Goal: Task Accomplishment & Management: Use online tool/utility

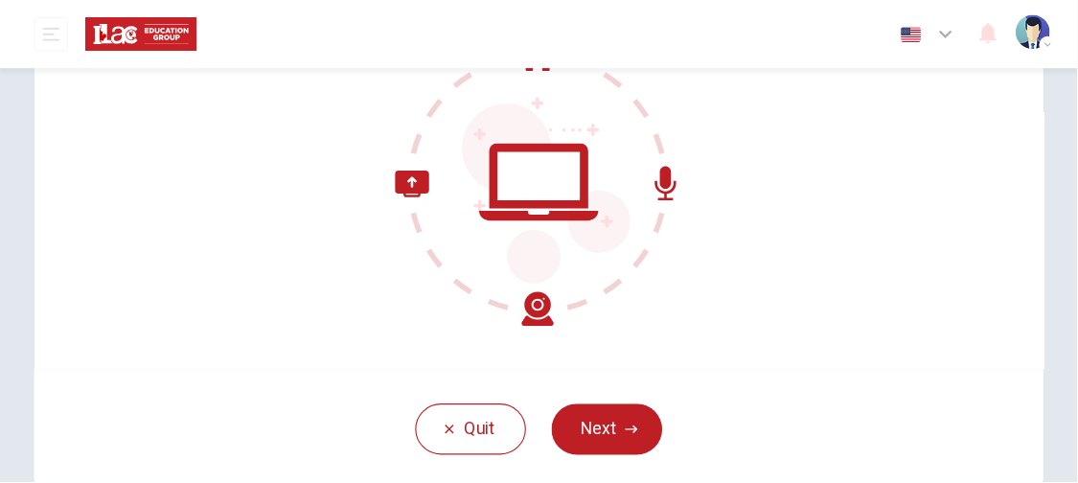
scroll to position [220, 0]
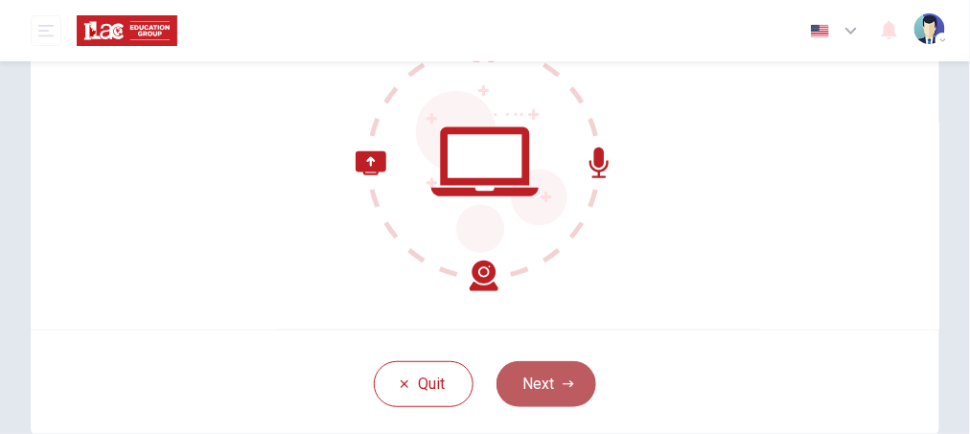
click at [572, 364] on button "Next" at bounding box center [546, 384] width 100 height 46
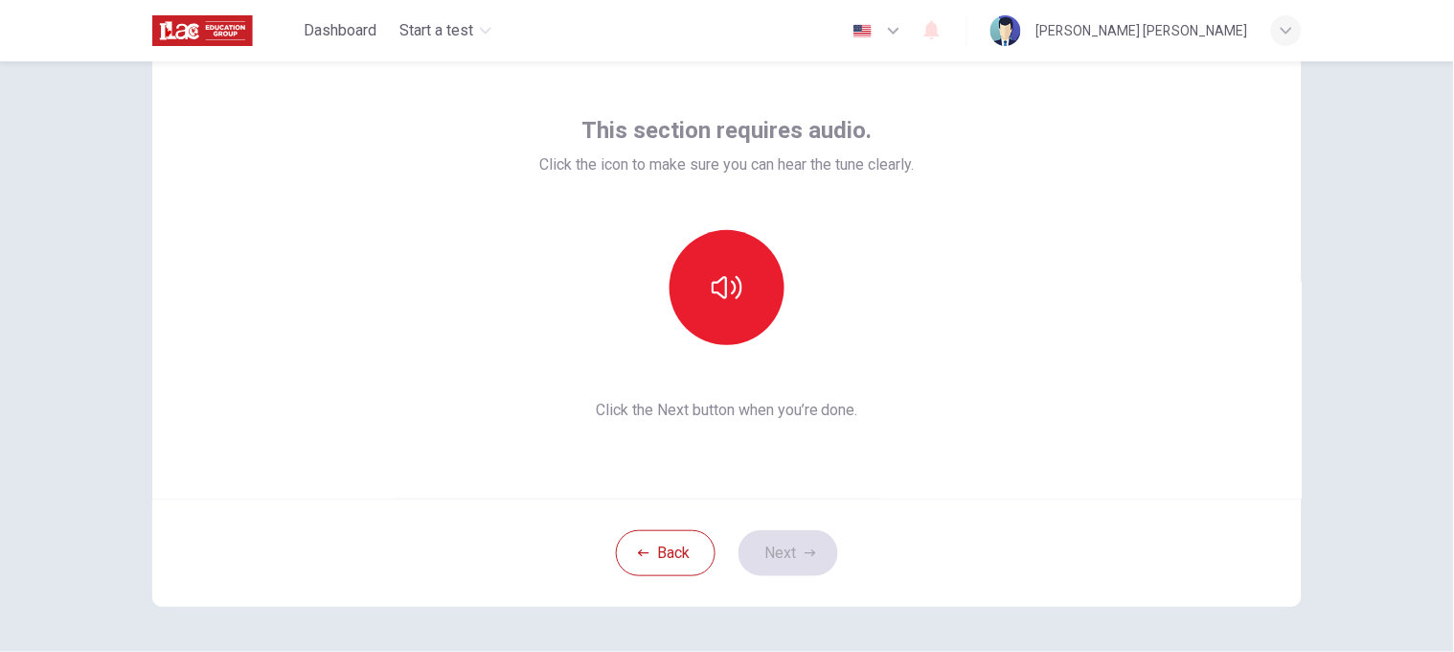
scroll to position [74, 0]
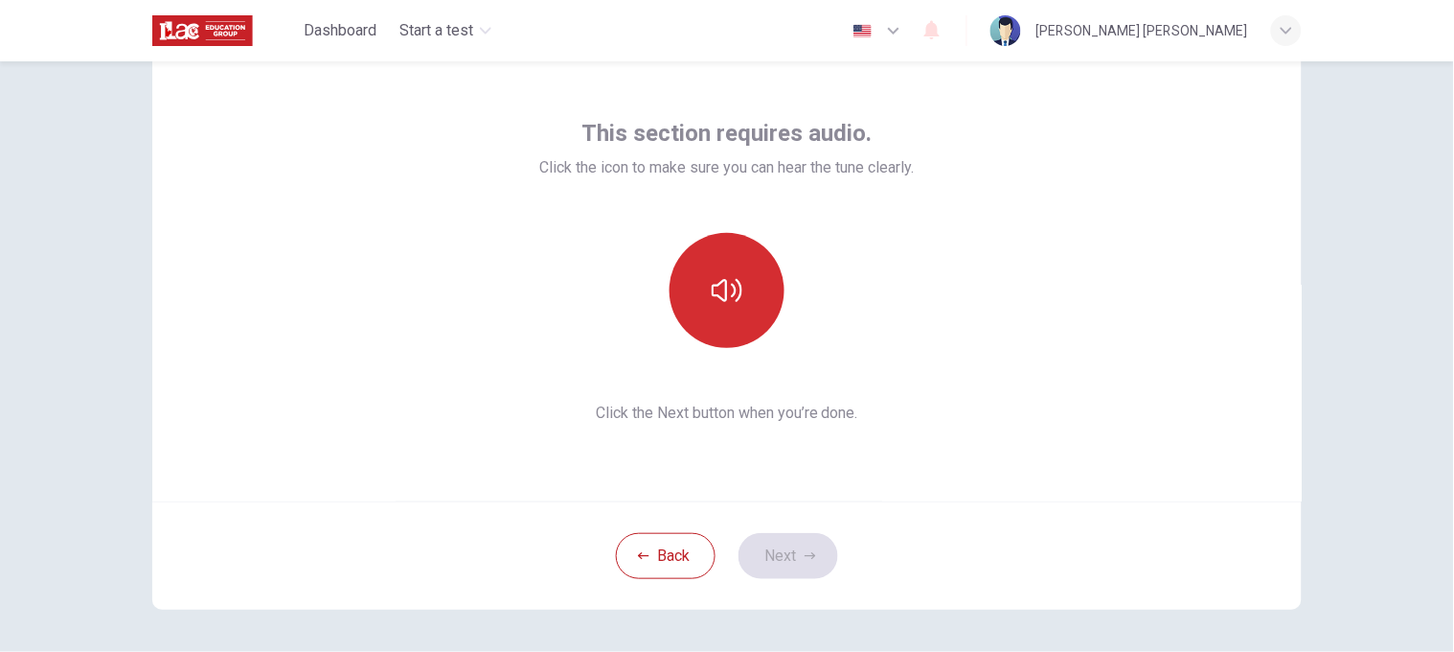
click at [739, 288] on button "button" at bounding box center [727, 290] width 115 height 115
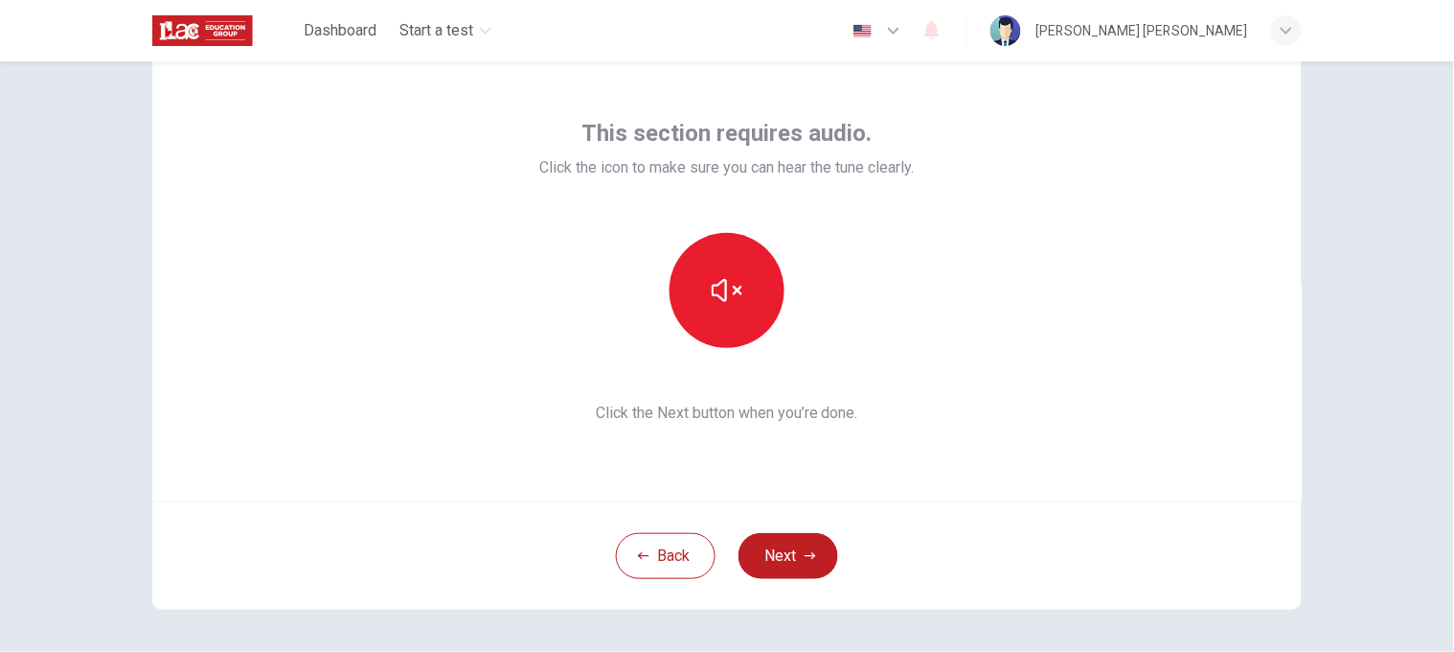
click at [969, 410] on div "This section requires audio. Click the icon to make sure you can hear the tune …" at bounding box center [727, 271] width 1150 height 460
click at [809, 433] on button "Next" at bounding box center [789, 556] width 100 height 46
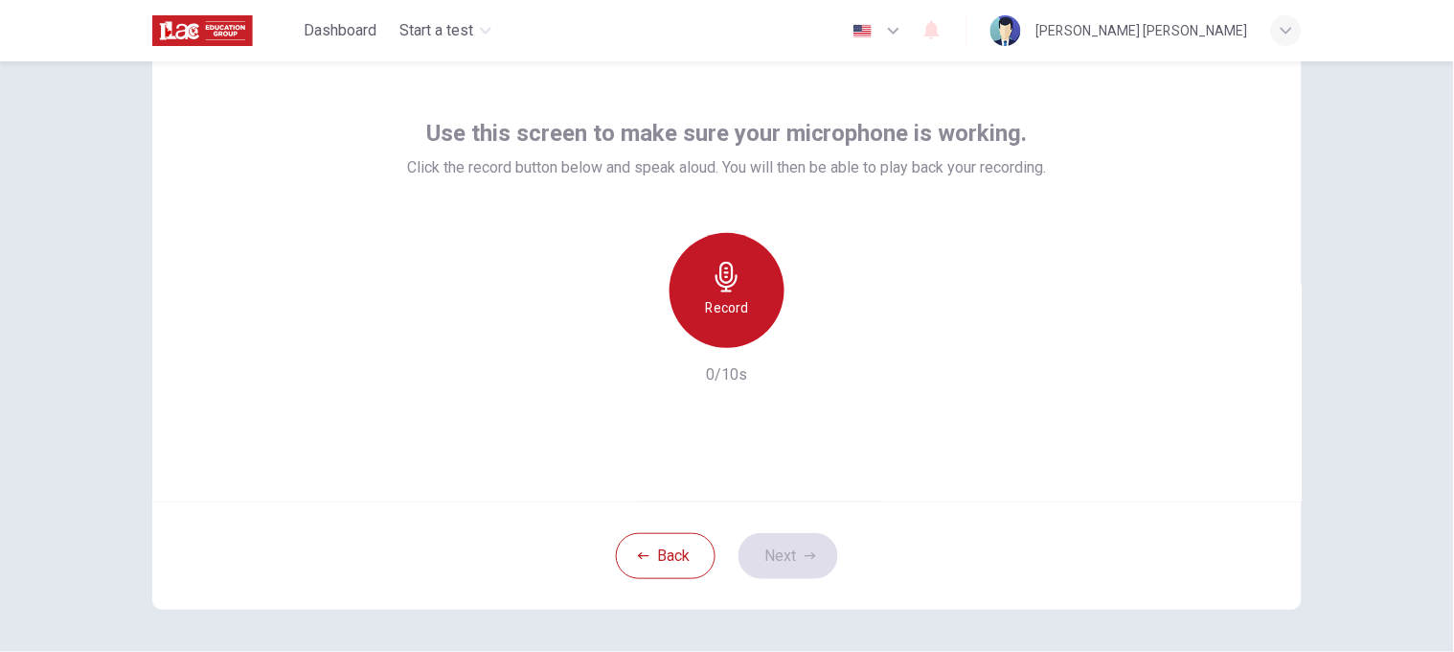
click at [721, 293] on div "Record" at bounding box center [727, 290] width 115 height 115
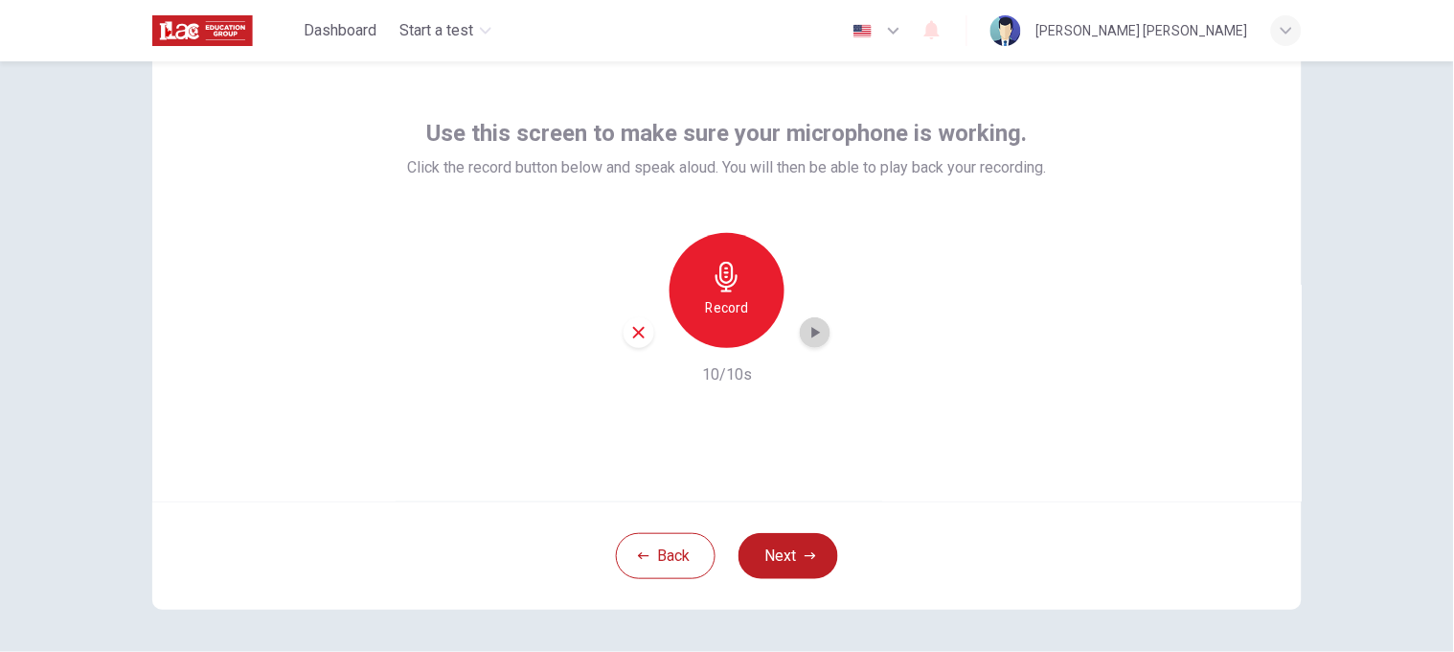
click at [806, 323] on icon "button" at bounding box center [815, 332] width 19 height 19
click at [969, 413] on div "Use this screen to make sure your microphone is working. Click the record butto…" at bounding box center [727, 271] width 1150 height 460
click at [635, 327] on icon "button" at bounding box center [638, 332] width 11 height 11
click at [753, 304] on div "Record" at bounding box center [727, 290] width 115 height 115
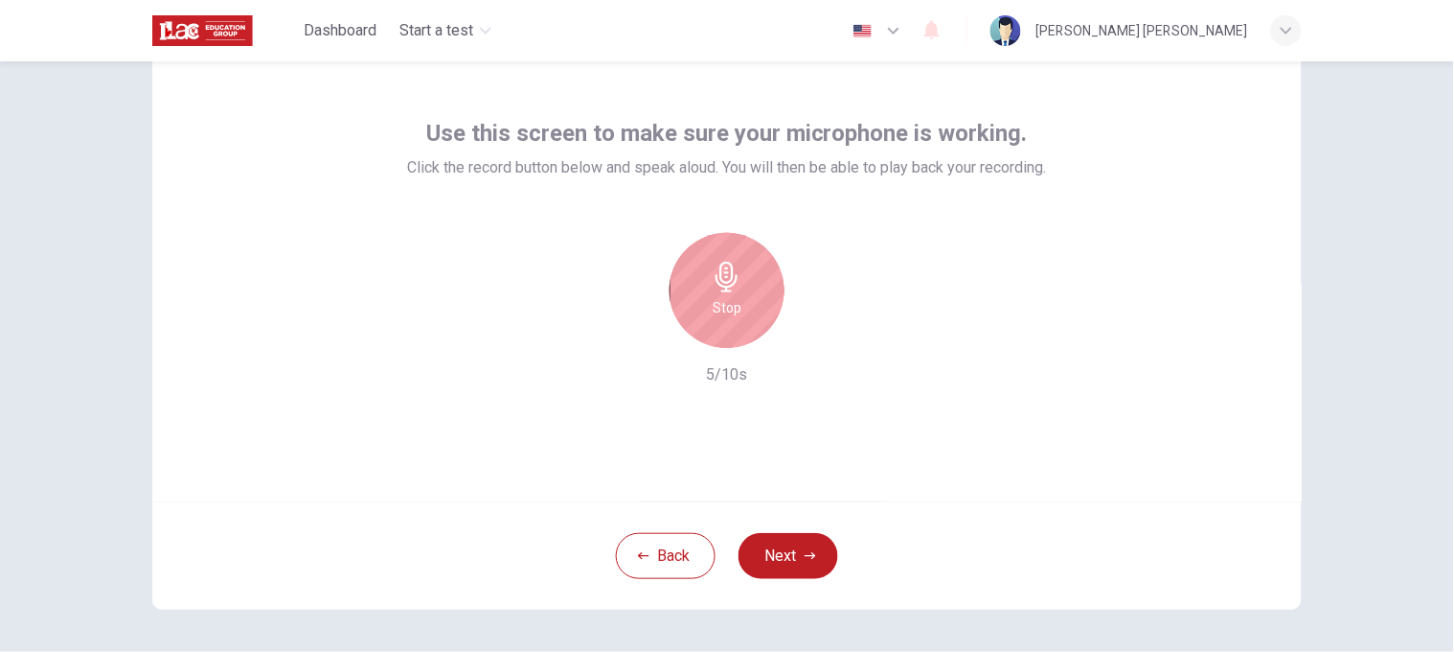
click at [753, 304] on div "Stop" at bounding box center [727, 290] width 115 height 115
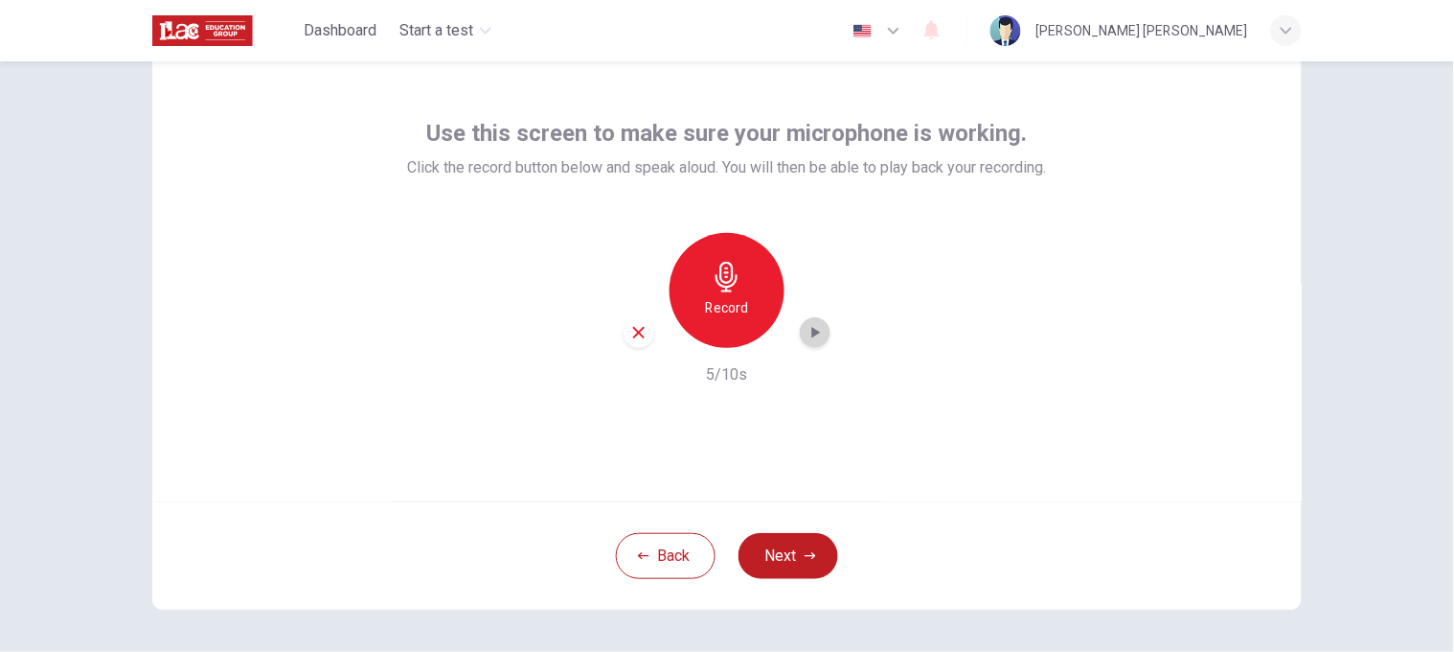
click at [800, 341] on div "button" at bounding box center [815, 332] width 31 height 31
click at [790, 433] on button "Next" at bounding box center [789, 556] width 100 height 46
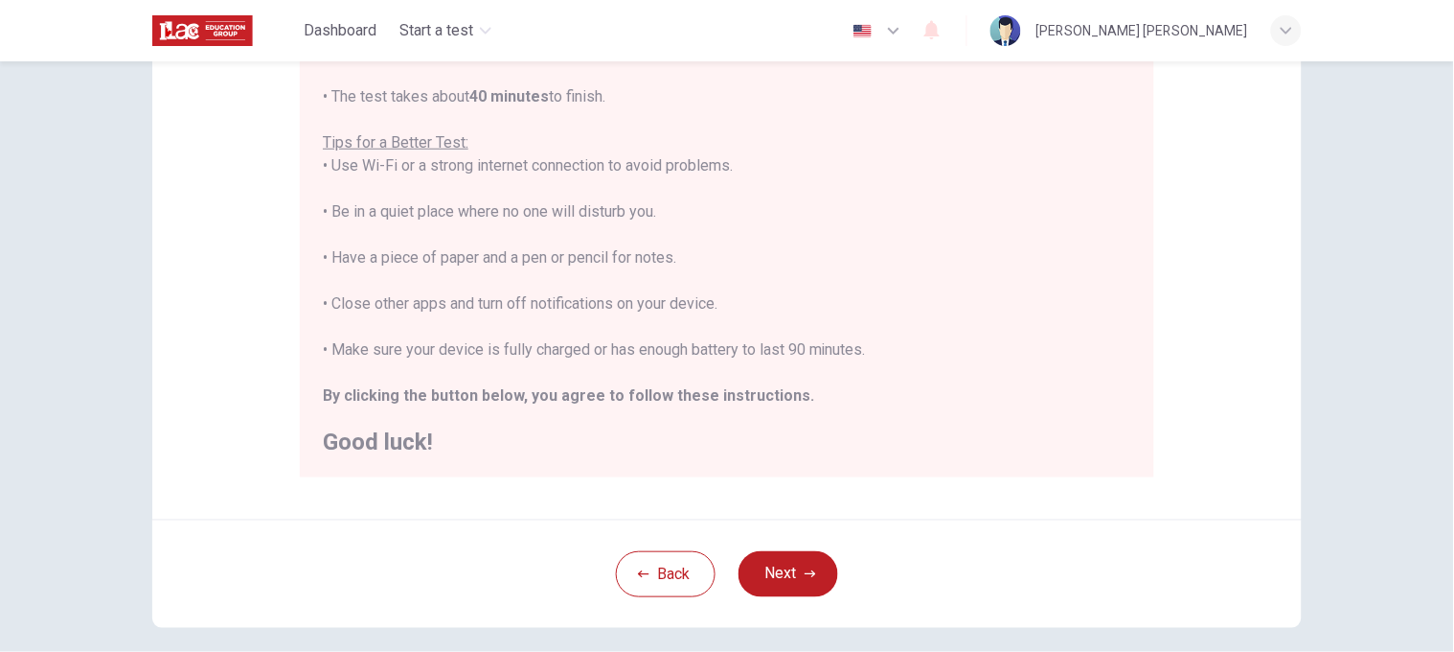
scroll to position [329, 0]
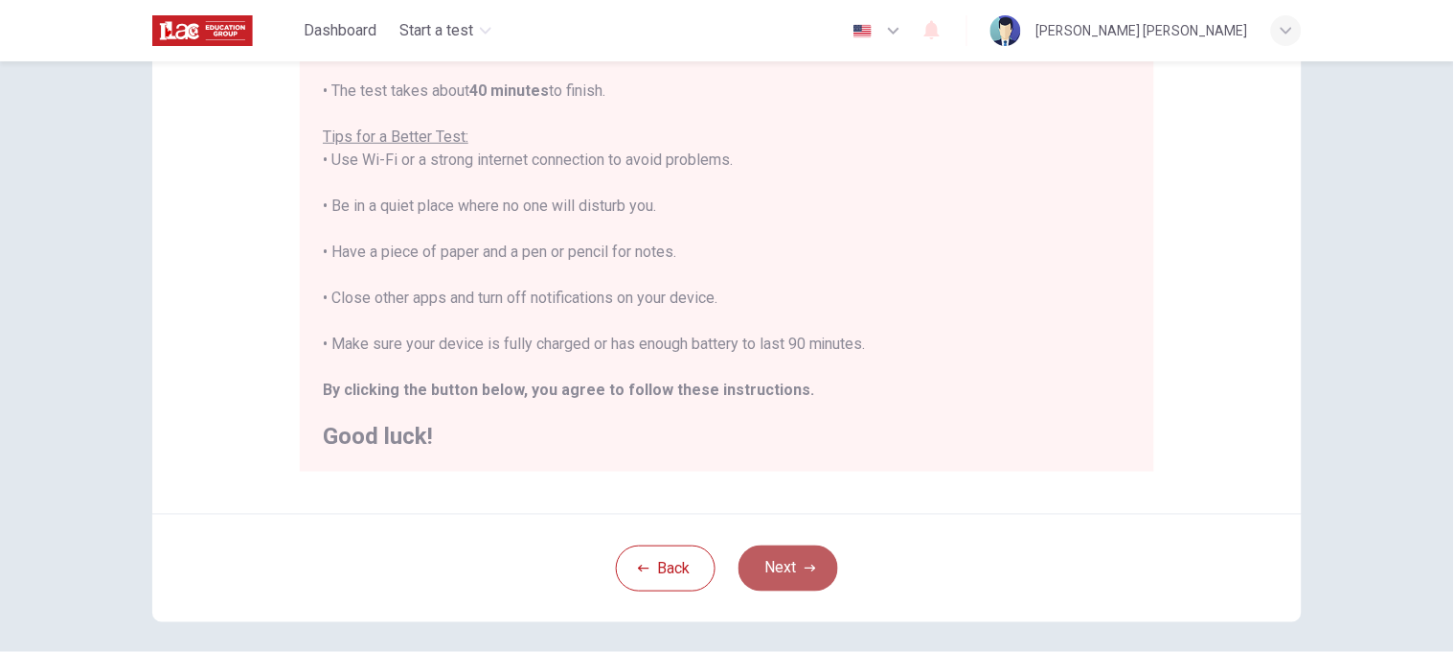
click at [796, 433] on button "Next" at bounding box center [789, 568] width 100 height 46
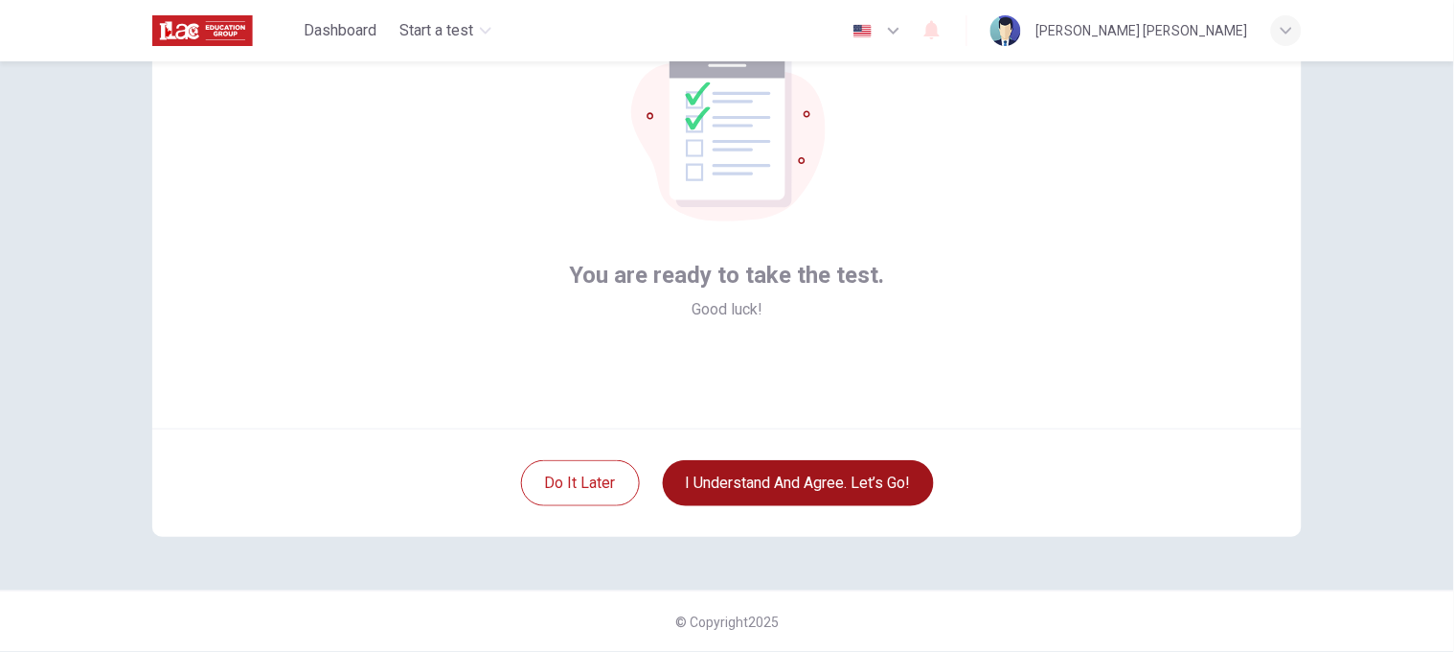
scroll to position [147, 0]
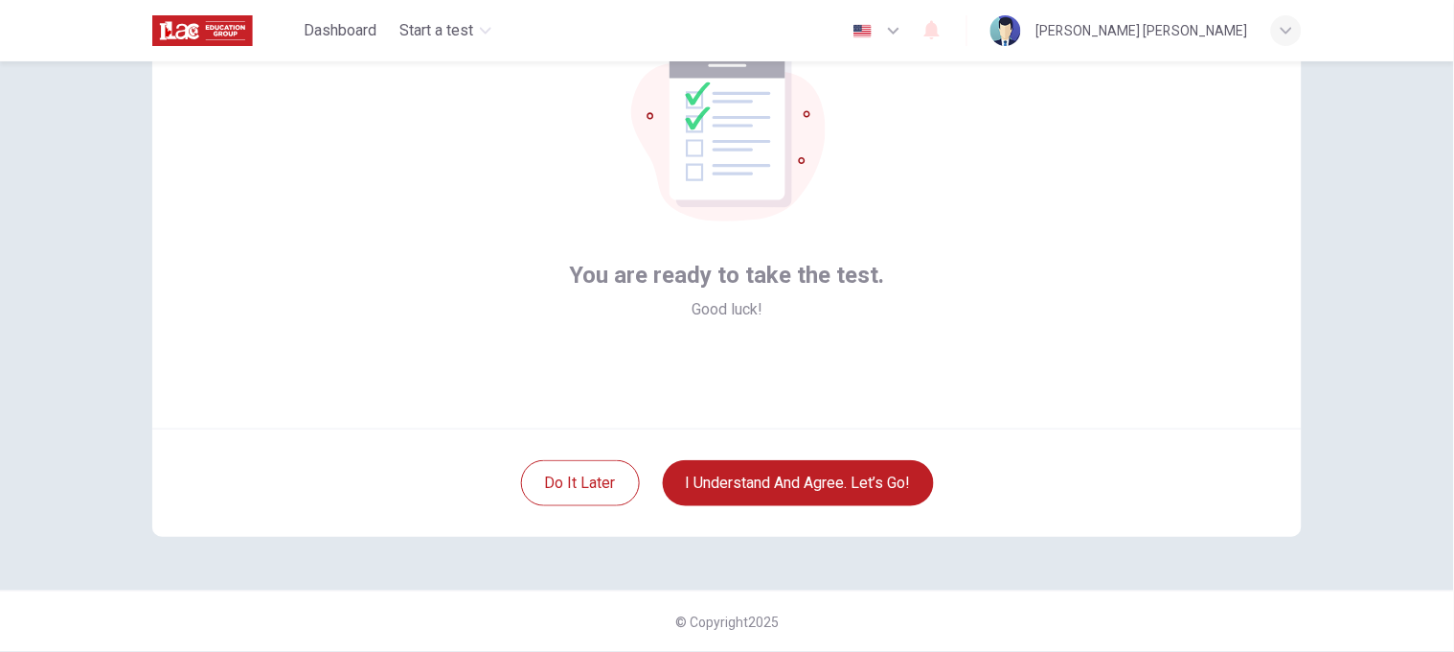
click at [969, 433] on div "You are ready to take the test. Good luck! Do it later I understand and agree. …" at bounding box center [727, 356] width 1454 height 590
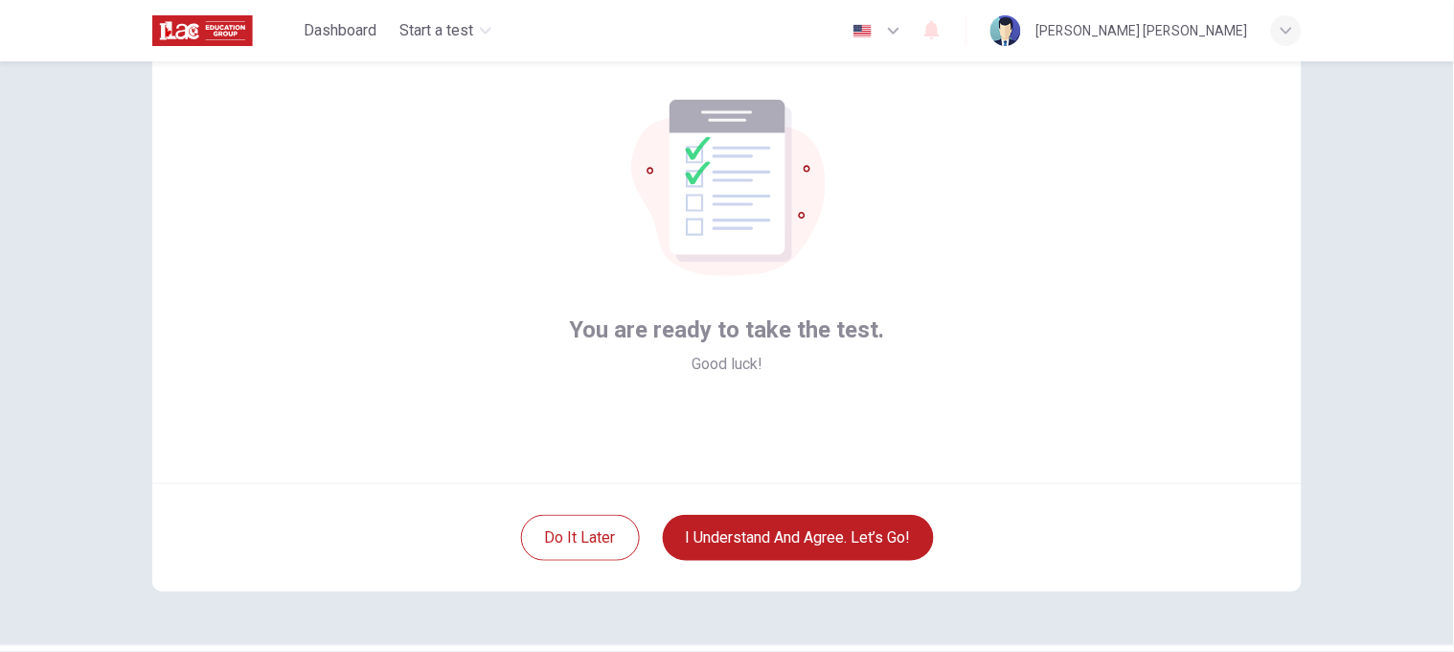
scroll to position [87, 0]
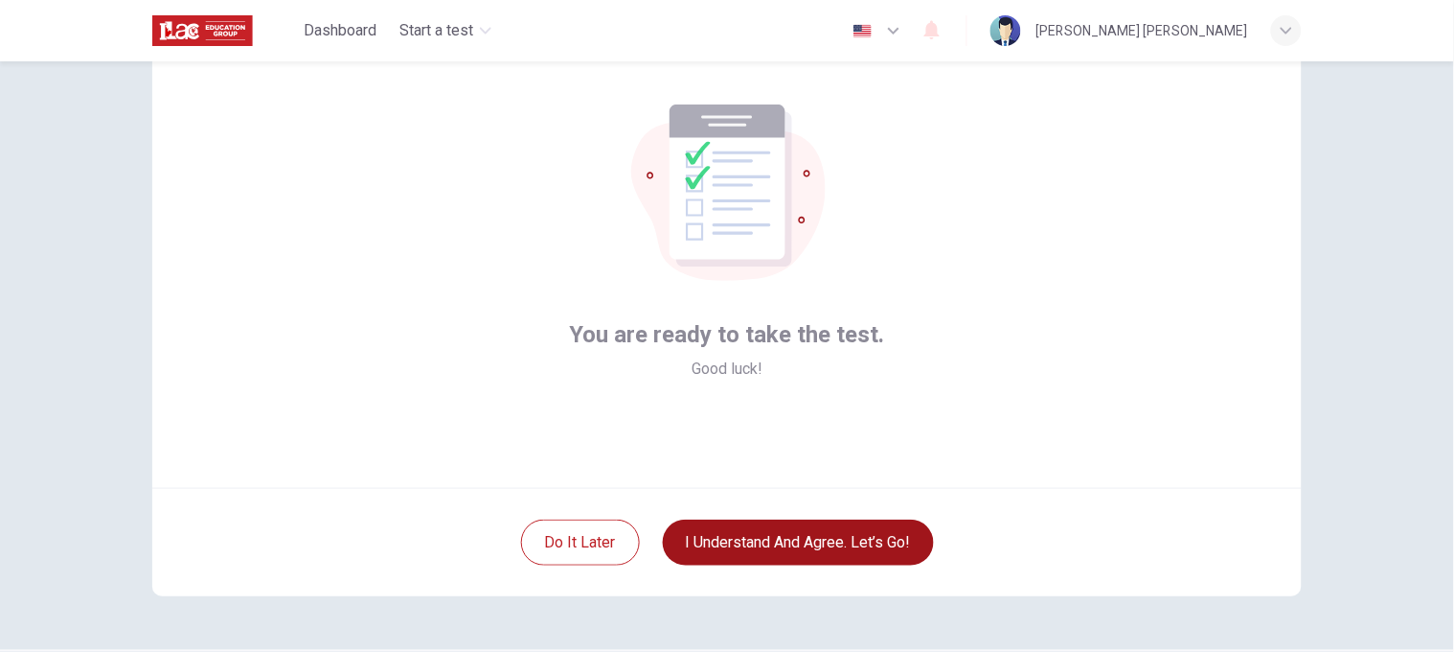
click at [913, 433] on button "I understand and agree. Let’s go!" at bounding box center [798, 542] width 271 height 46
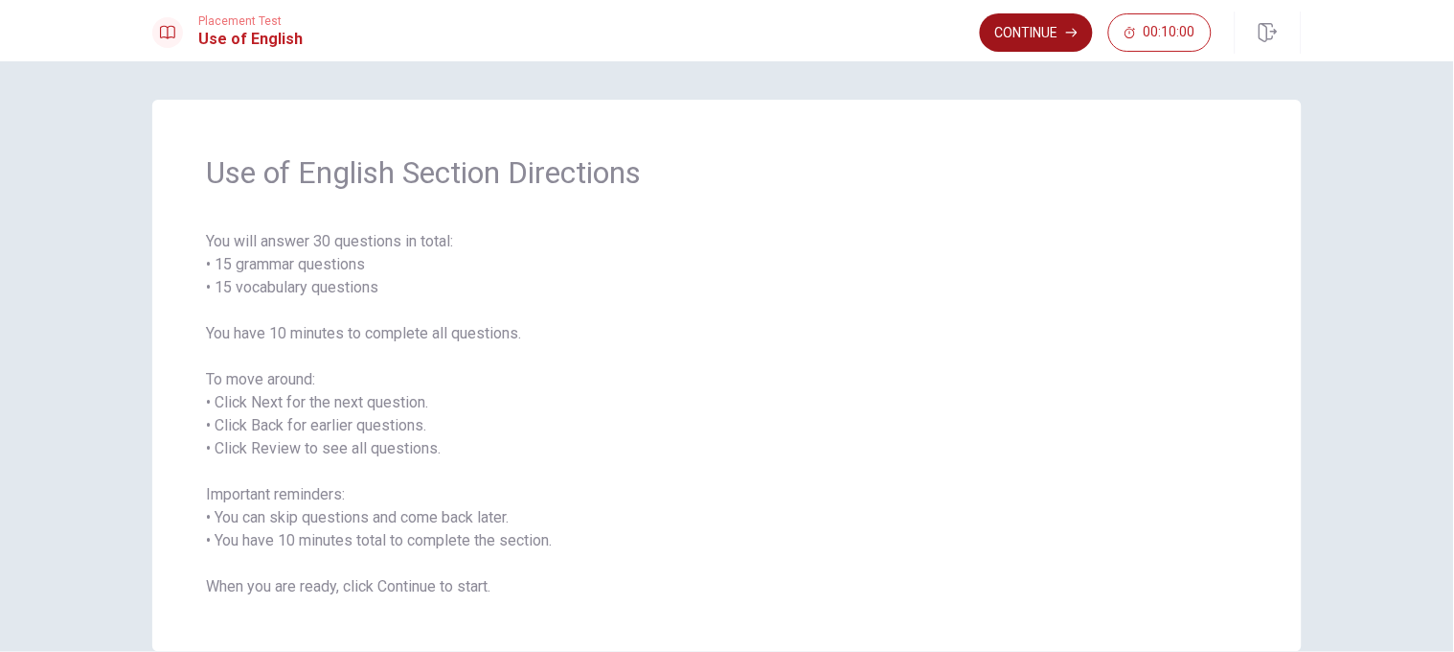
click at [969, 27] on button "Continue" at bounding box center [1036, 32] width 113 height 38
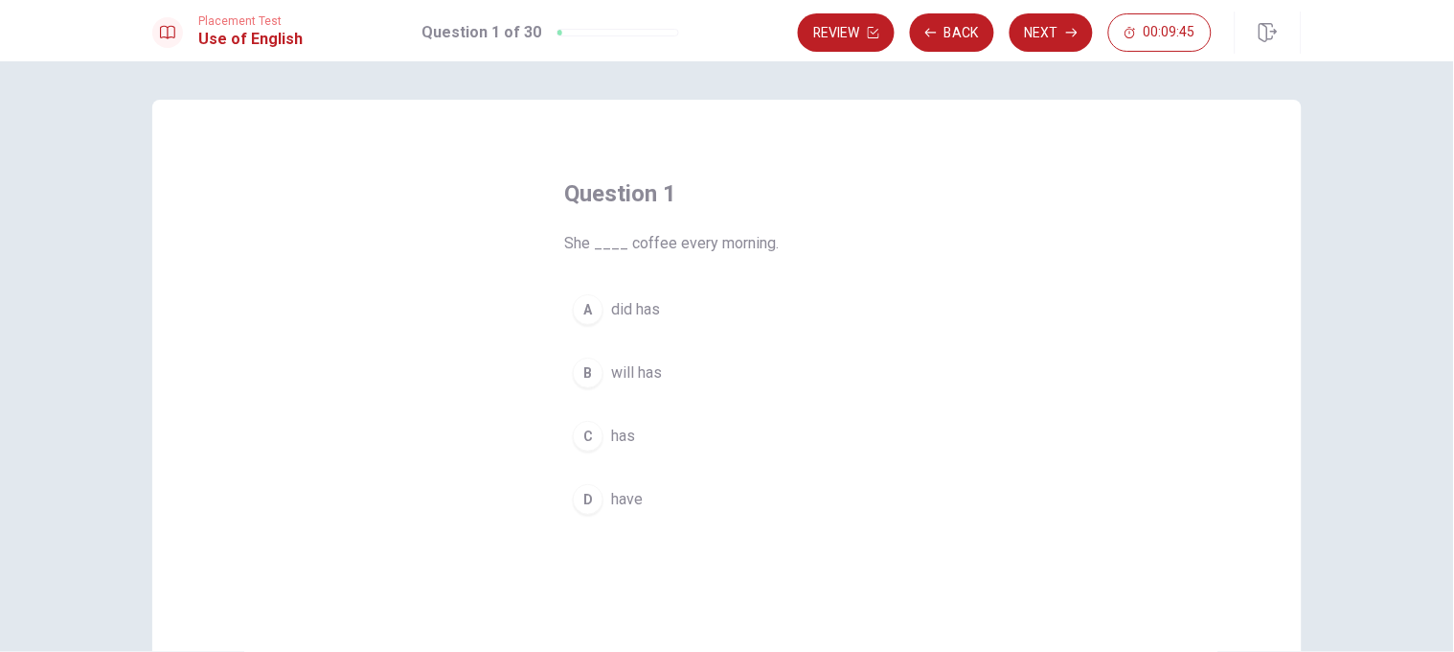
click at [576, 433] on div "D" at bounding box center [588, 499] width 31 height 31
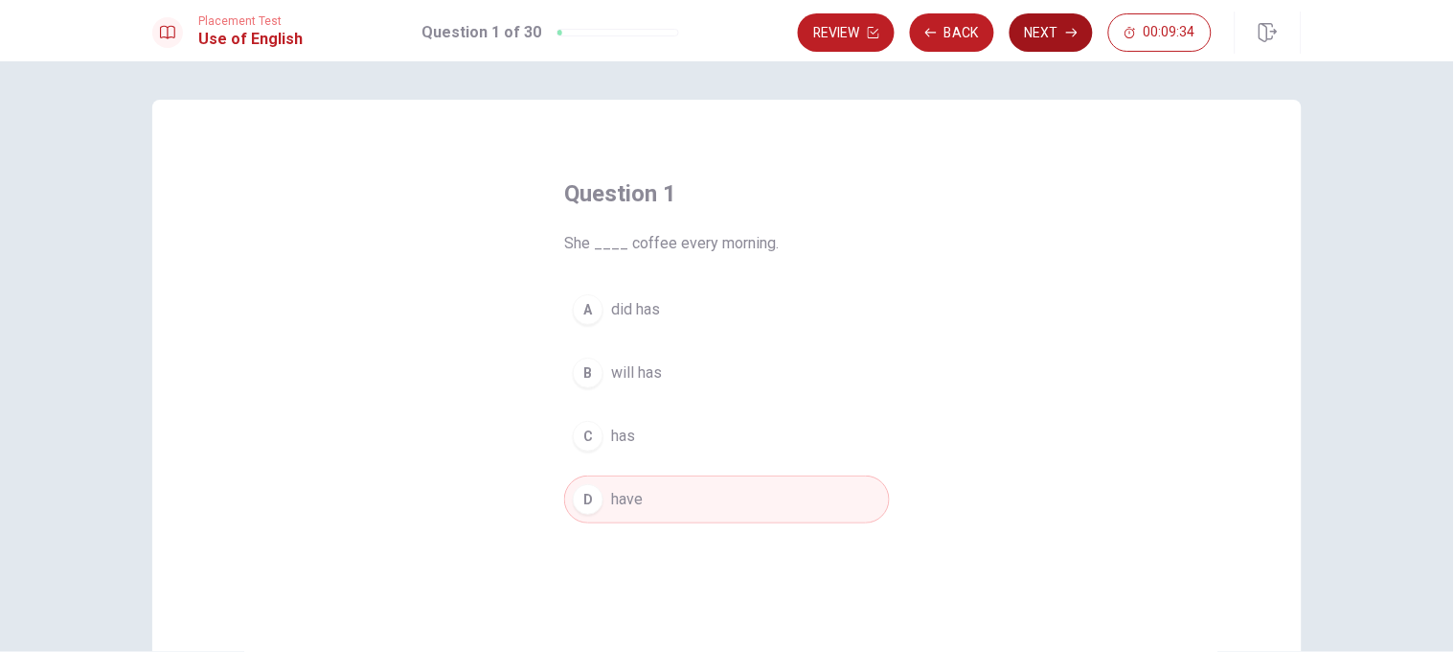
click at [969, 45] on button "Next" at bounding box center [1051, 32] width 83 height 38
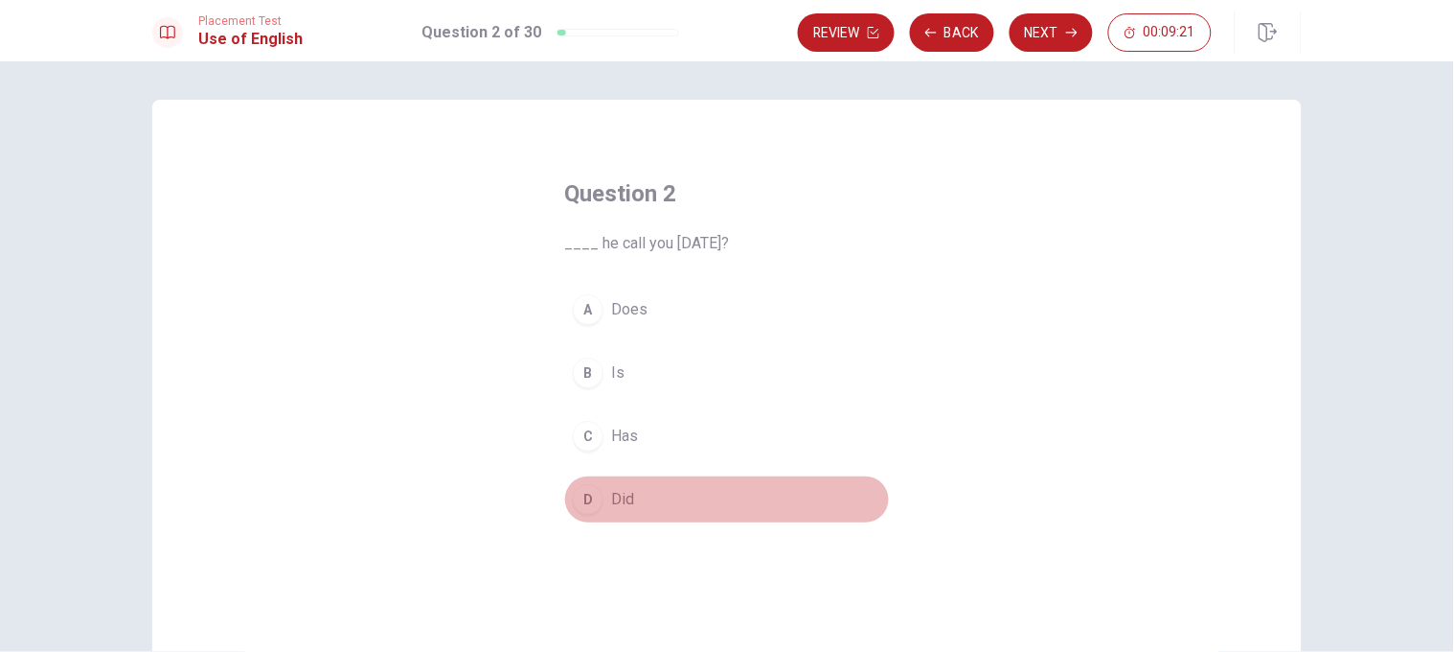
click at [573, 433] on div "D" at bounding box center [588, 499] width 31 height 31
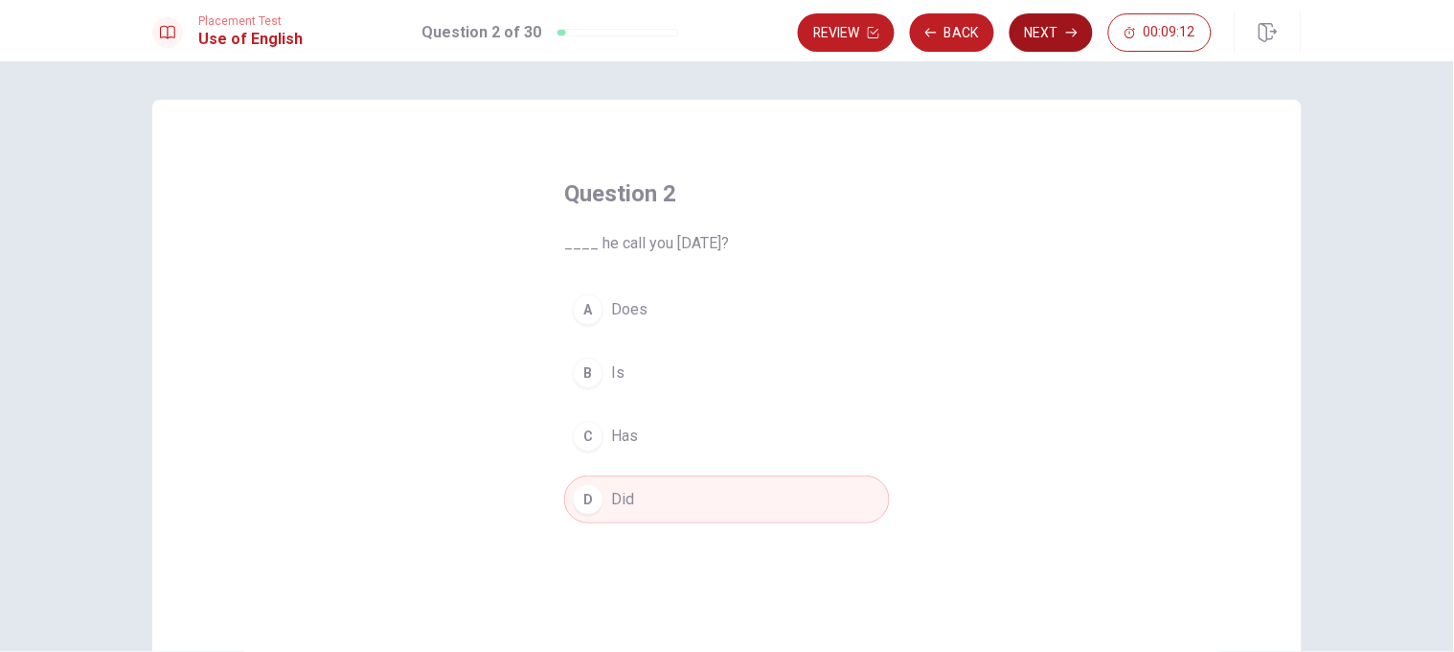
click at [969, 32] on icon "button" at bounding box center [1071, 33] width 11 height 9
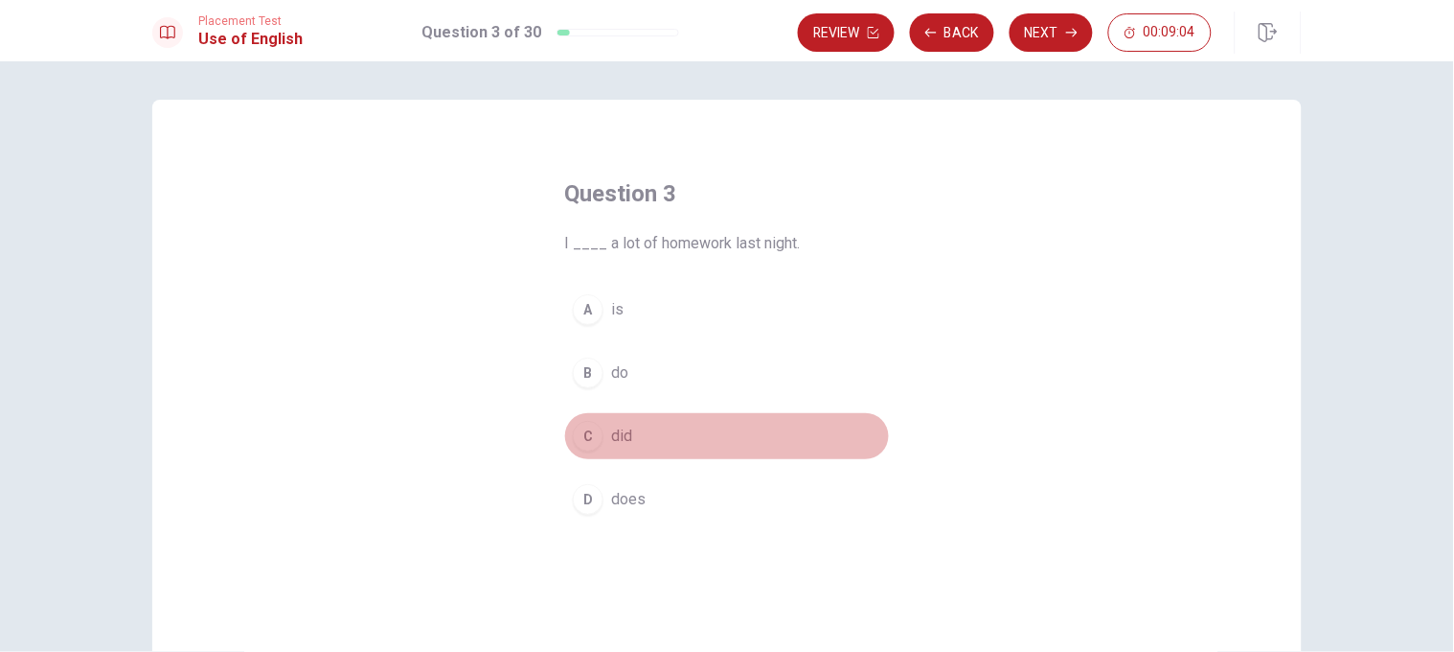
click at [582, 433] on div "C" at bounding box center [588, 436] width 31 height 31
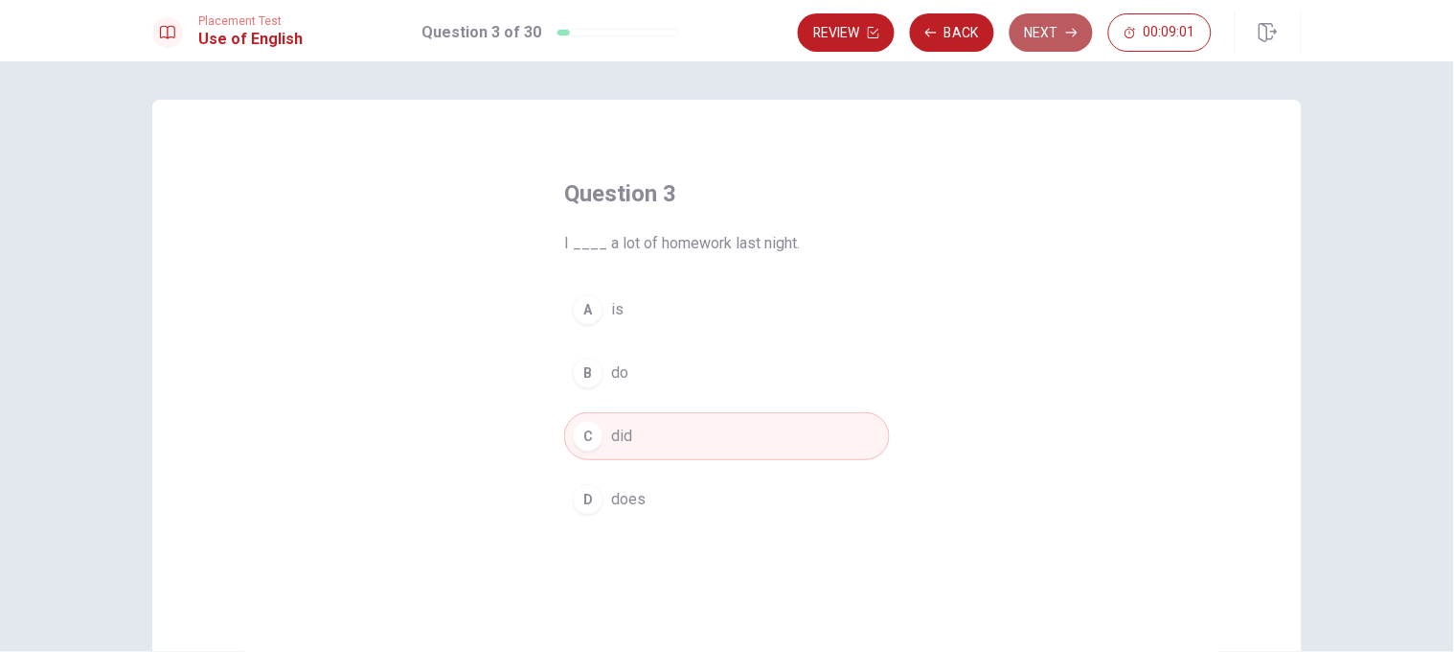
click at [969, 44] on button "Next" at bounding box center [1051, 32] width 83 height 38
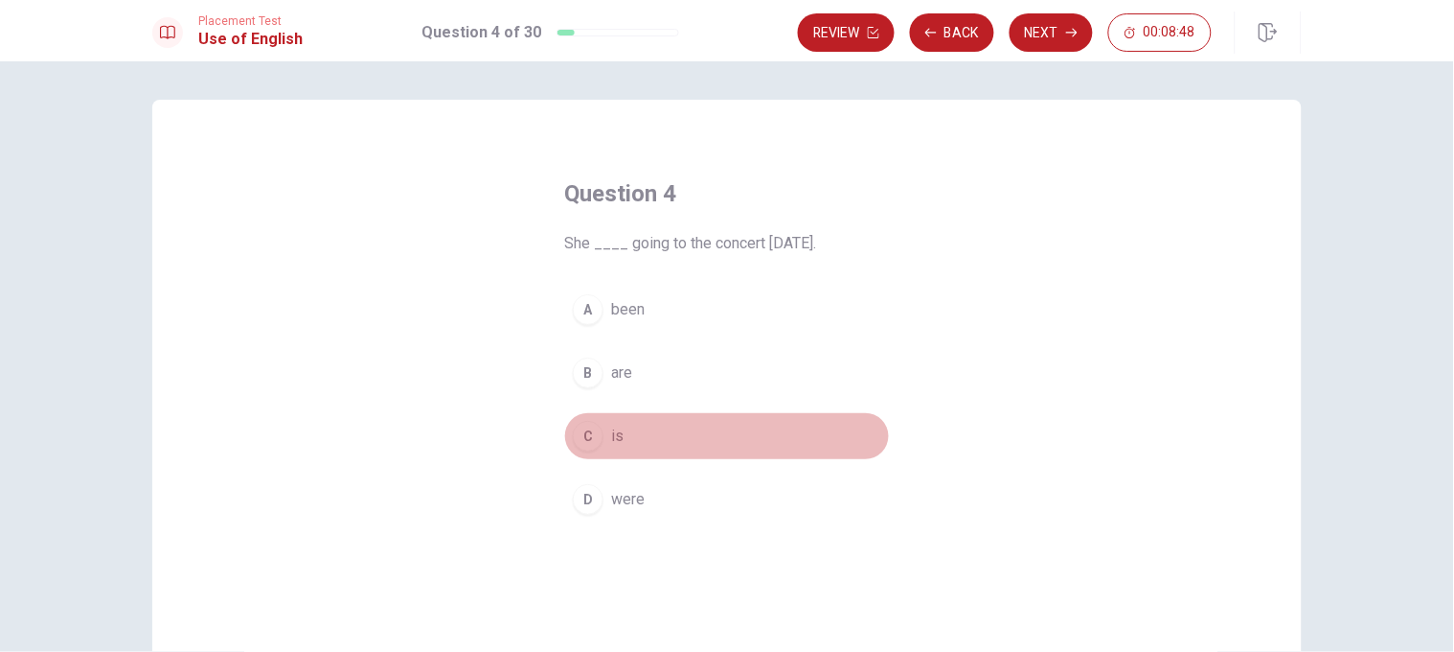
click at [585, 422] on div "C" at bounding box center [588, 436] width 31 height 31
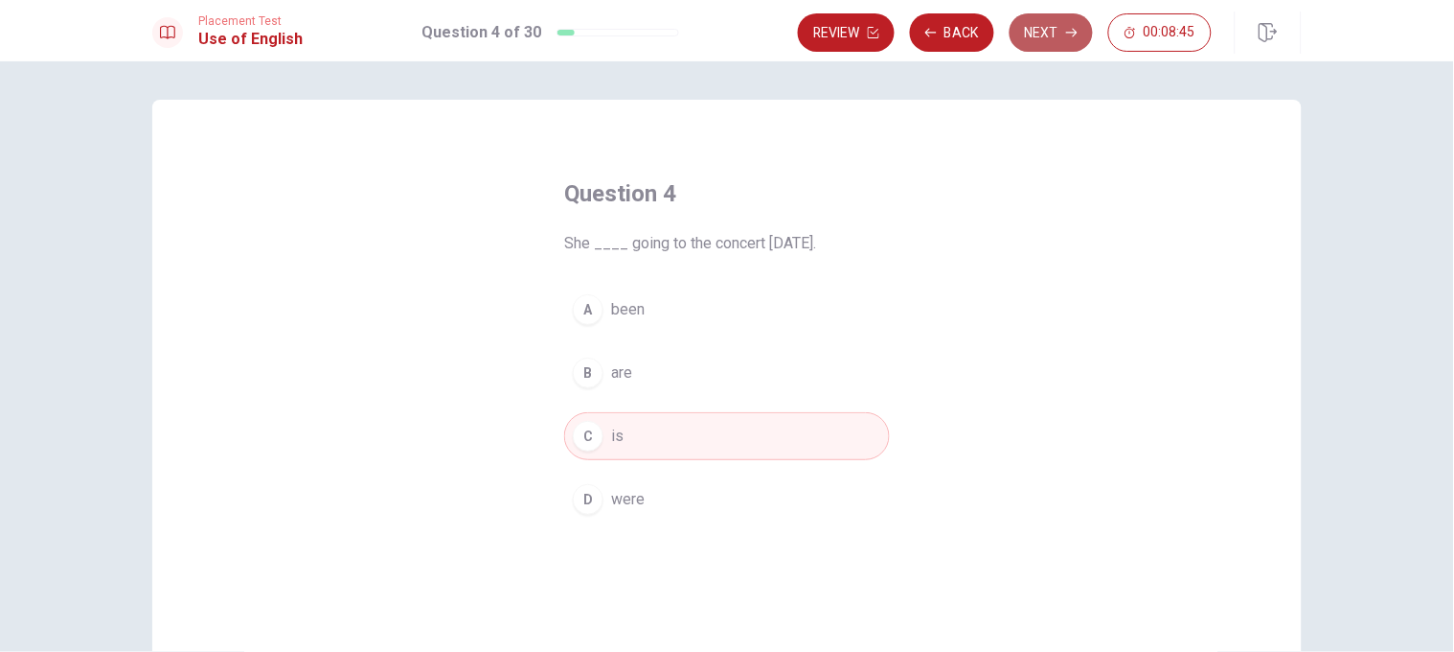
click at [969, 38] on button "Next" at bounding box center [1051, 32] width 83 height 38
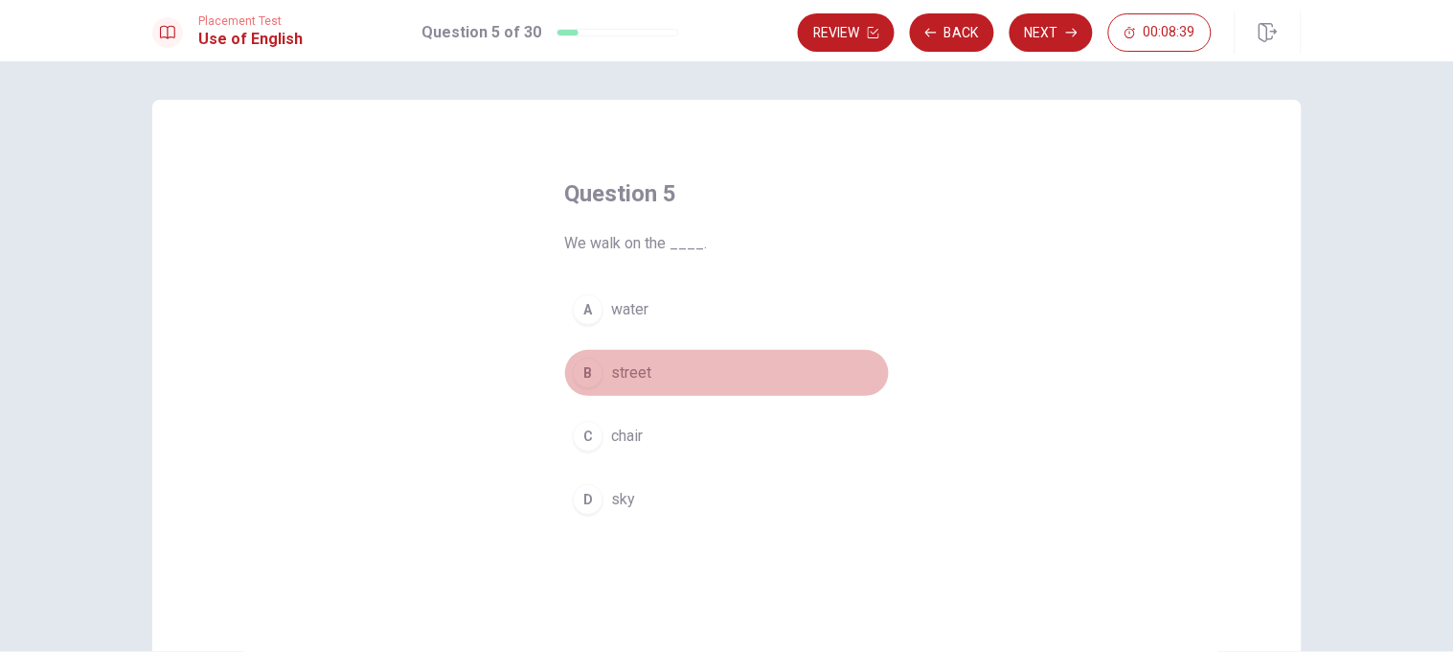
click at [573, 376] on div "B" at bounding box center [588, 372] width 31 height 31
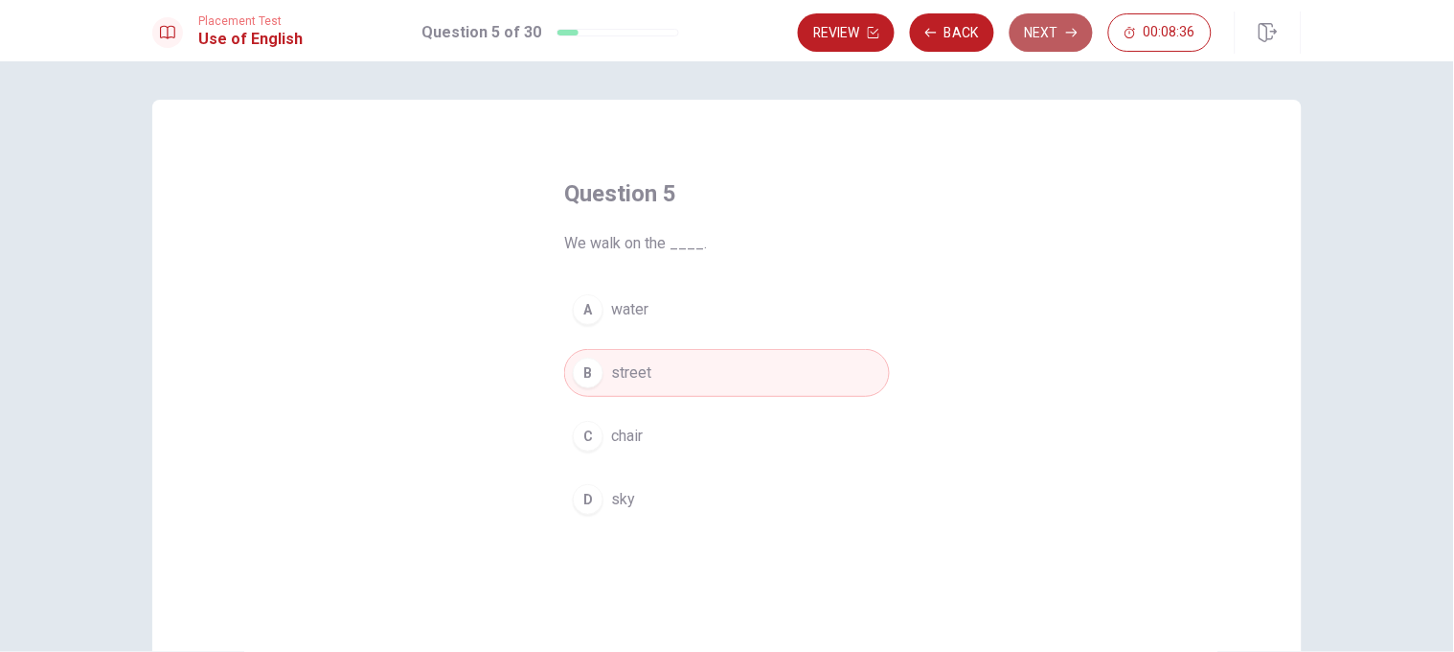
click at [969, 25] on button "Next" at bounding box center [1051, 32] width 83 height 38
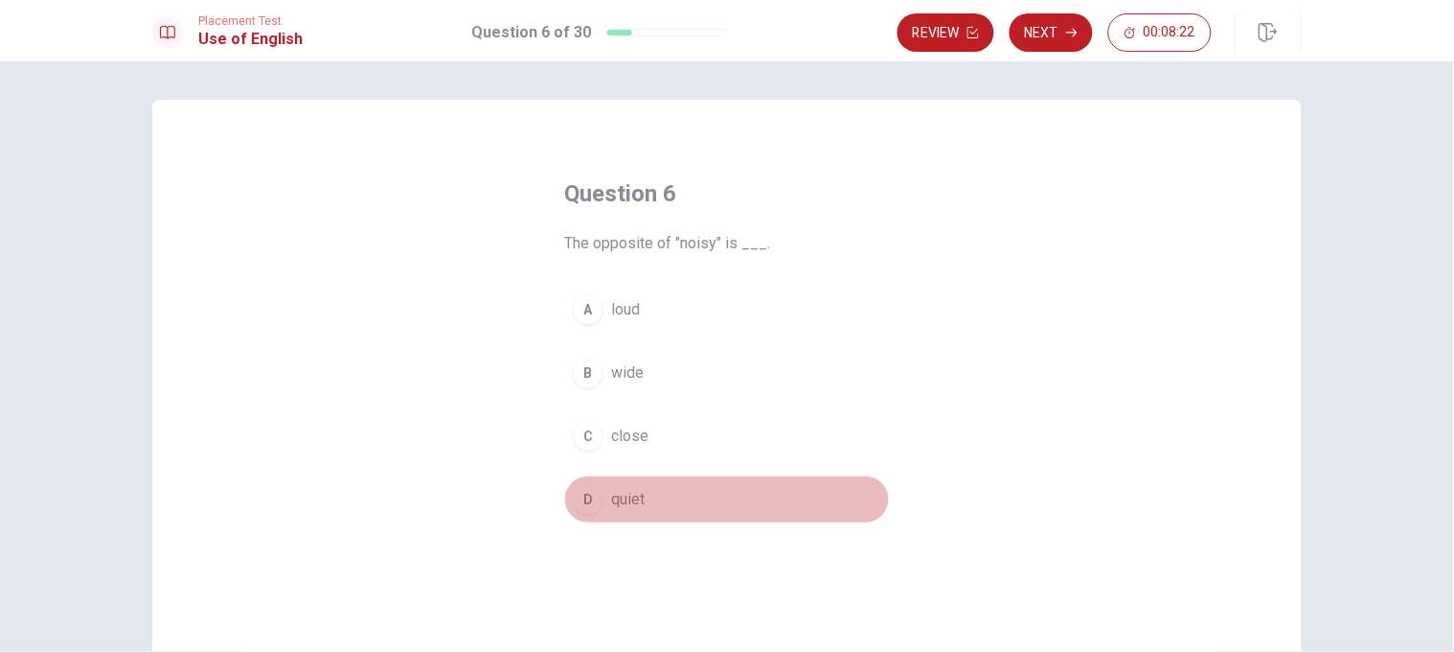
click at [589, 433] on div "D" at bounding box center [588, 499] width 31 height 31
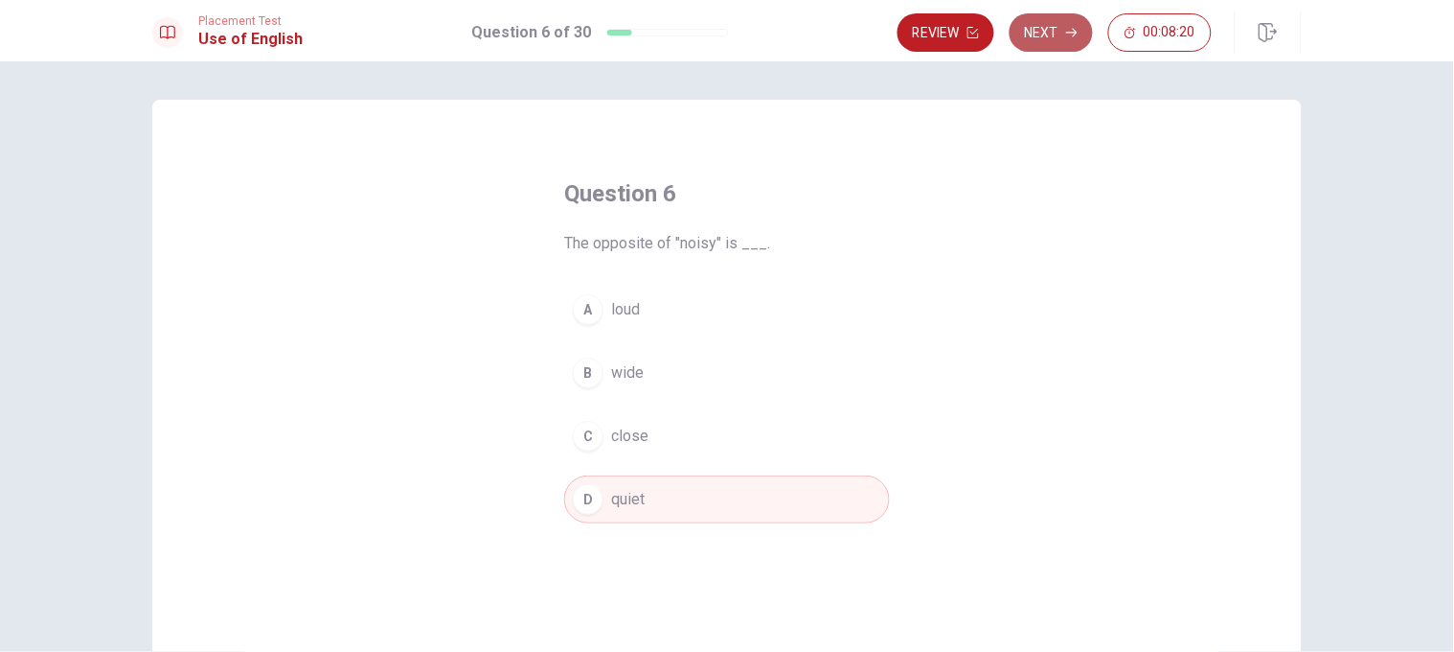
click at [969, 50] on button "Next" at bounding box center [1051, 32] width 83 height 38
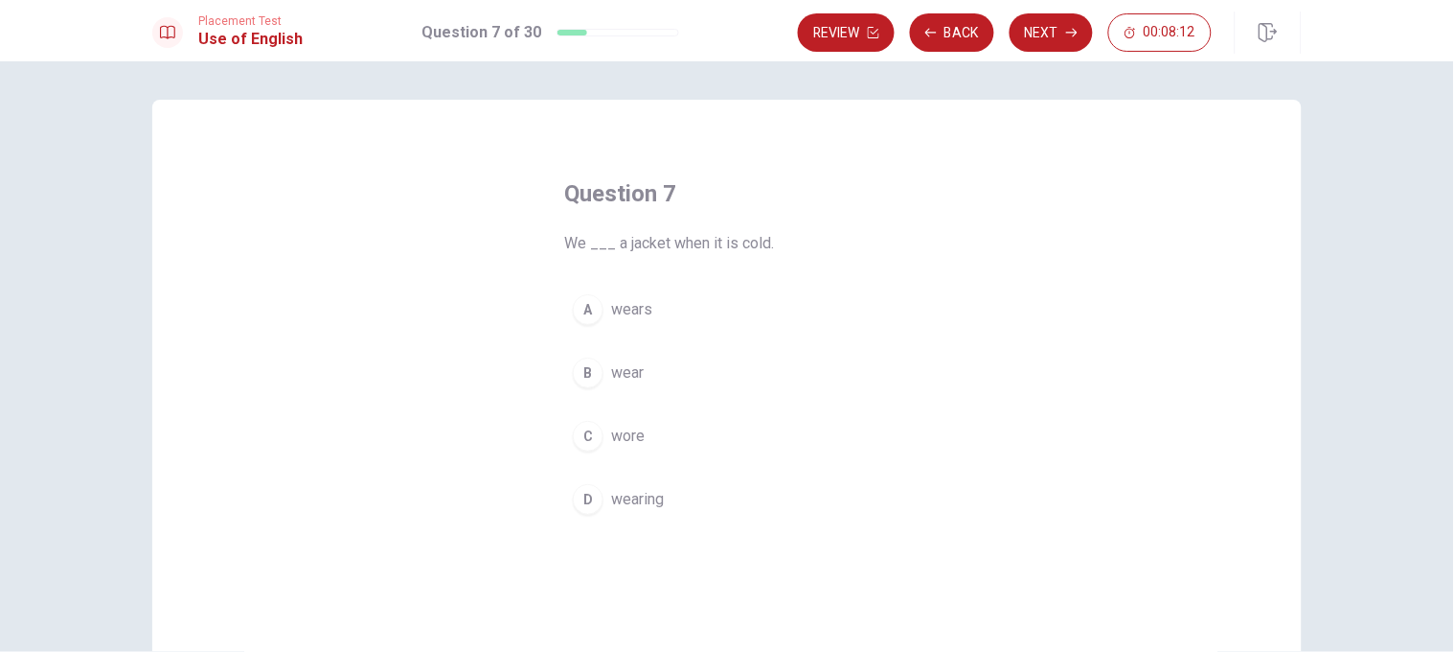
click at [711, 365] on button "B wear" at bounding box center [727, 373] width 326 height 48
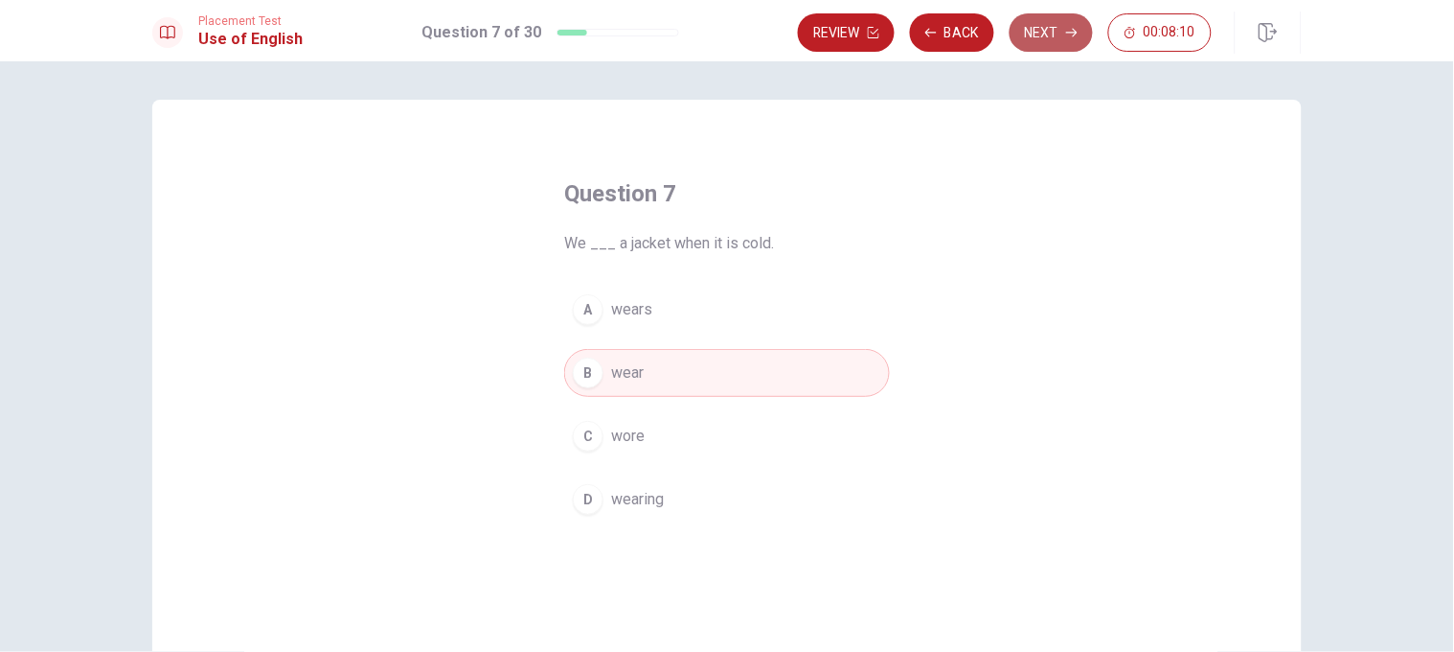
click at [969, 16] on button "Next" at bounding box center [1051, 32] width 83 height 38
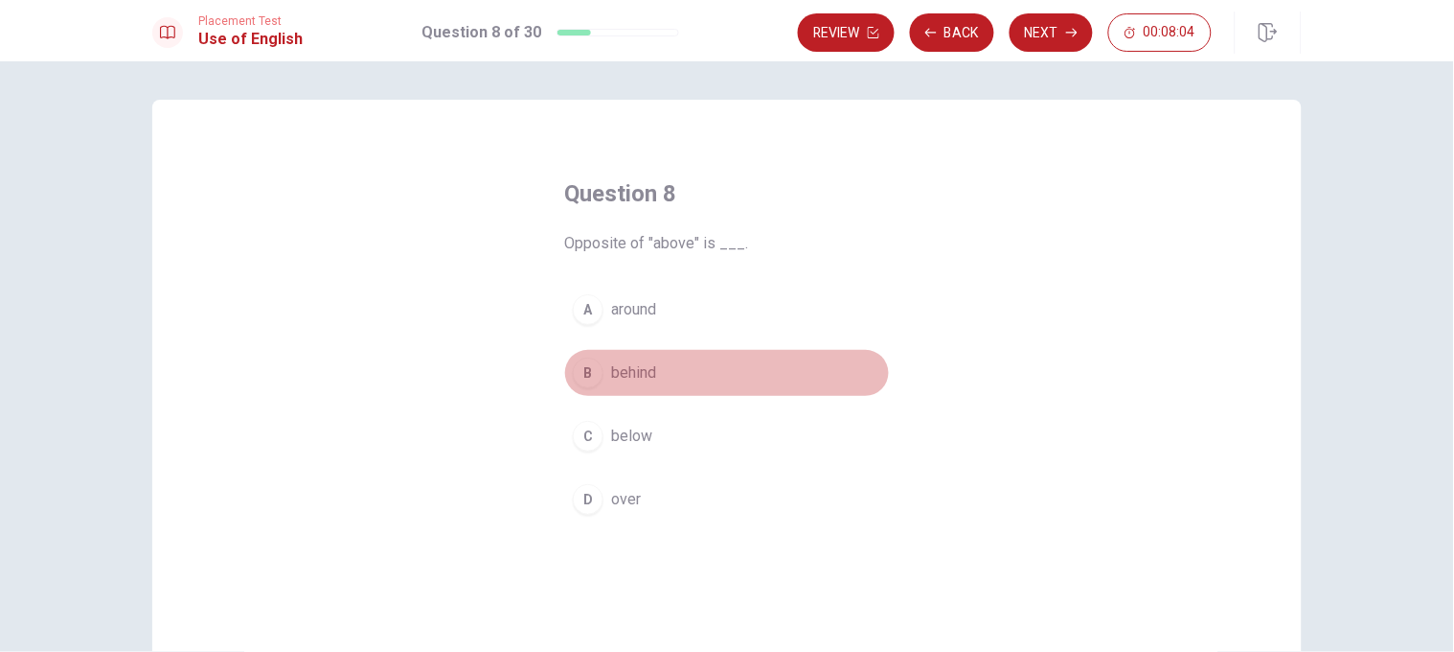
click at [658, 352] on button "B behind" at bounding box center [727, 373] width 326 height 48
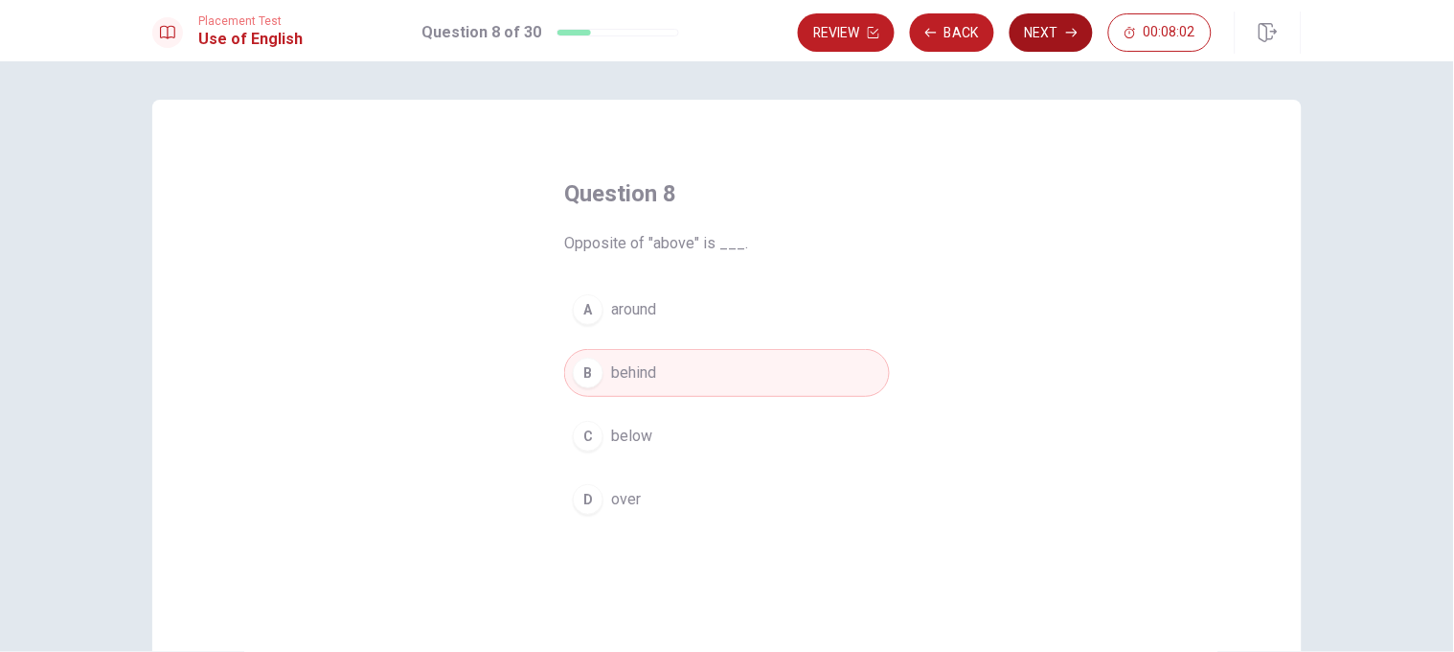
click at [969, 34] on button "Next" at bounding box center [1051, 32] width 83 height 38
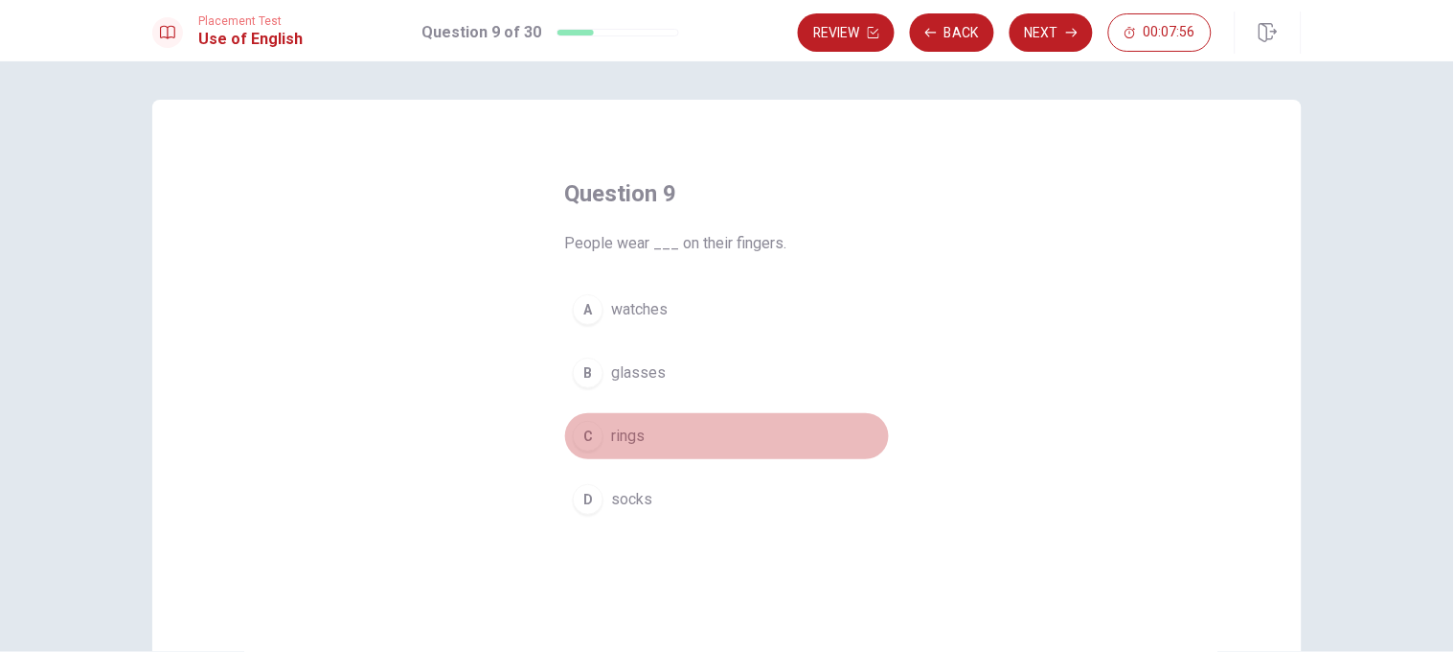
click at [617, 428] on span "rings" at bounding box center [628, 435] width 34 height 23
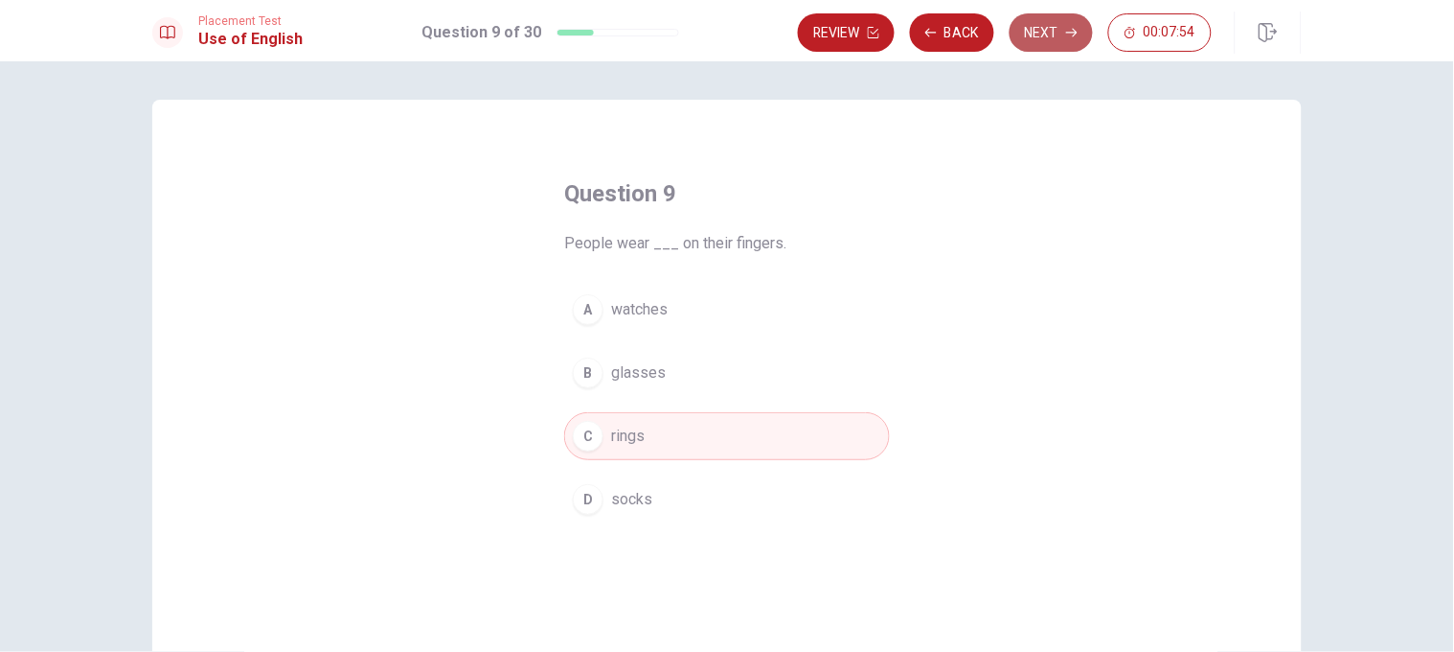
click at [969, 34] on button "Next" at bounding box center [1051, 32] width 83 height 38
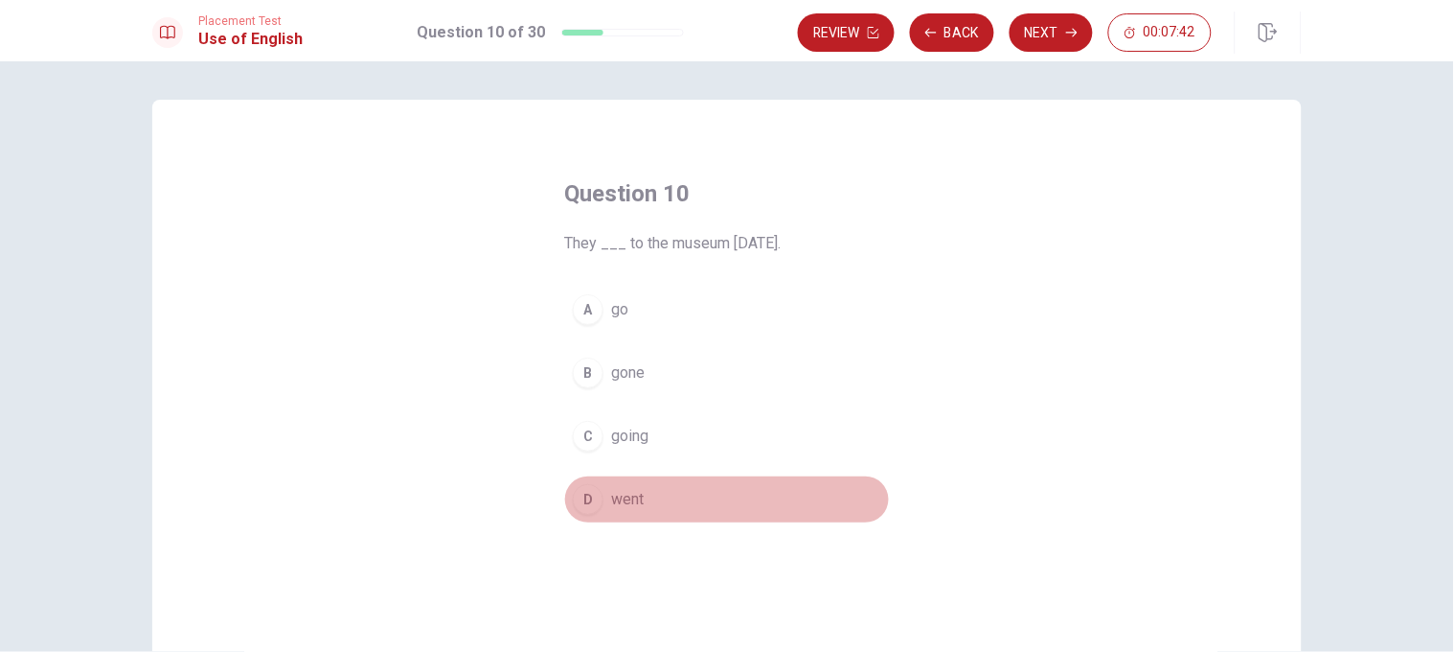
click at [650, 433] on button "D went" at bounding box center [727, 499] width 326 height 48
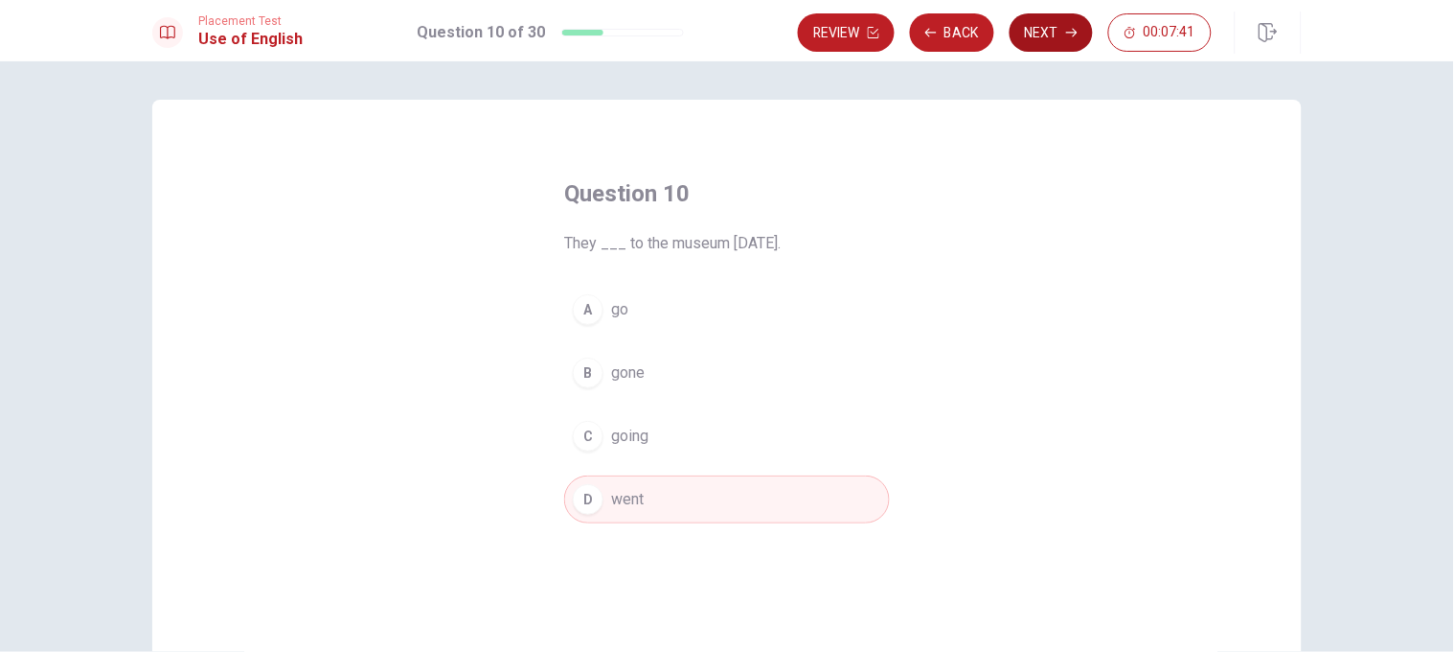
click at [969, 37] on button "Next" at bounding box center [1051, 32] width 83 height 38
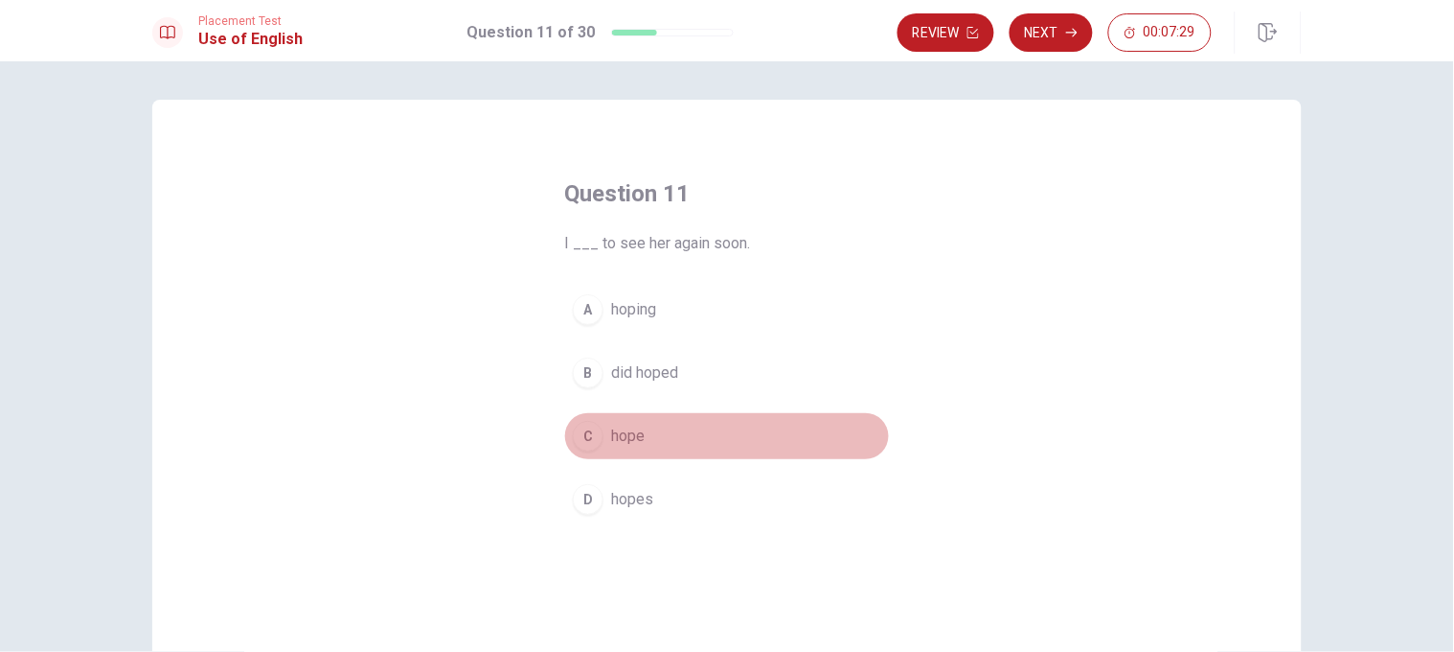
click at [649, 423] on button "C hope" at bounding box center [727, 436] width 326 height 48
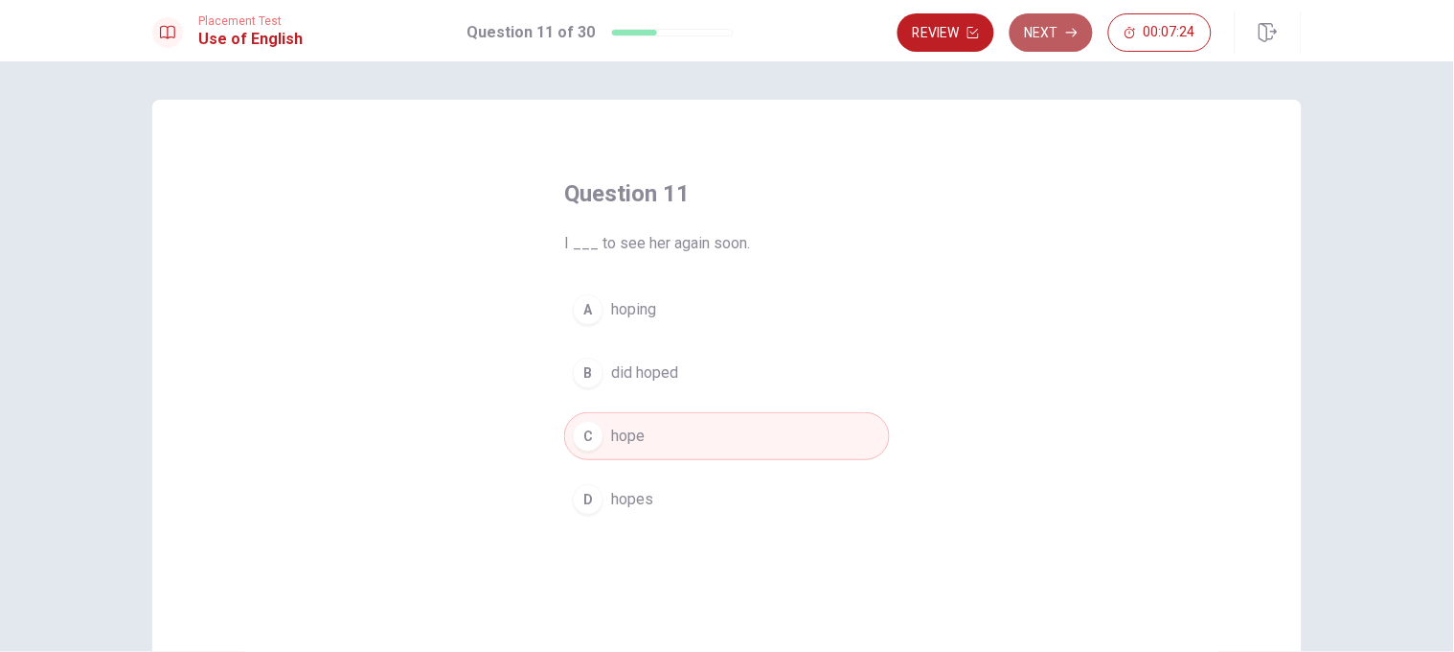
click at [969, 24] on button "Next" at bounding box center [1051, 32] width 83 height 38
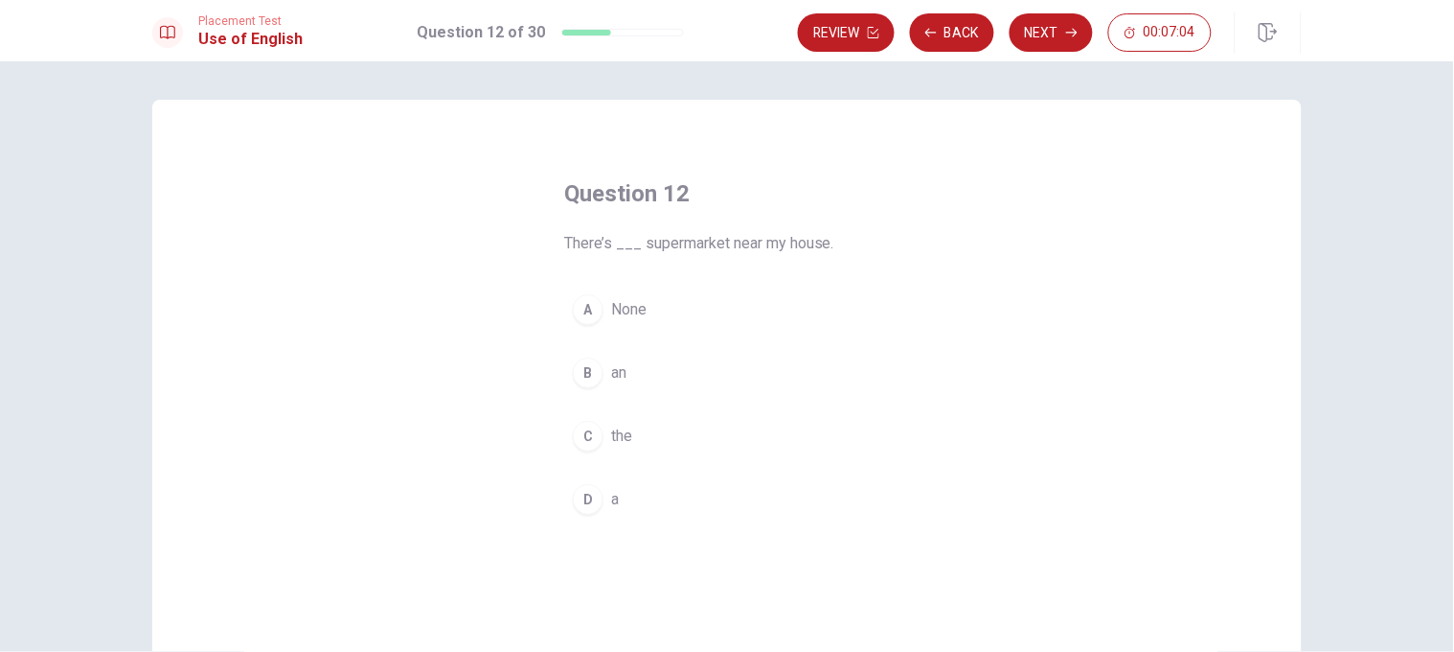
click at [684, 433] on button "D a" at bounding box center [727, 499] width 326 height 48
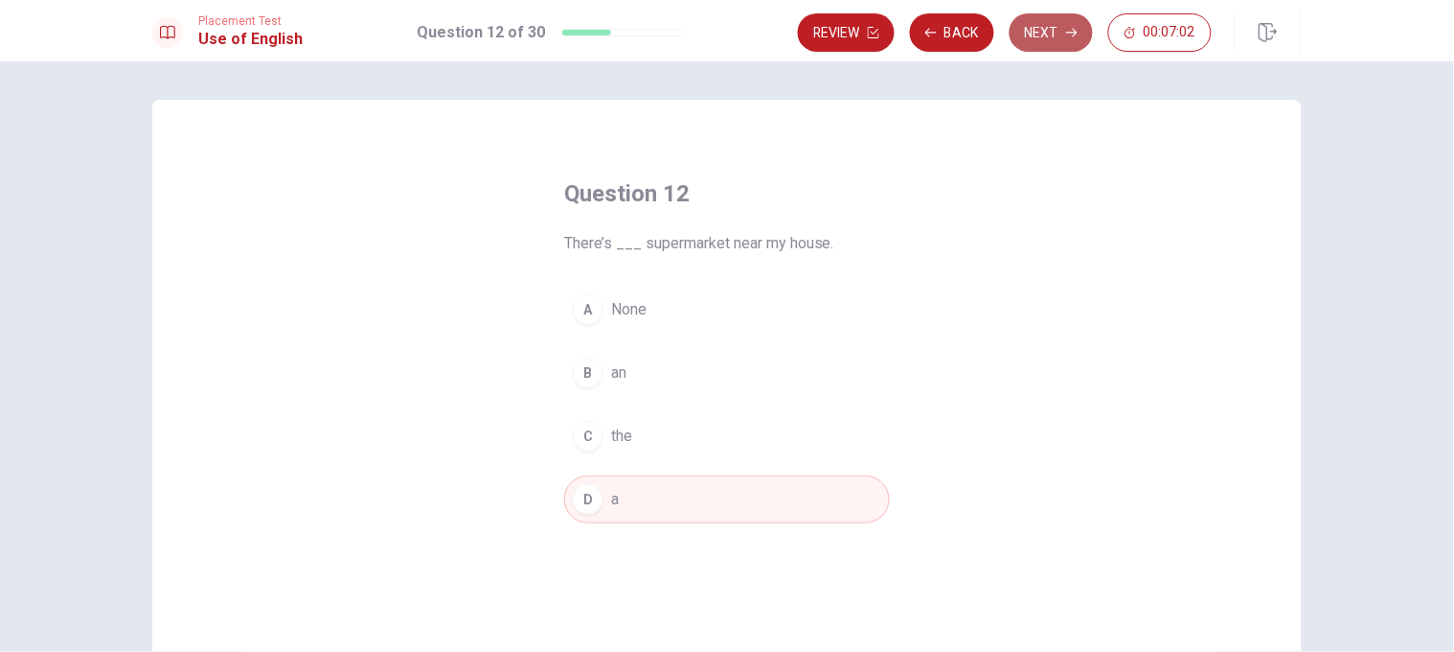
click at [969, 41] on button "Next" at bounding box center [1051, 32] width 83 height 38
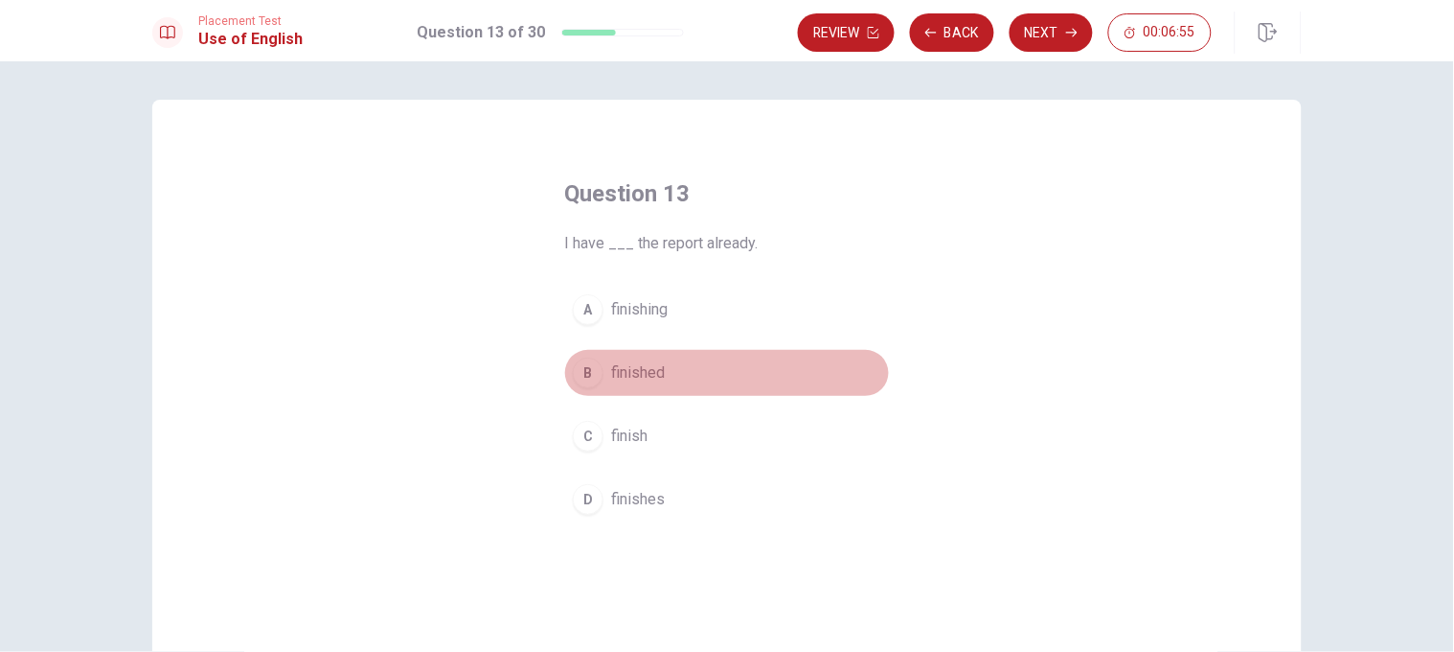
click at [676, 357] on button "B finished" at bounding box center [727, 373] width 326 height 48
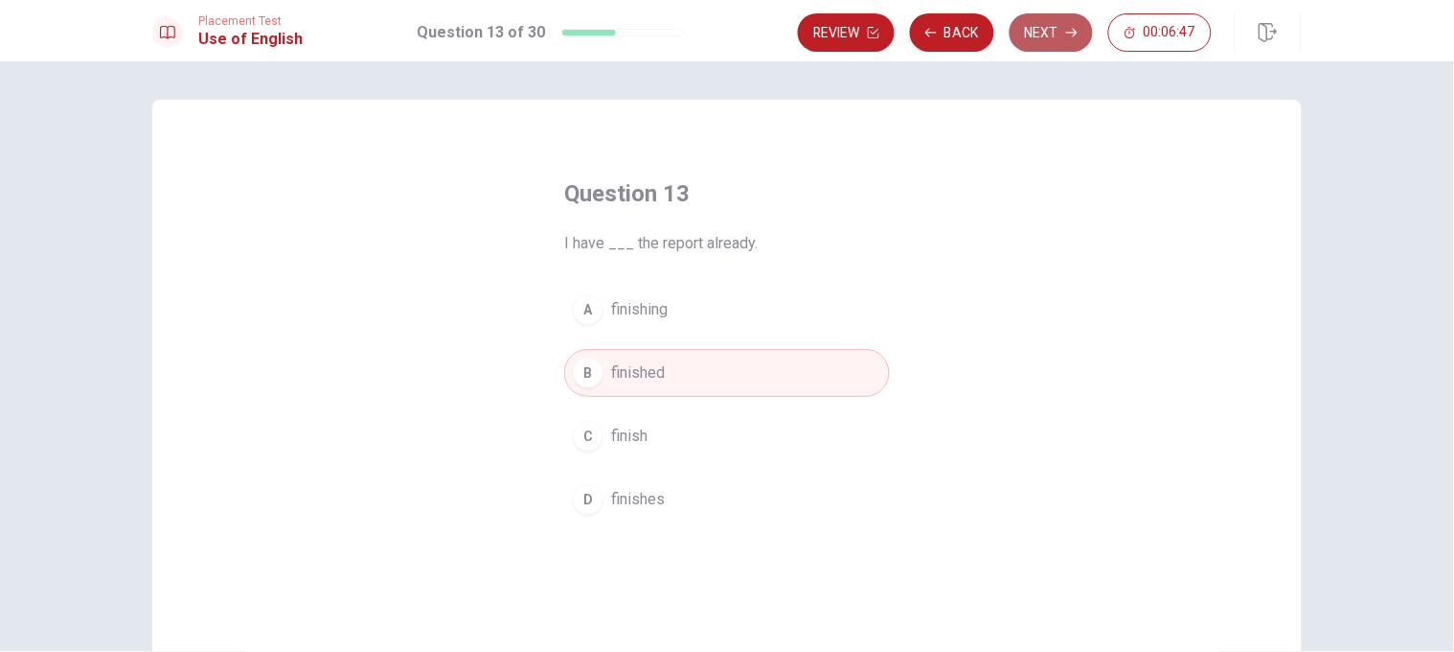
click at [969, 35] on button "Next" at bounding box center [1051, 32] width 83 height 38
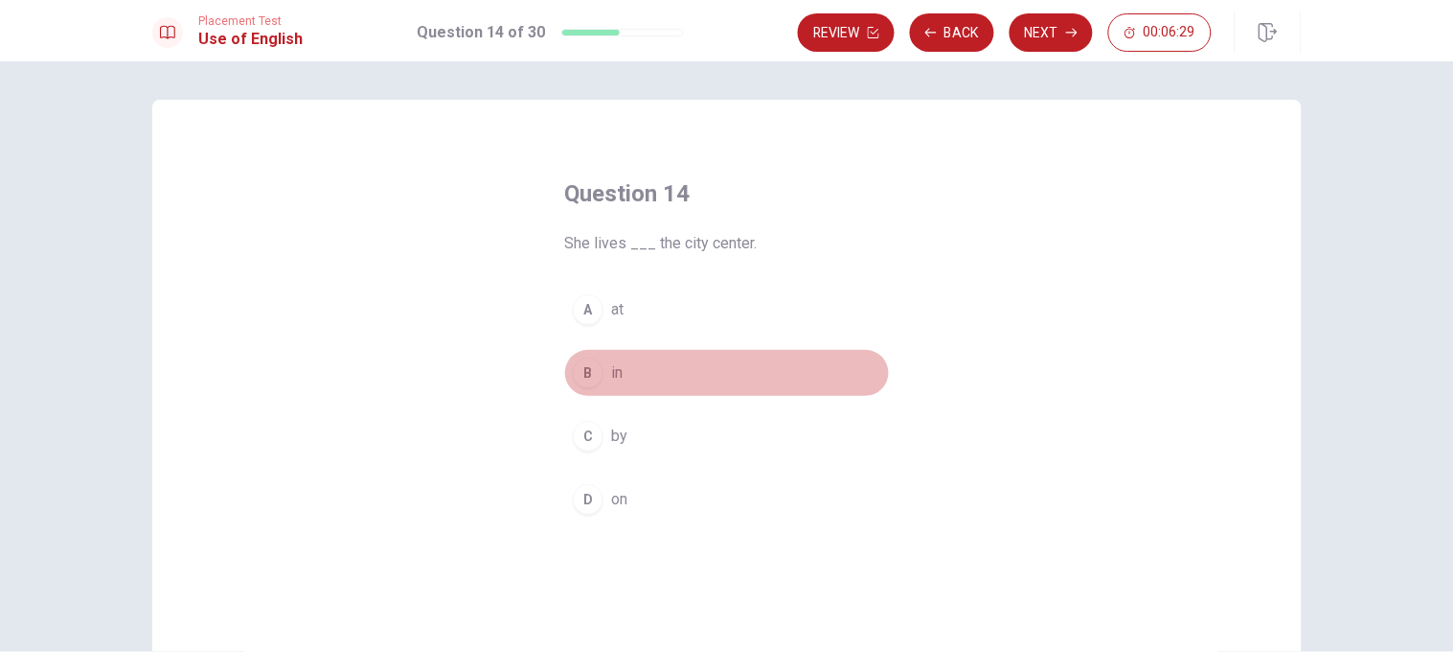
click at [662, 377] on button "B in" at bounding box center [727, 373] width 326 height 48
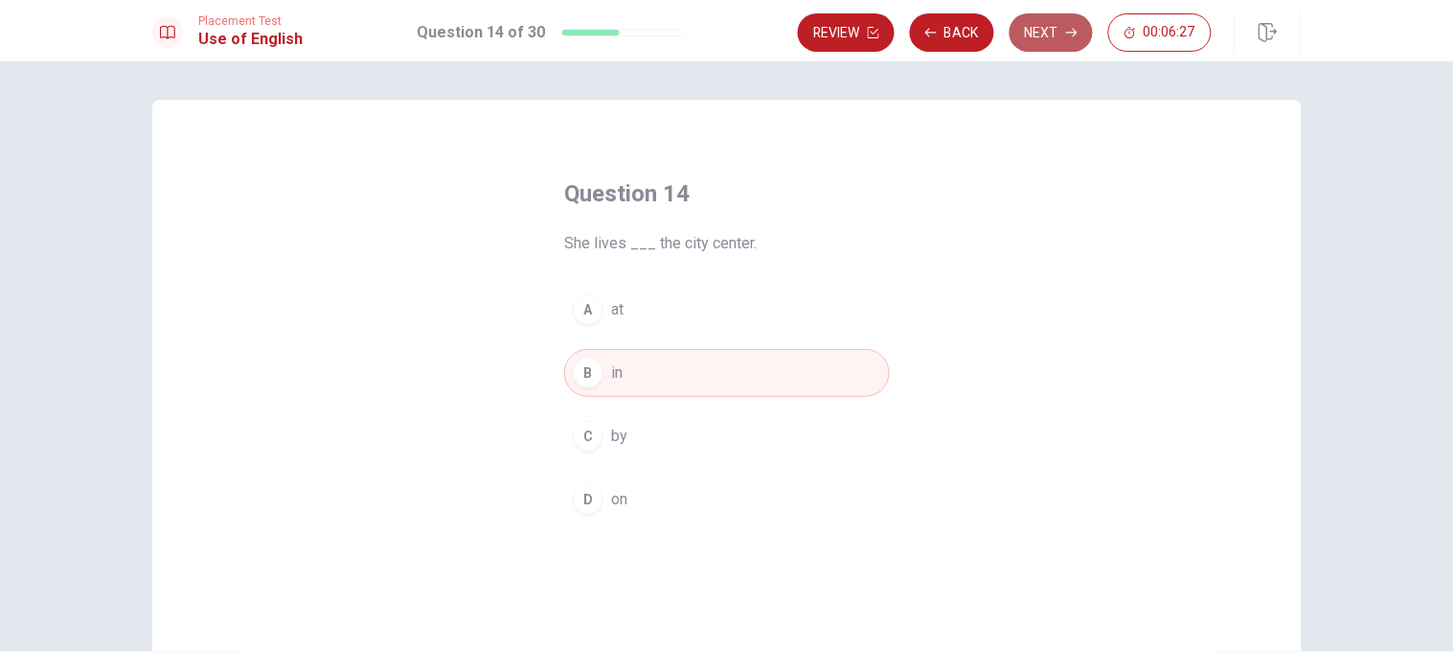
click at [969, 44] on button "Next" at bounding box center [1051, 32] width 83 height 38
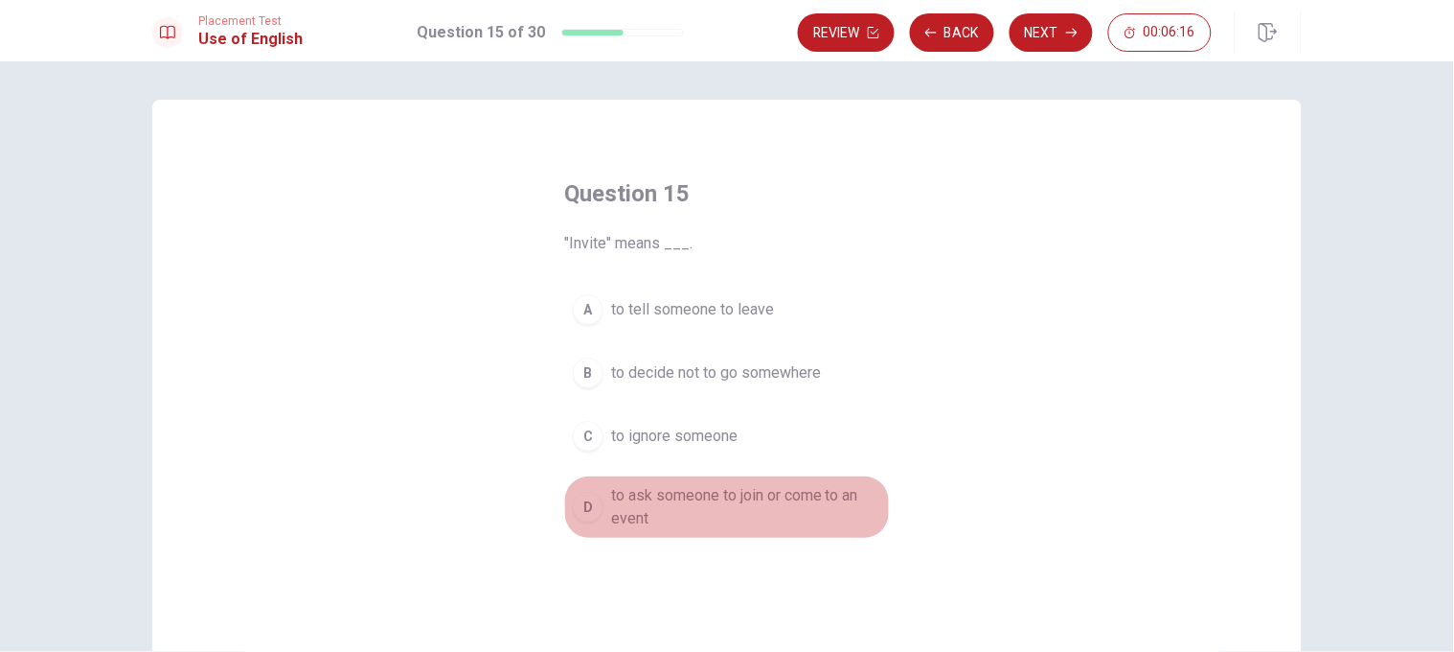
click at [597, 433] on button "D to ask someone to join or come to an event" at bounding box center [727, 506] width 326 height 63
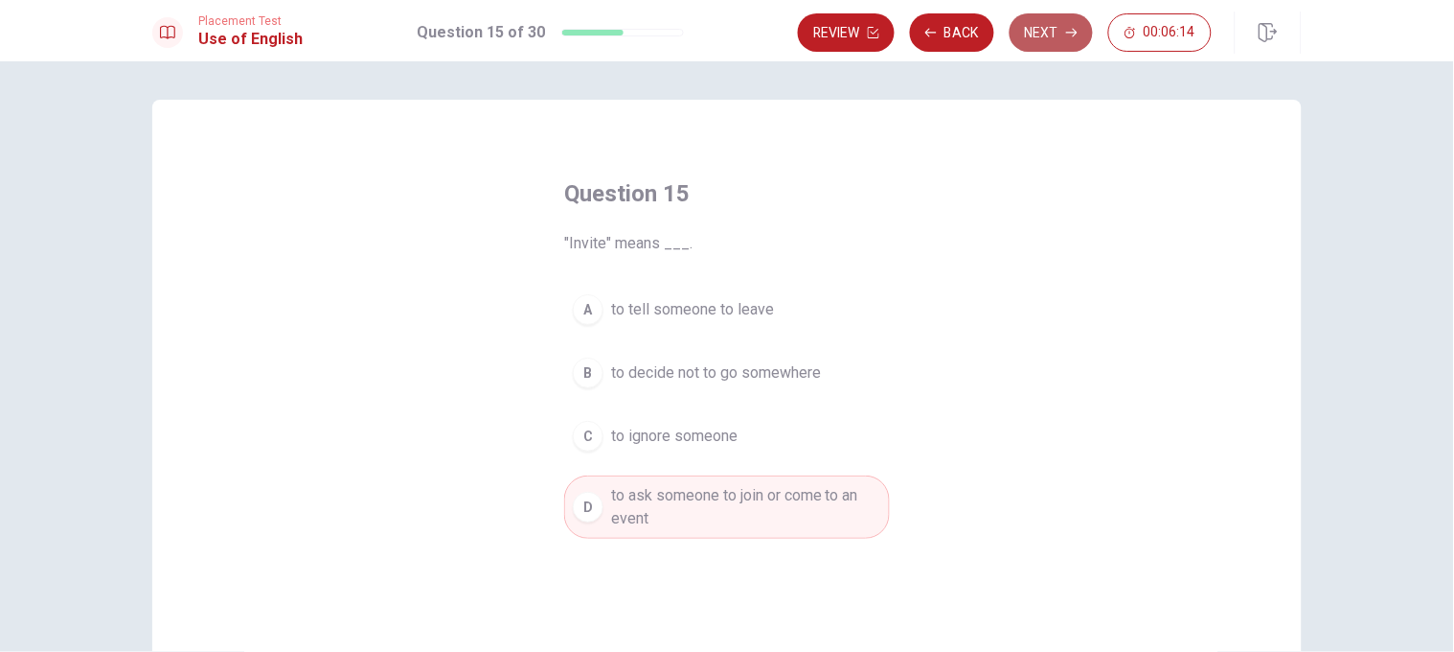
click at [969, 31] on button "Next" at bounding box center [1051, 32] width 83 height 38
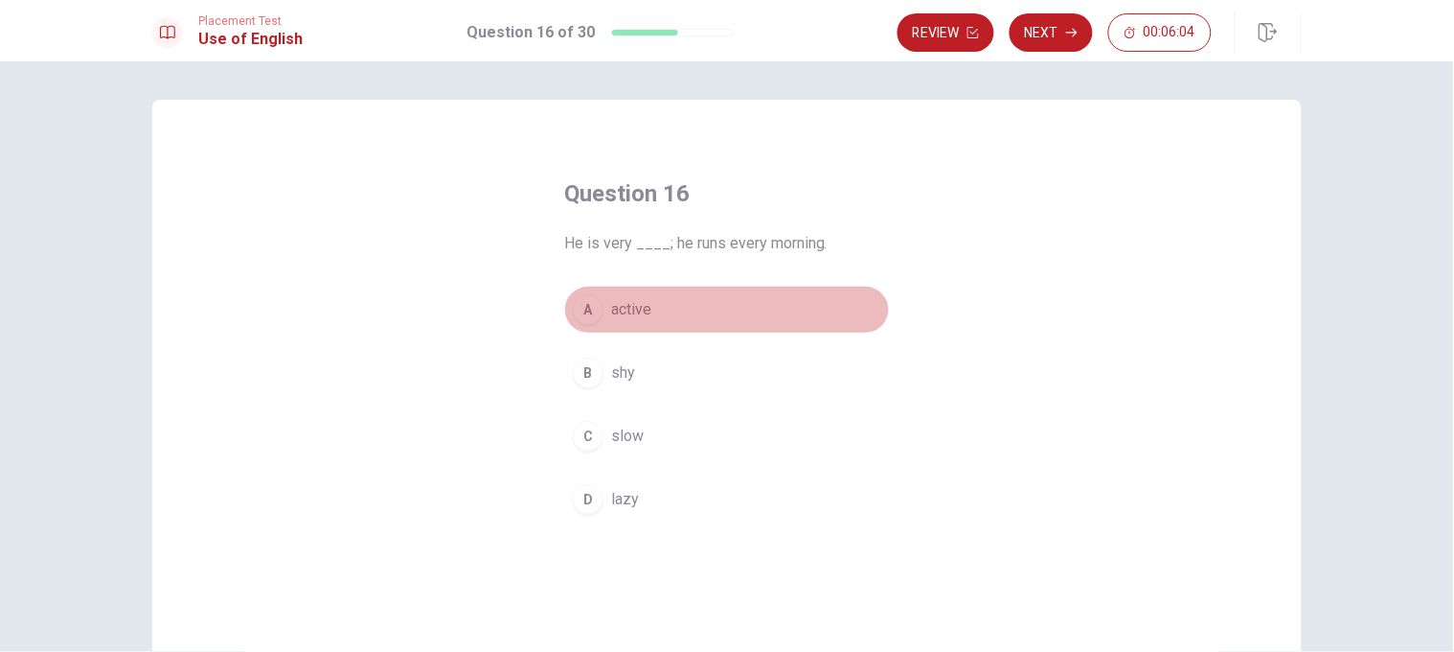
click at [764, 300] on button "A active" at bounding box center [727, 310] width 326 height 48
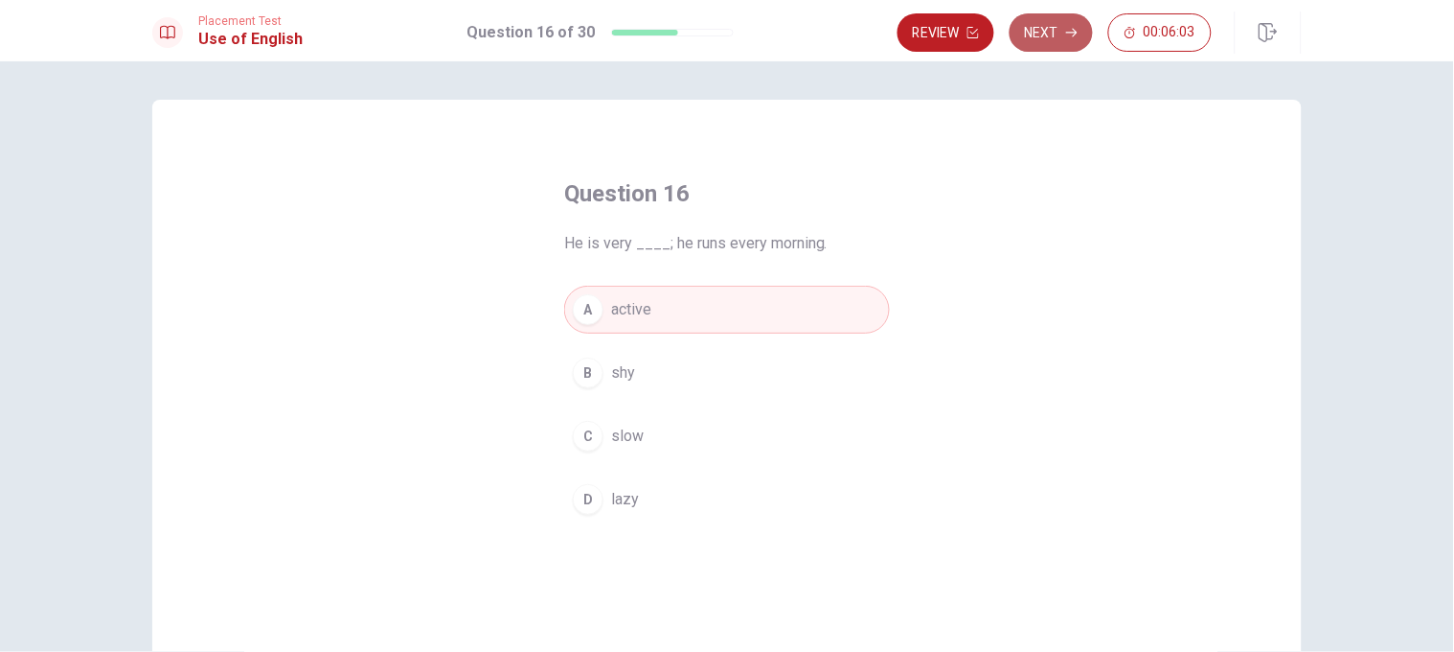
click at [969, 41] on button "Next" at bounding box center [1051, 32] width 83 height 38
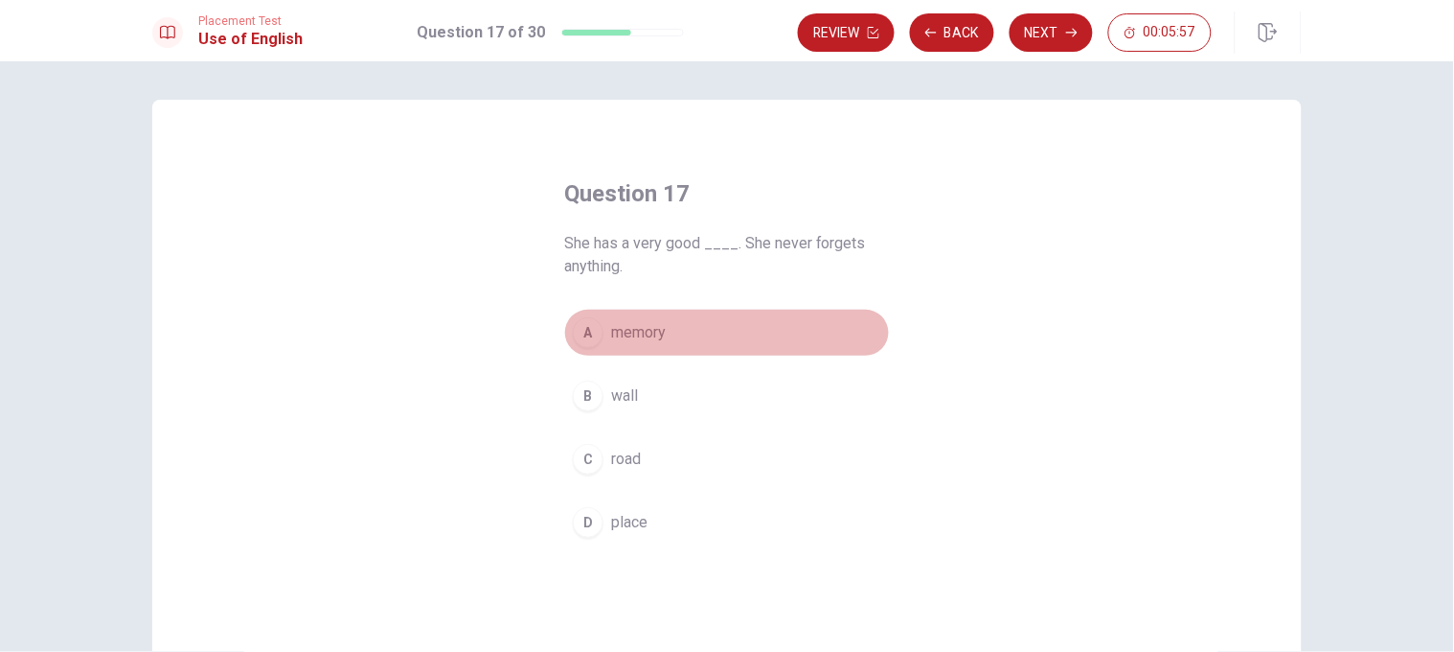
click at [707, 355] on button "A memory" at bounding box center [727, 333] width 326 height 48
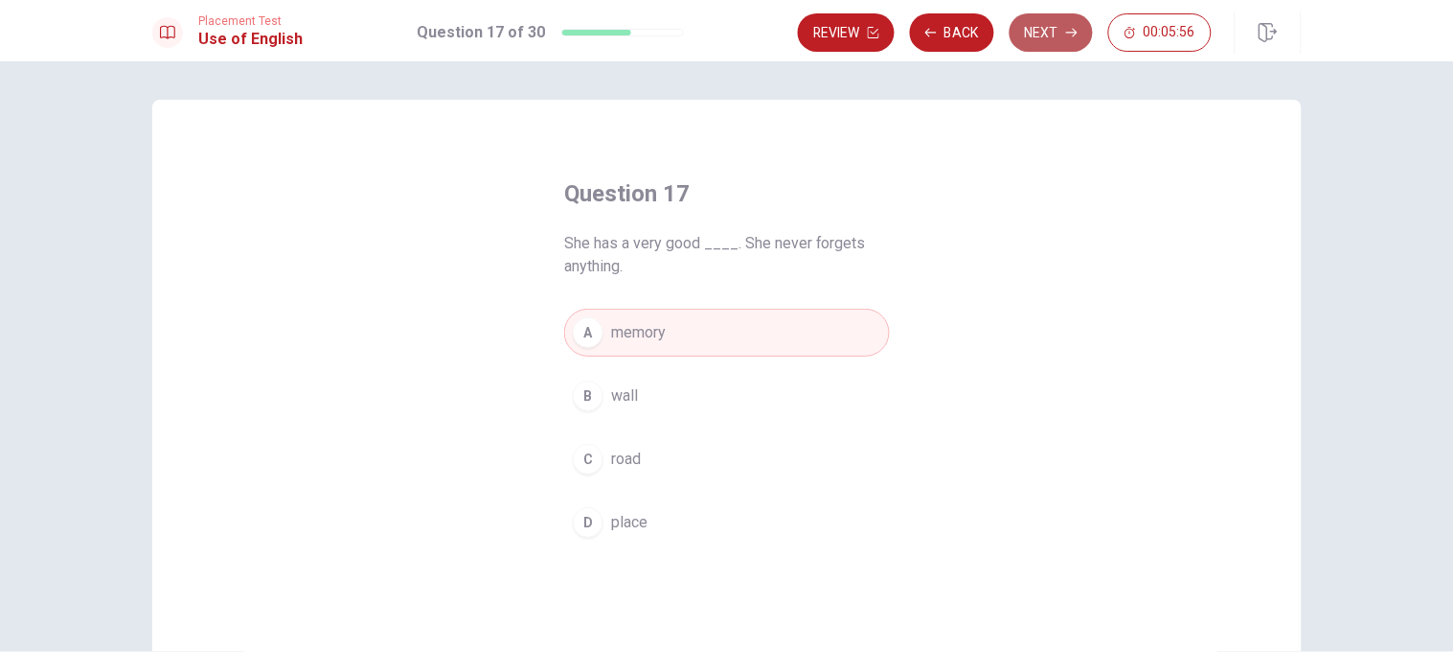
click at [969, 31] on button "Next" at bounding box center [1051, 32] width 83 height 38
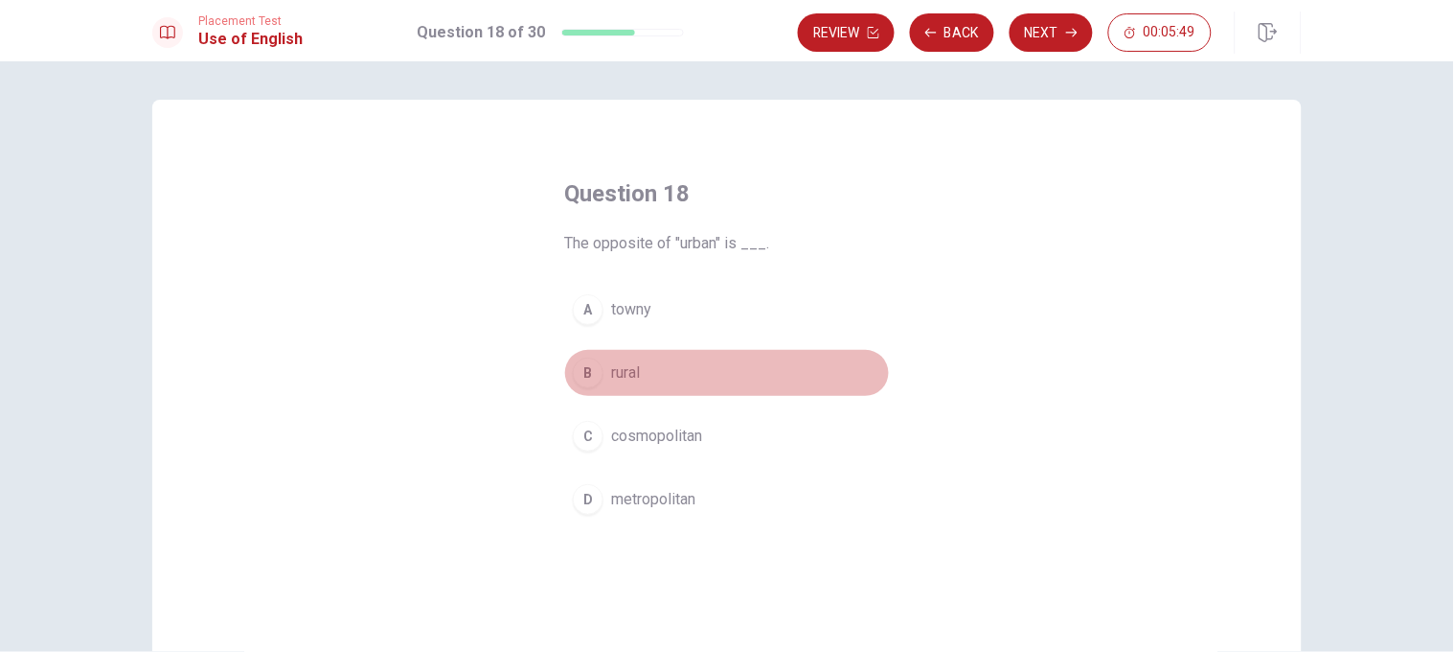
click at [707, 361] on button "B rural" at bounding box center [727, 373] width 326 height 48
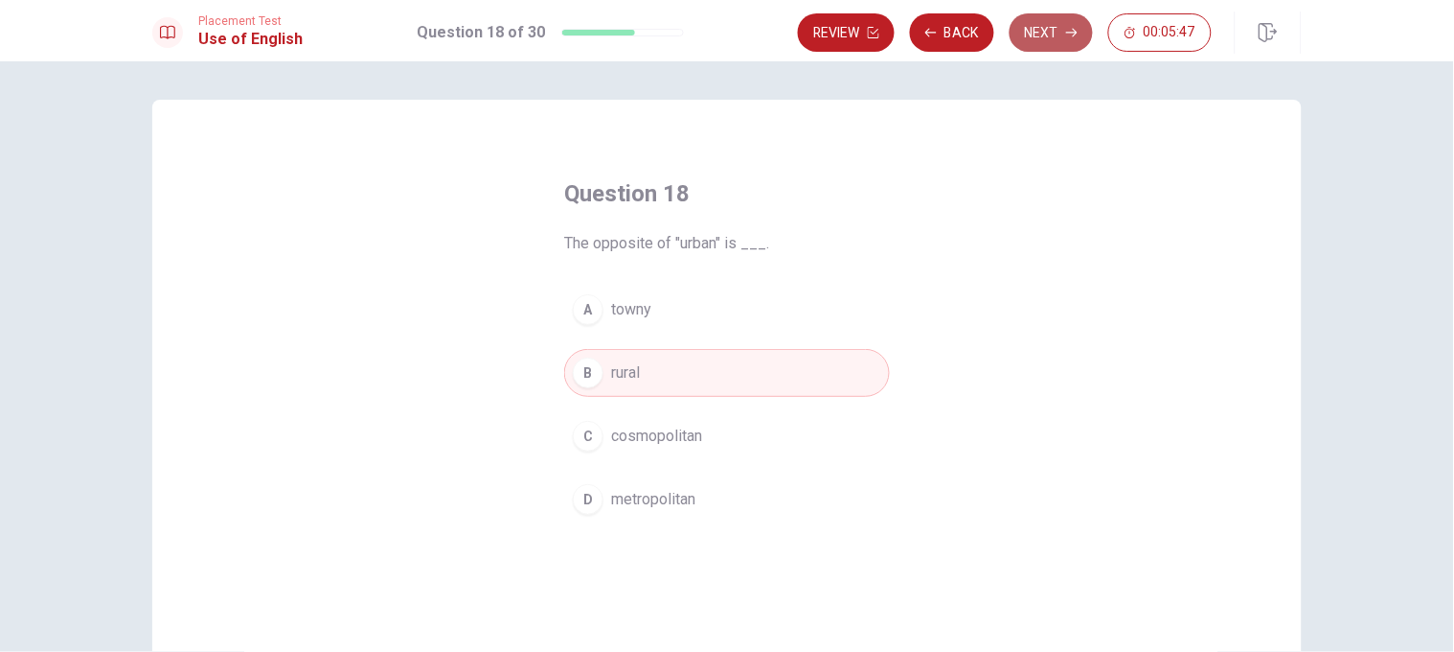
click at [969, 29] on button "Next" at bounding box center [1051, 32] width 83 height 38
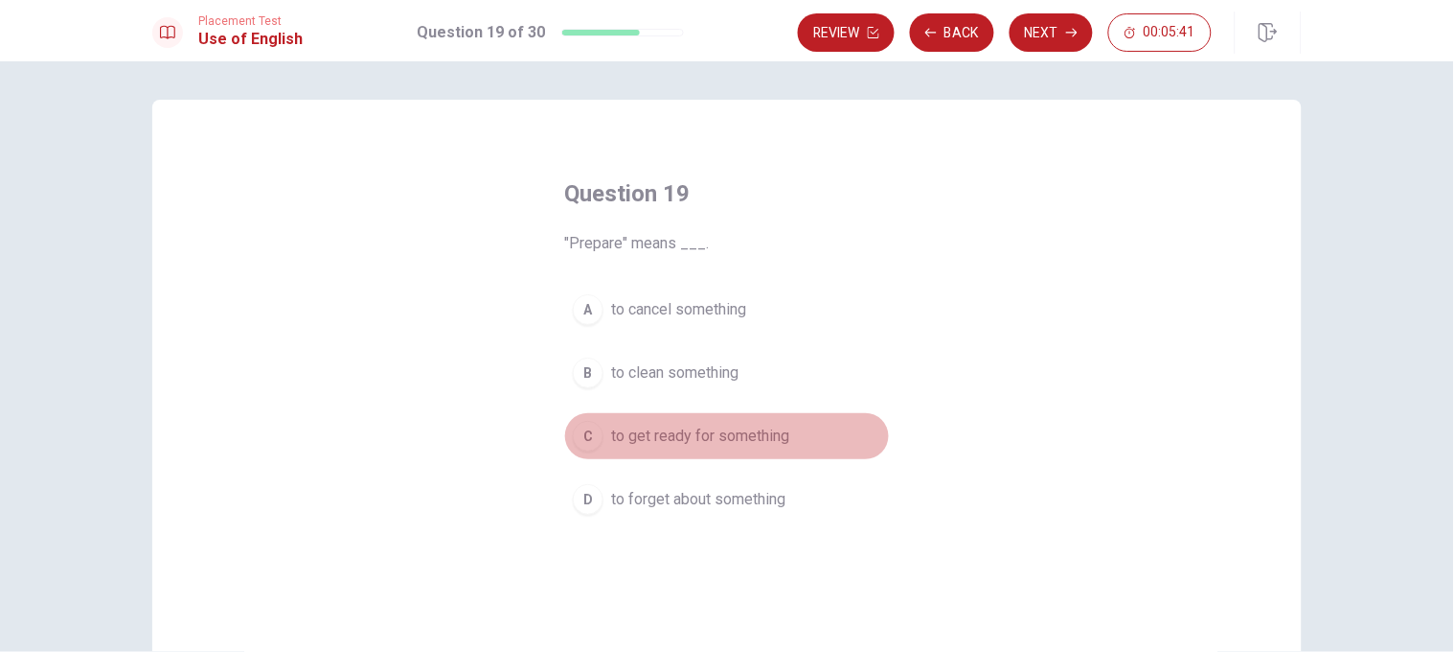
click at [694, 431] on span "to get ready for something" at bounding box center [700, 435] width 178 height 23
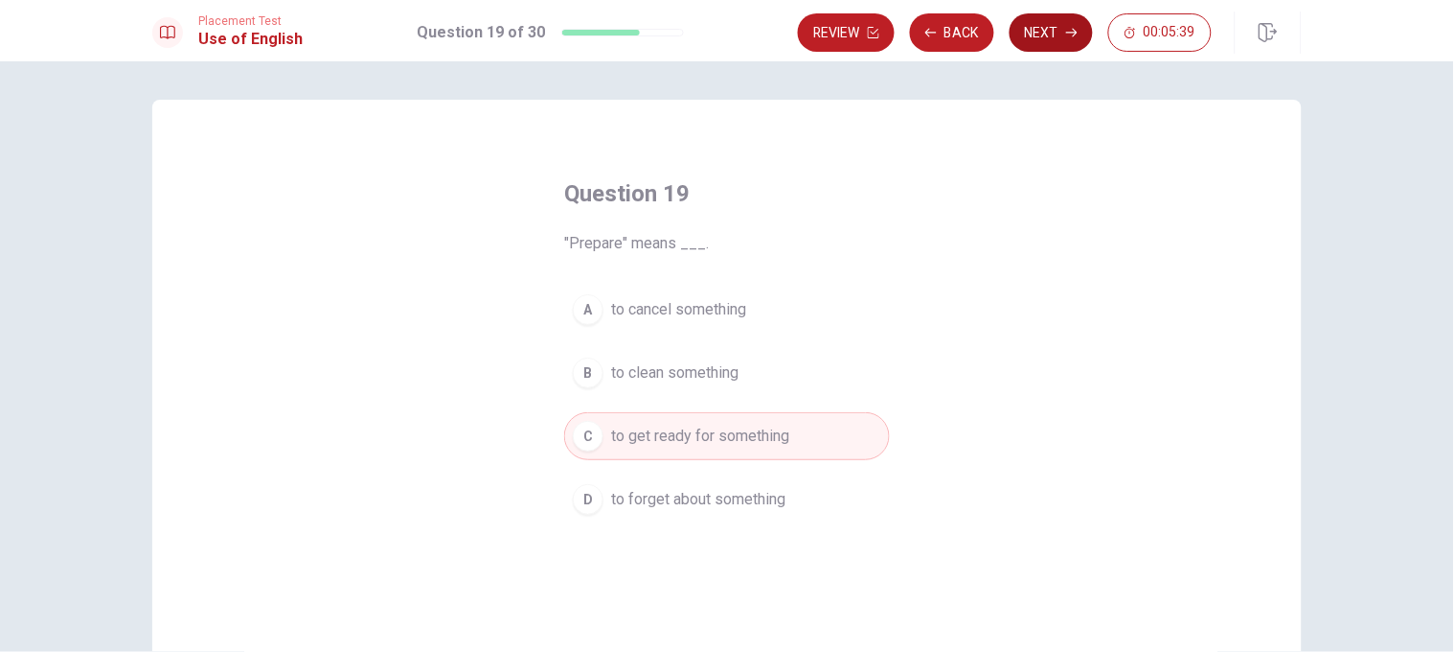
click at [969, 43] on button "Next" at bounding box center [1051, 32] width 83 height 38
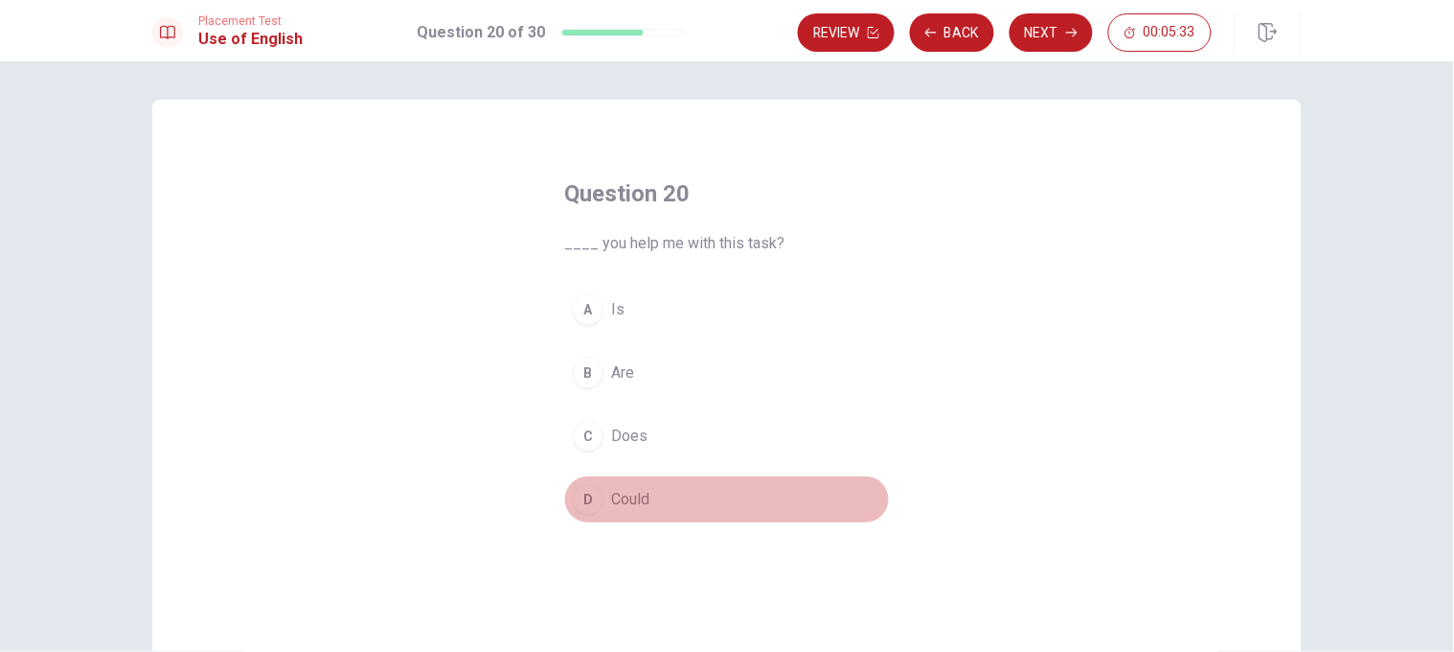
click at [711, 433] on button "D Could" at bounding box center [727, 499] width 326 height 48
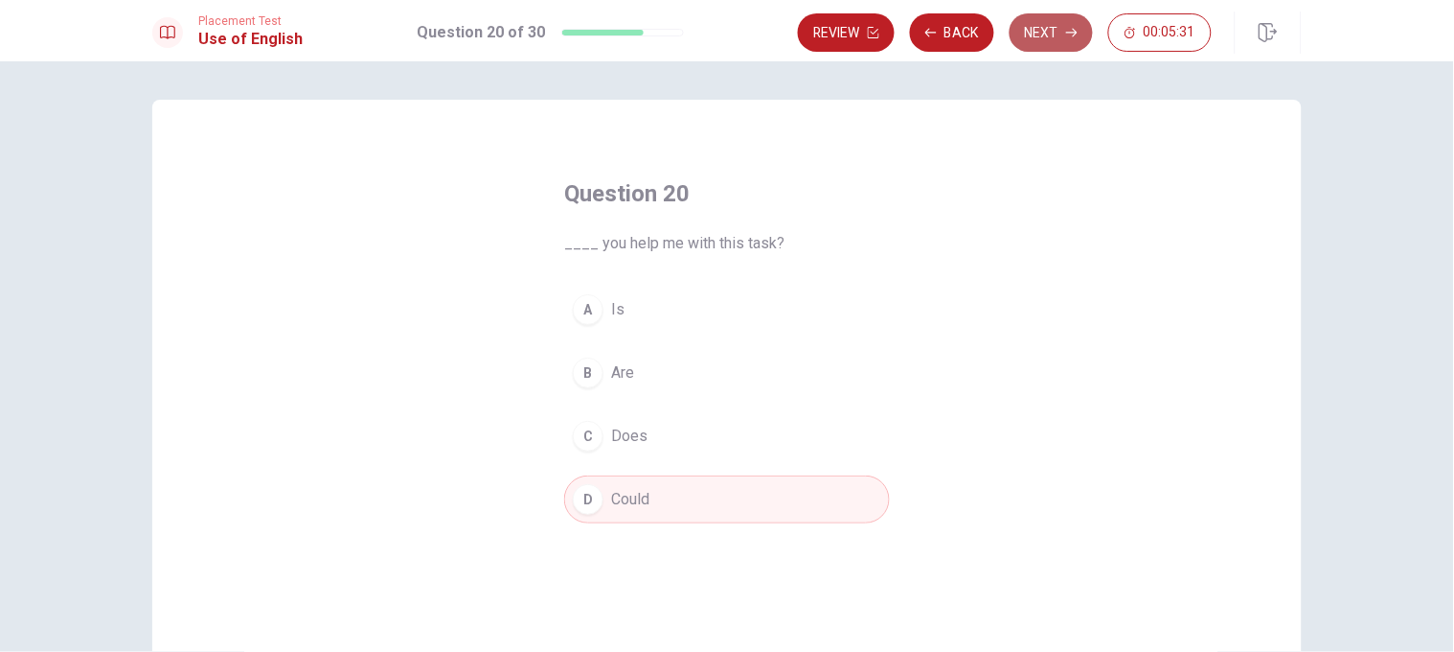
click at [969, 24] on button "Next" at bounding box center [1051, 32] width 83 height 38
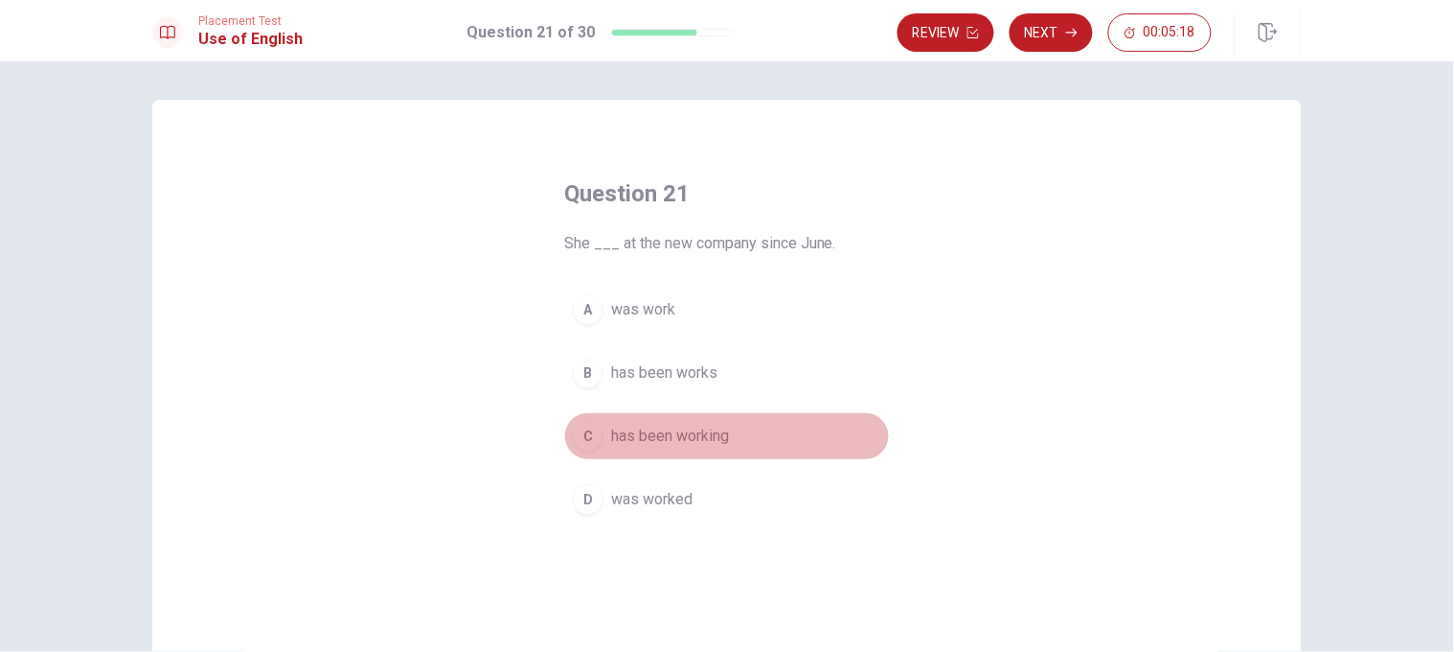
click at [754, 429] on button "C has been working" at bounding box center [727, 436] width 326 height 48
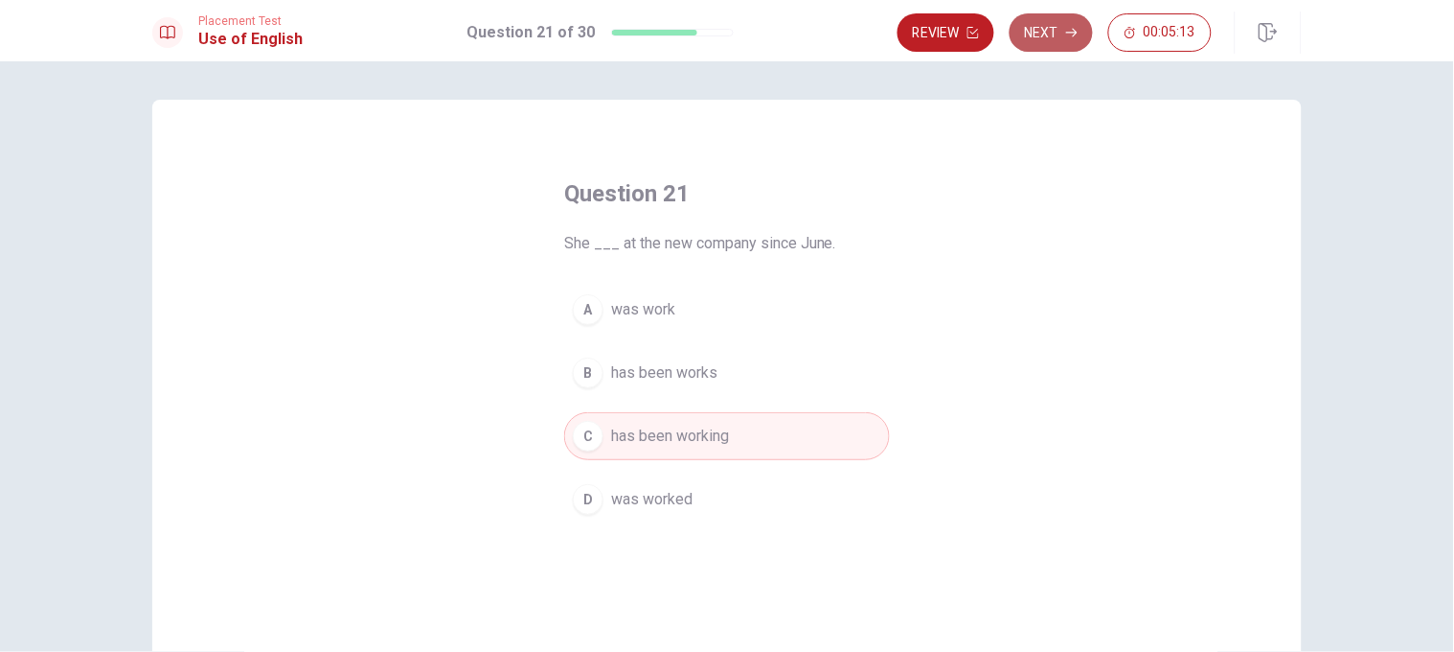
click at [969, 34] on button "Next" at bounding box center [1051, 32] width 83 height 38
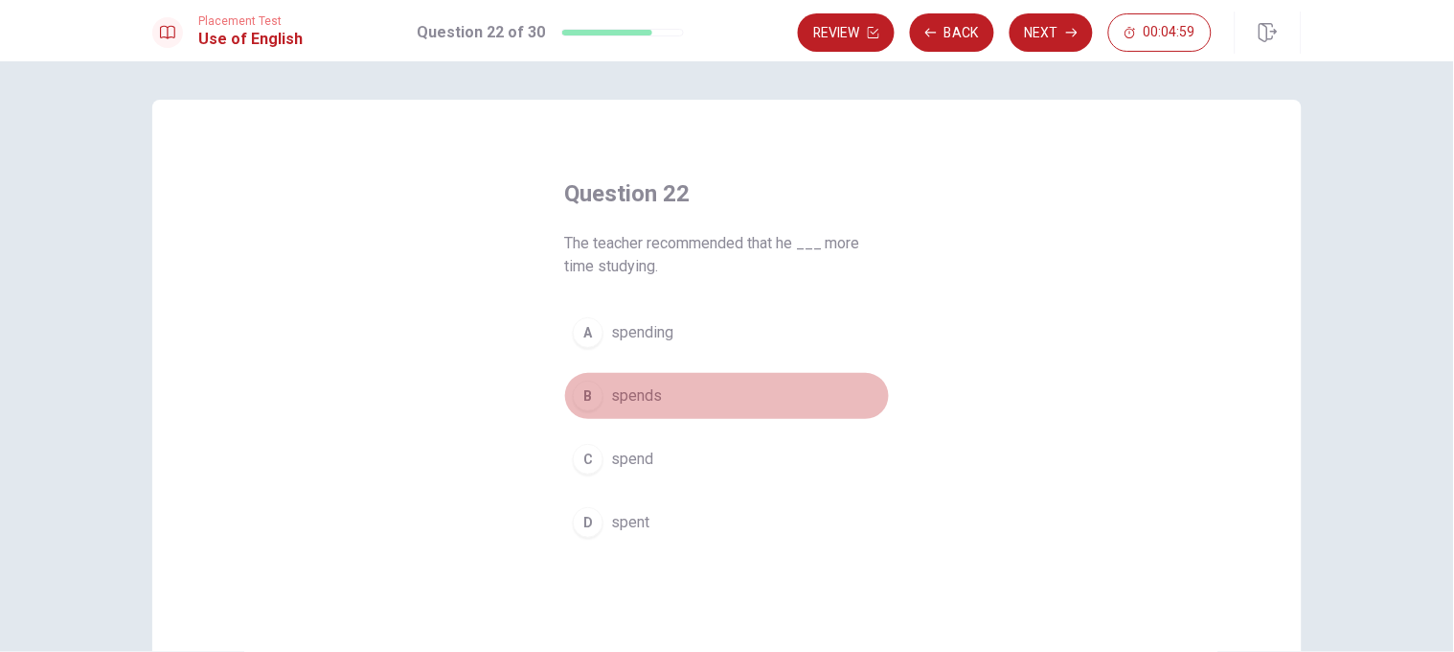
click at [688, 392] on button "B spends" at bounding box center [727, 396] width 326 height 48
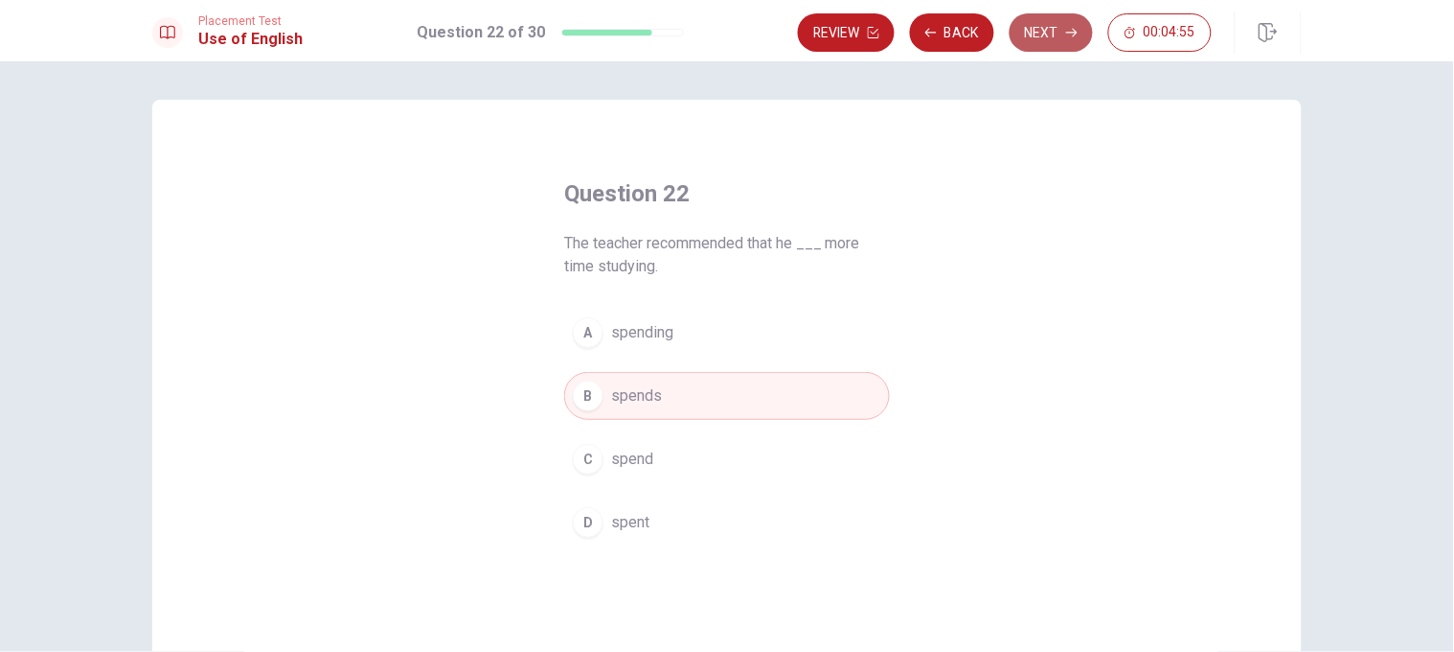
click at [969, 36] on button "Next" at bounding box center [1051, 32] width 83 height 38
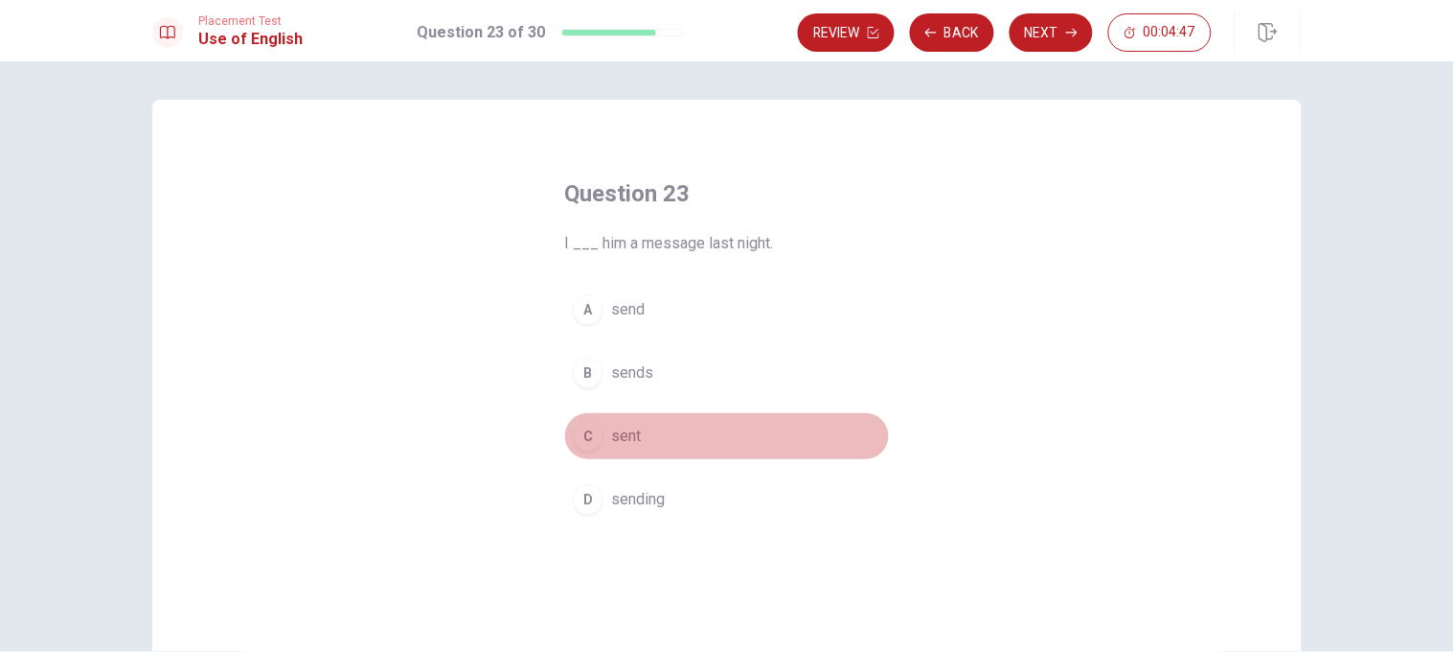
click at [670, 433] on button "C sent" at bounding box center [727, 436] width 326 height 48
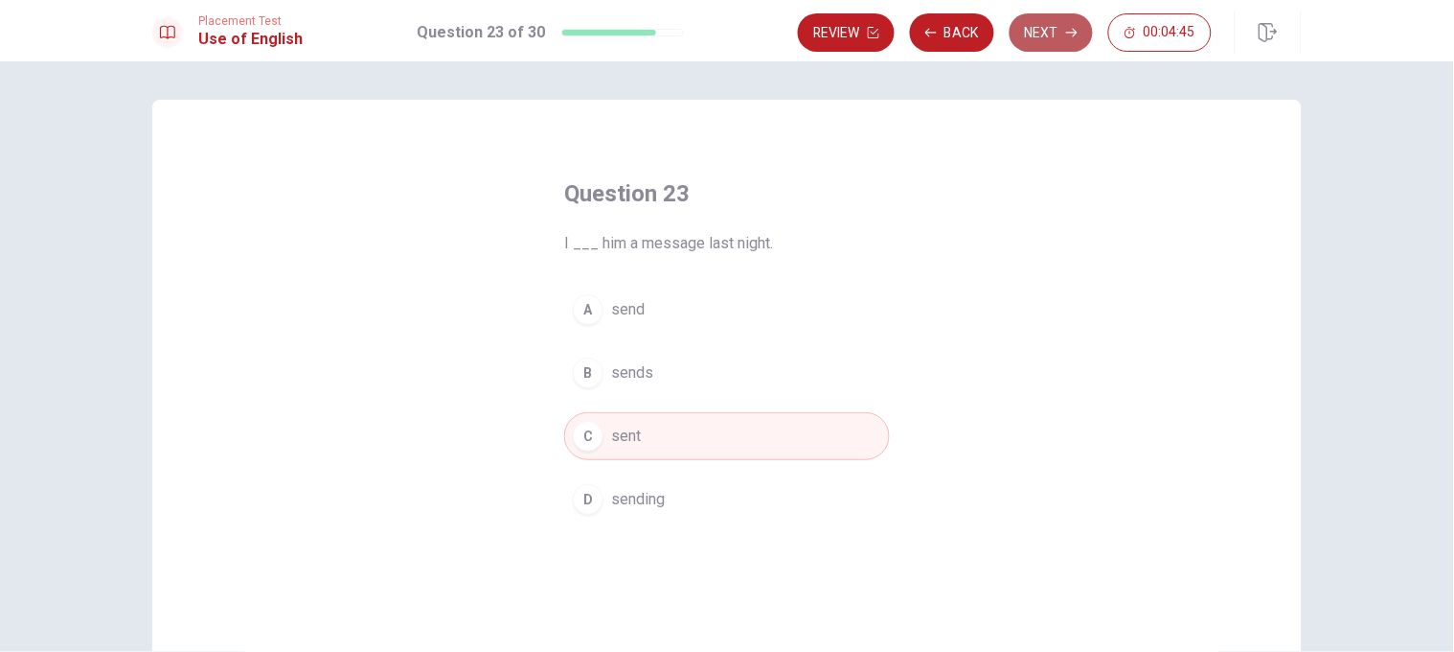
click at [969, 35] on button "Next" at bounding box center [1051, 32] width 83 height 38
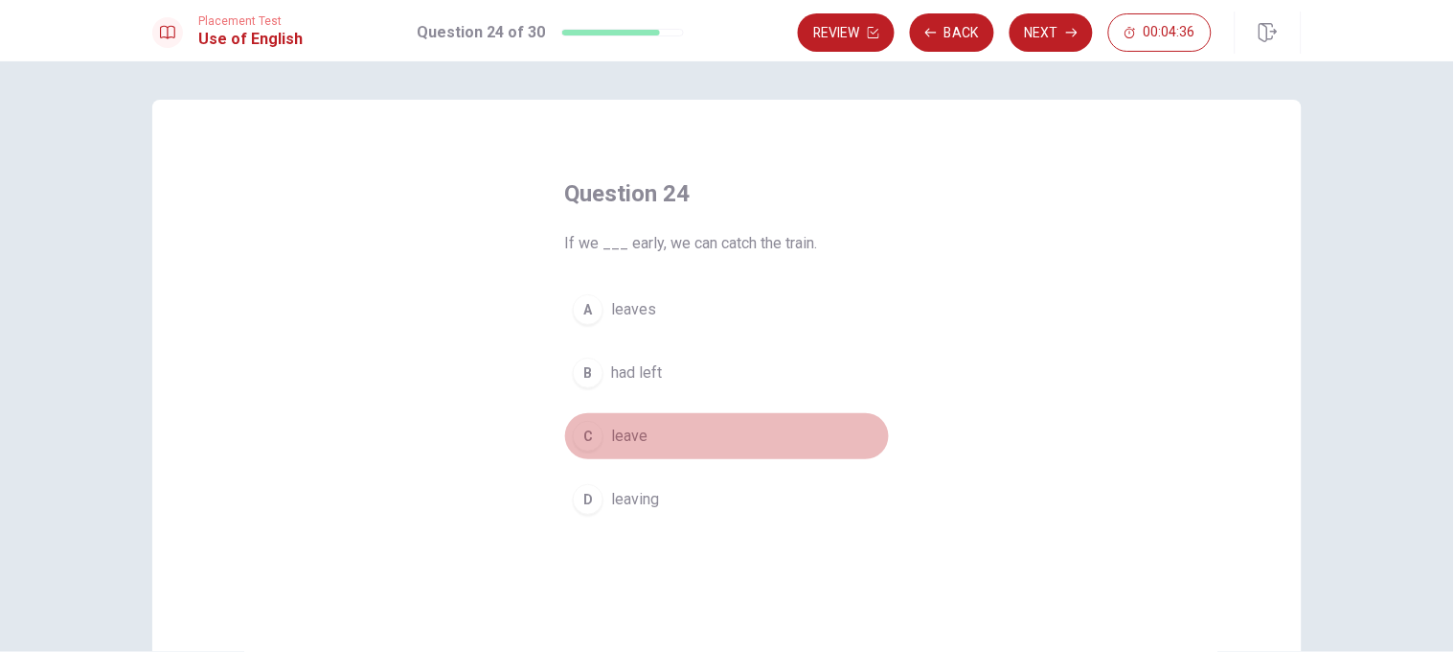
click at [688, 428] on button "C leave" at bounding box center [727, 436] width 326 height 48
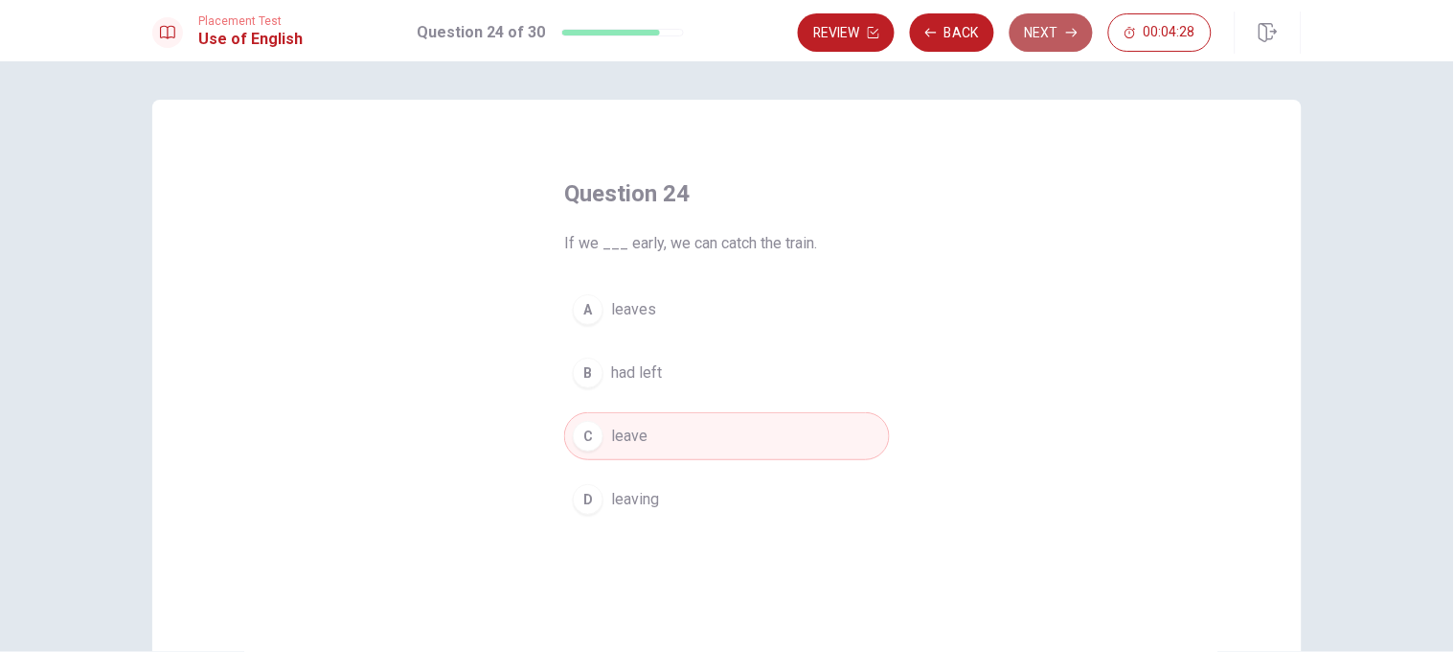
click at [969, 37] on button "Next" at bounding box center [1051, 32] width 83 height 38
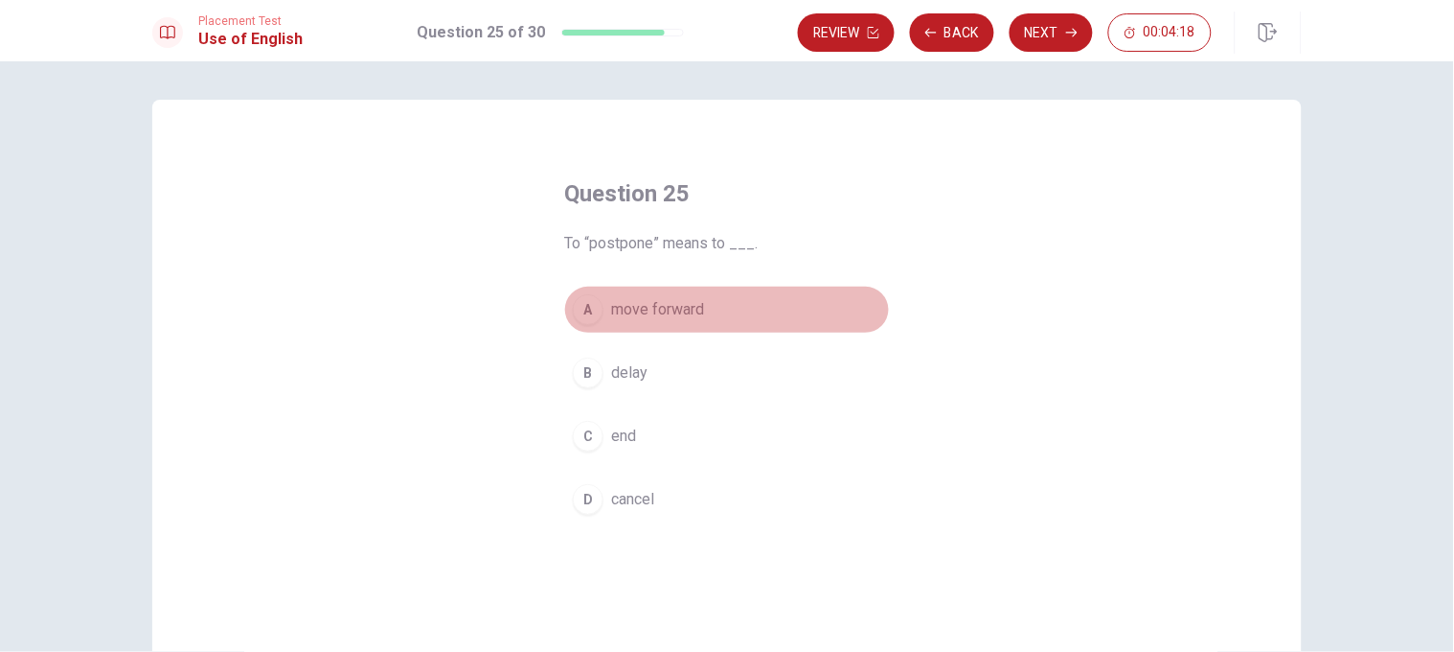
click at [734, 302] on button "A move forward" at bounding box center [727, 310] width 326 height 48
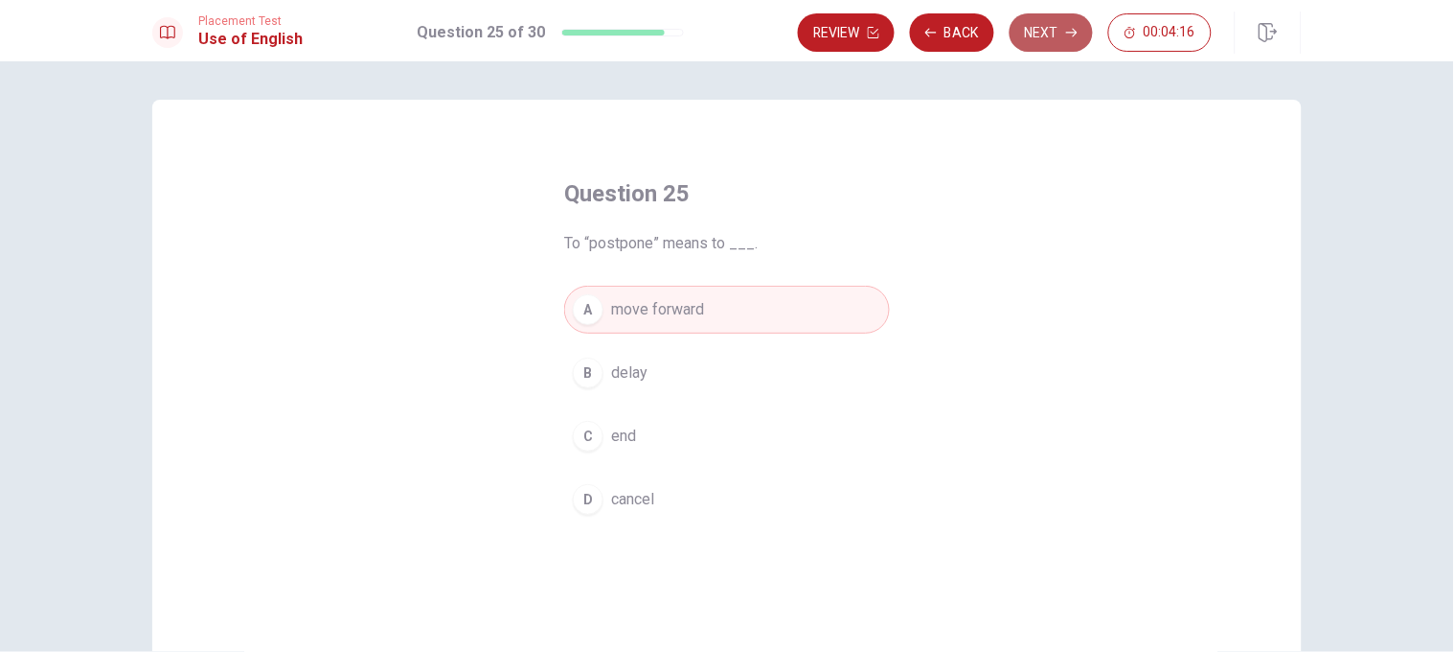
click at [969, 35] on button "Next" at bounding box center [1051, 32] width 83 height 38
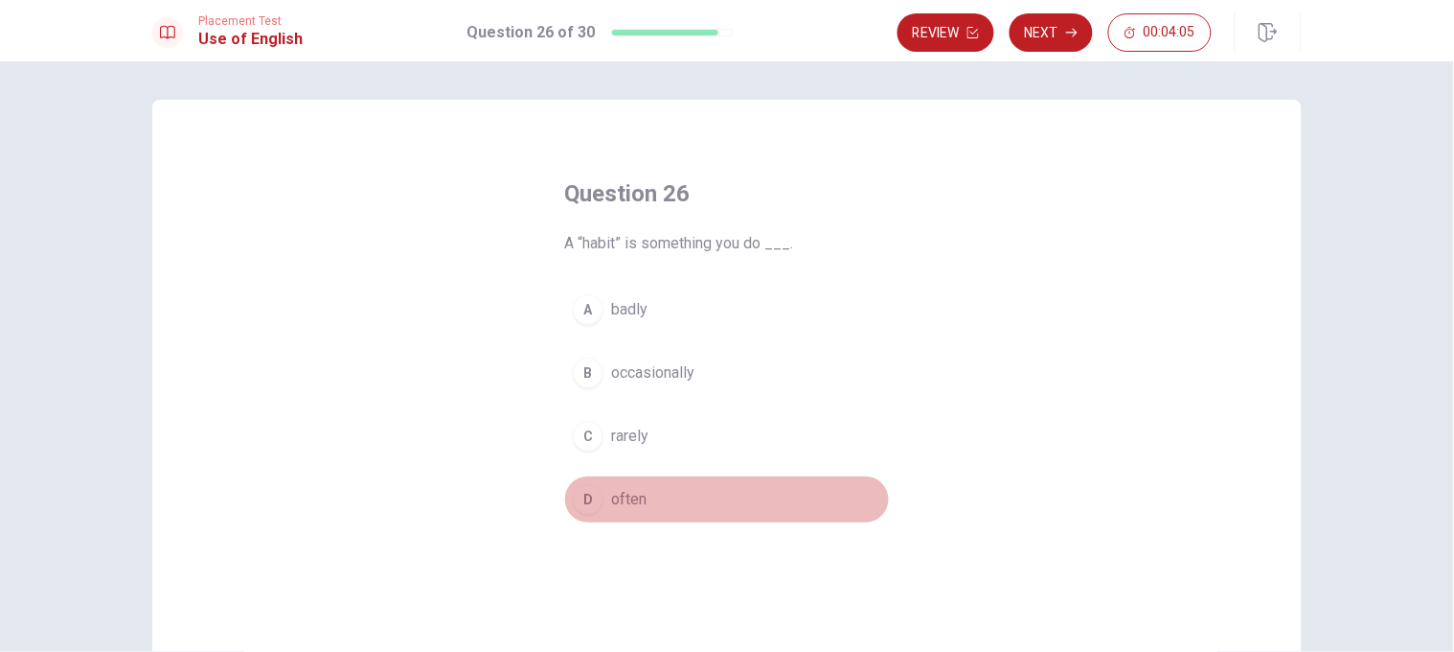
click at [659, 433] on button "D often" at bounding box center [727, 499] width 326 height 48
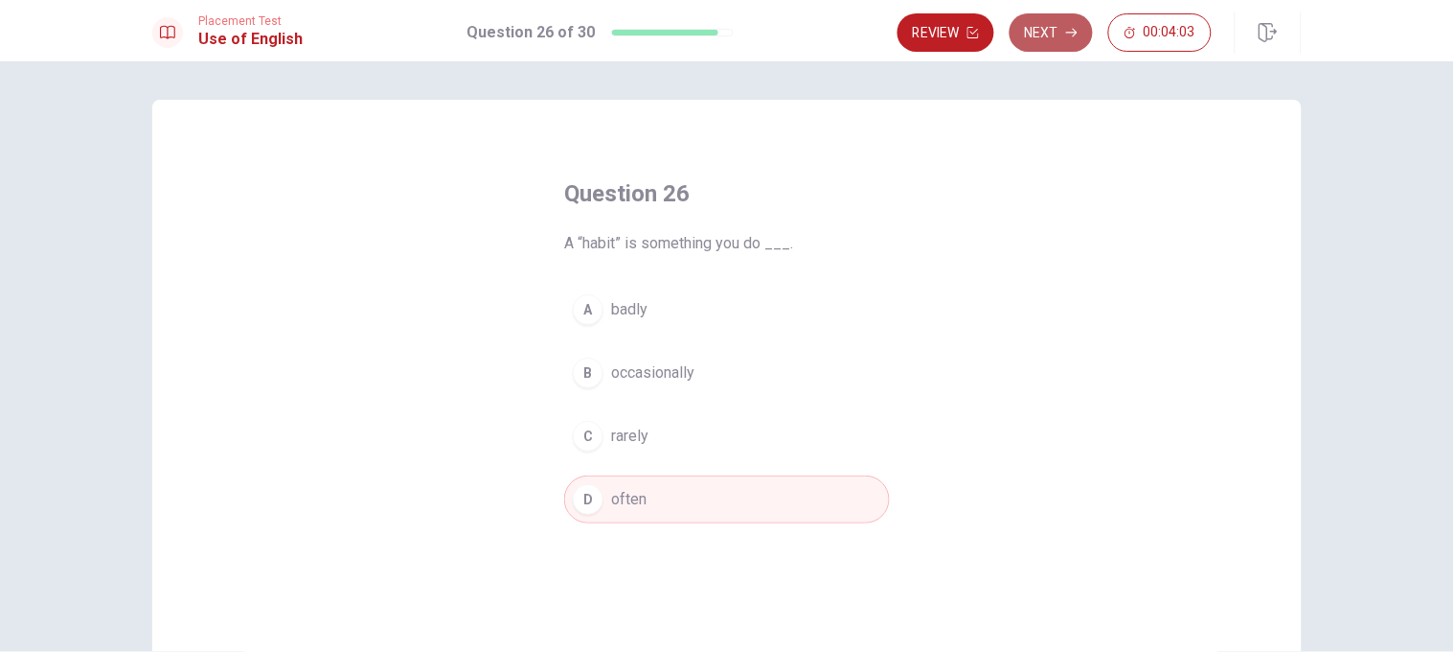
click at [969, 32] on button "Next" at bounding box center [1051, 32] width 83 height 38
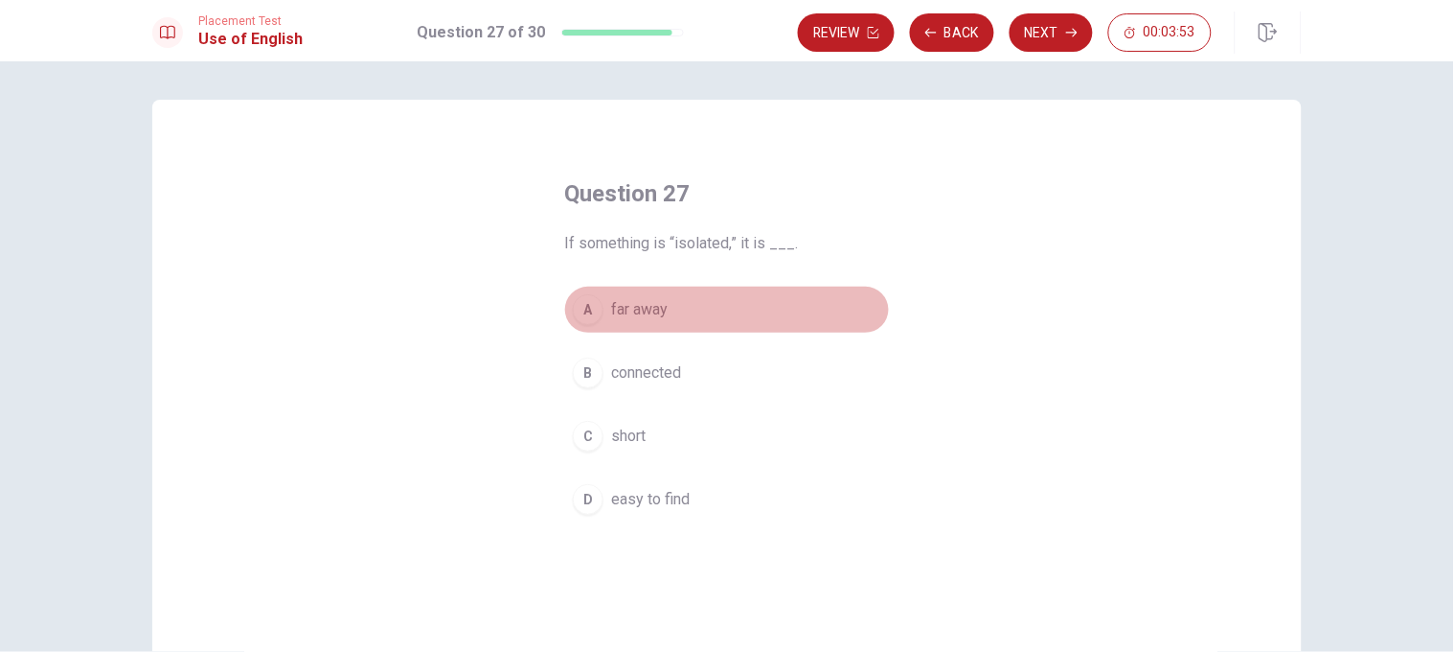
click at [743, 306] on button "A far away" at bounding box center [727, 310] width 326 height 48
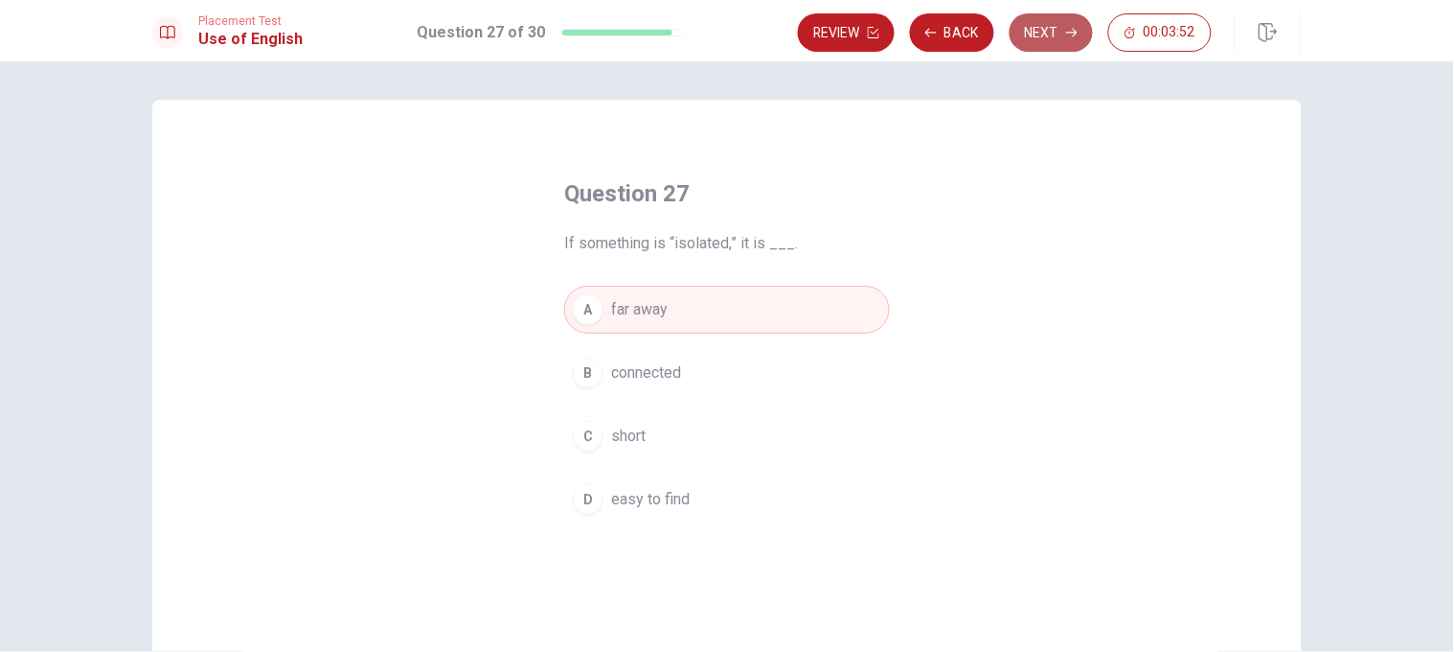
click at [969, 36] on button "Next" at bounding box center [1051, 32] width 83 height 38
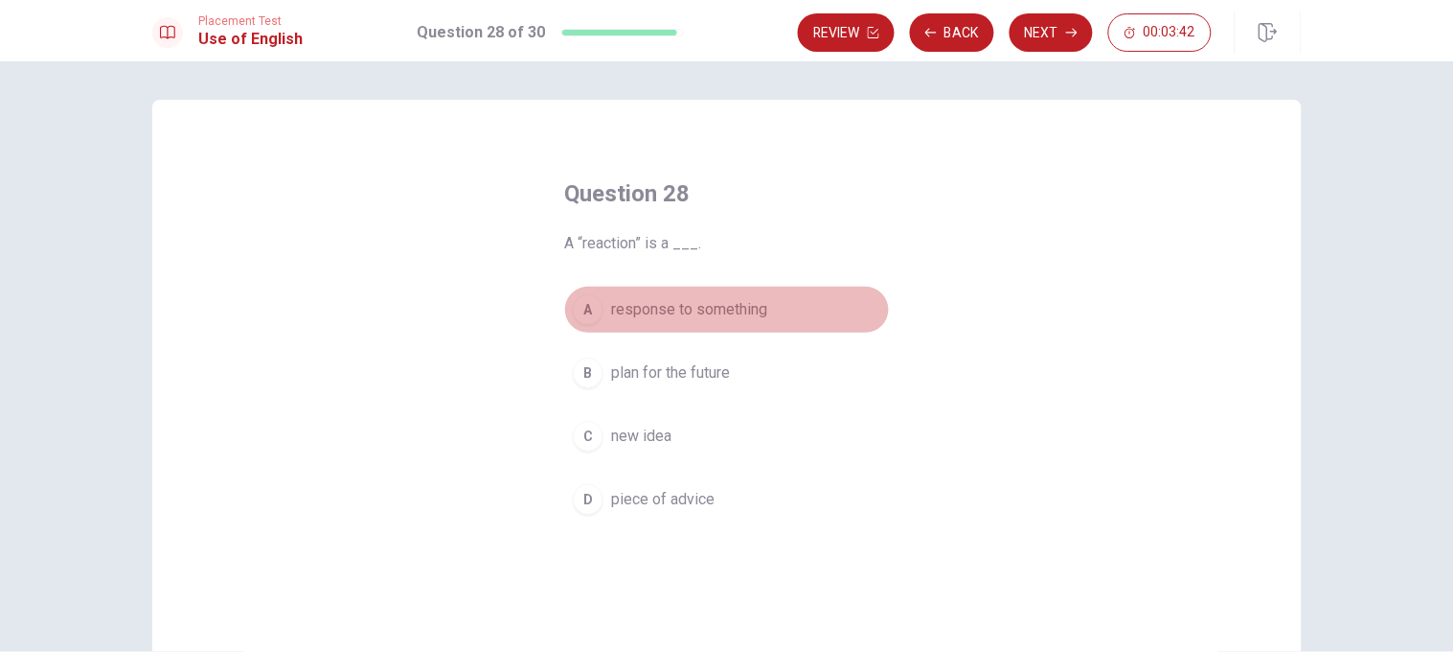
click at [778, 290] on button "A response to something" at bounding box center [727, 310] width 326 height 48
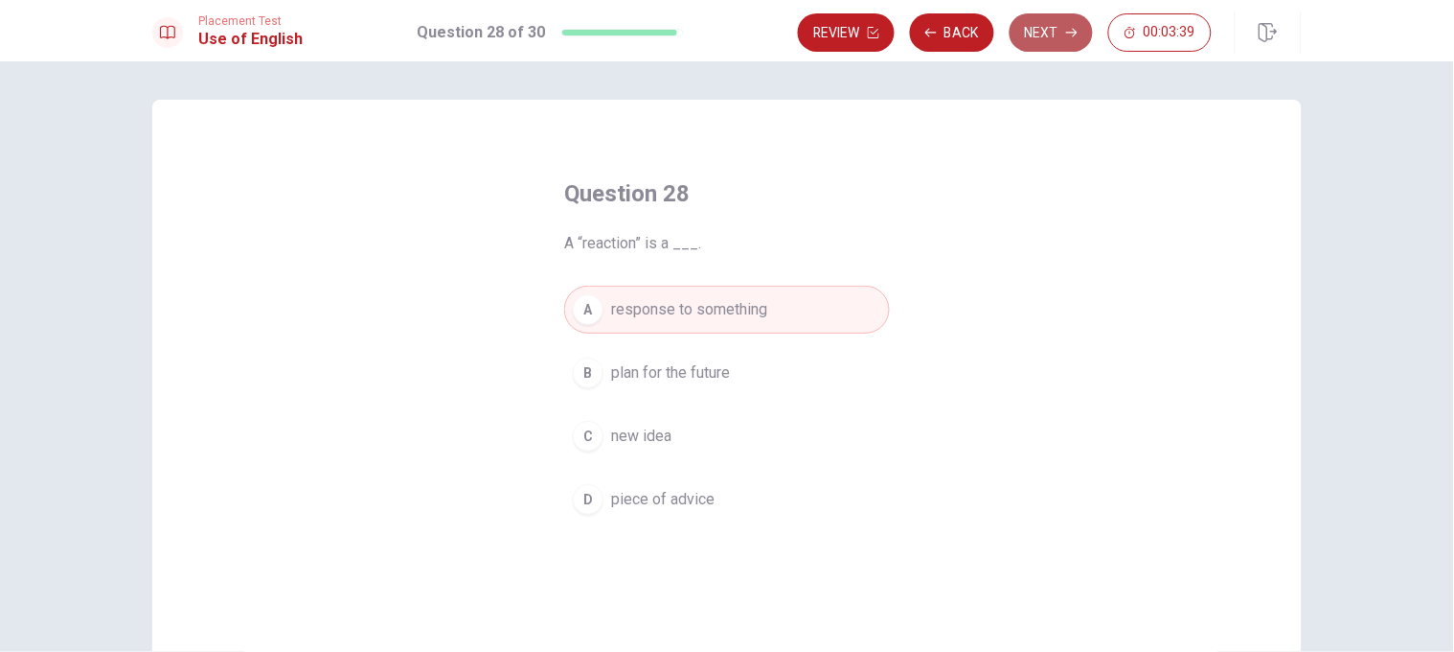
click at [969, 28] on button "Next" at bounding box center [1051, 32] width 83 height 38
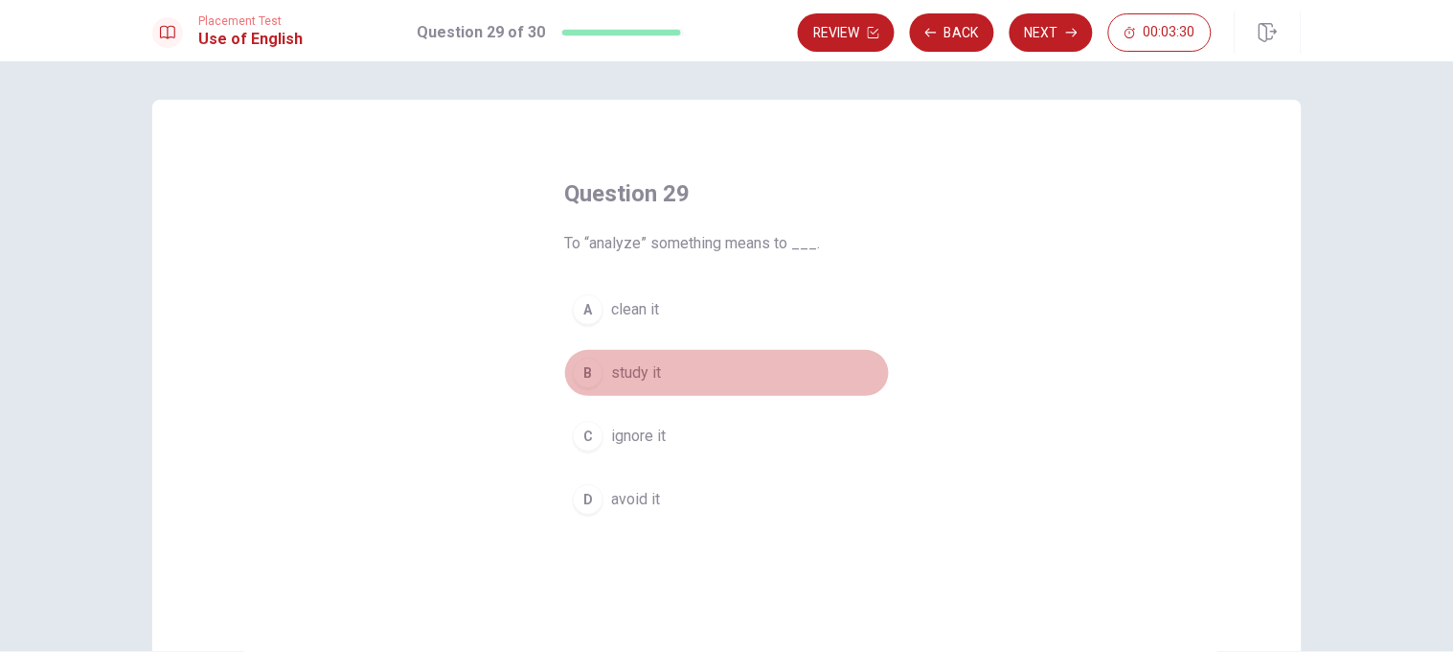
click at [712, 363] on button "B study it" at bounding box center [727, 373] width 326 height 48
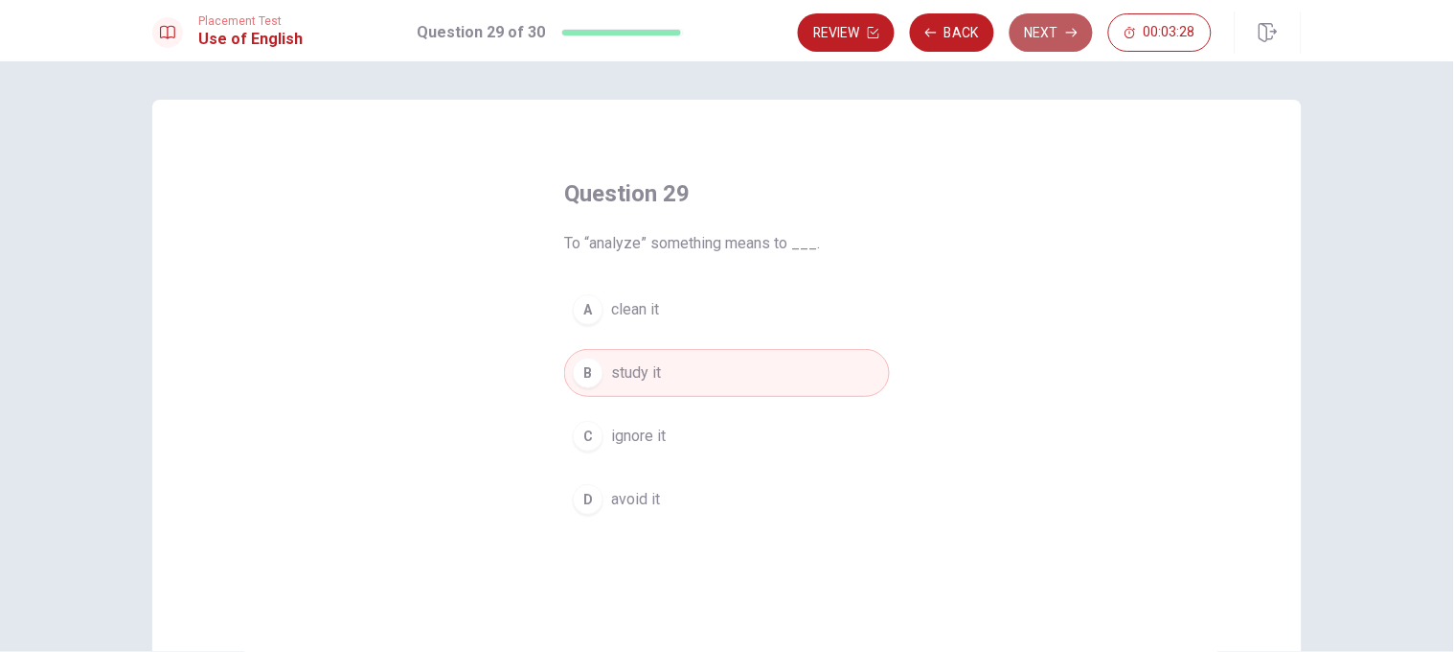
click at [969, 29] on button "Next" at bounding box center [1051, 32] width 83 height 38
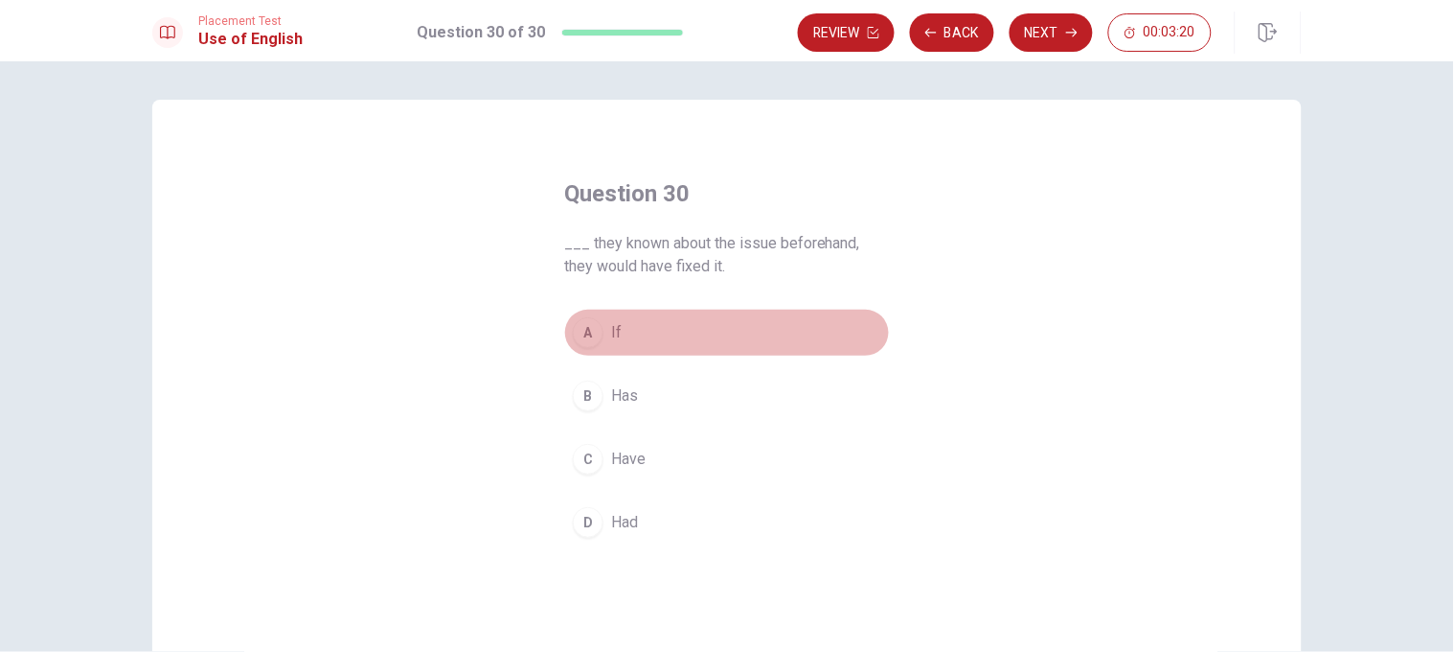
click at [803, 323] on button "A If" at bounding box center [727, 333] width 326 height 48
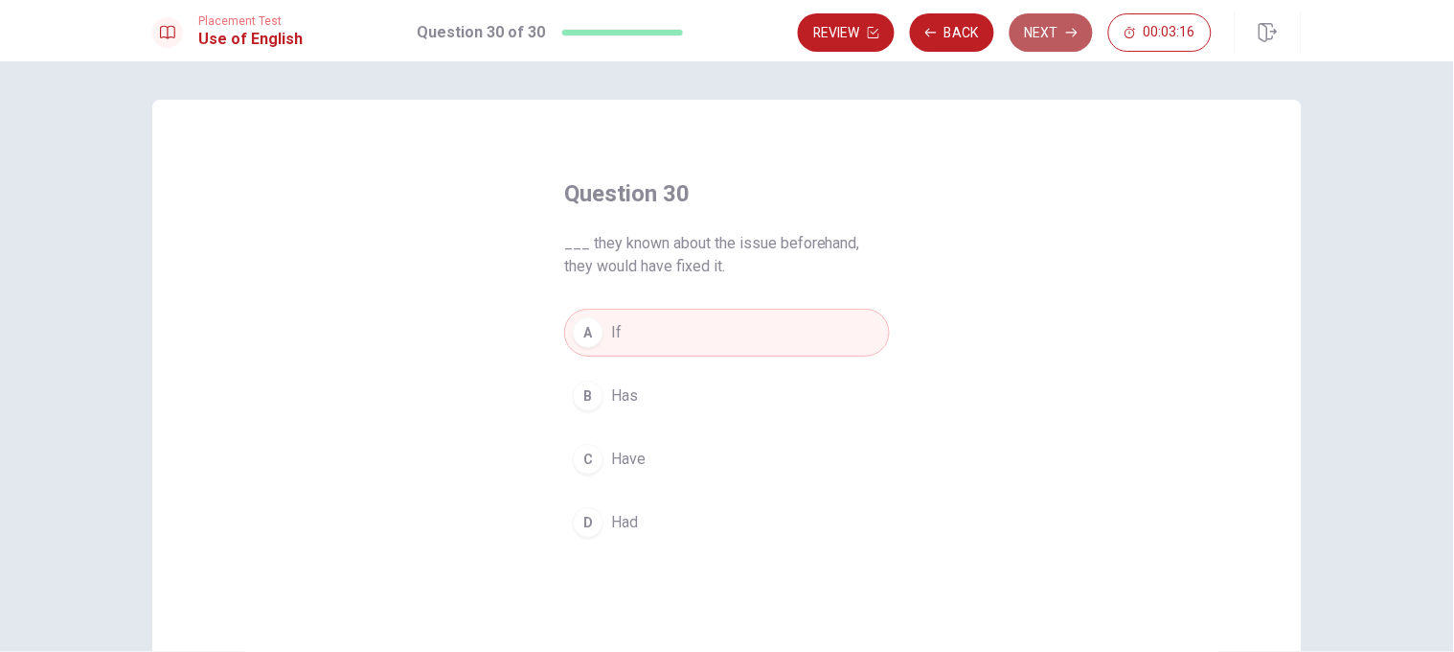
click at [969, 30] on button "Next" at bounding box center [1051, 32] width 83 height 38
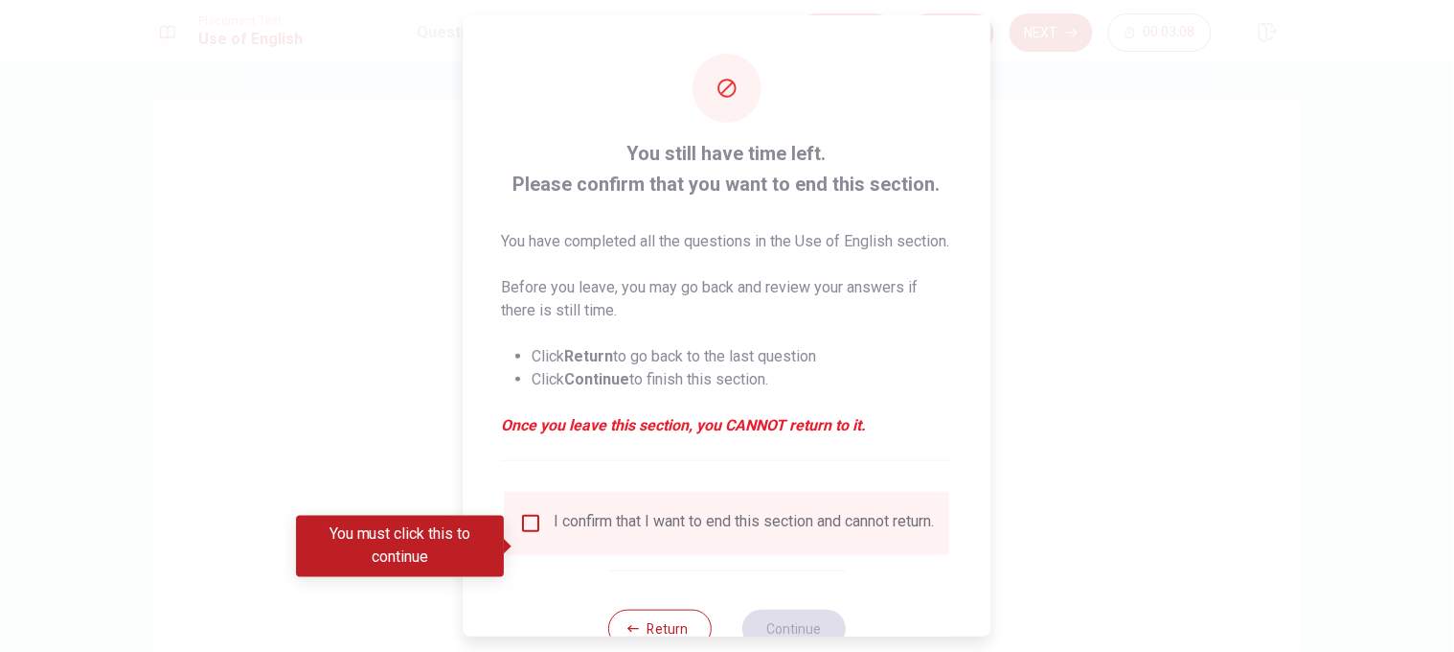
click at [540, 433] on div "I confirm that I want to end this section and cannot return." at bounding box center [727, 523] width 415 height 23
click at [535, 433] on input "You must click this to continue" at bounding box center [531, 523] width 23 height 23
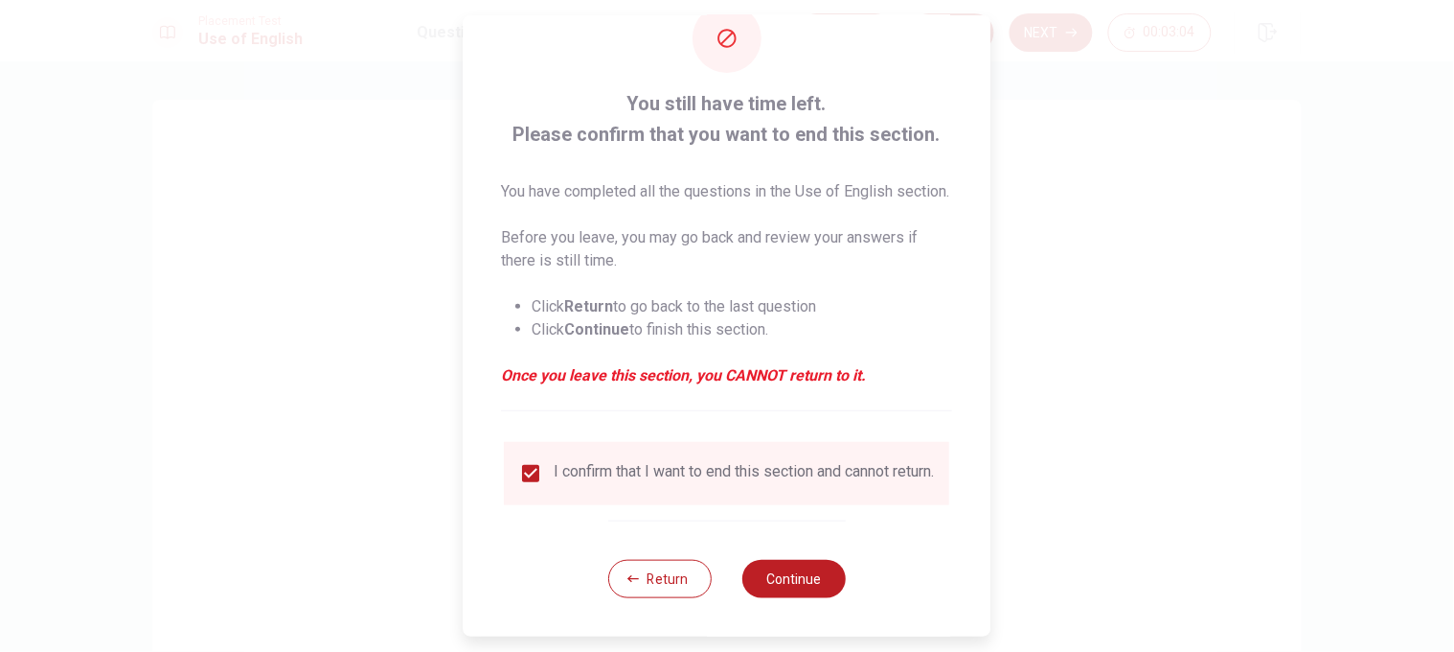
scroll to position [88, 0]
click at [804, 433] on button "Continue" at bounding box center [794, 579] width 103 height 38
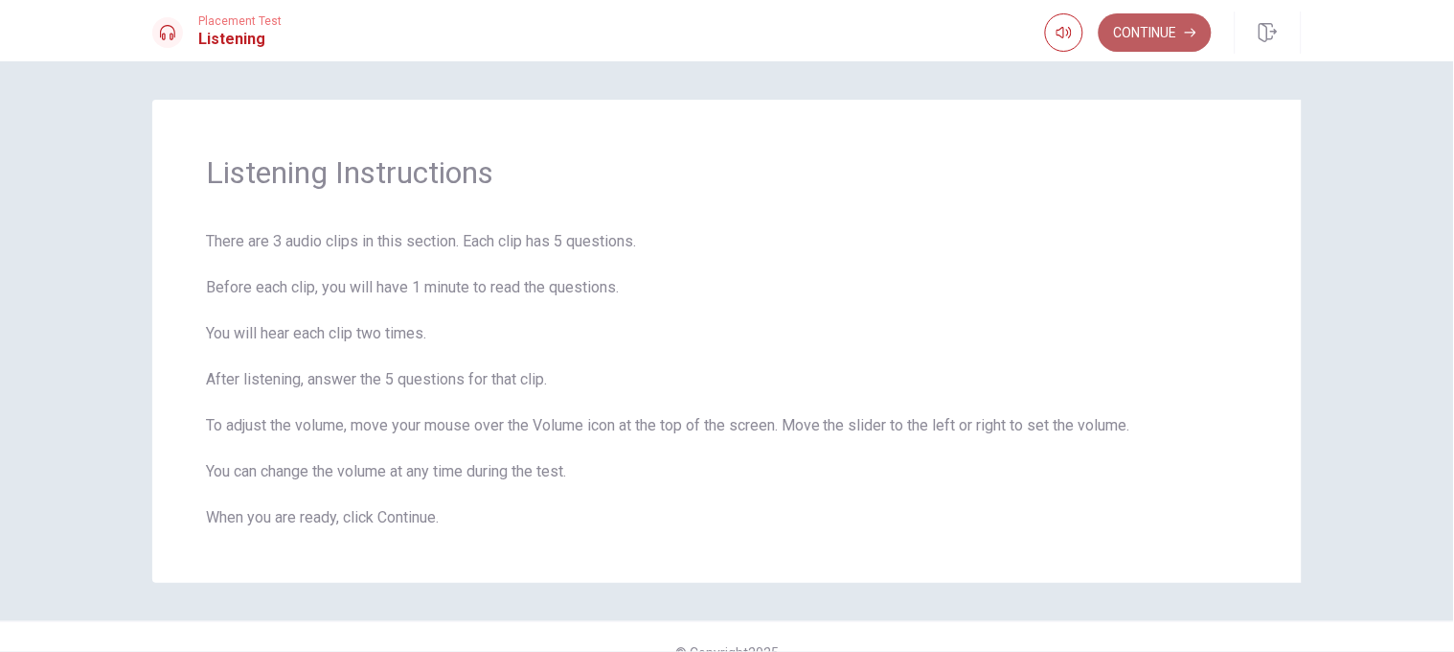
click at [969, 36] on button "Continue" at bounding box center [1155, 32] width 113 height 38
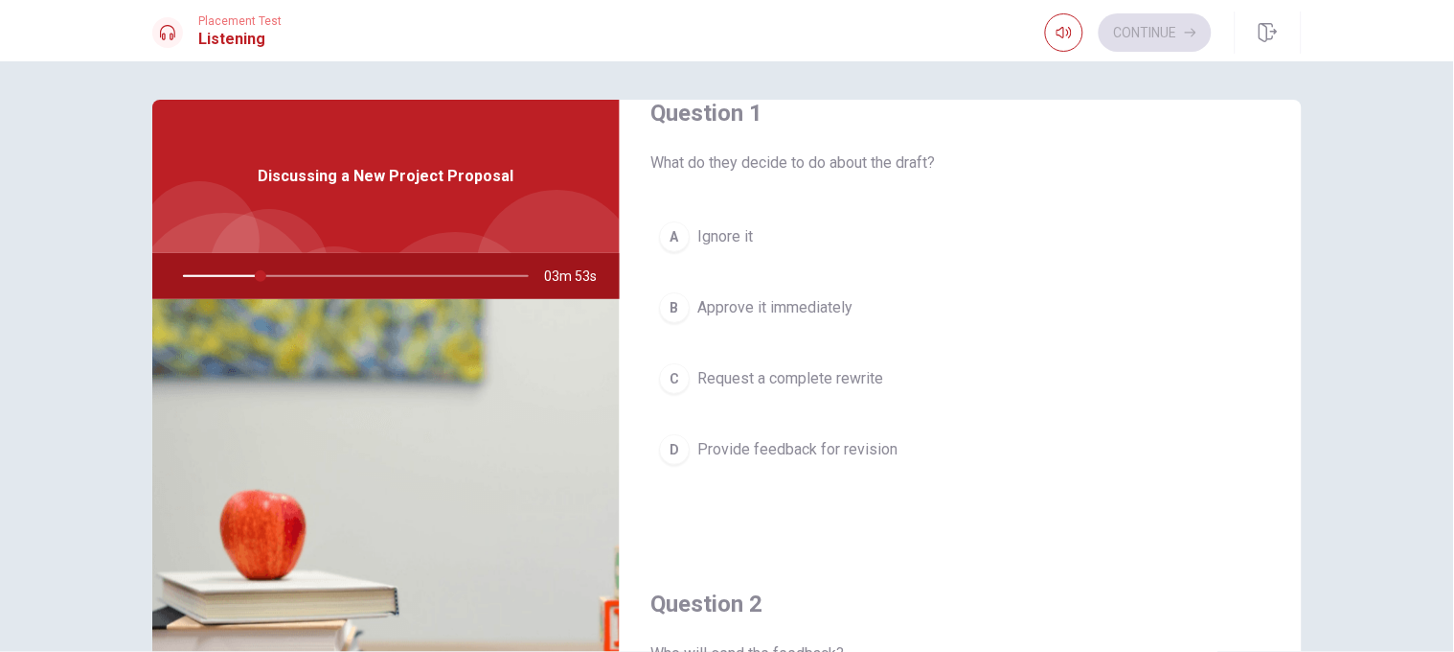
scroll to position [33, 0]
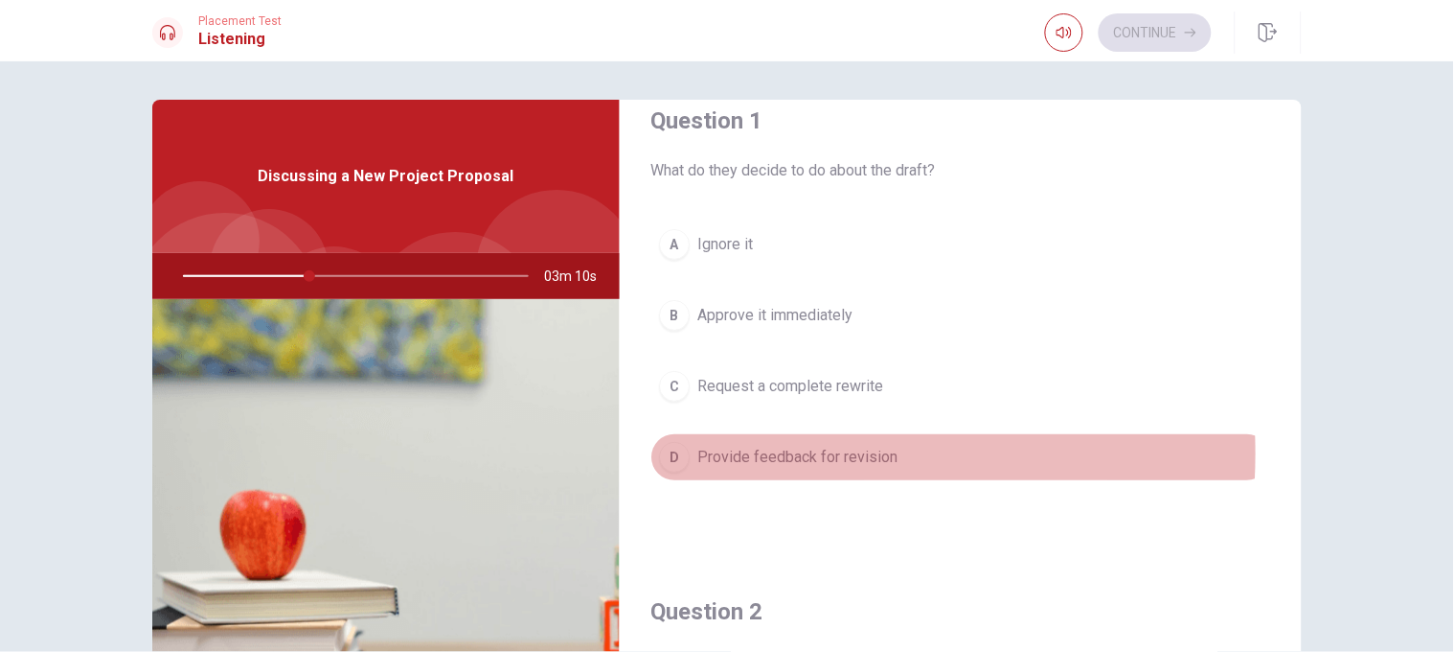
click at [729, 433] on span "Provide feedback for revision" at bounding box center [798, 457] width 200 height 23
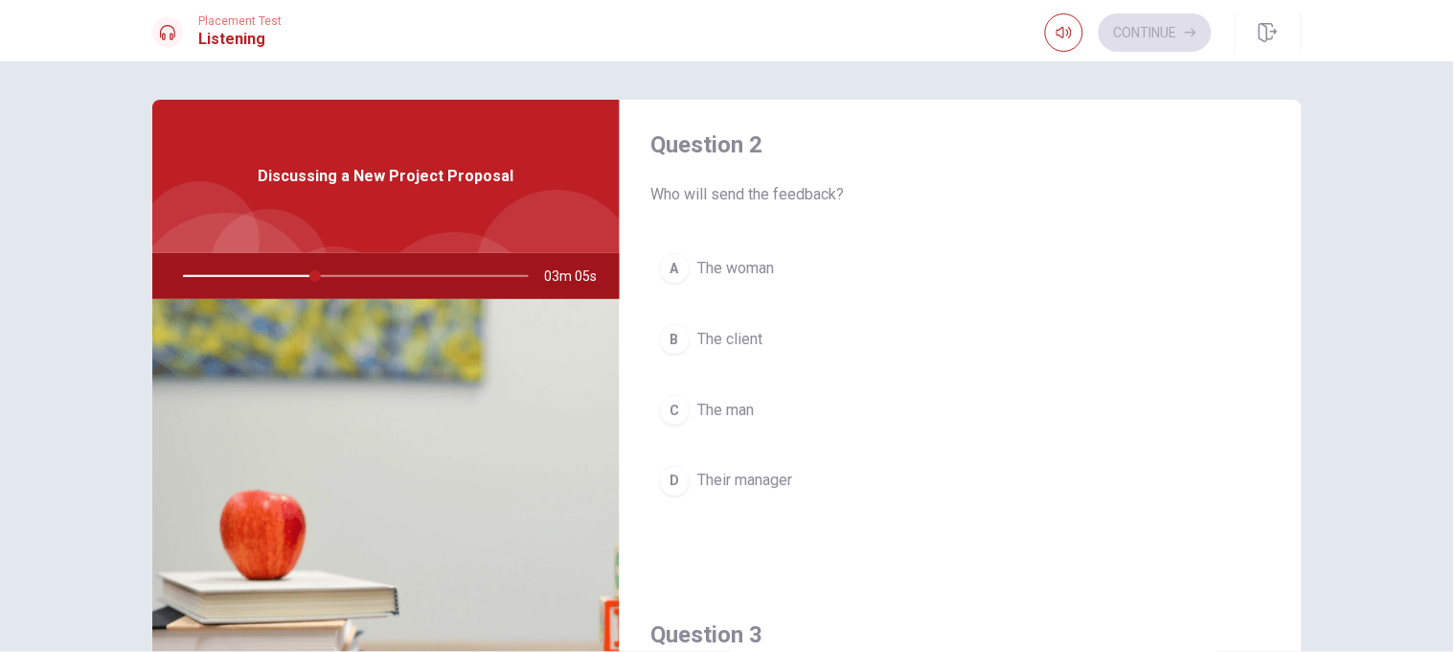
scroll to position [503, 0]
drag, startPoint x: 1294, startPoint y: 370, endPoint x: 1295, endPoint y: 324, distance: 46.0
click at [969, 324] on div "Question 1 What do they decide to do about the draft? A Ignore it B Approve it …" at bounding box center [727, 433] width 1211 height 666
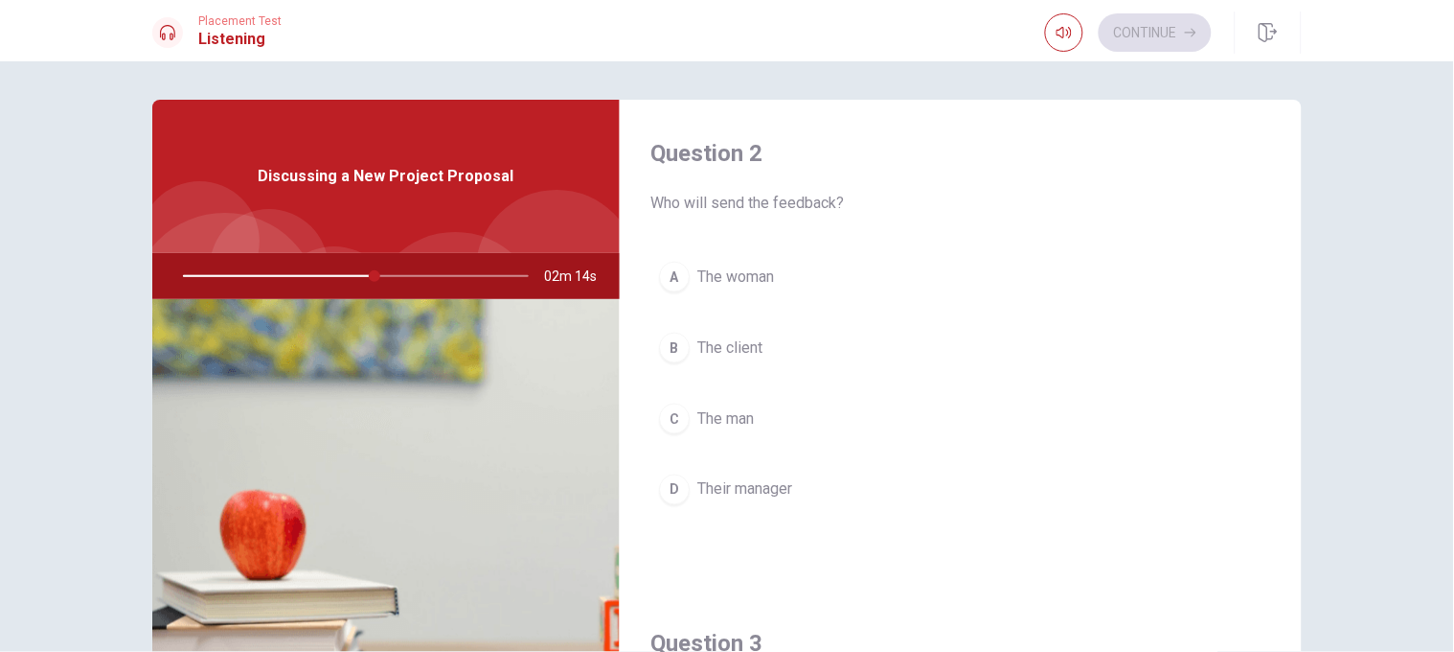
scroll to position [502, 0]
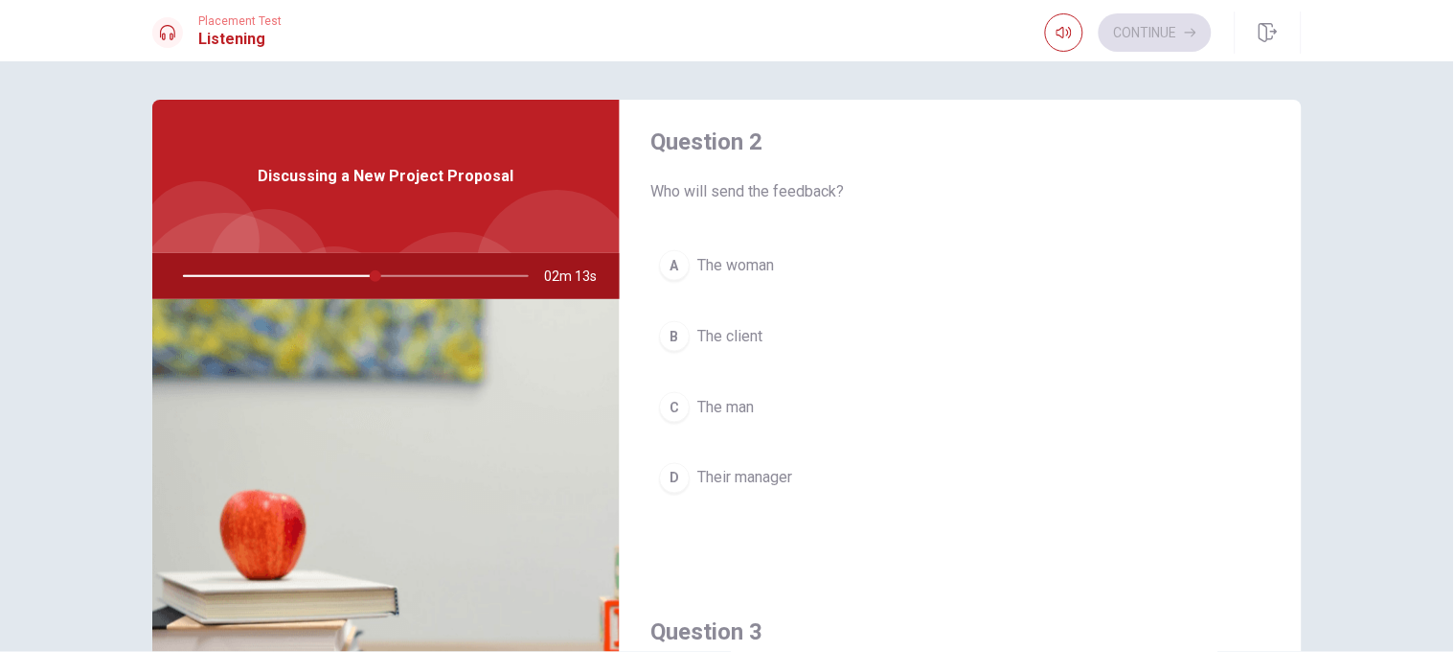
click at [969, 273] on button "A The woman" at bounding box center [961, 265] width 621 height 48
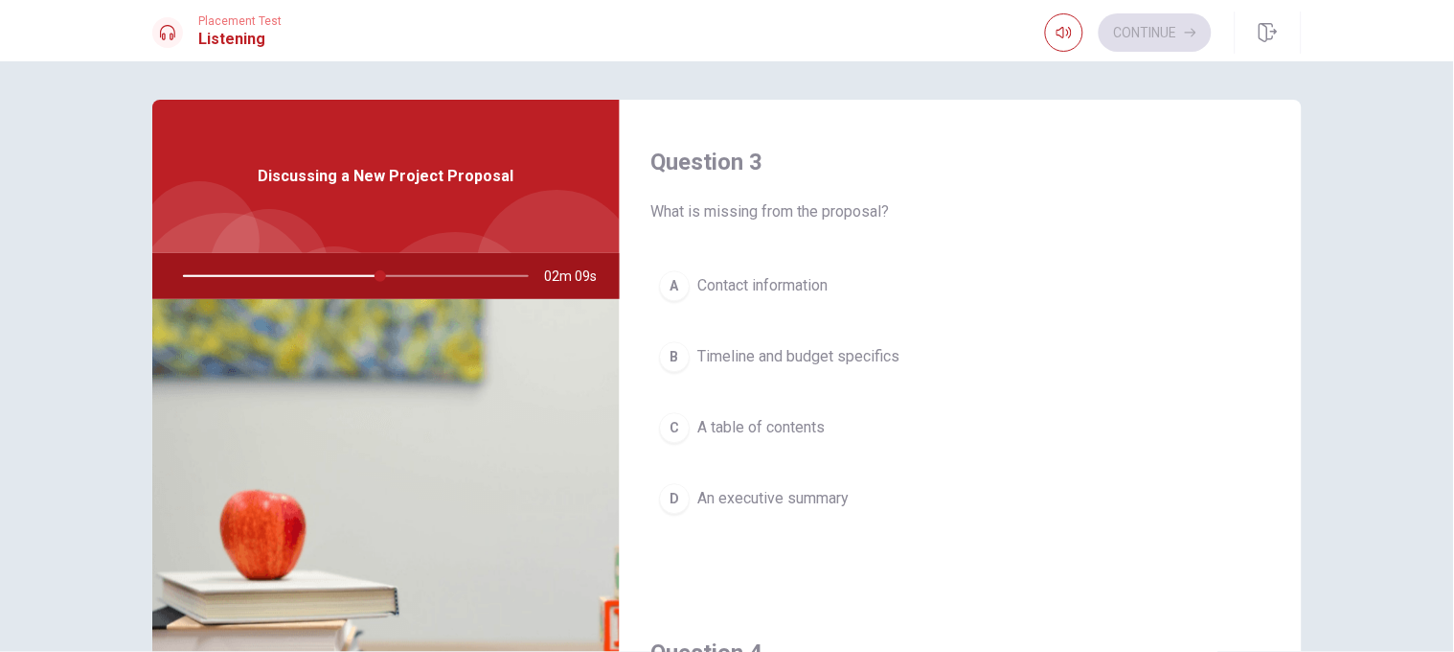
scroll to position [985, 0]
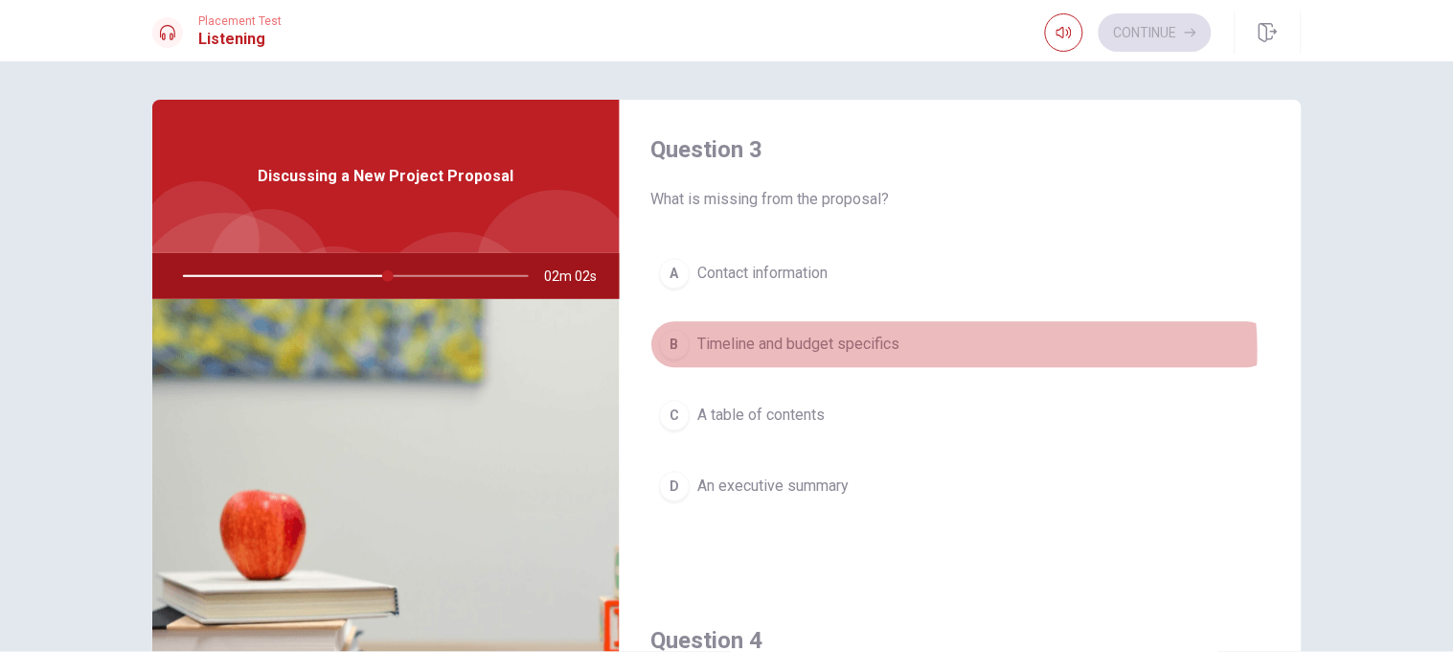
click at [946, 351] on button "B Timeline and budget specifics" at bounding box center [961, 344] width 621 height 48
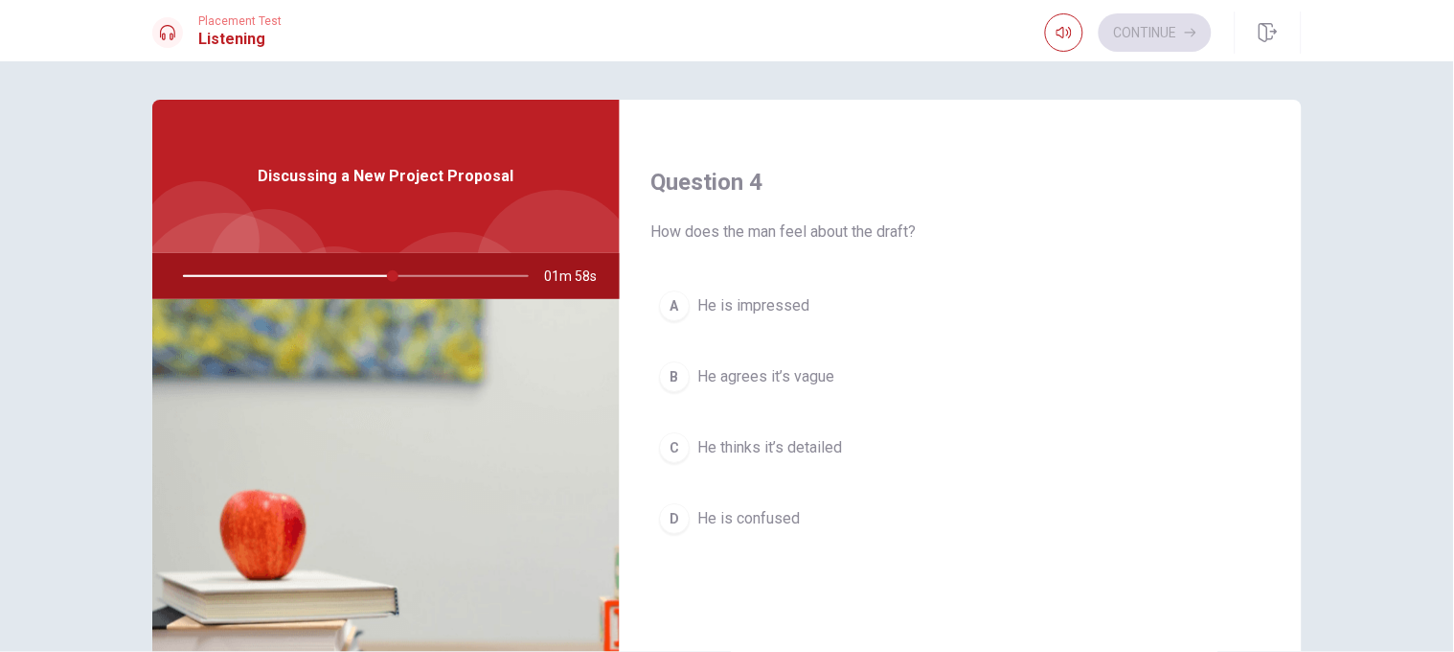
scroll to position [1452, 0]
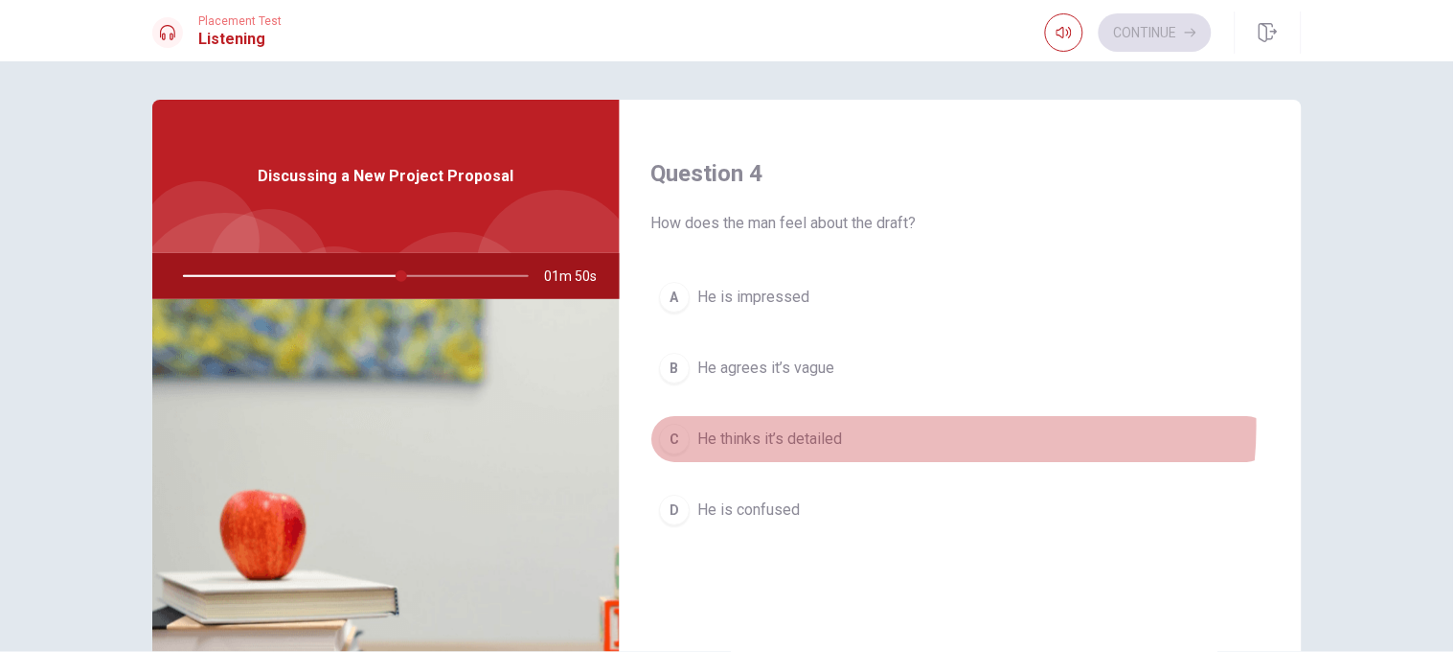
click at [873, 427] on button "C He thinks it’s detailed" at bounding box center [961, 439] width 621 height 48
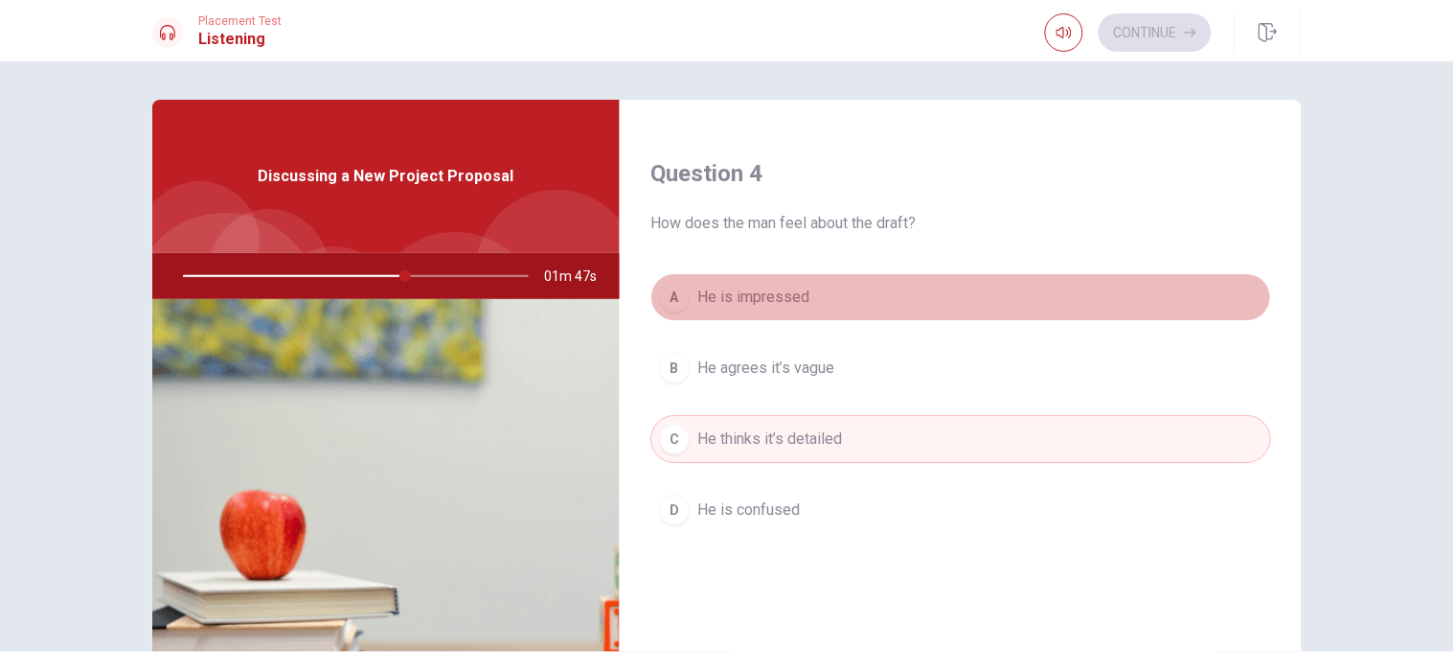
click at [969, 281] on button "A He is impressed" at bounding box center [961, 297] width 621 height 48
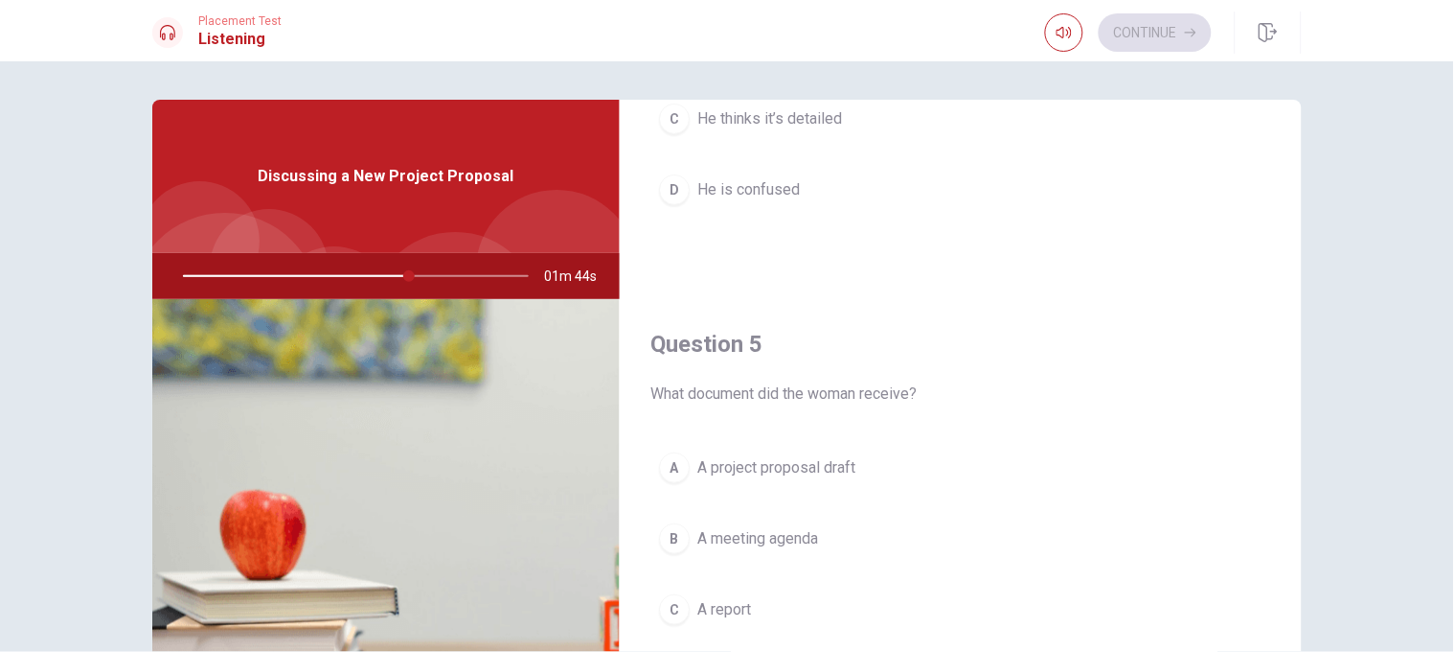
scroll to position [1789, 0]
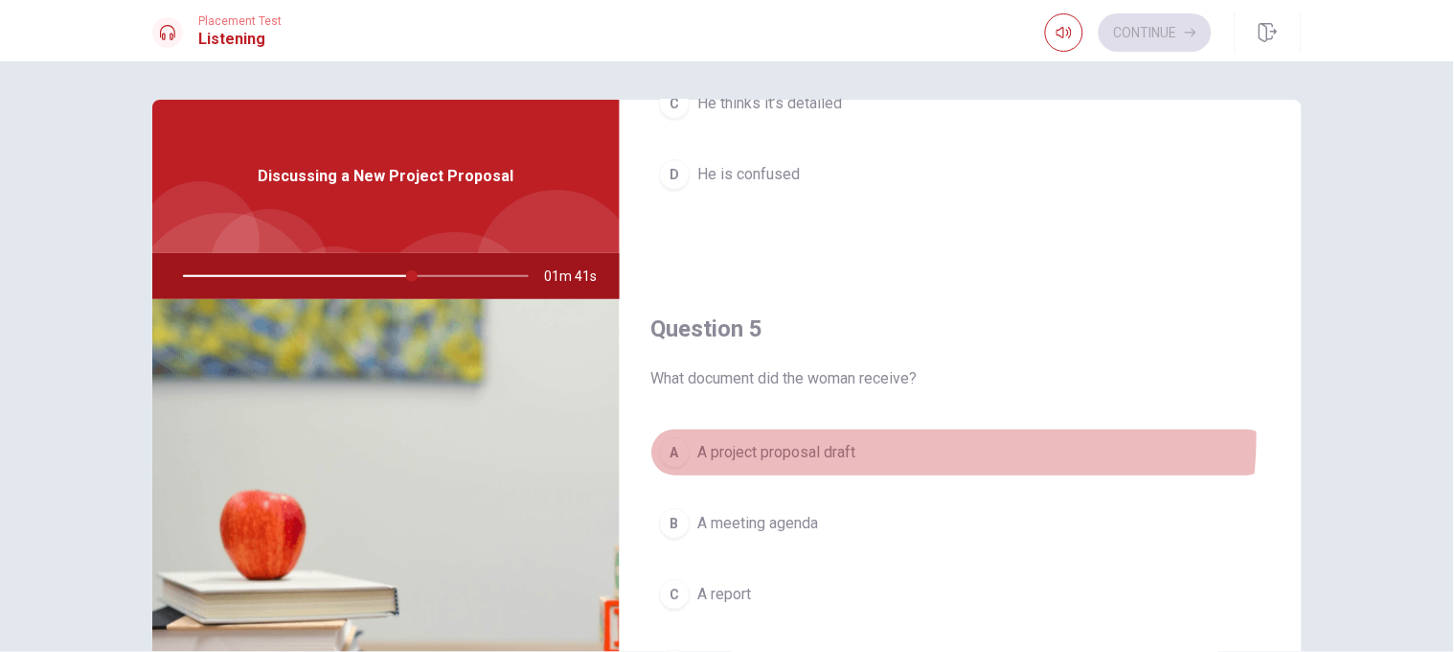
click at [909, 433] on button "A A project proposal draft" at bounding box center [961, 452] width 621 height 48
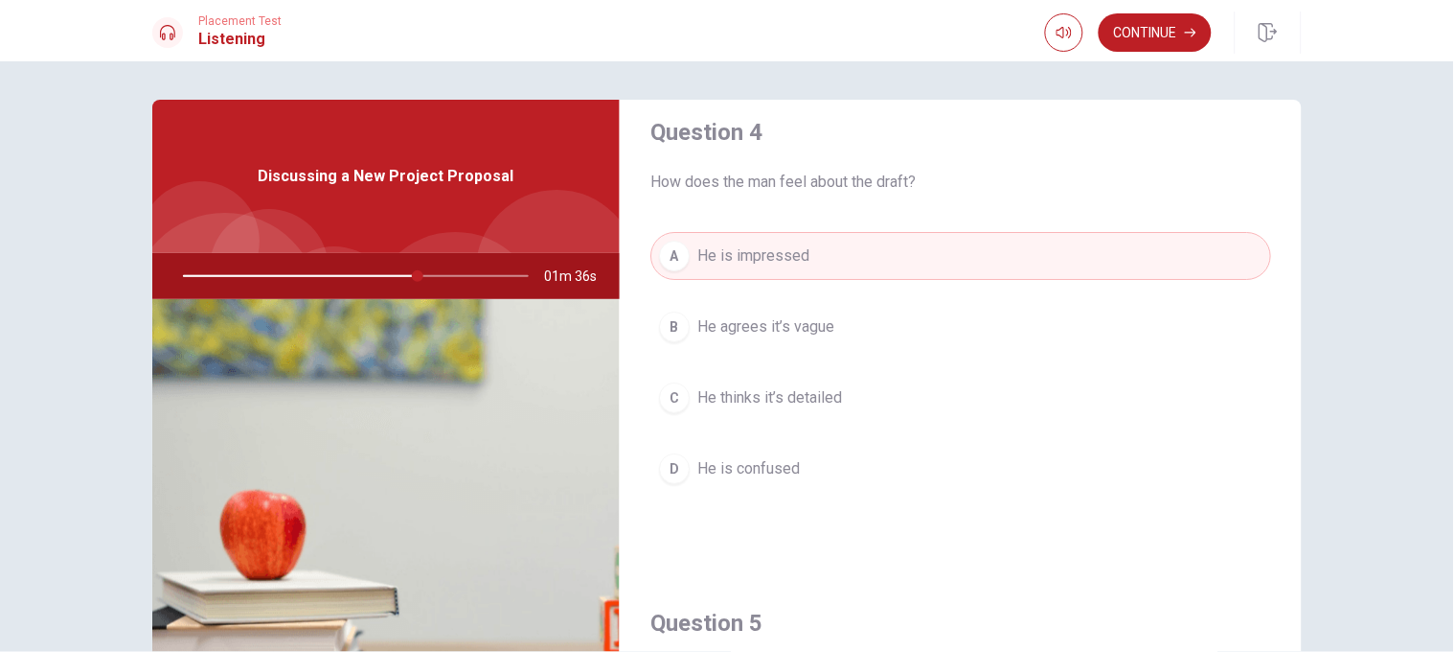
scroll to position [1488, 0]
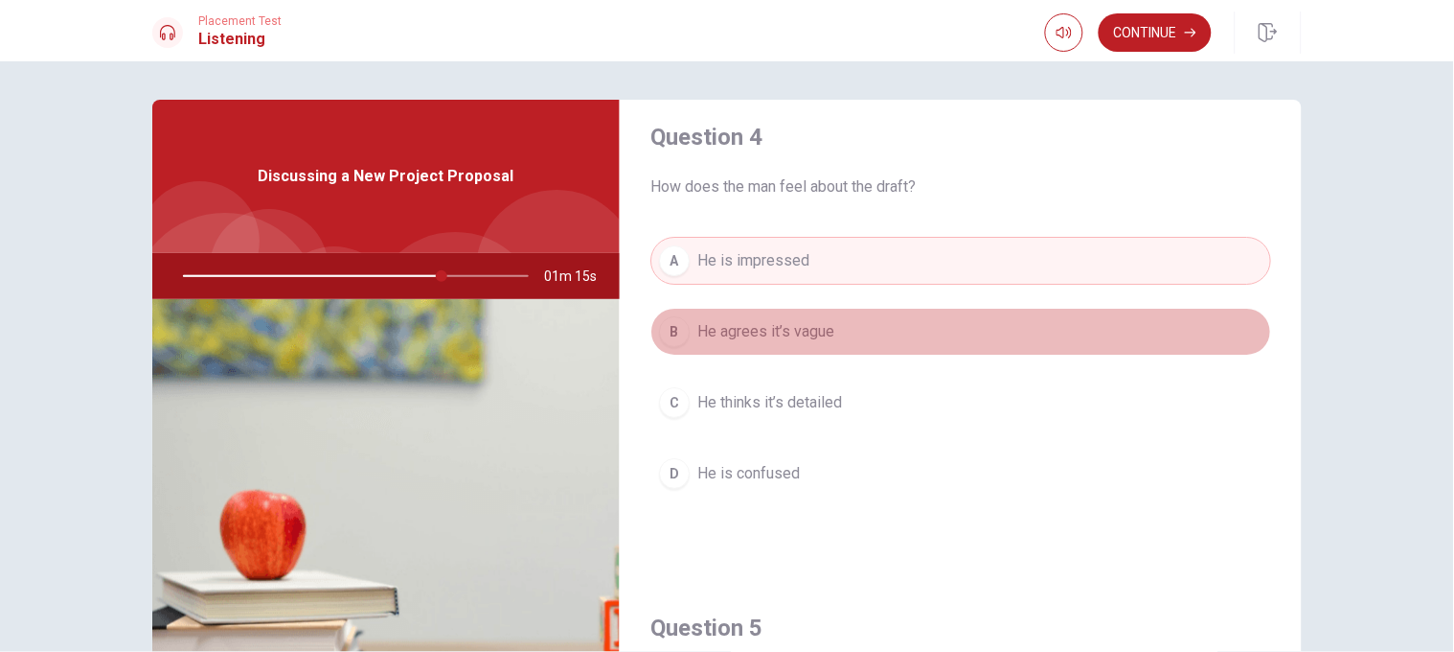
click at [953, 327] on button "B He agrees it’s vague" at bounding box center [961, 332] width 621 height 48
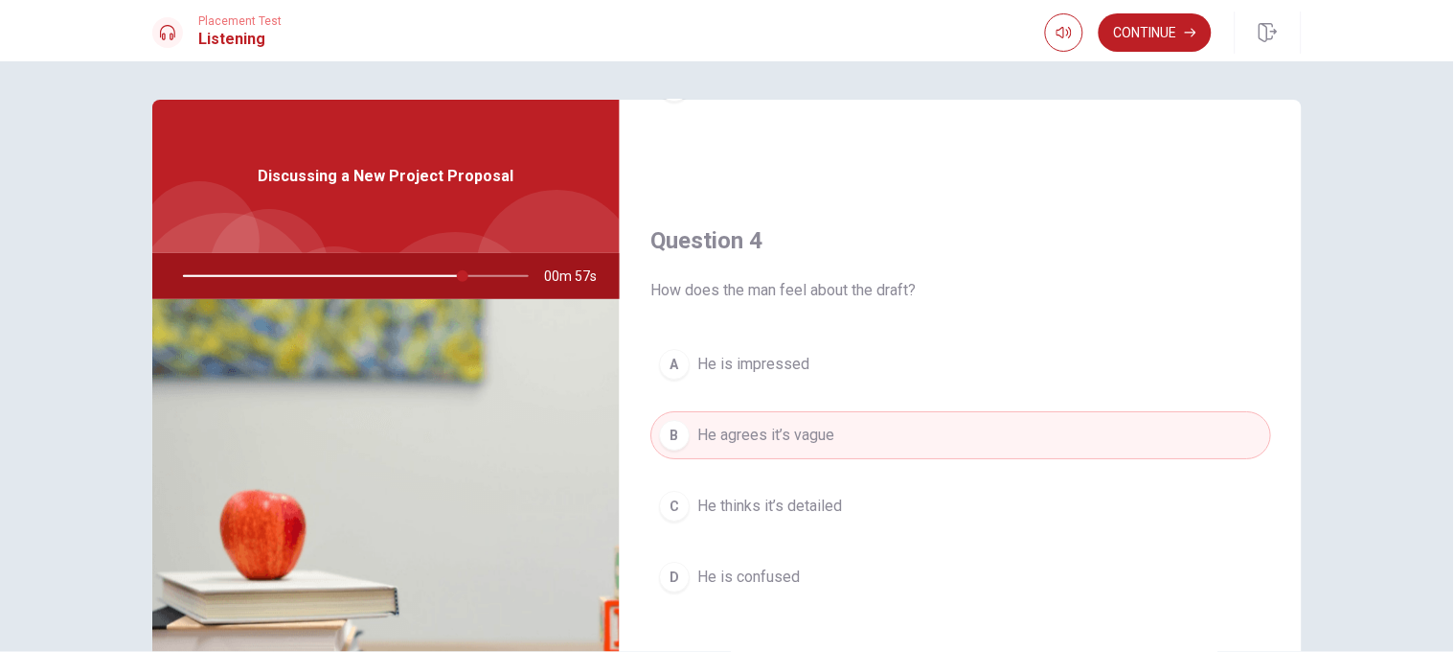
scroll to position [1373, 0]
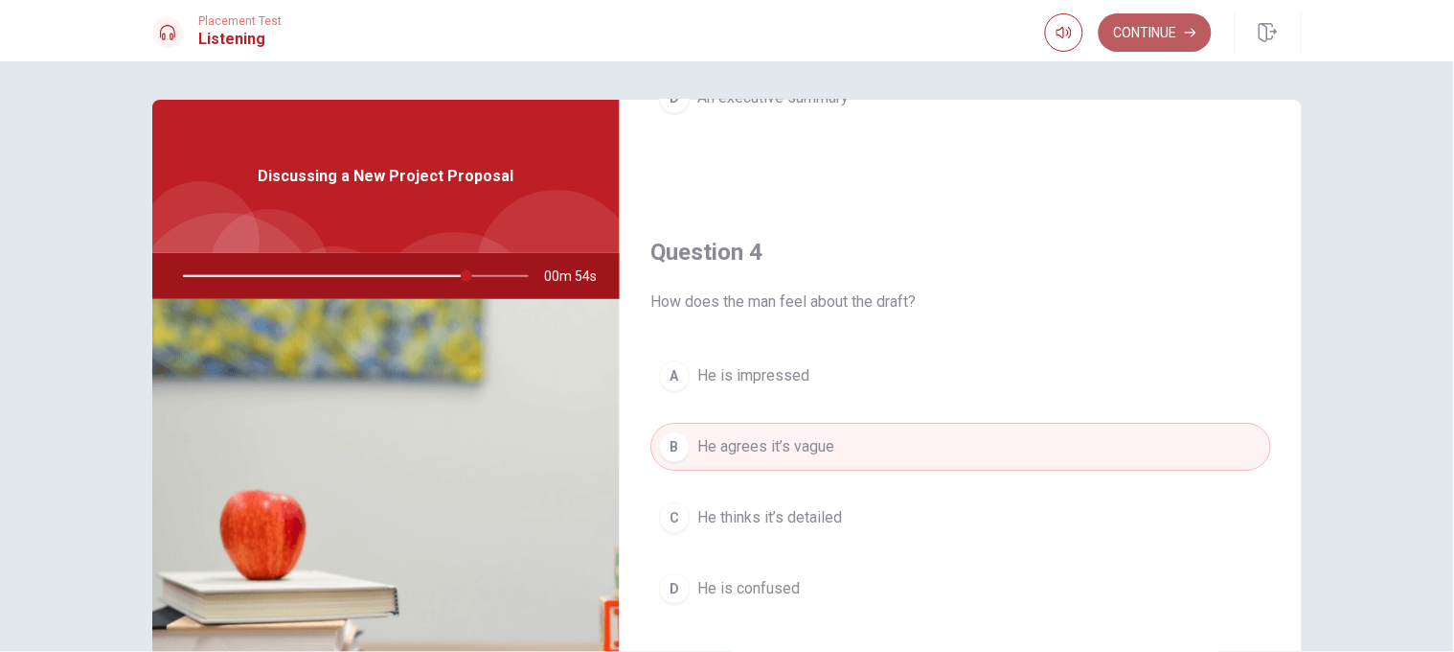
click at [969, 45] on button "Continue" at bounding box center [1155, 32] width 113 height 38
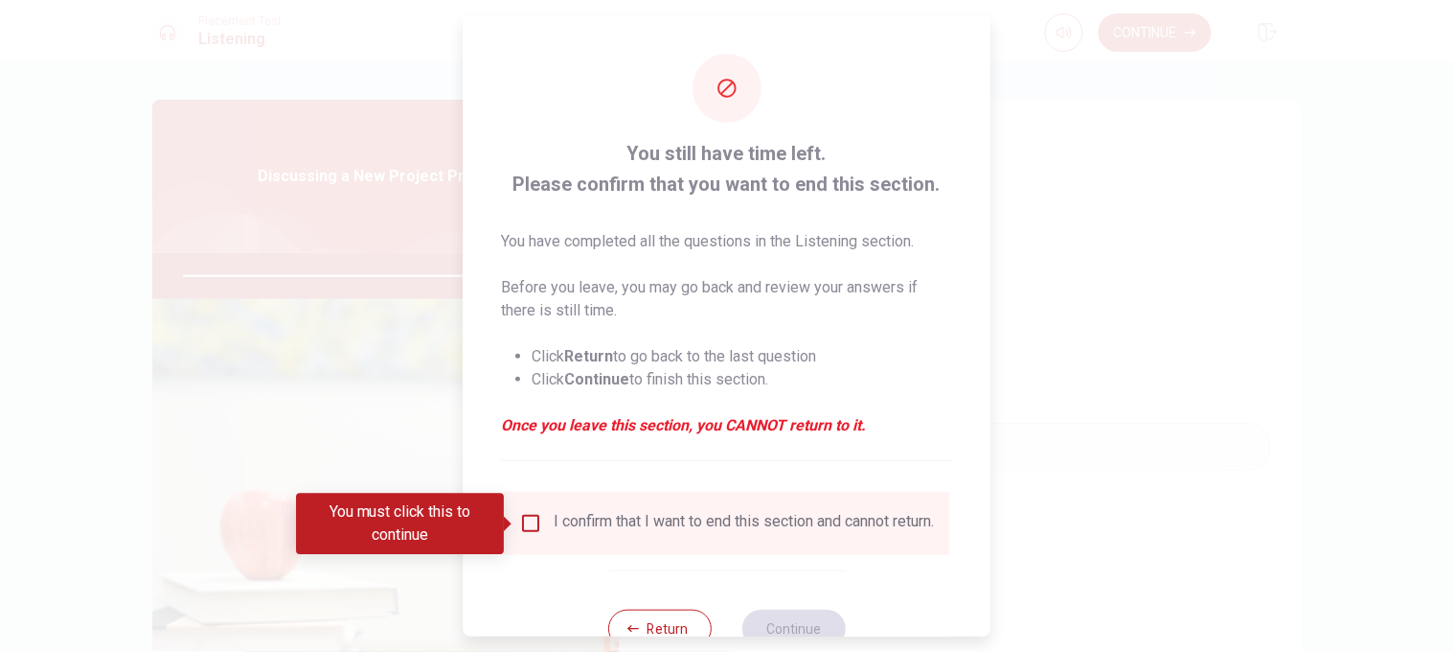
click at [969, 187] on div at bounding box center [727, 326] width 1454 height 652
click at [679, 433] on button "Return" at bounding box center [659, 628] width 103 height 38
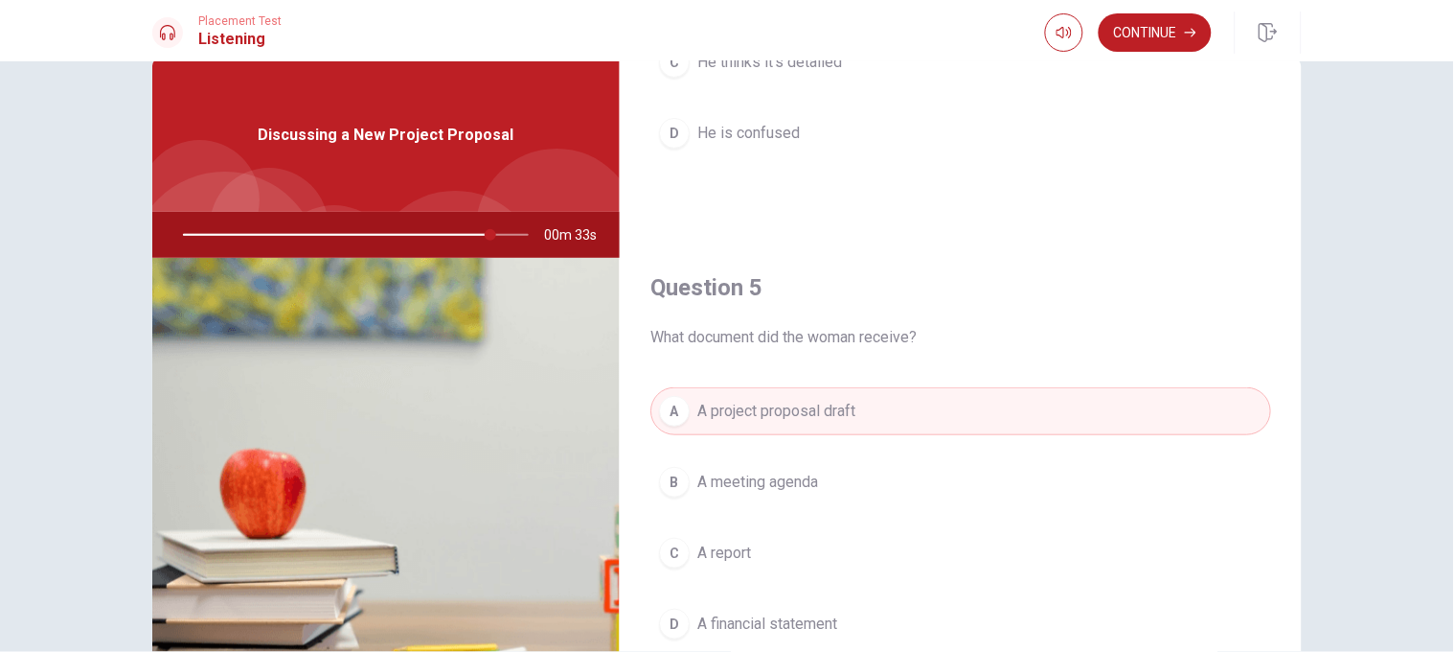
scroll to position [47, 0]
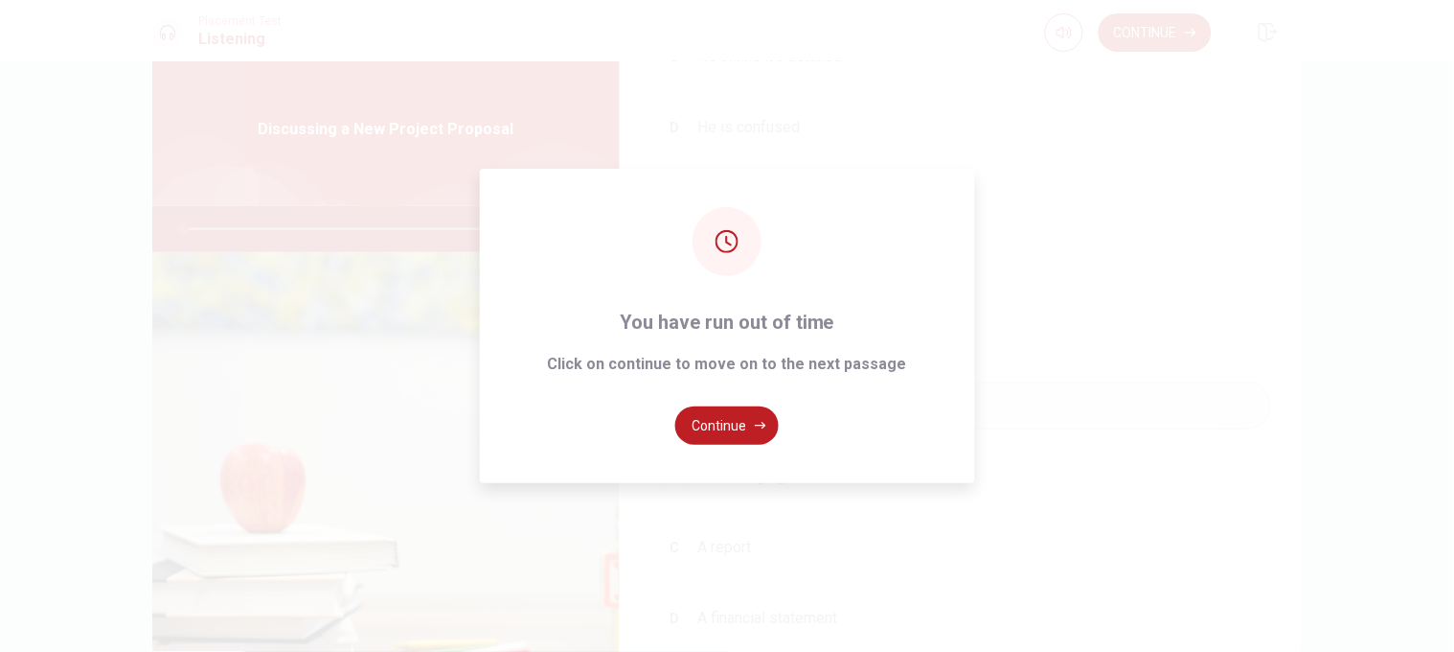
type input "0"
click at [740, 432] on button "Continue" at bounding box center [727, 425] width 103 height 38
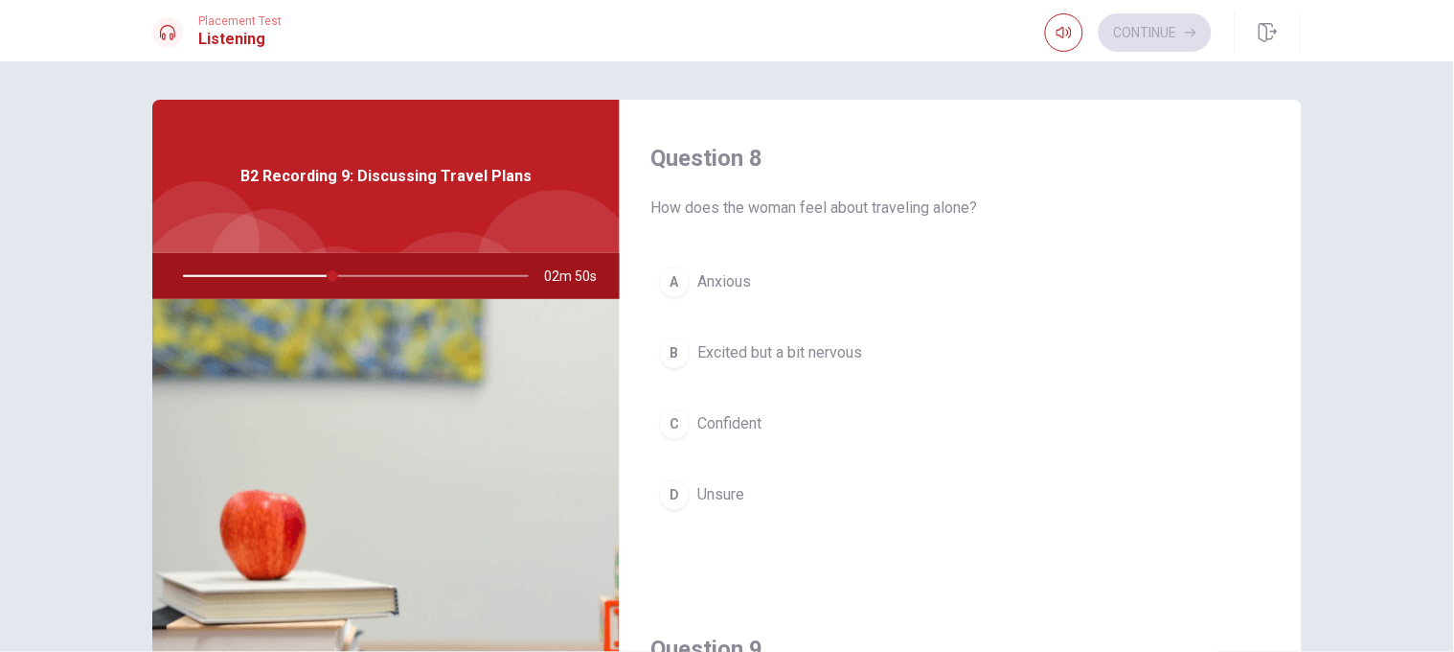
scroll to position [981, 0]
click at [865, 353] on button "B Excited but a bit nervous" at bounding box center [961, 348] width 621 height 48
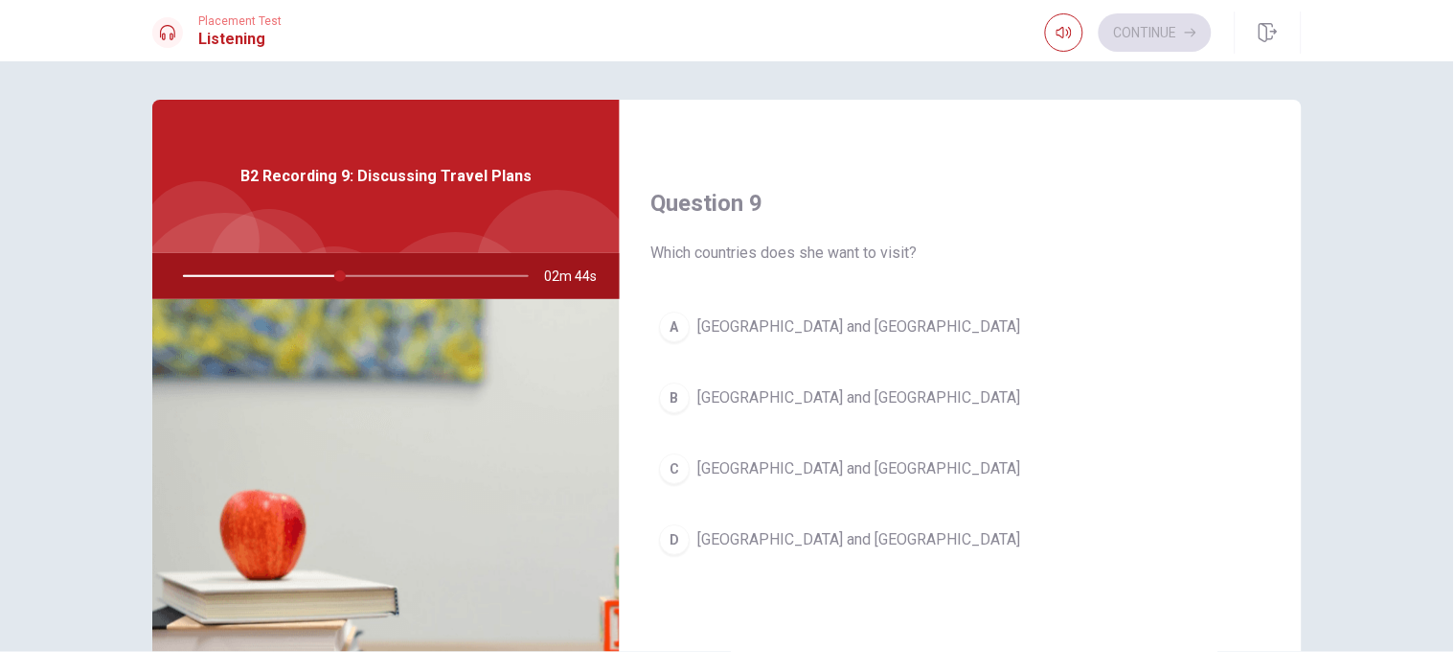
scroll to position [1434, 0]
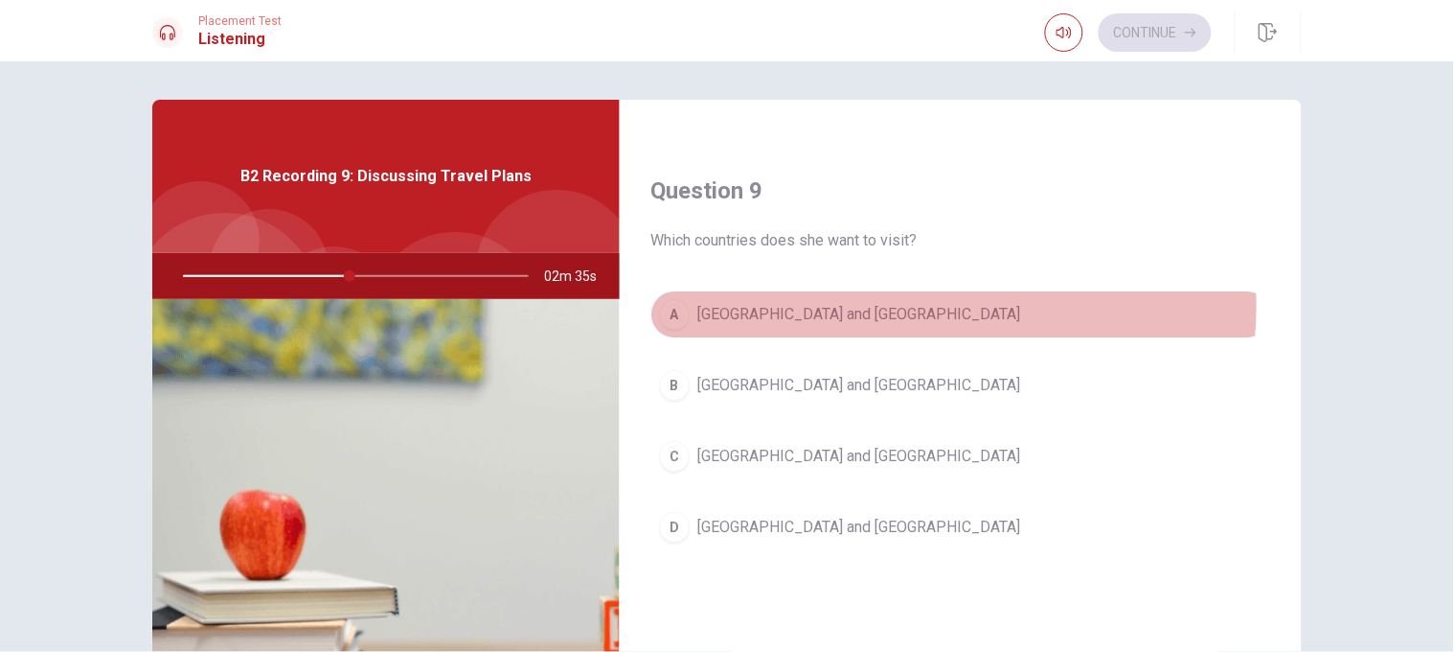
click at [906, 307] on button "A [GEOGRAPHIC_DATA] and [GEOGRAPHIC_DATA]" at bounding box center [961, 314] width 621 height 48
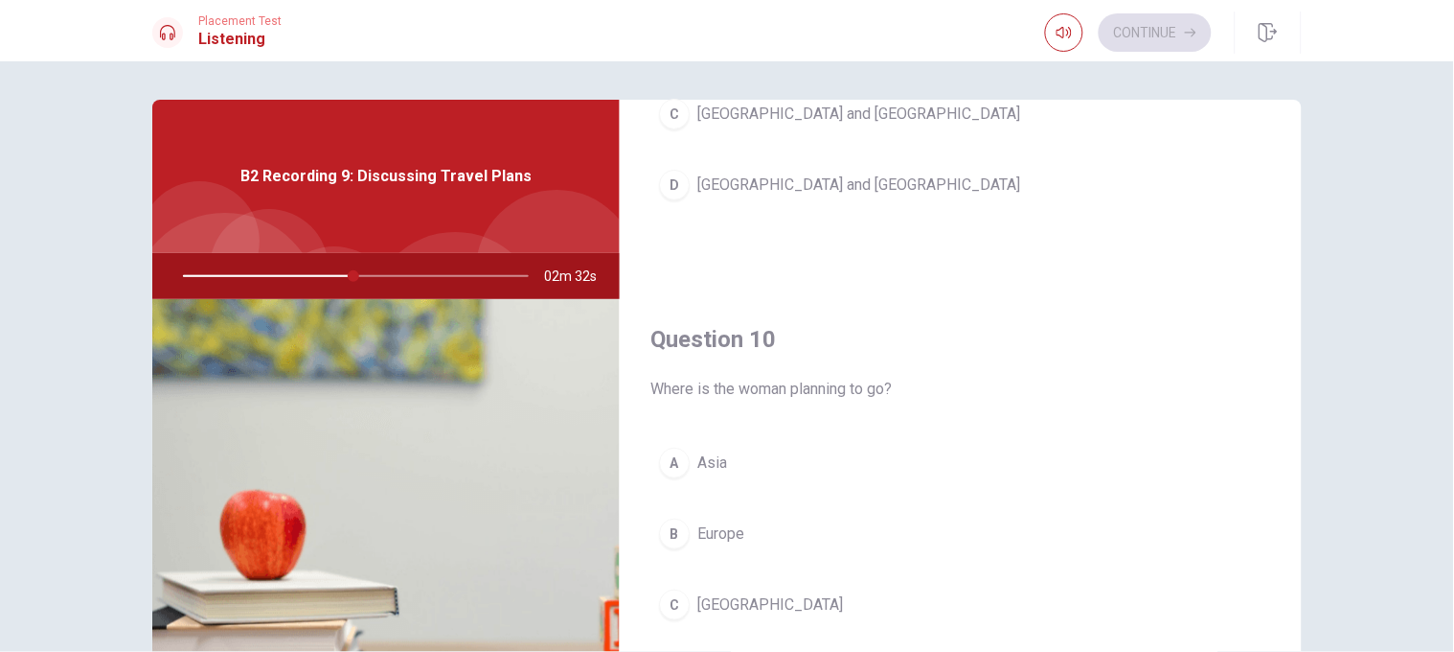
scroll to position [1789, 0]
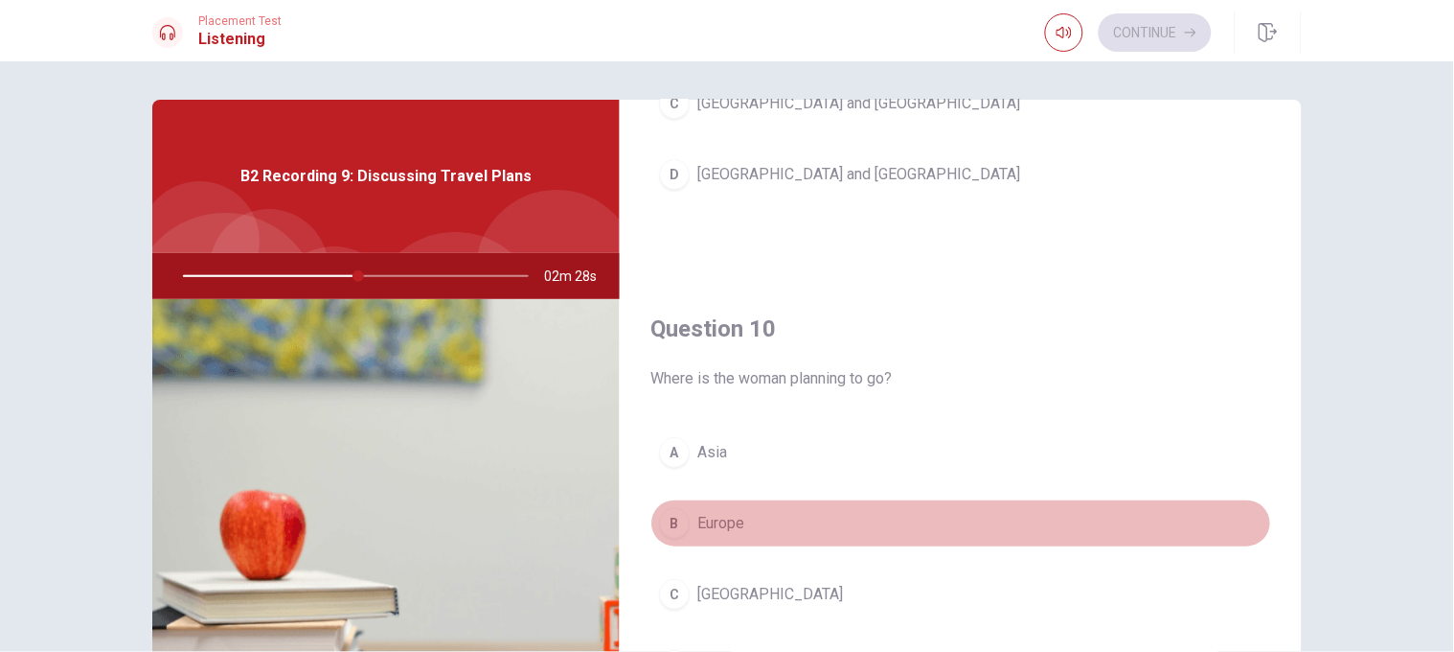
click at [969, 433] on button "B Europe" at bounding box center [961, 523] width 621 height 48
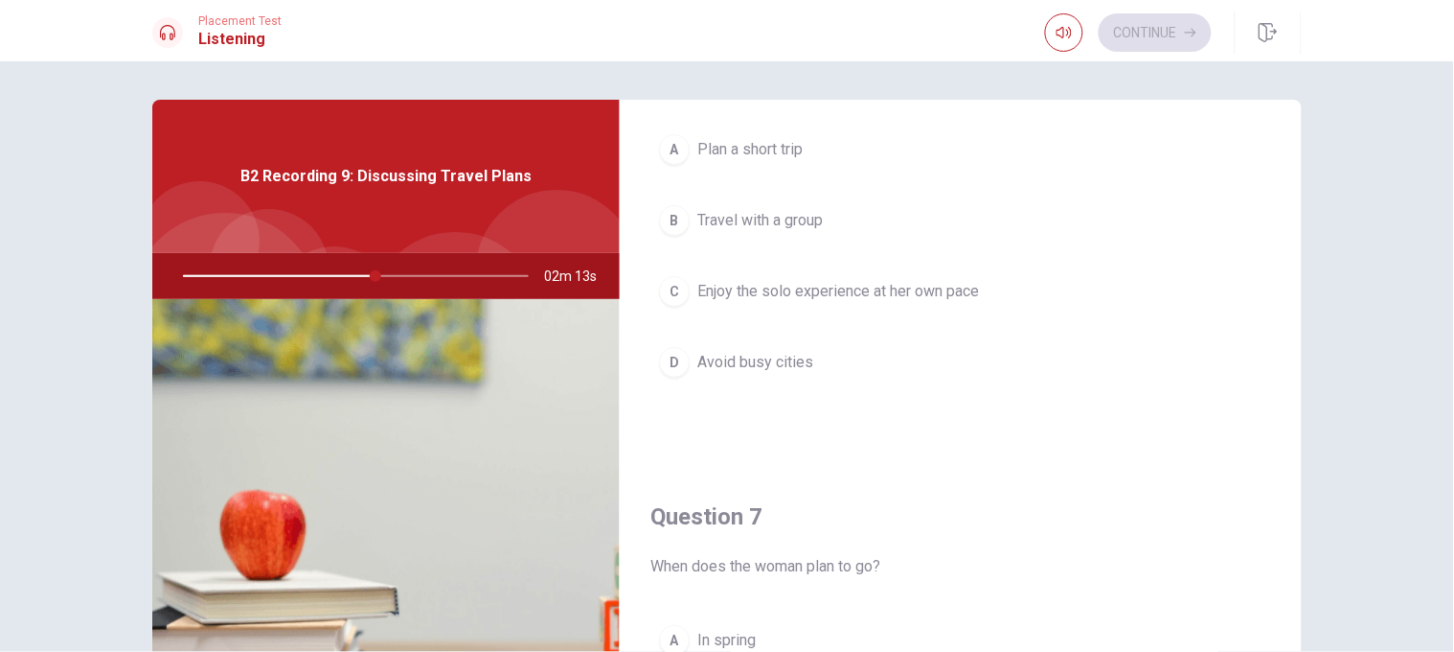
scroll to position [120, 0]
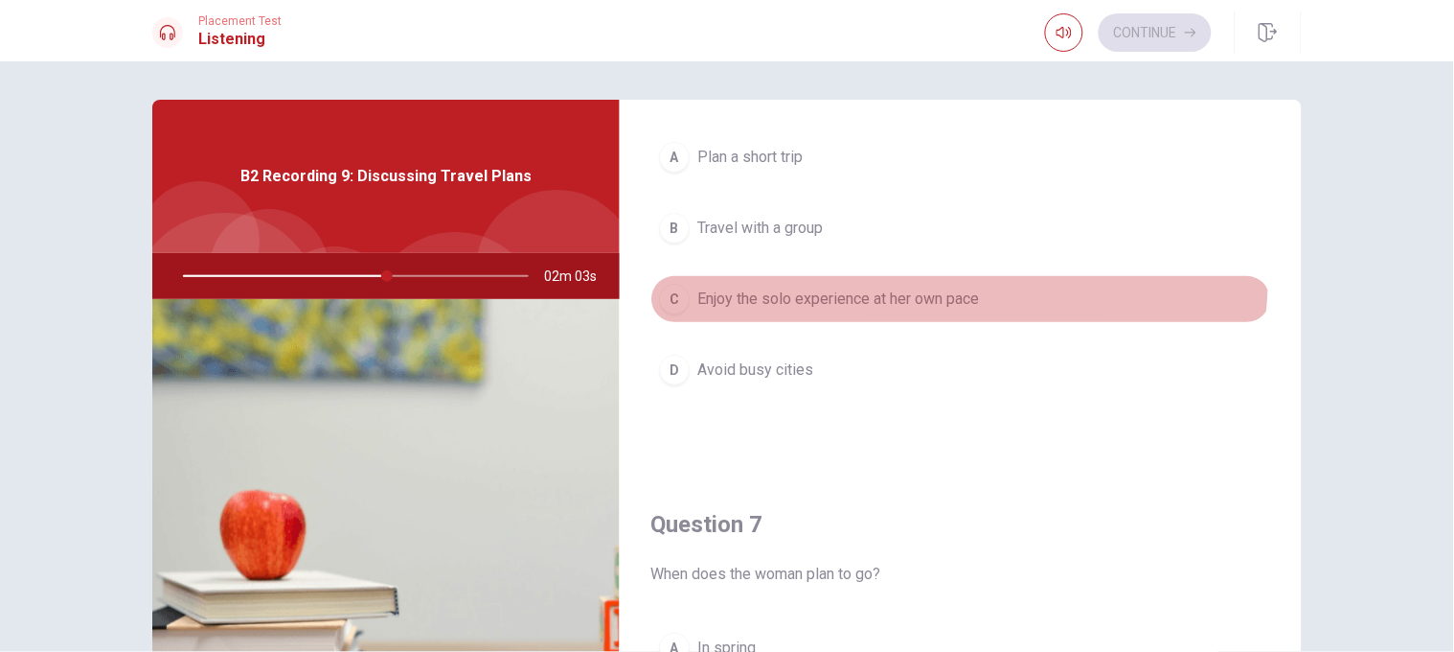
click at [950, 280] on button "C Enjoy the solo experience at her own pace" at bounding box center [961, 299] width 621 height 48
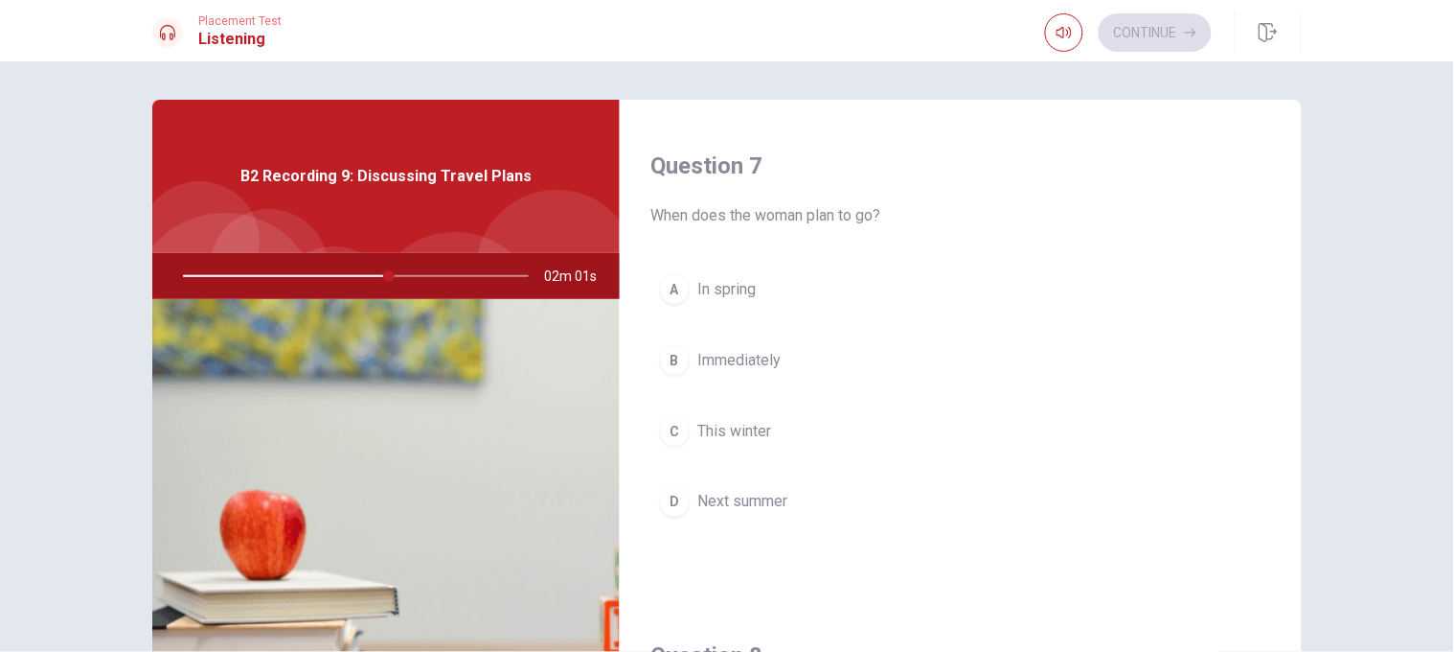
scroll to position [515, 0]
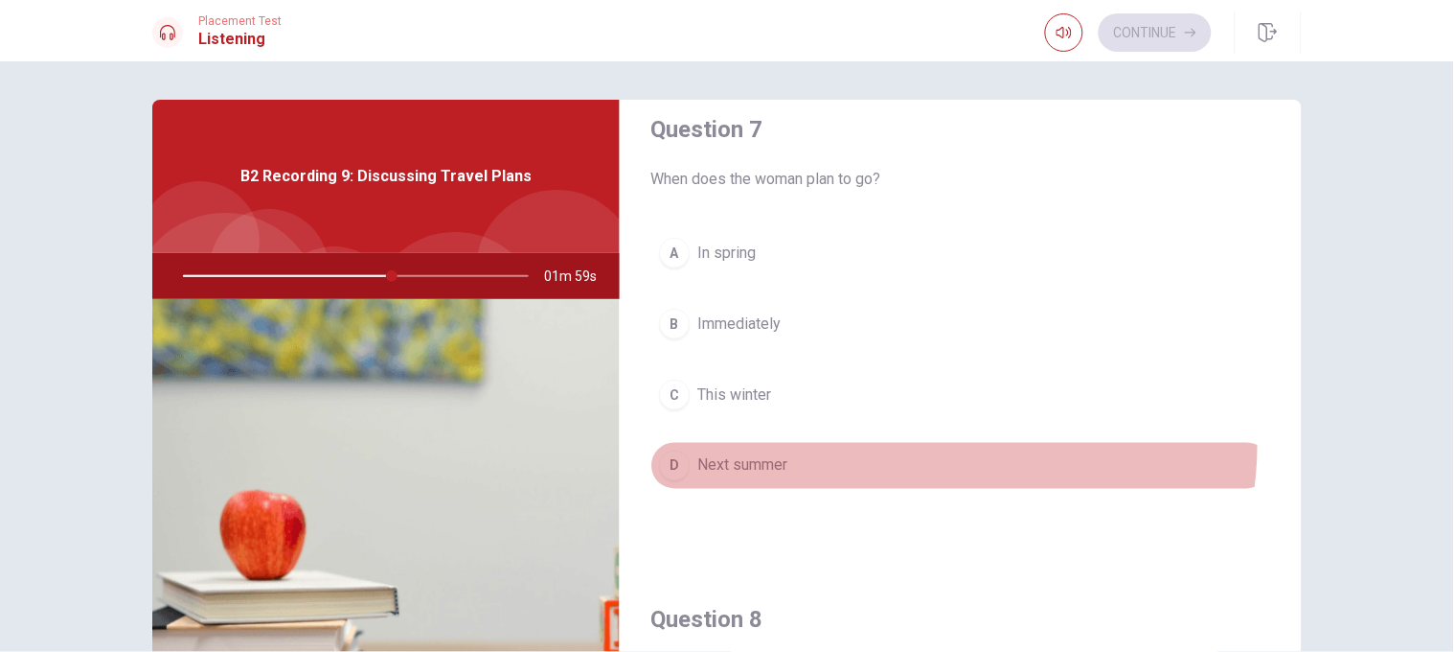
click at [919, 433] on button "D Next summer" at bounding box center [961, 466] width 621 height 48
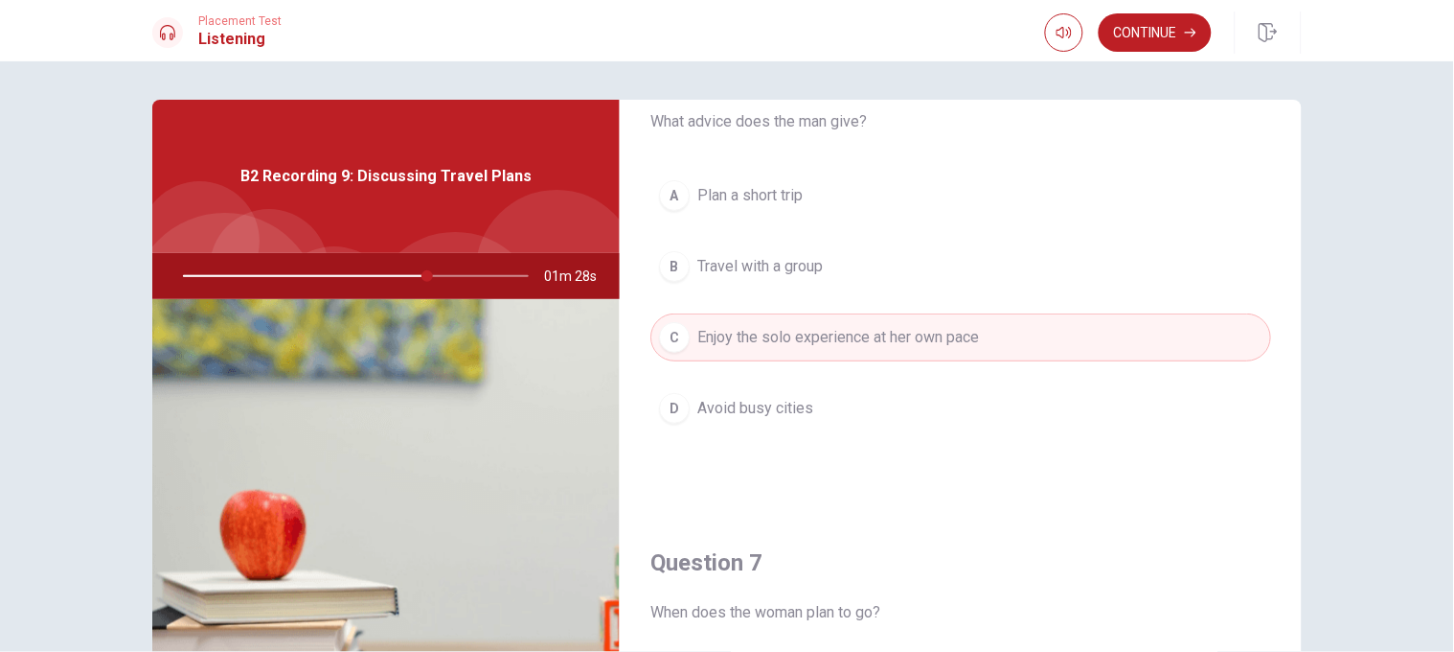
scroll to position [0, 0]
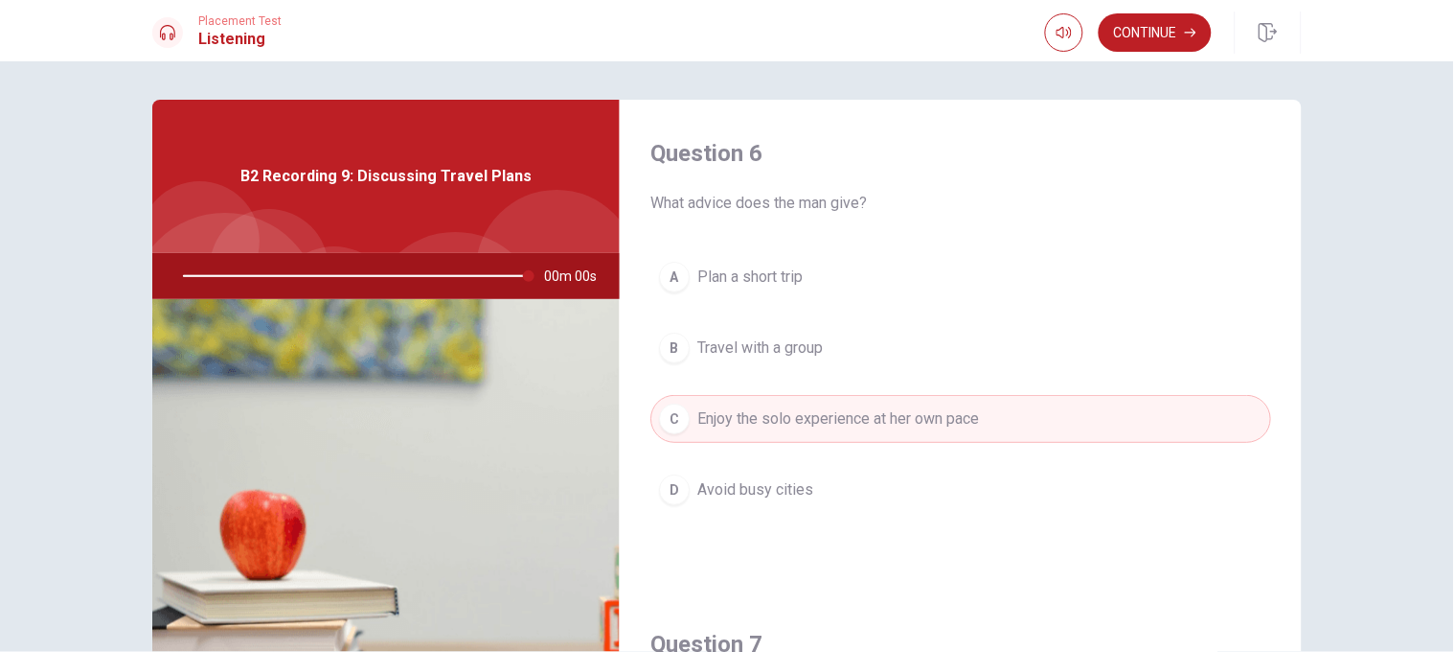
type input "0"
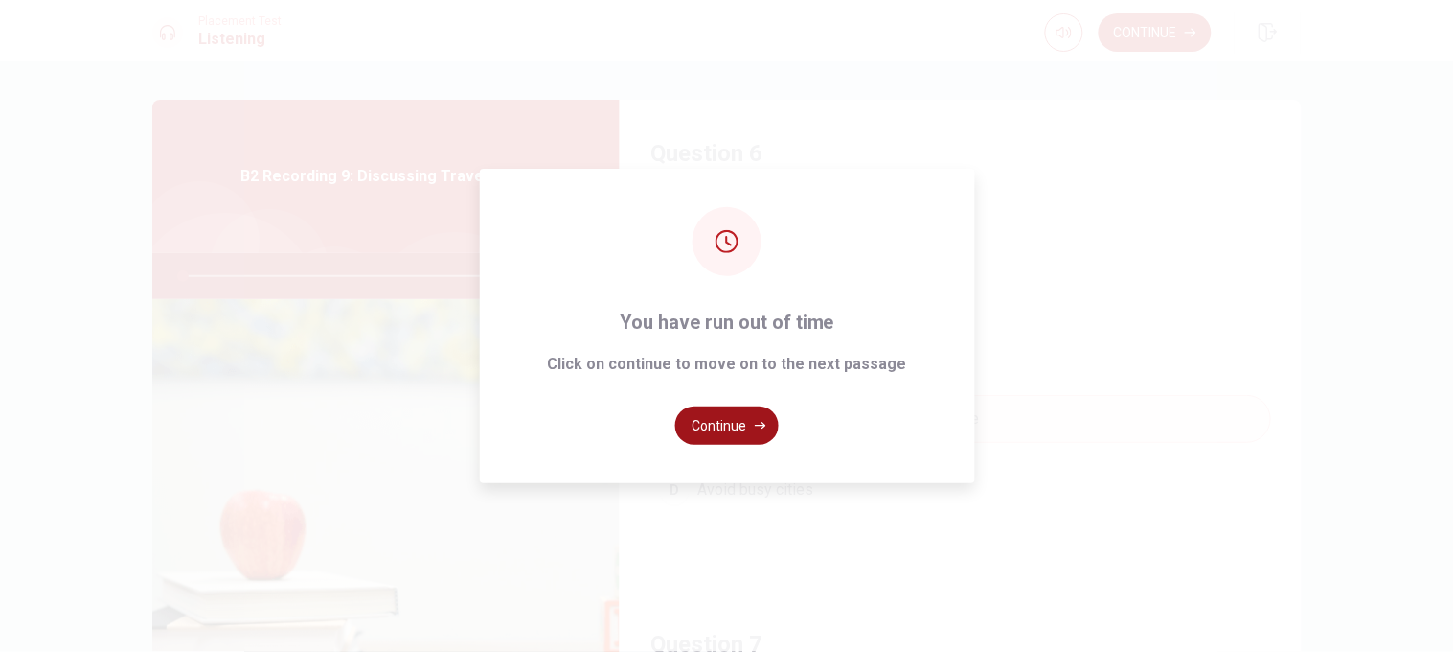
click at [732, 419] on button "Continue" at bounding box center [727, 425] width 103 height 38
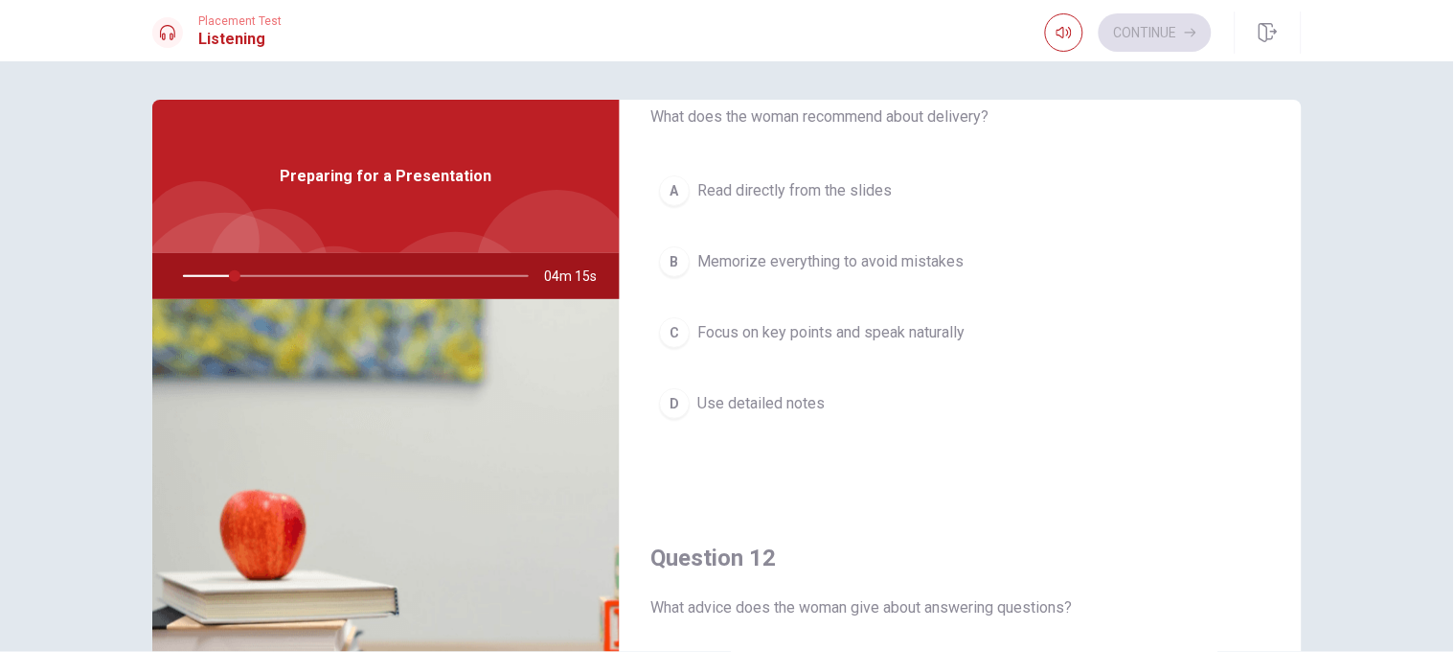
scroll to position [87, 0]
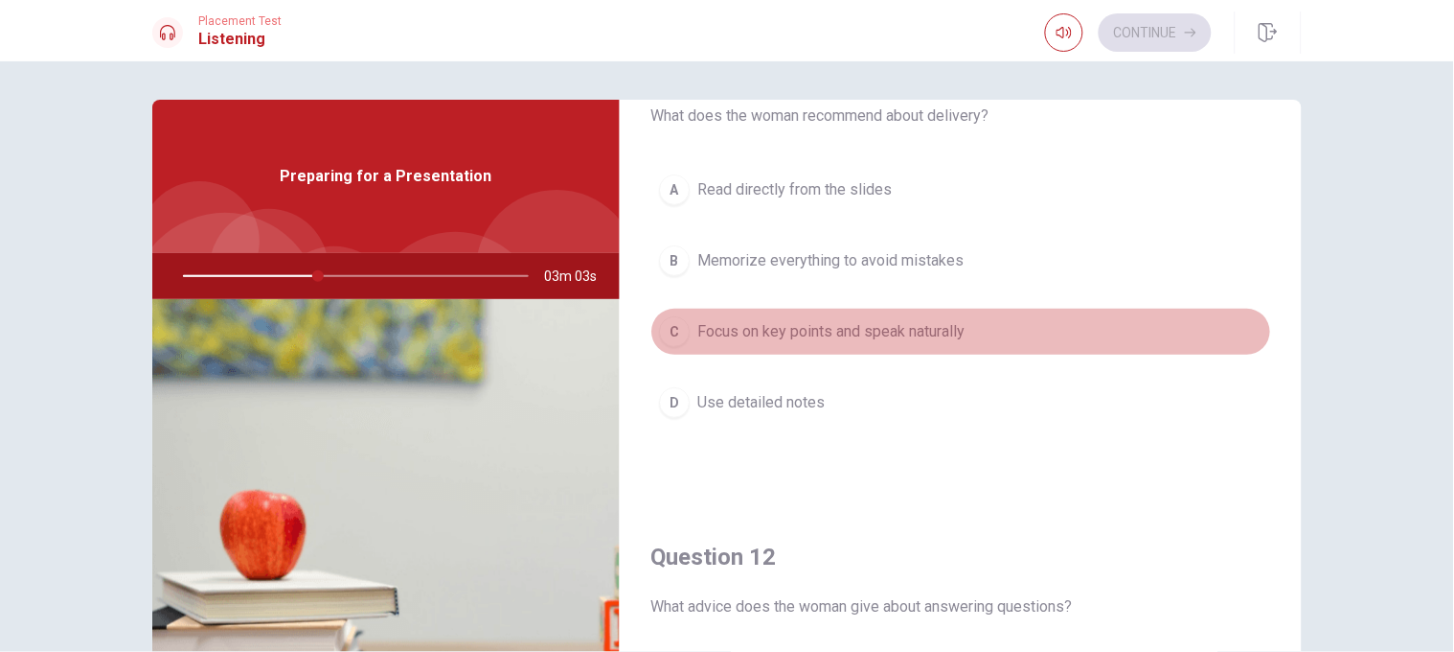
click at [969, 312] on button "C Focus on key points and speak naturally" at bounding box center [961, 332] width 621 height 48
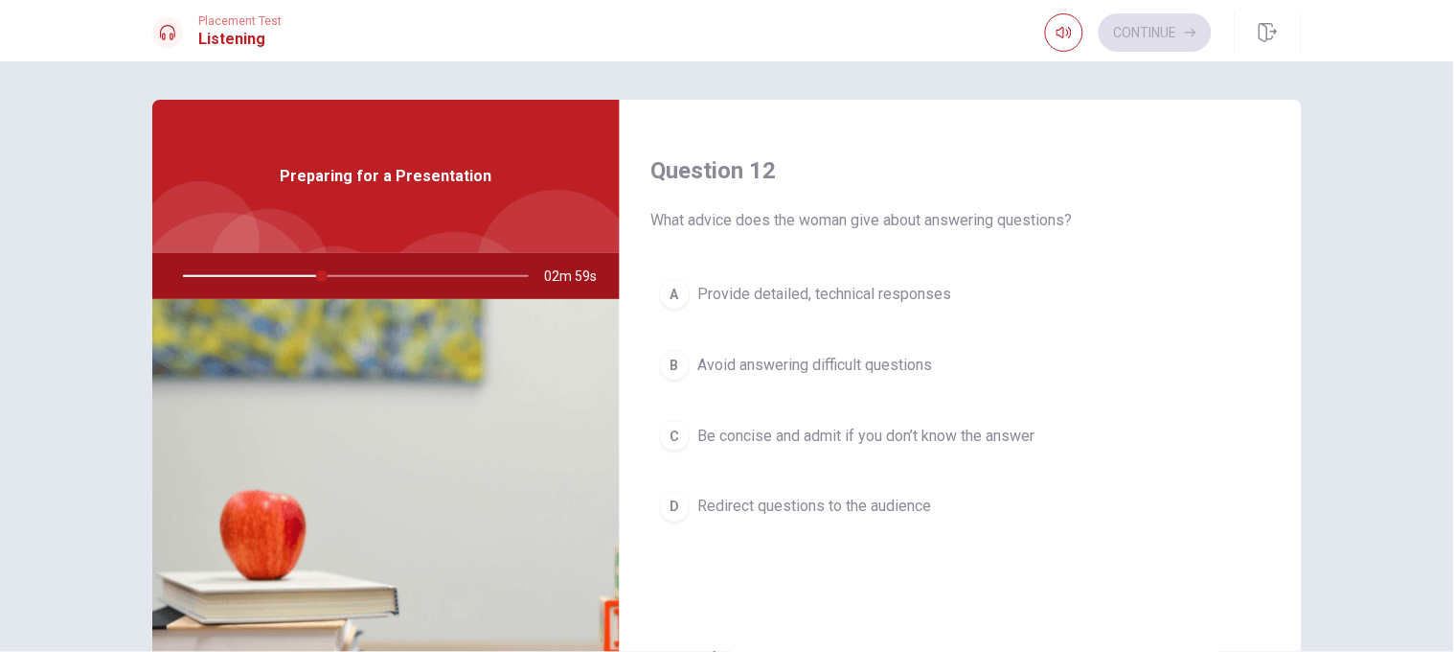
scroll to position [482, 0]
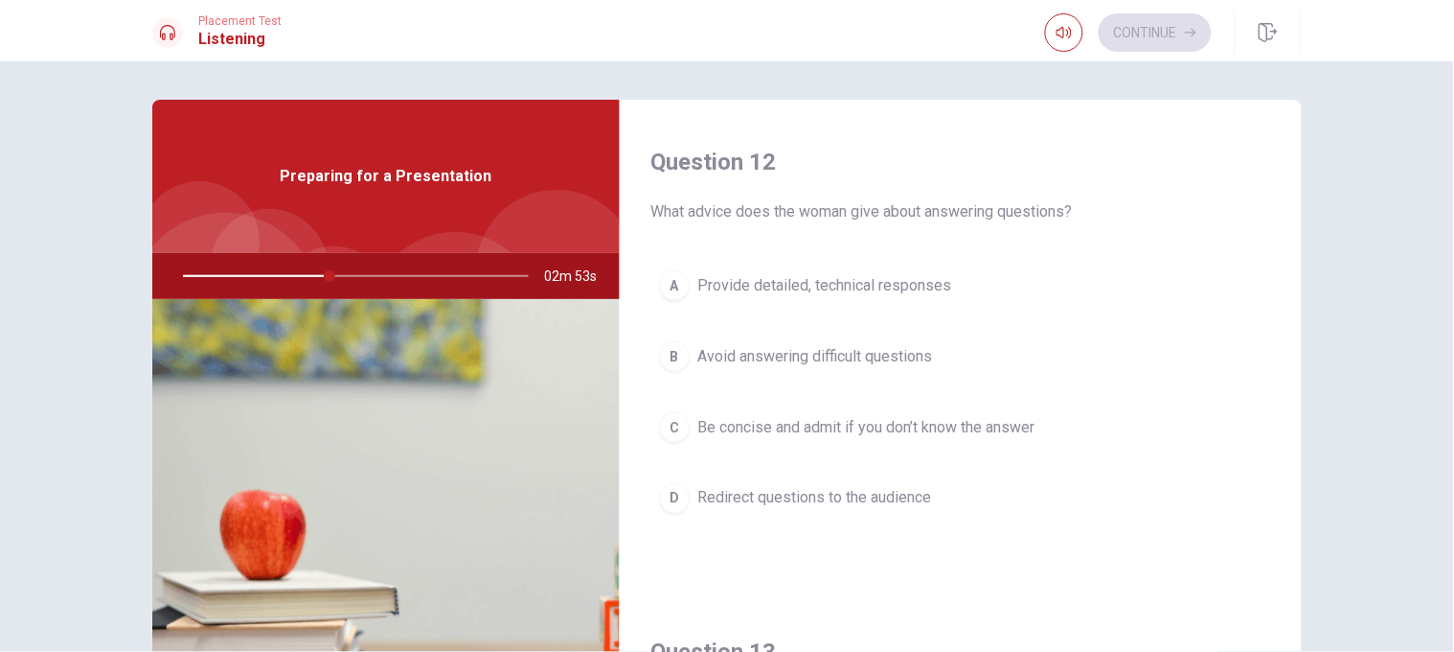
drag, startPoint x: 1277, startPoint y: 328, endPoint x: 1288, endPoint y: 392, distance: 65.1
click at [969, 393] on div "Question 11 What does the woman recommend about delivery? A Read directly from …" at bounding box center [961, 433] width 682 height 666
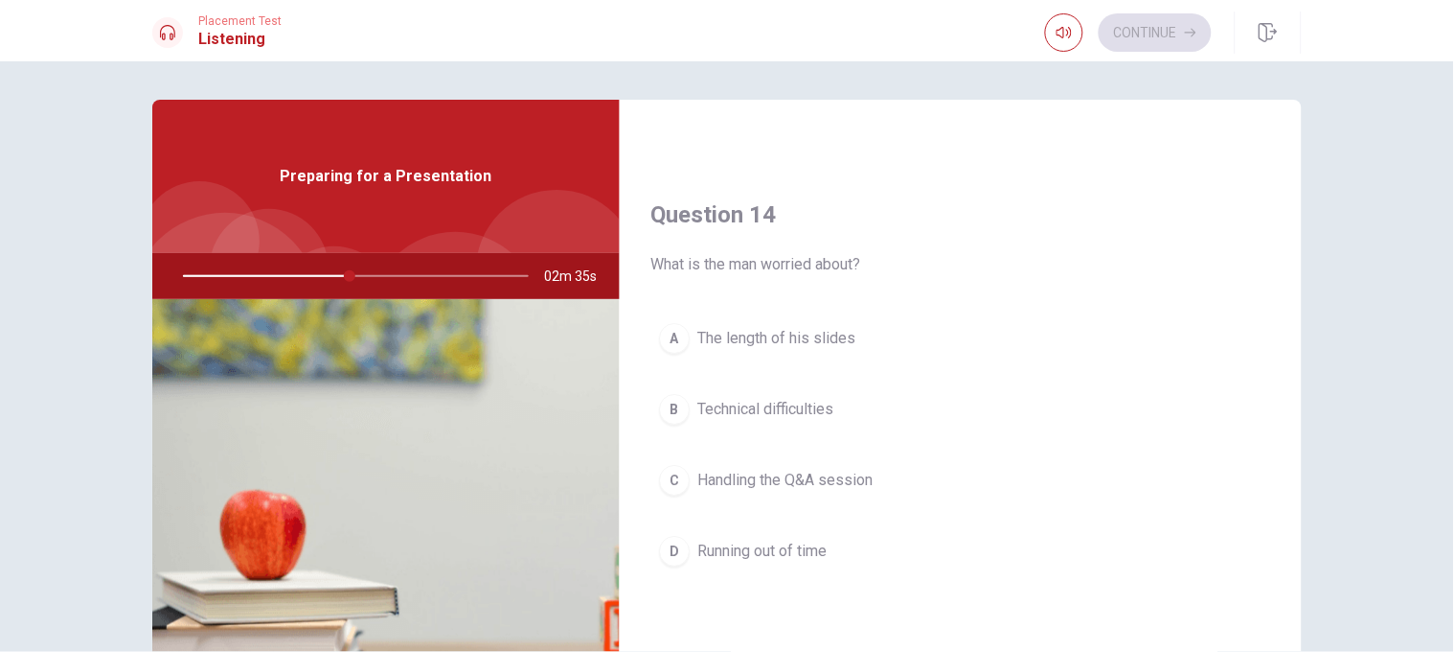
scroll to position [1414, 0]
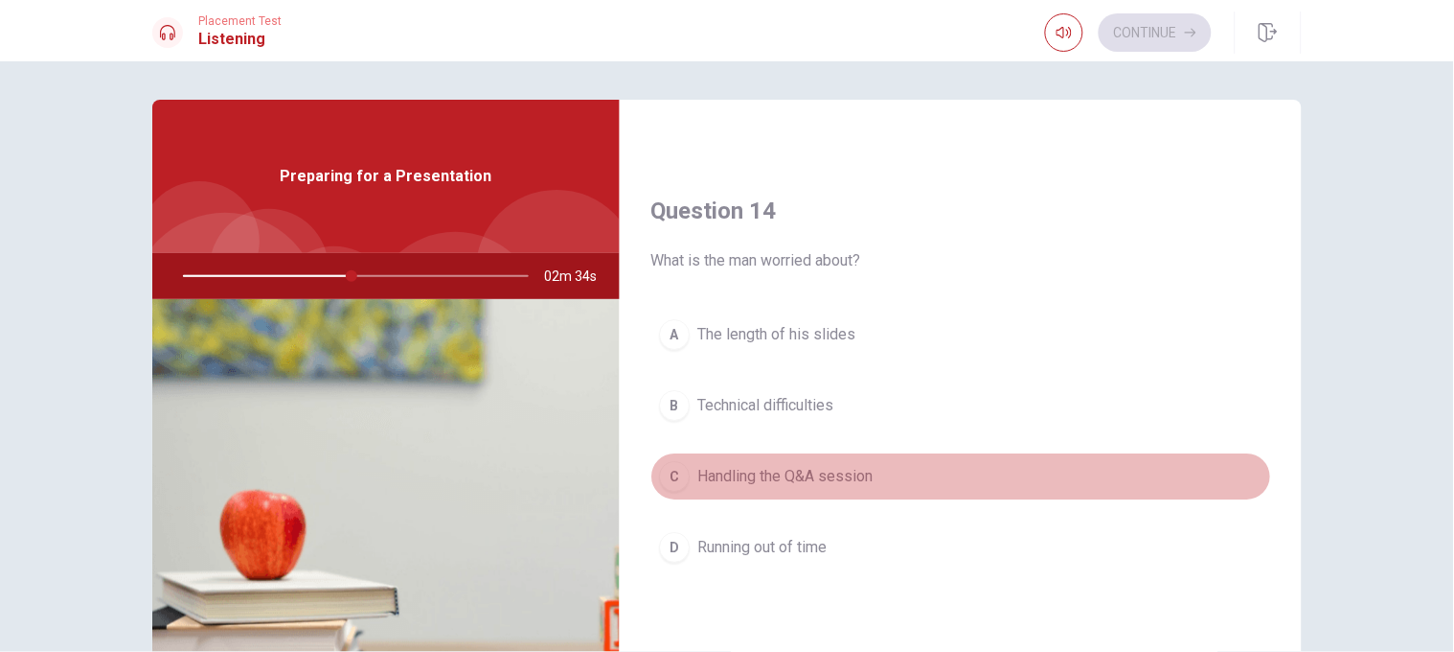
click at [969, 433] on button "C Handling the Q&A session" at bounding box center [961, 476] width 621 height 48
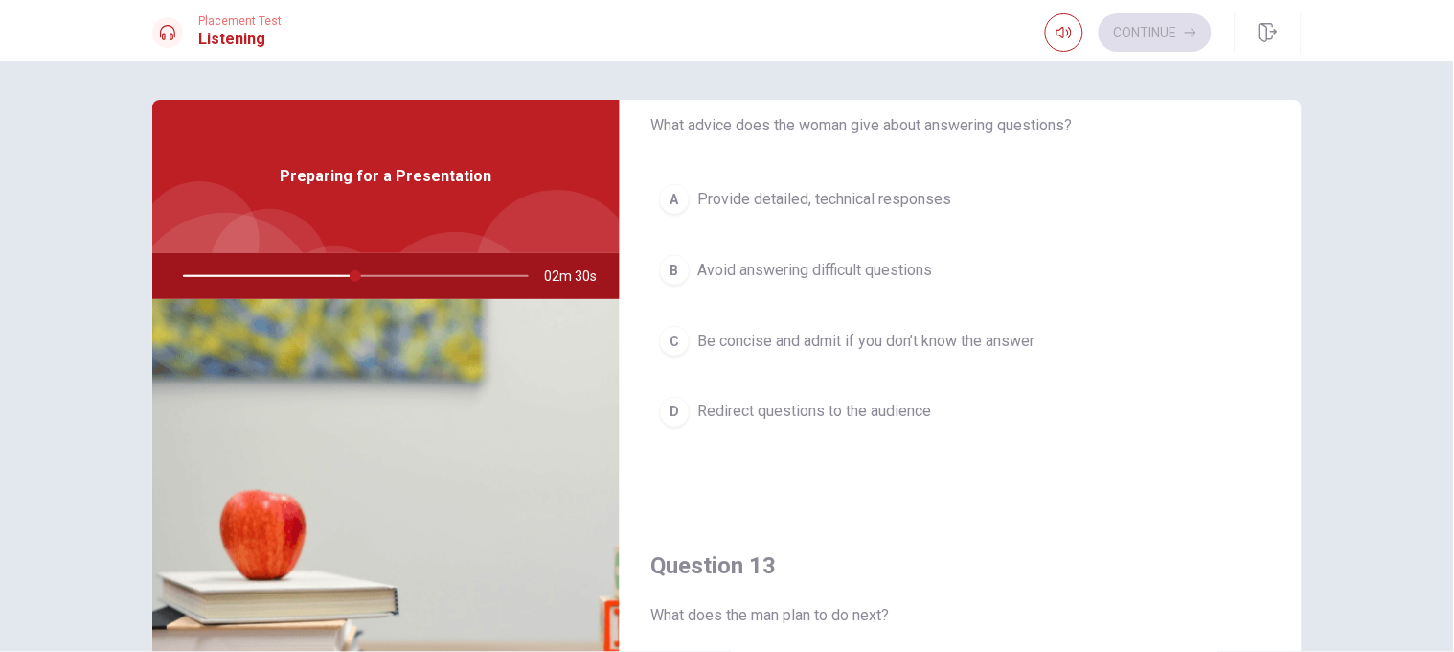
scroll to position [552, 0]
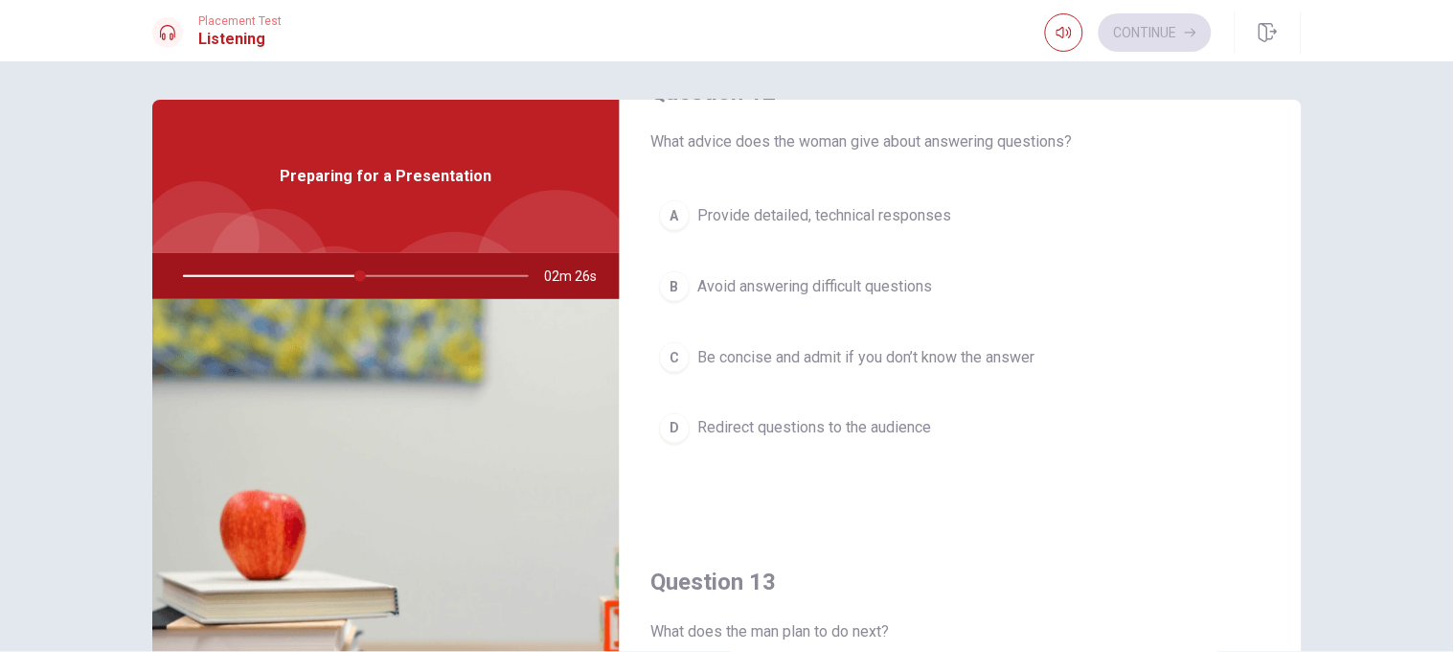
click at [969, 355] on button "C Be concise and admit if you don’t know the answer" at bounding box center [961, 357] width 621 height 48
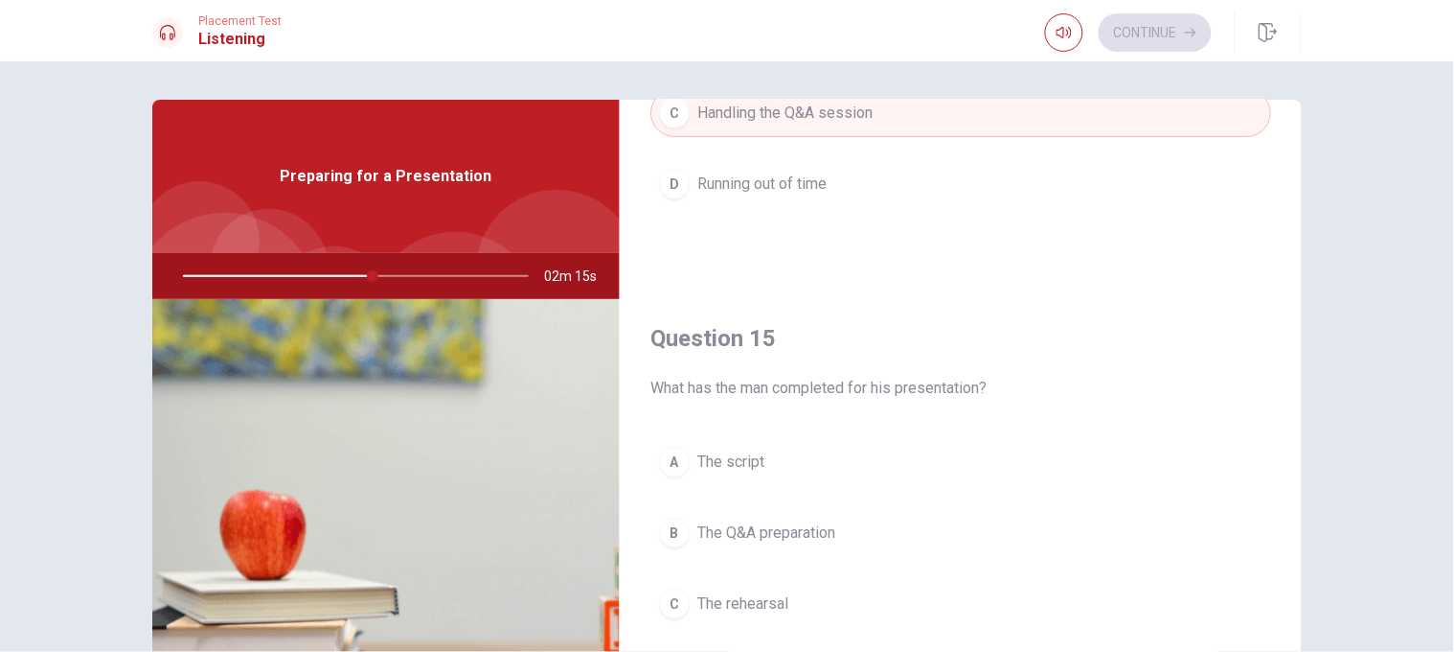
scroll to position [1789, 0]
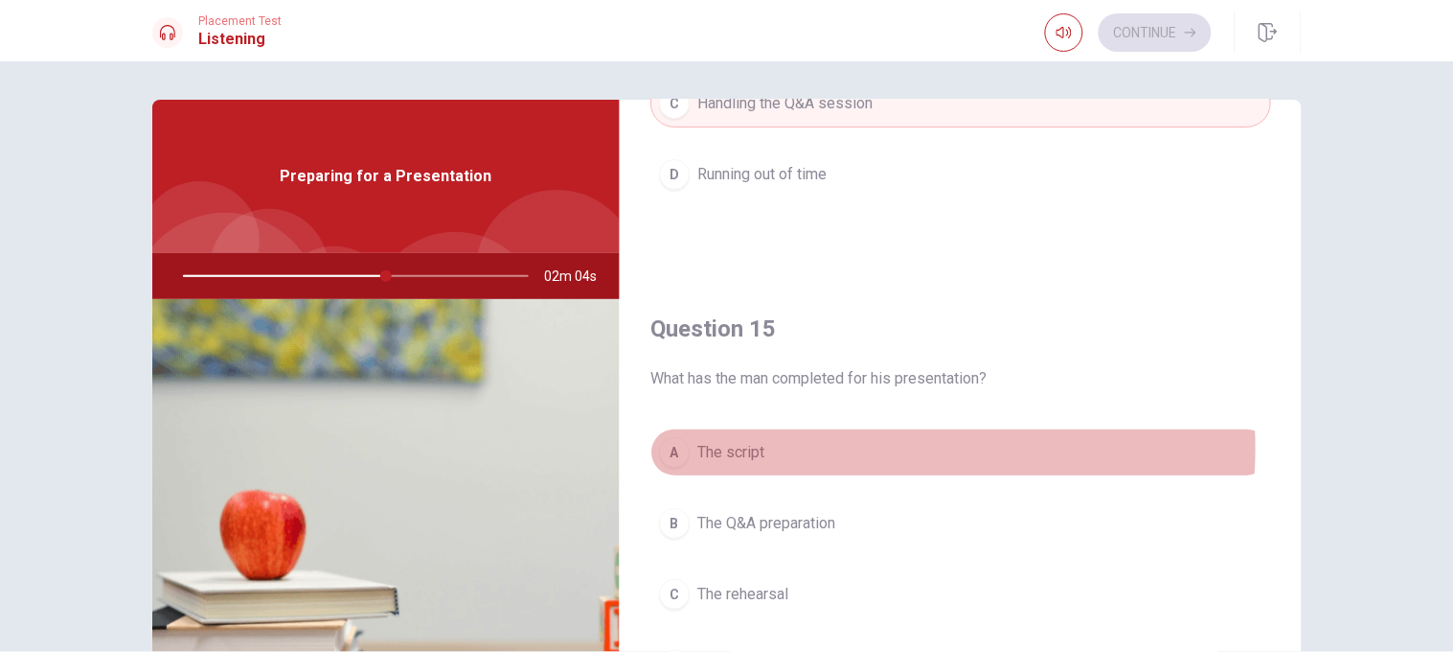
click at [875, 433] on button "A The script" at bounding box center [961, 452] width 621 height 48
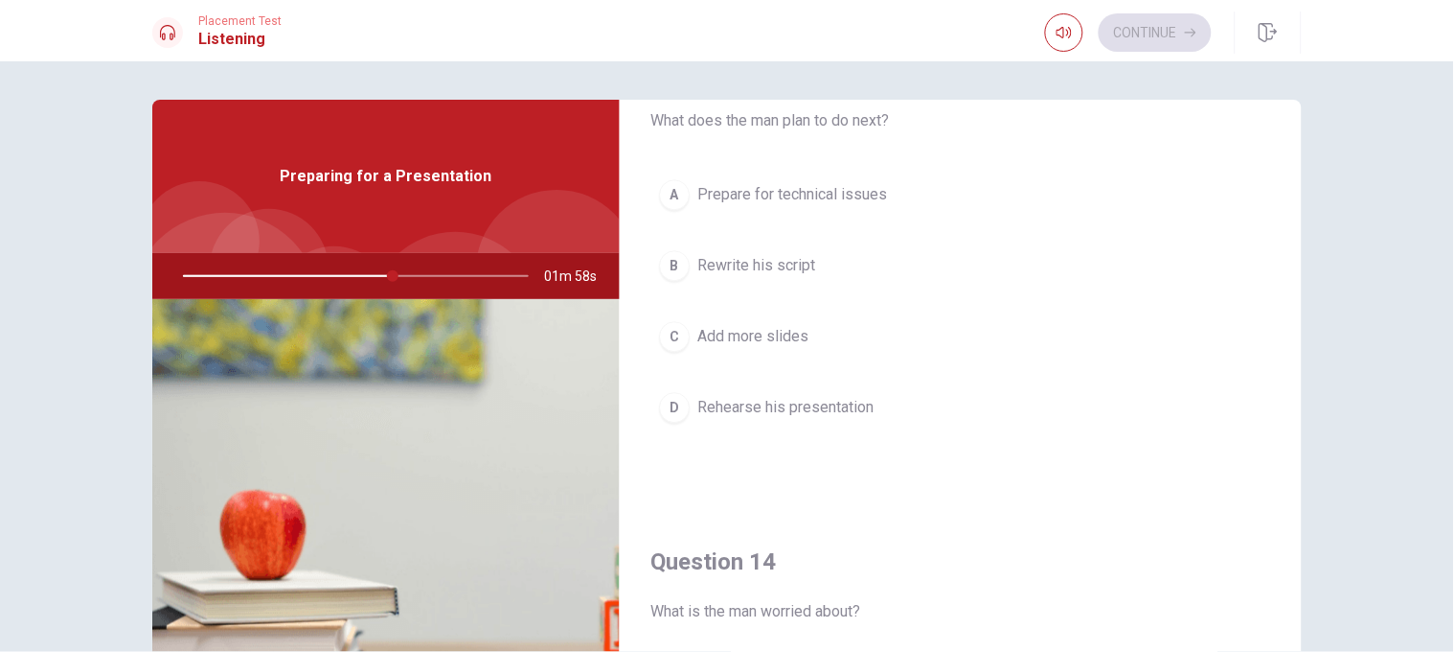
scroll to position [1056, 0]
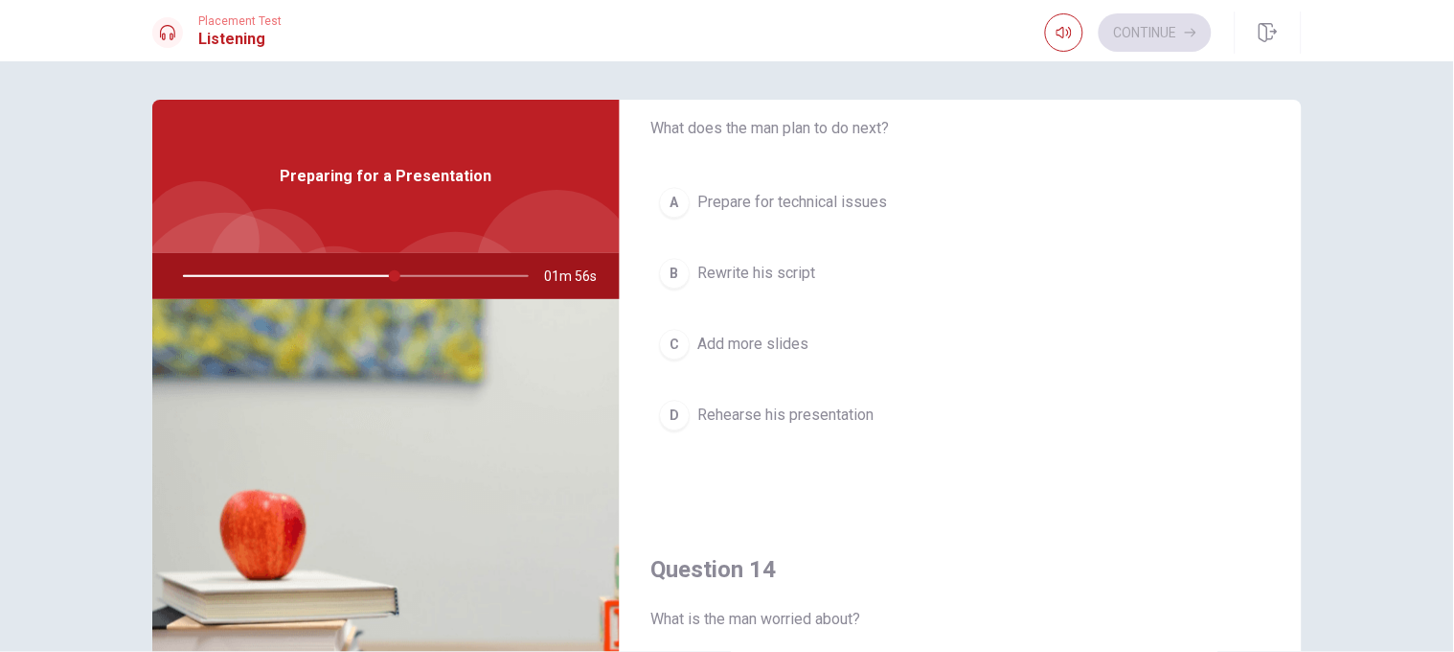
click at [969, 394] on button "D Rehearse his presentation" at bounding box center [961, 415] width 621 height 48
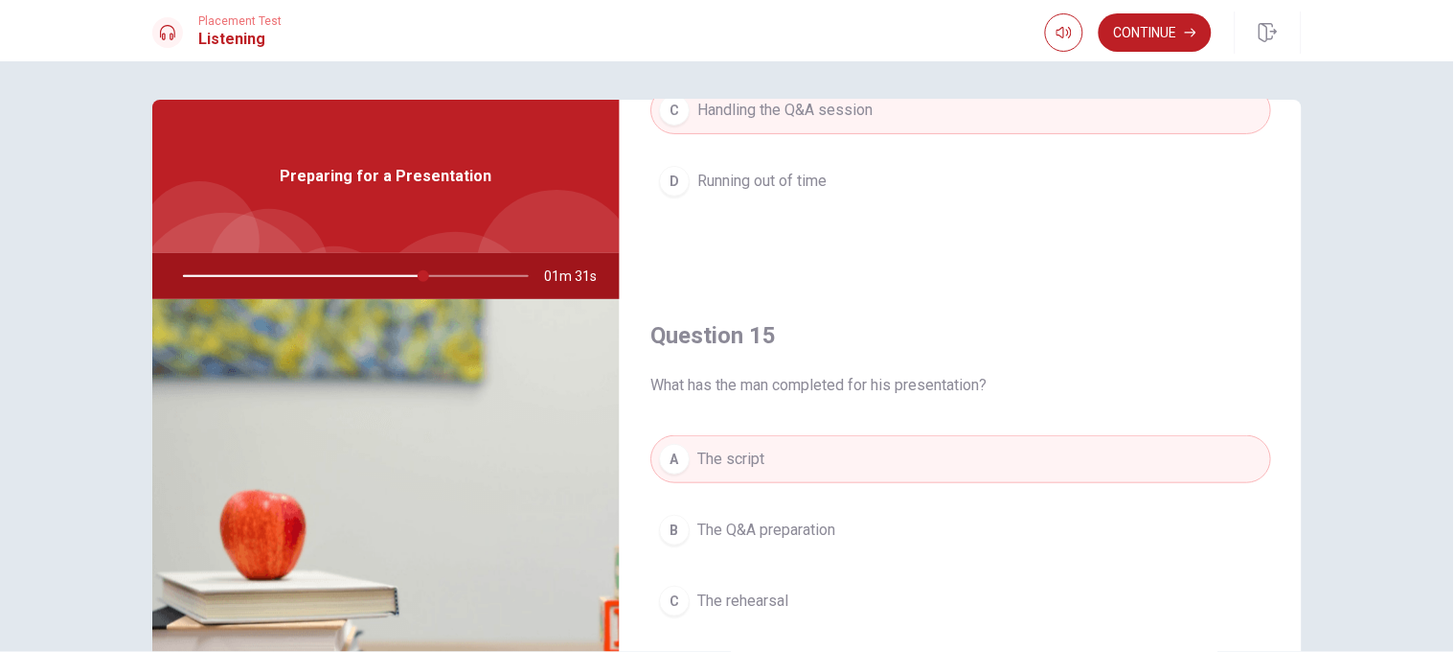
scroll to position [1789, 0]
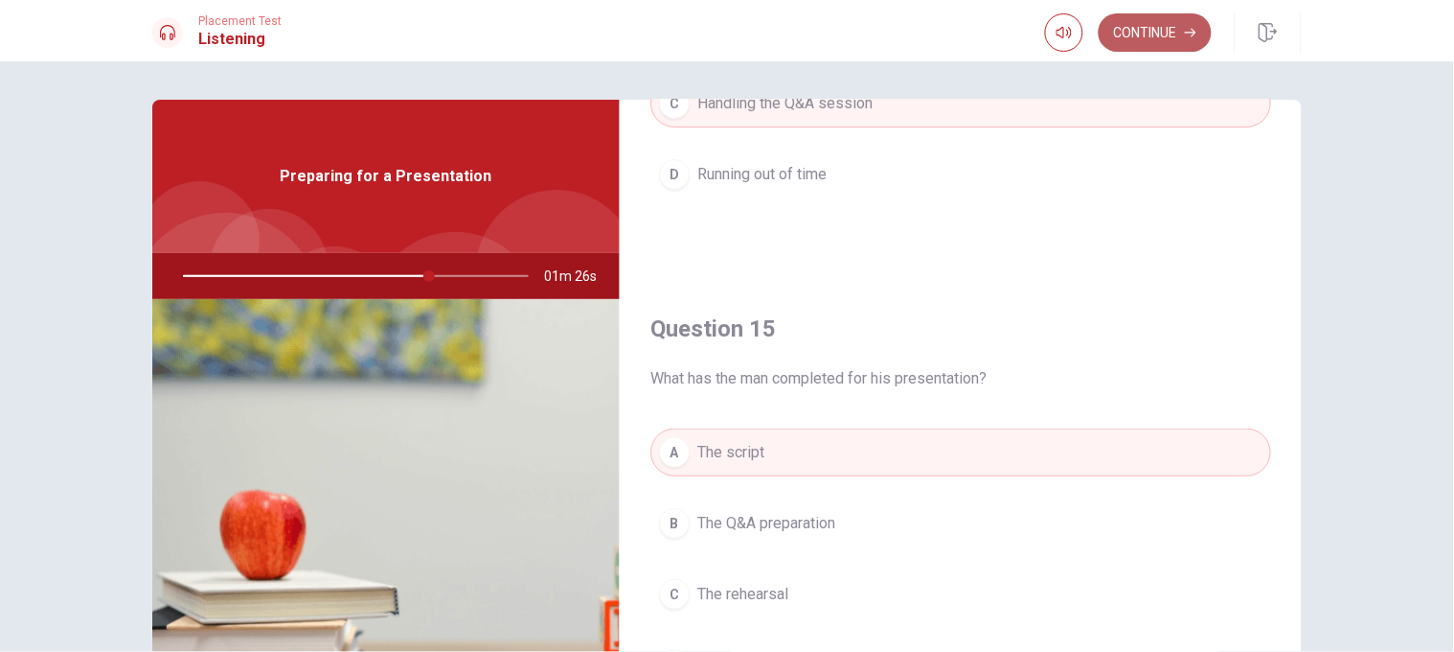
click at [969, 28] on button "Continue" at bounding box center [1155, 32] width 113 height 38
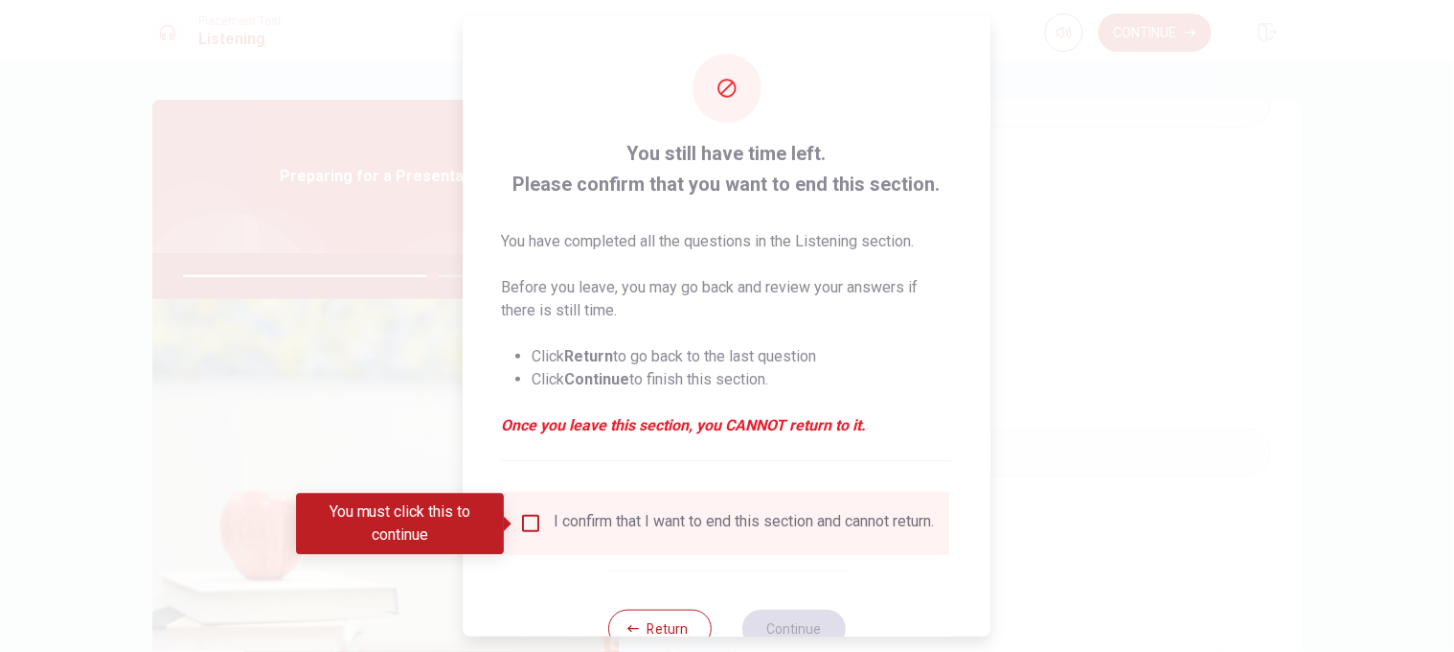
click at [542, 433] on div "I confirm that I want to end this section and cannot return." at bounding box center [727, 523] width 415 height 23
click at [538, 433] on input "You must click this to continue" at bounding box center [531, 523] width 23 height 23
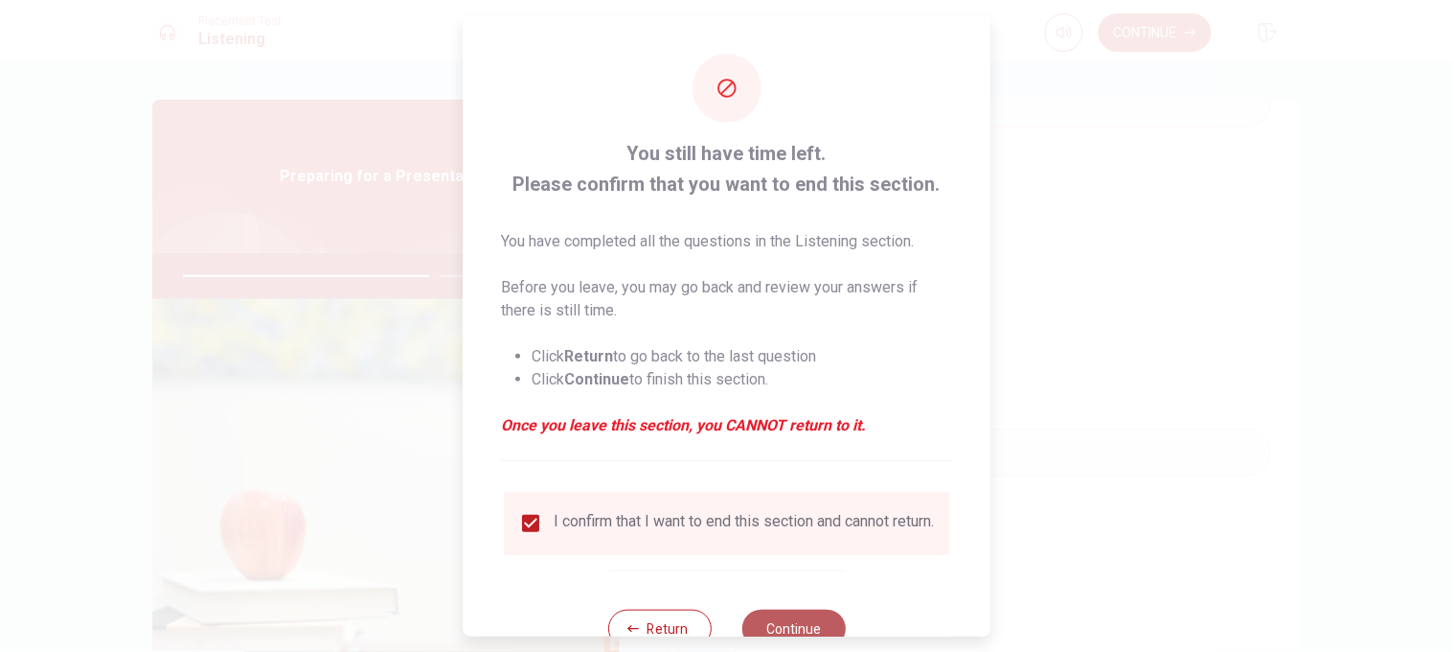
click at [782, 433] on button "Continue" at bounding box center [794, 628] width 103 height 38
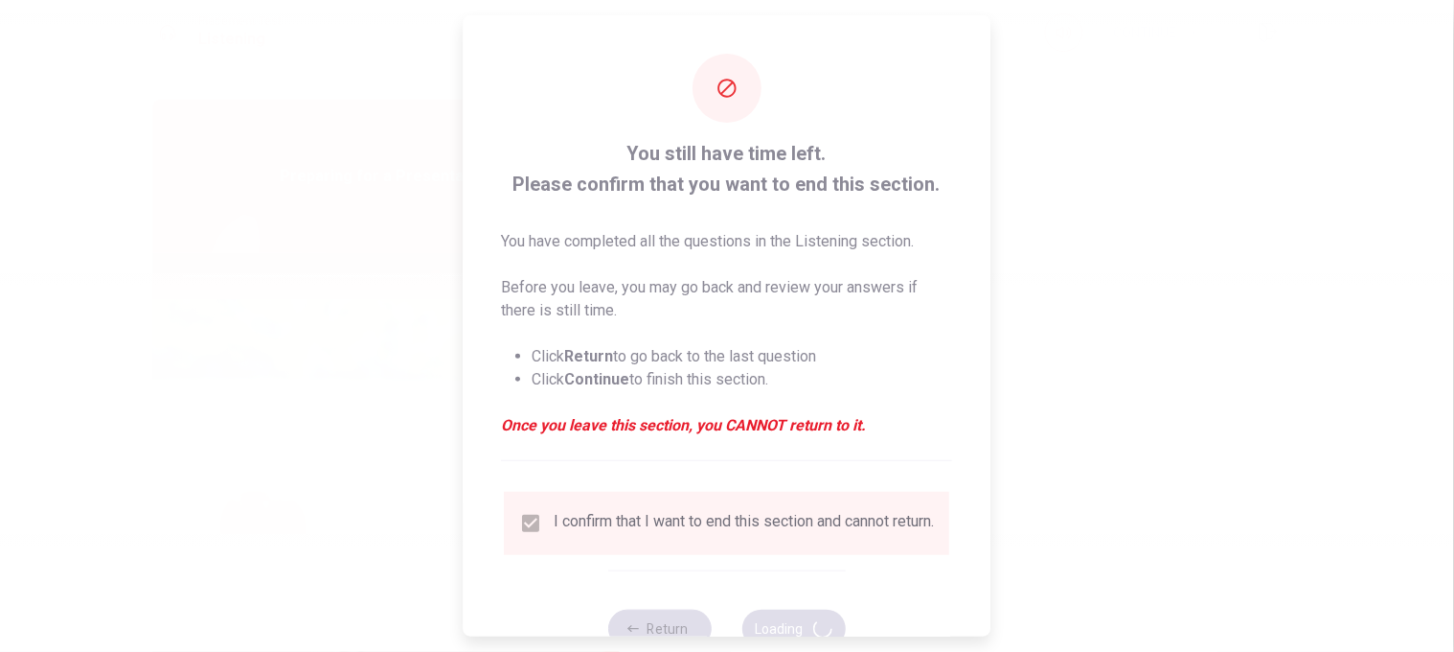
type input "74"
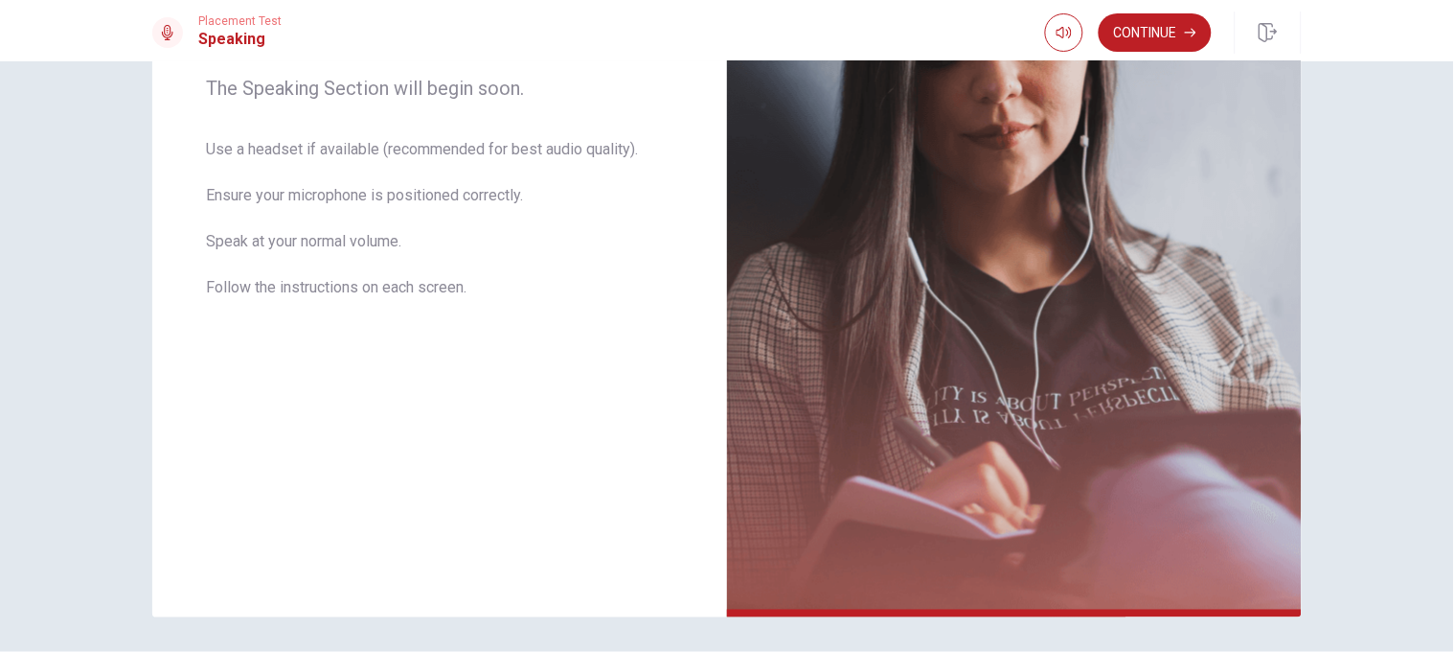
scroll to position [382, 0]
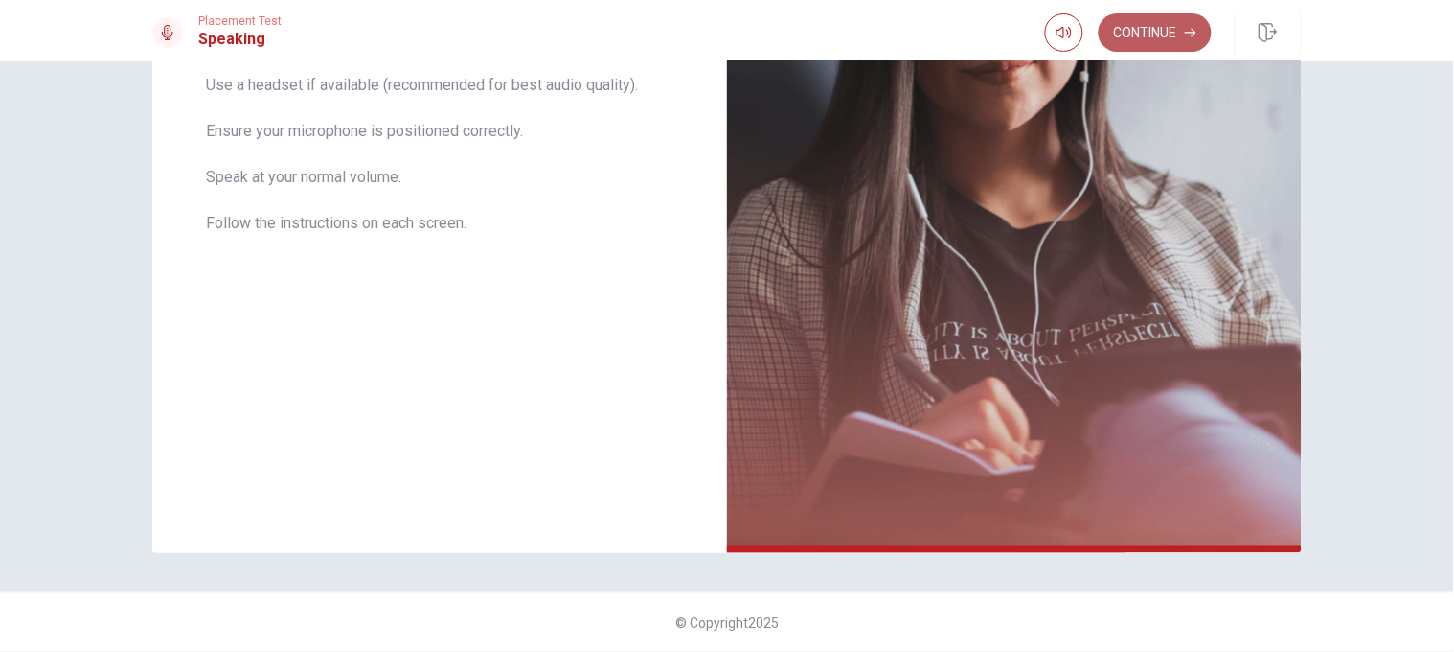
click at [969, 24] on button "Continue" at bounding box center [1155, 32] width 113 height 38
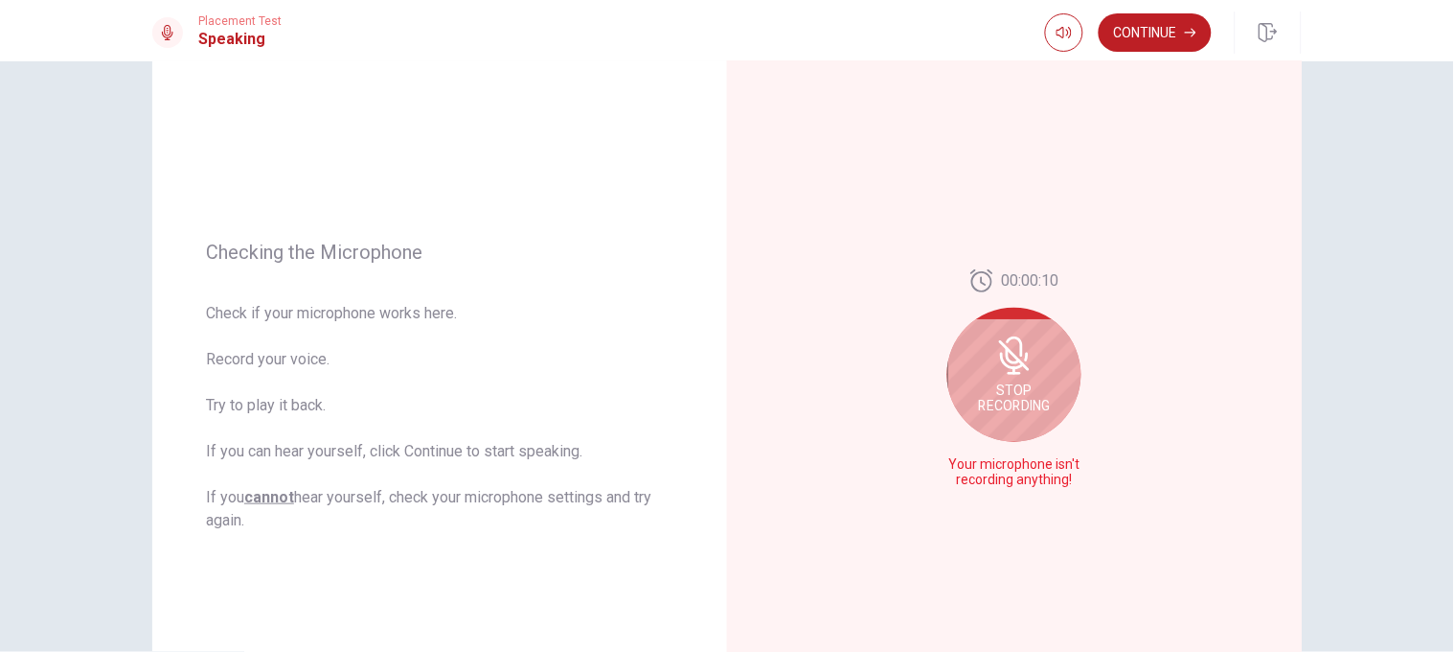
scroll to position [128, 0]
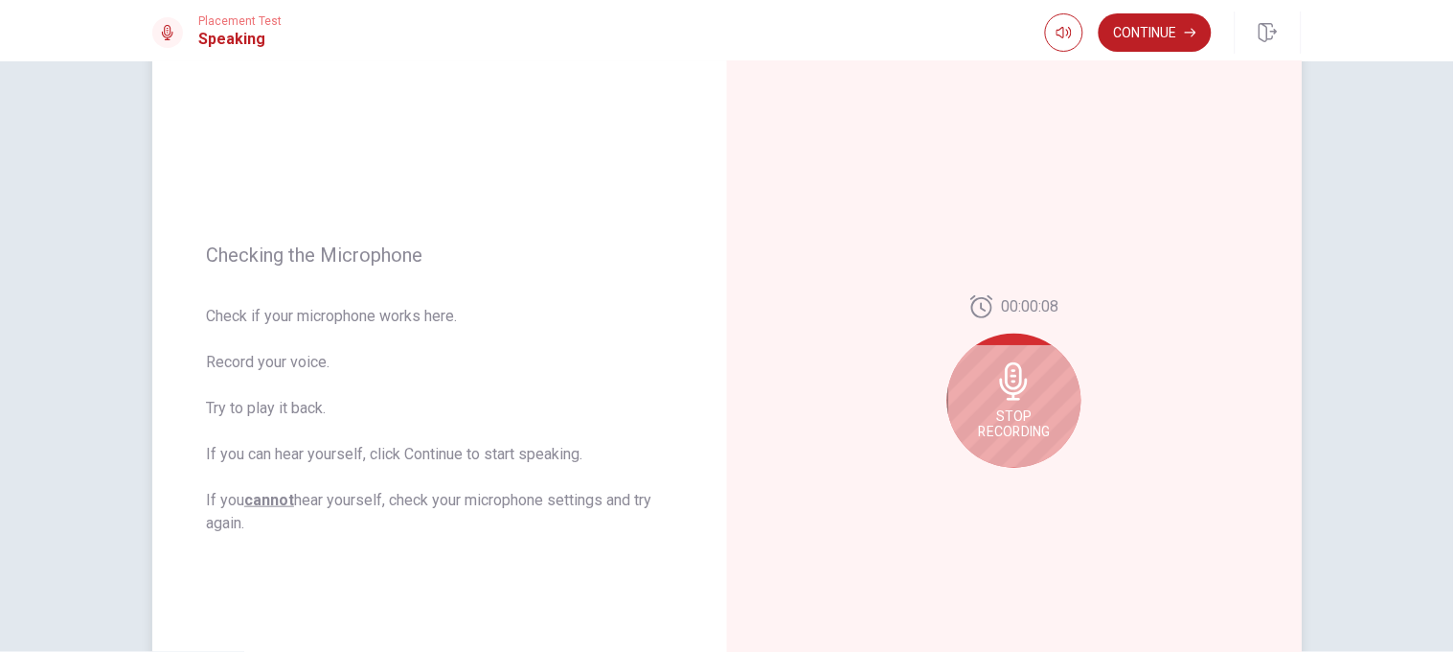
click at [969, 348] on div "00:00:08 Stop Recording" at bounding box center [1015, 389] width 134 height 188
click at [969, 396] on icon at bounding box center [1015, 381] width 38 height 38
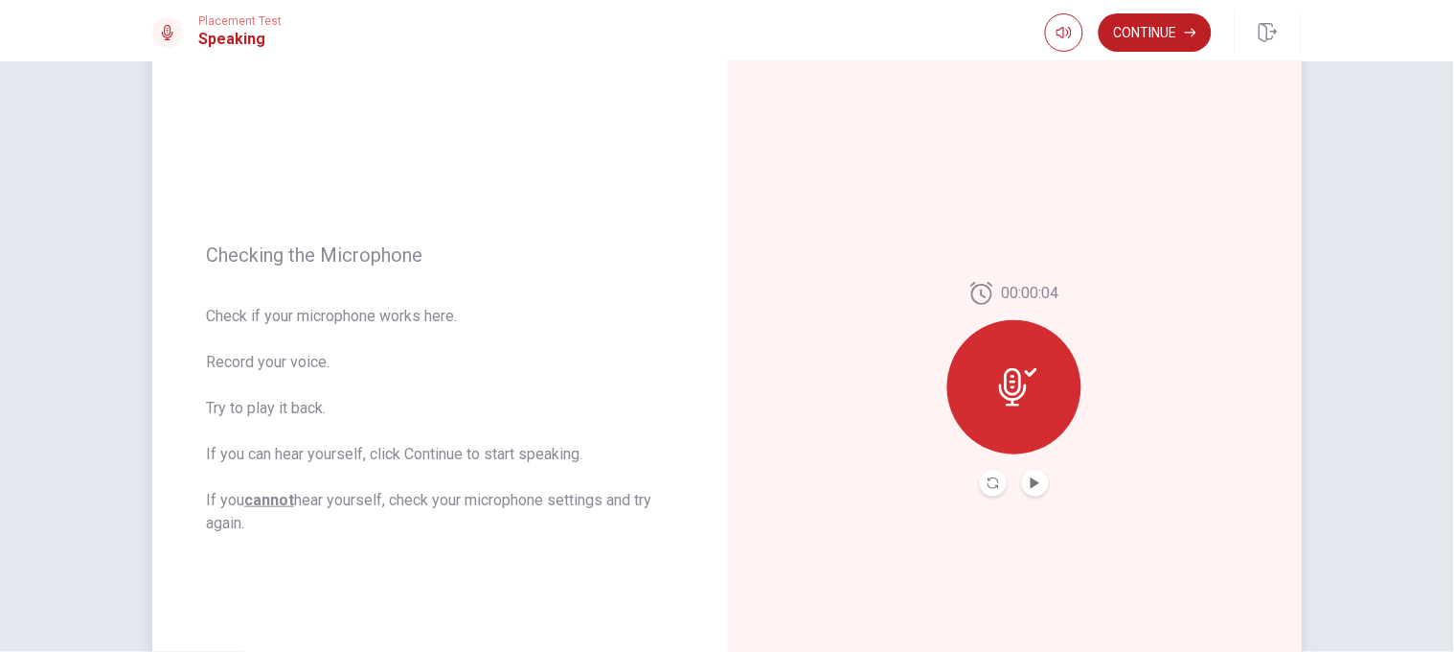
click at [969, 433] on button "Play Audio" at bounding box center [1035, 483] width 27 height 27
click at [969, 26] on button "Continue" at bounding box center [1155, 32] width 113 height 38
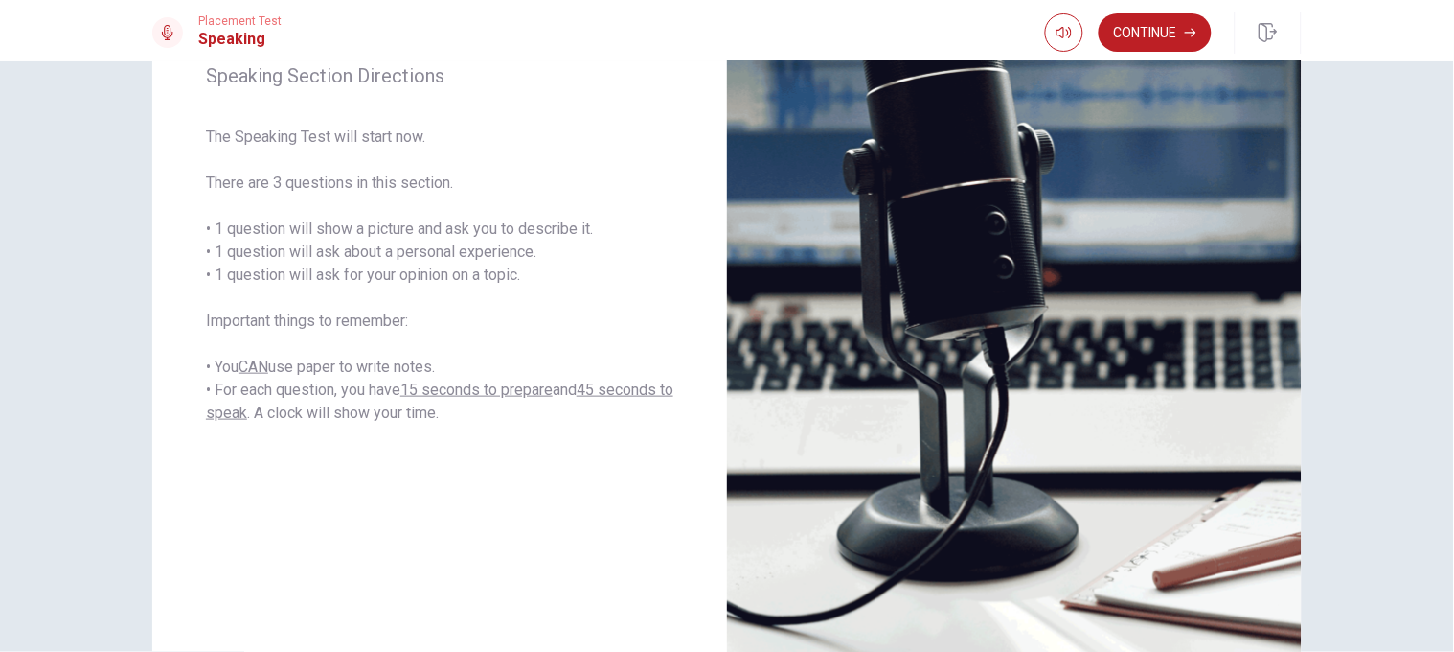
scroll to position [275, 0]
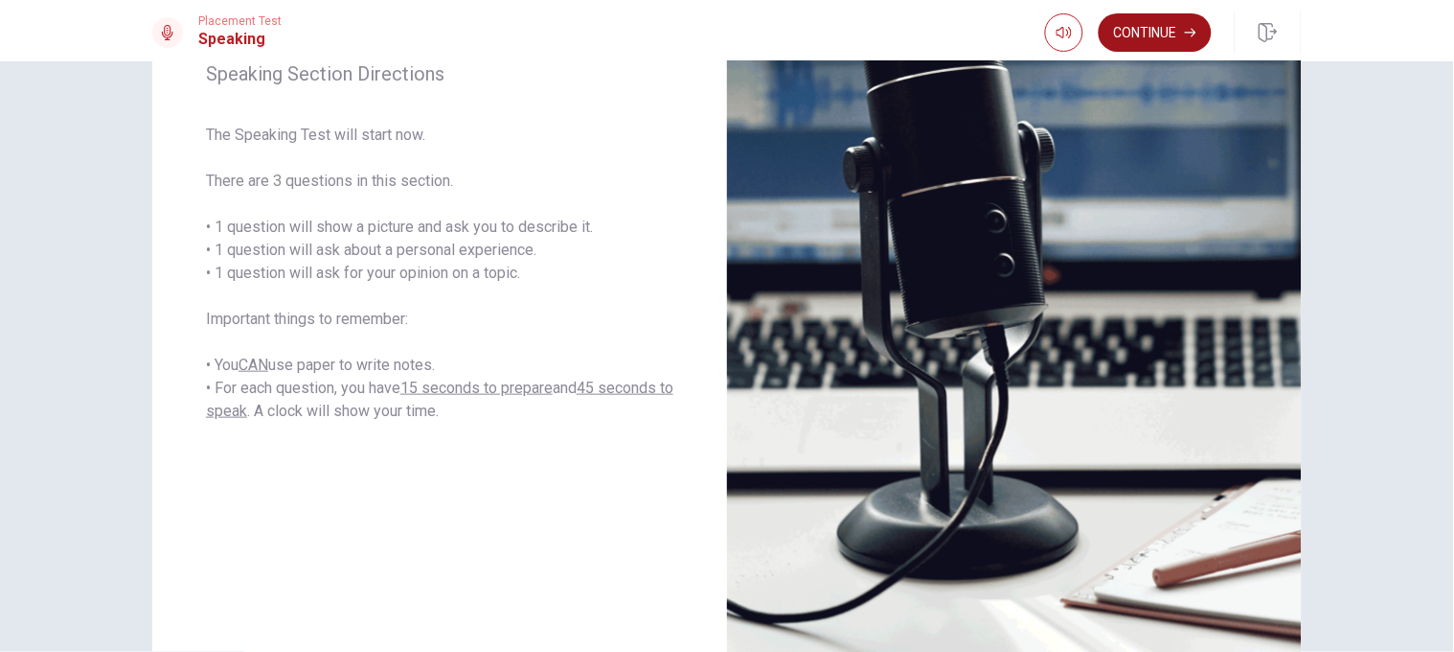
click at [969, 21] on button "Continue" at bounding box center [1155, 32] width 113 height 38
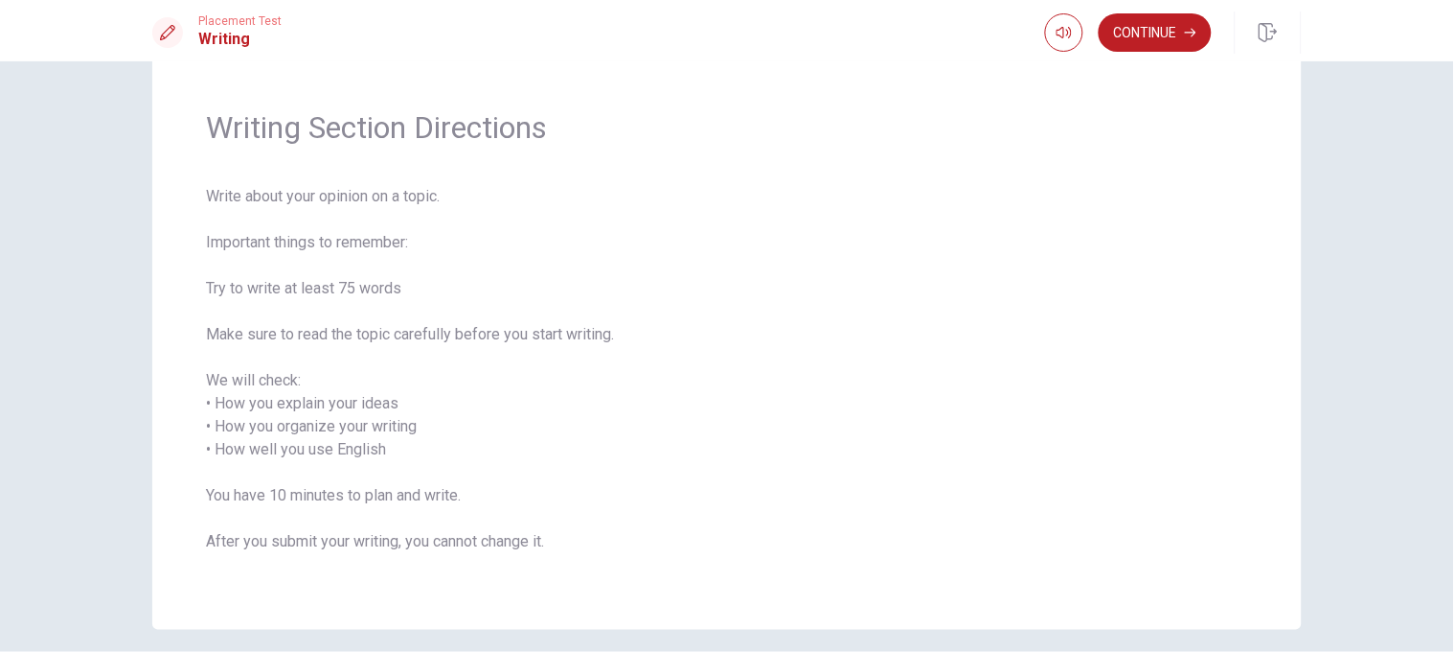
scroll to position [43, 0]
click at [969, 31] on button "Continue" at bounding box center [1155, 32] width 113 height 38
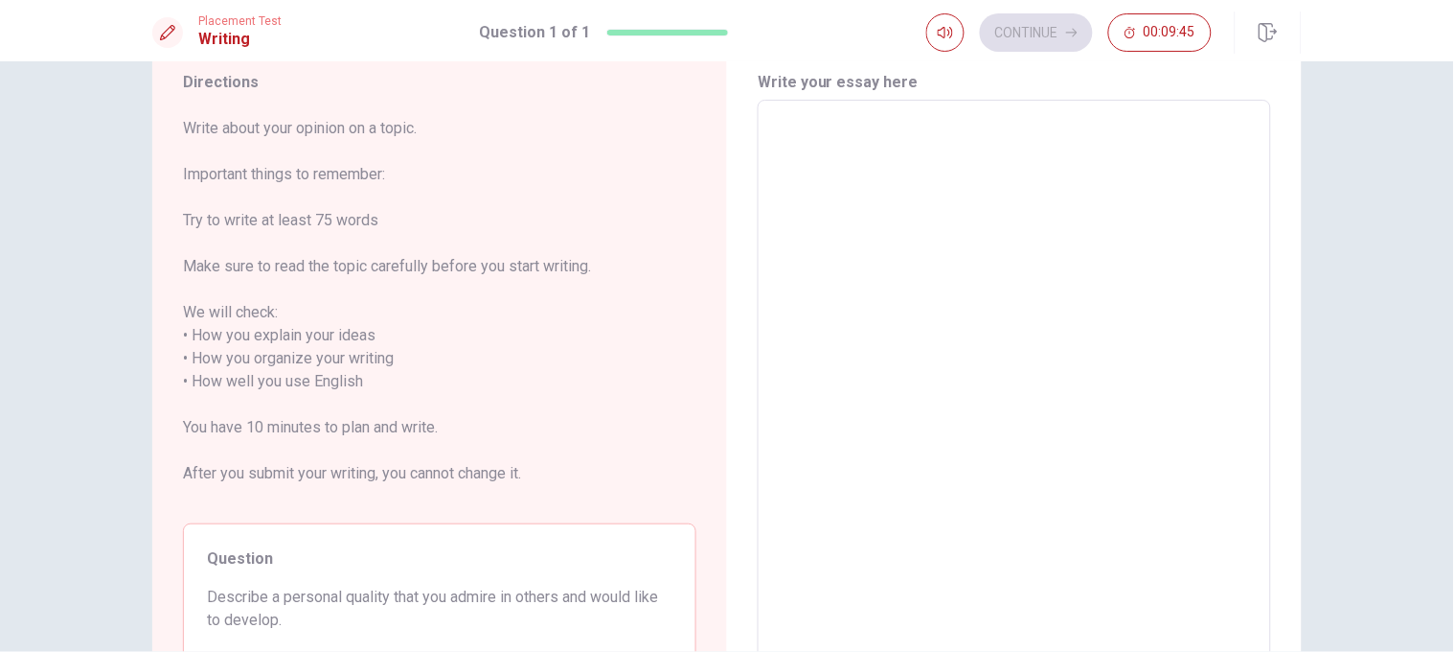
scroll to position [63, 0]
click at [937, 140] on textarea at bounding box center [1014, 386] width 487 height 532
type textarea "F"
type textarea "x"
type textarea "Fo"
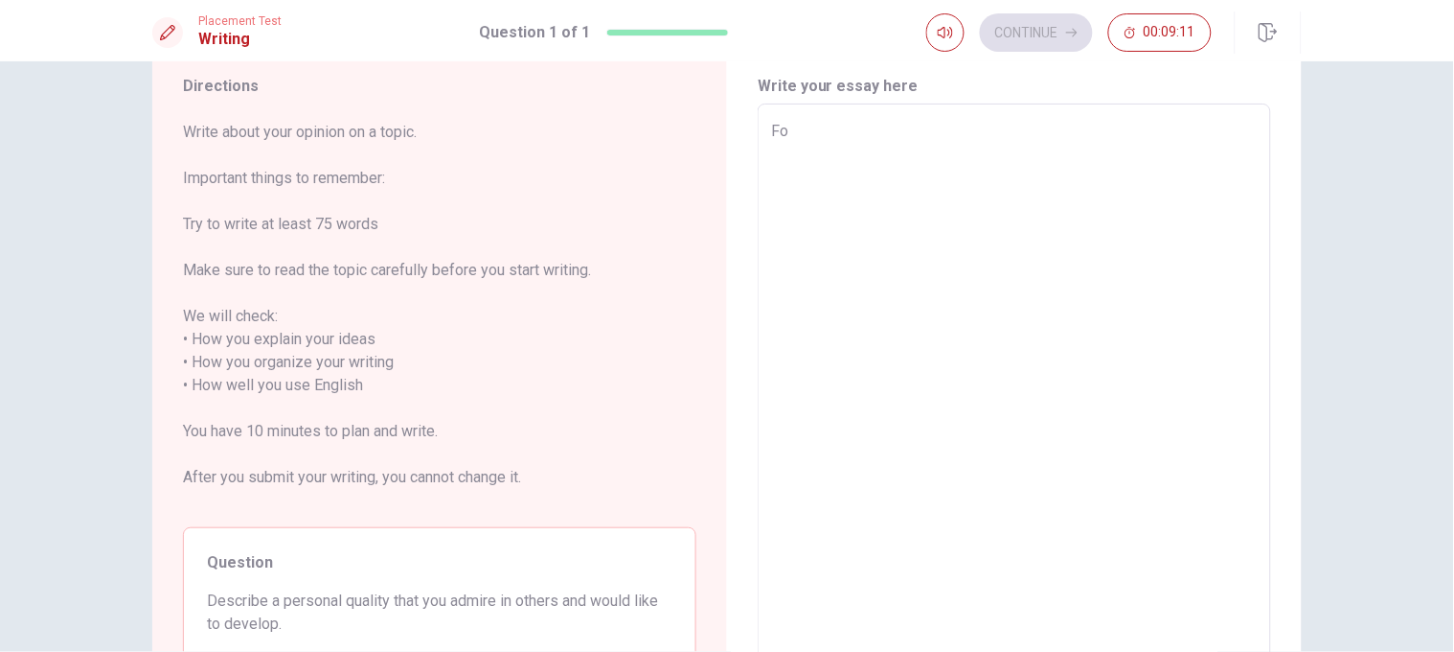
type textarea "x"
type textarea "For"
type textarea "x"
type textarea "For"
type textarea "x"
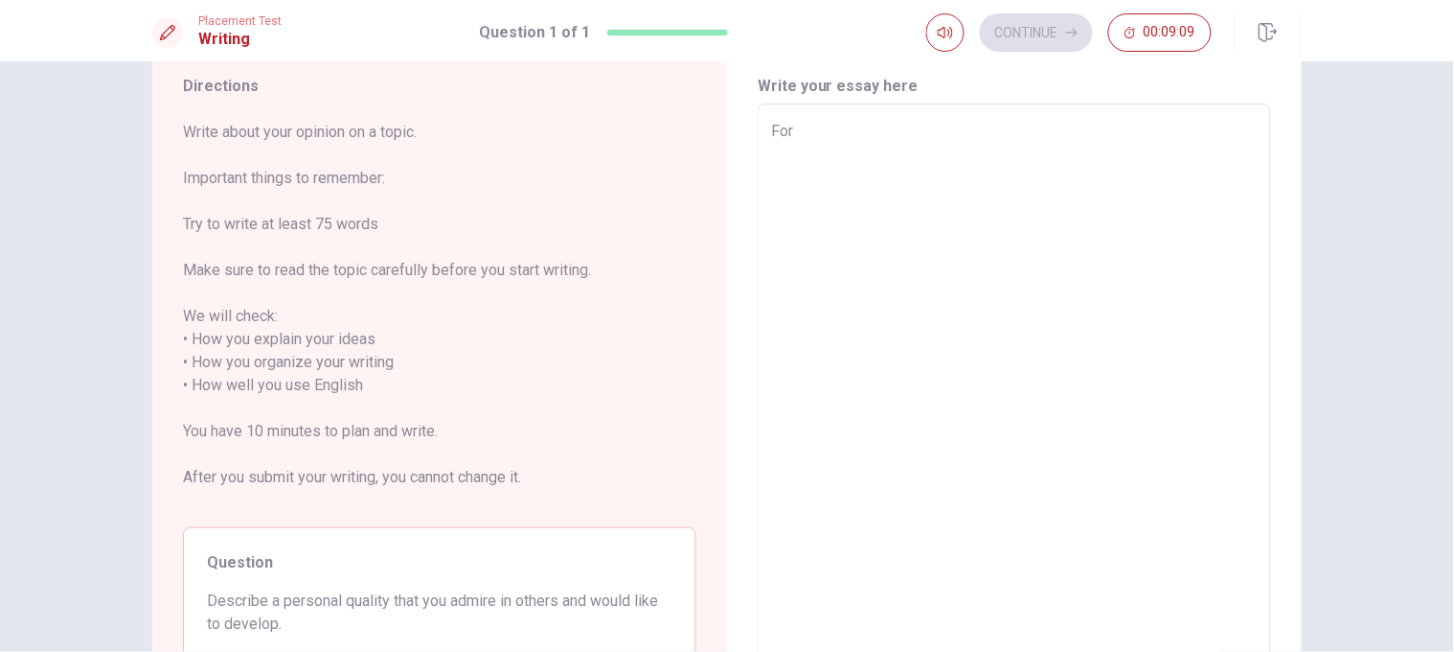
type textarea "For"
type textarea "x"
type textarea "Fo"
type textarea "x"
type textarea "F"
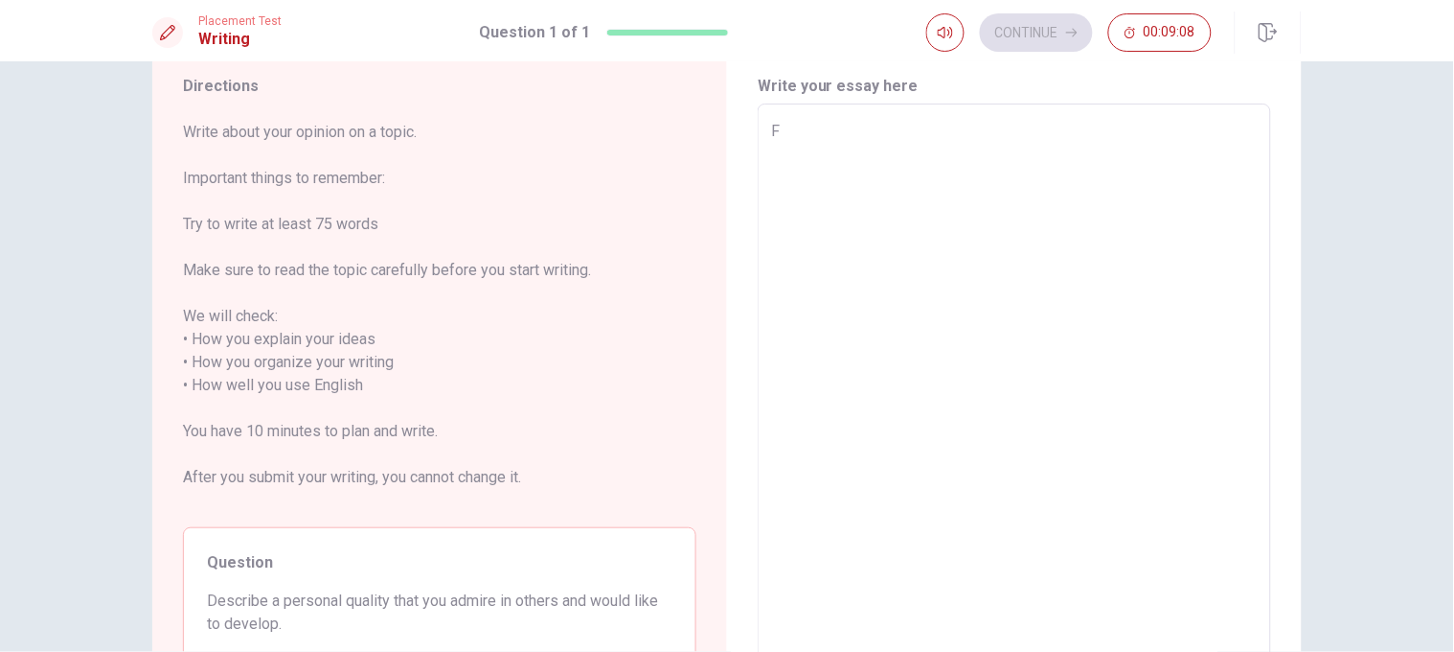
type textarea "x"
type textarea "I"
type textarea "x"
type textarea "I"
type textarea "x"
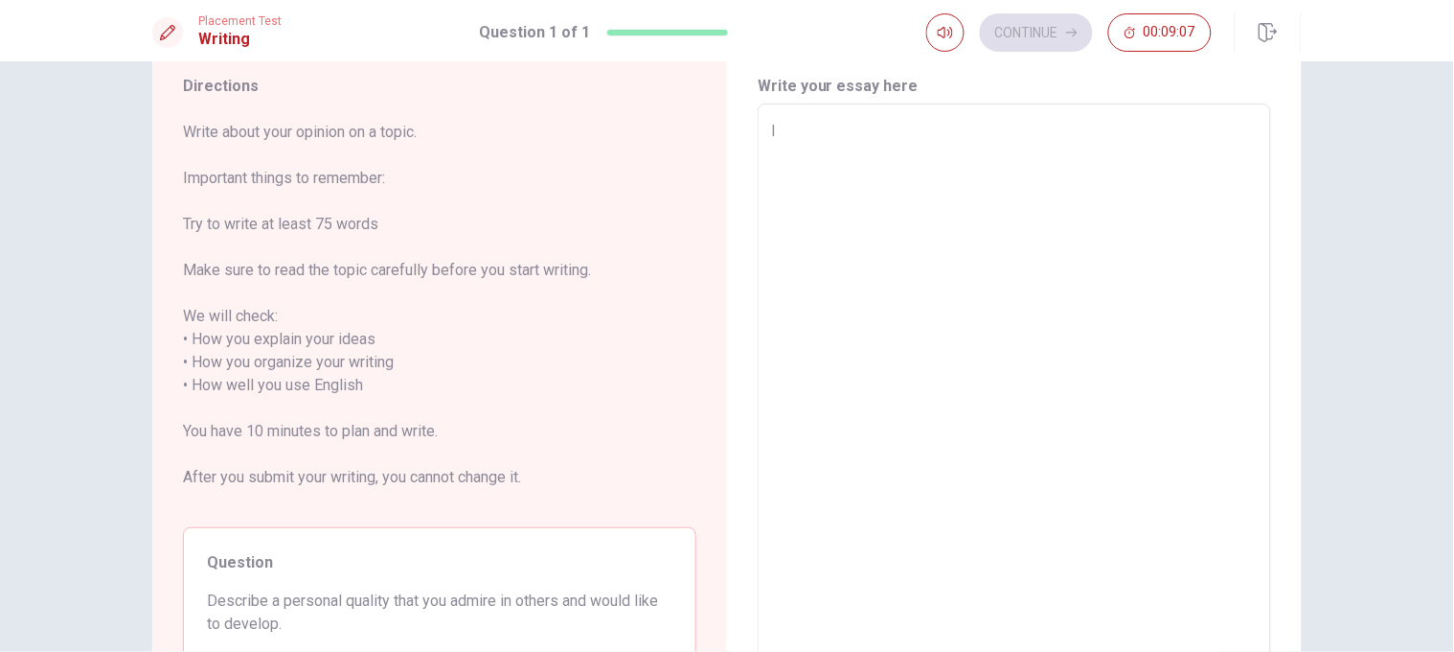
type textarea "I r"
type textarea "x"
type textarea "I re"
type textarea "x"
type textarea "I rea"
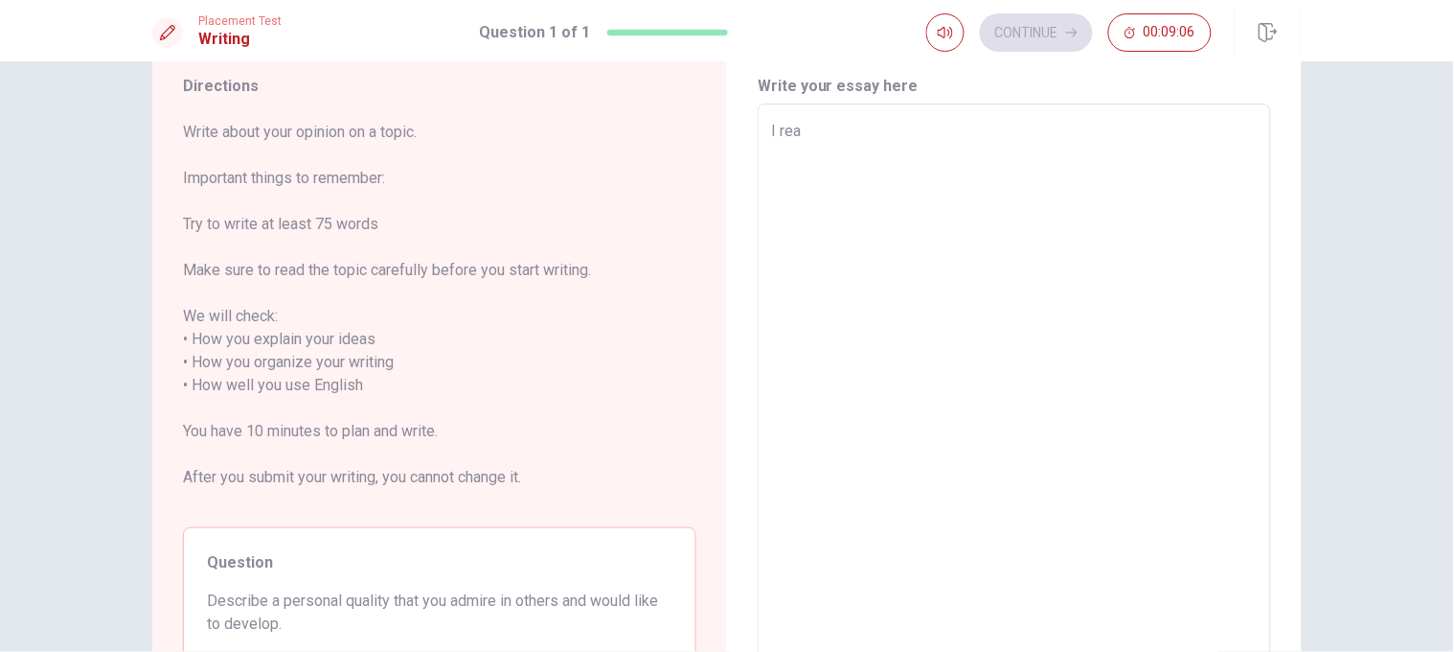
type textarea "x"
type textarea "I real"
type textarea "x"
type textarea "I reall"
type textarea "x"
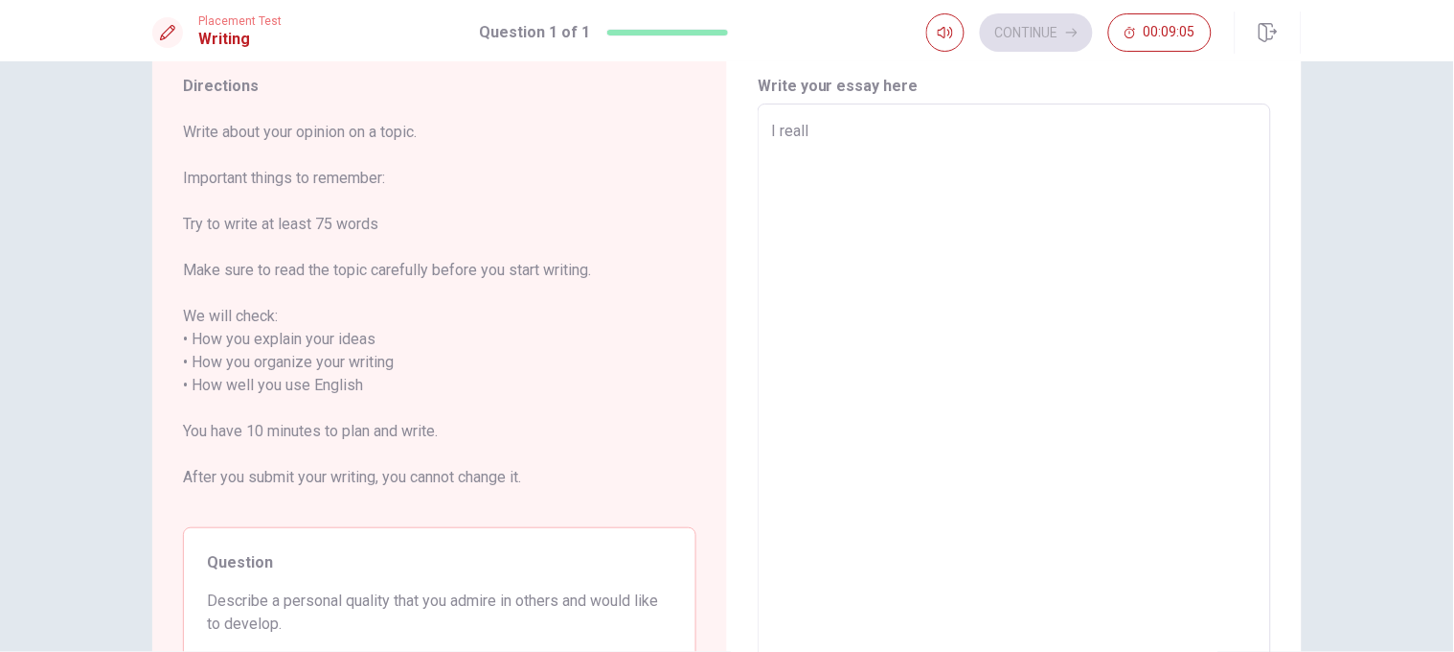
type textarea "I really"
type textarea "x"
type textarea "I really"
type textarea "x"
type textarea "I really a"
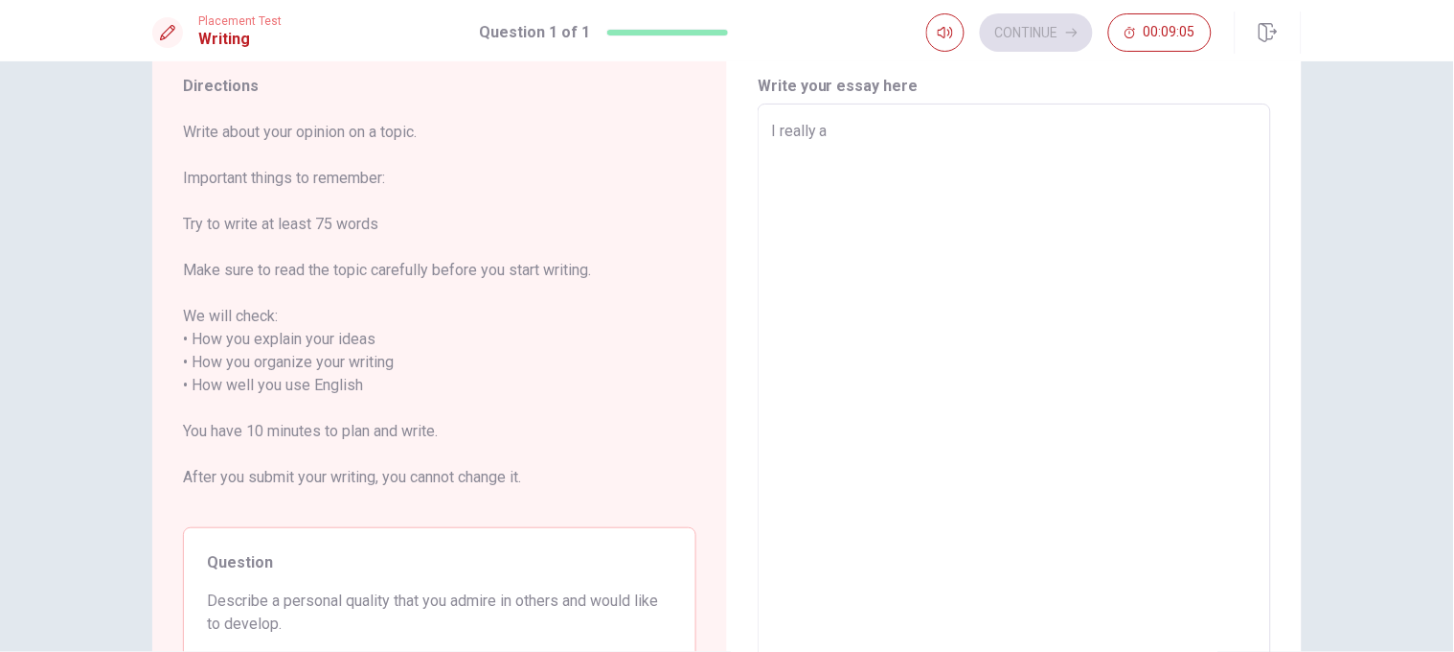
type textarea "x"
type textarea "I really ad"
type textarea "x"
type textarea "I really adm"
type textarea "x"
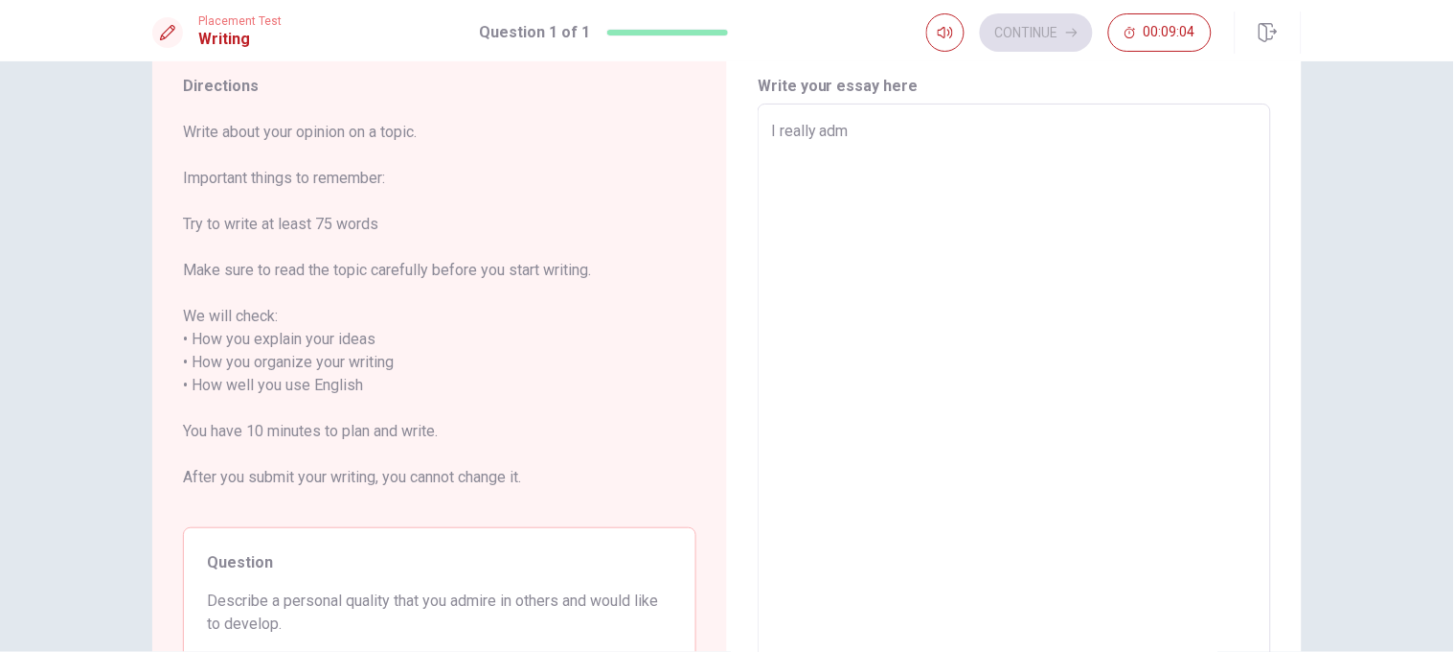
type textarea "I really admi"
type textarea "x"
type textarea "I really [PERSON_NAME]"
type textarea "x"
type textarea "I really admire"
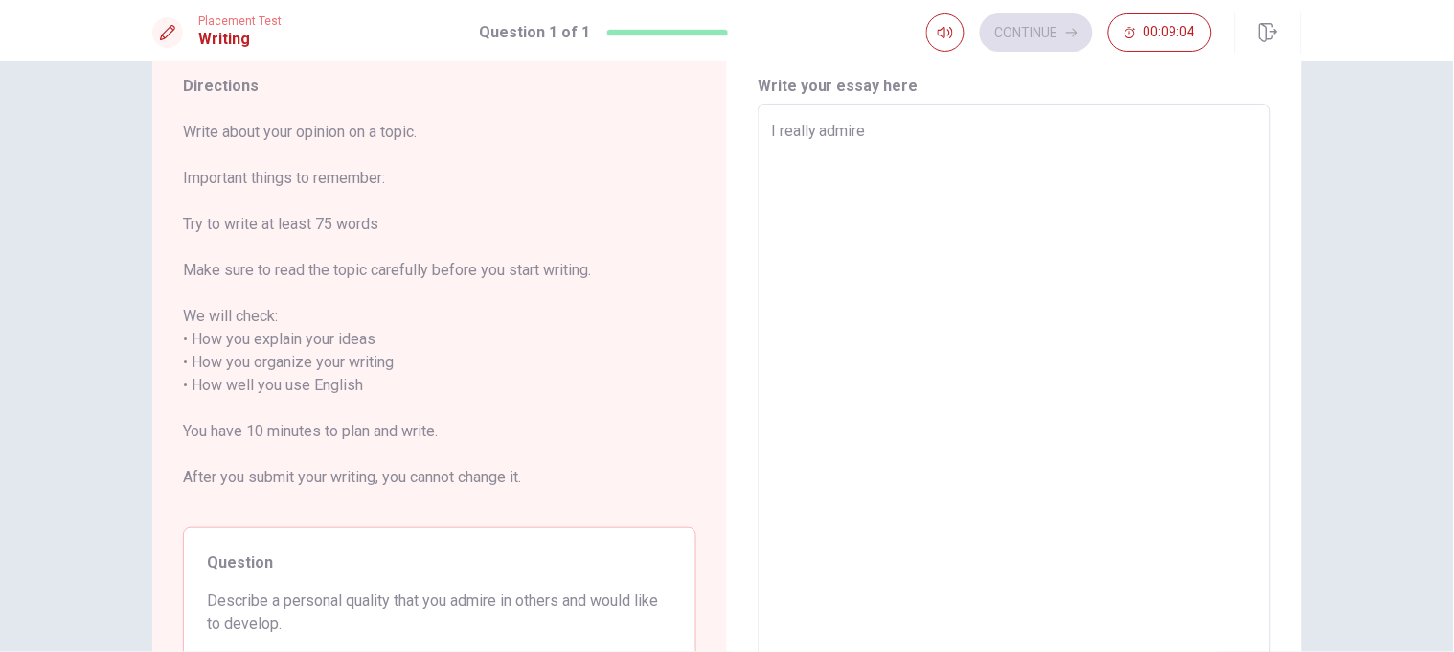
type textarea "x"
type textarea "I really admire"
type textarea "x"
type textarea "I really admire t"
type textarea "x"
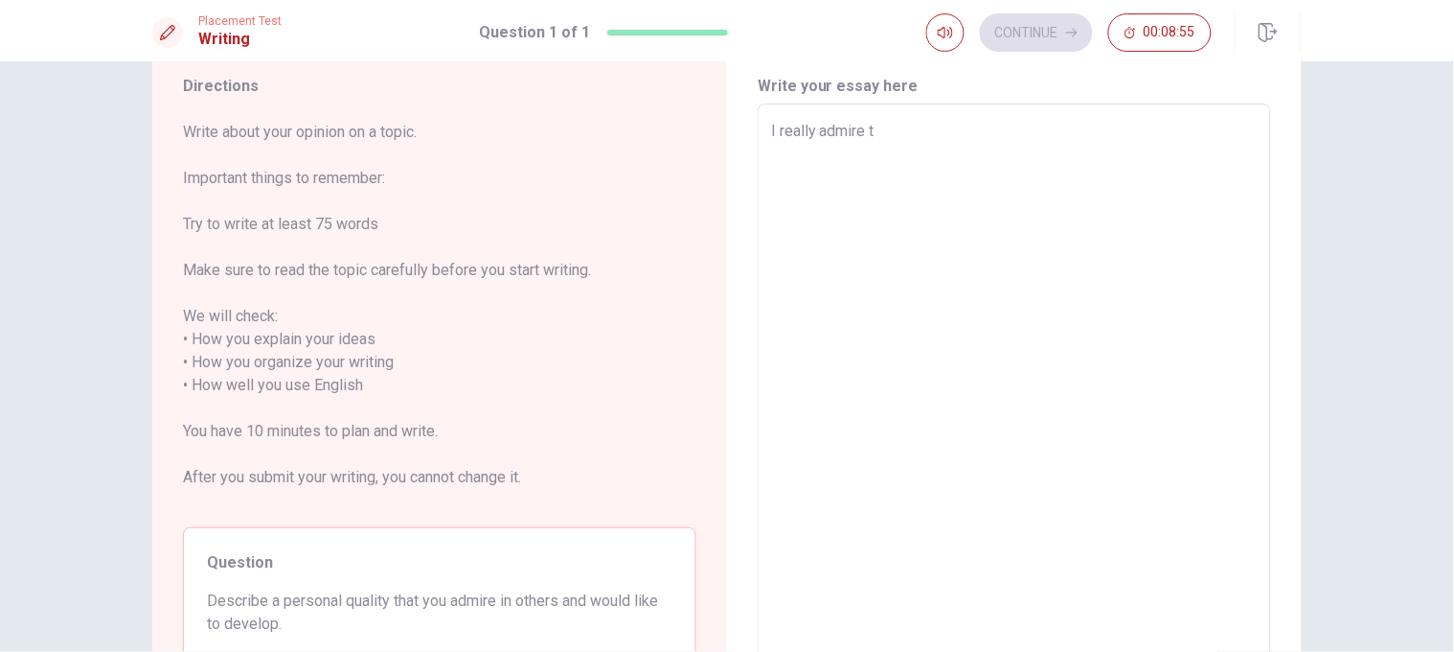
type textarea "I really admire [PERSON_NAME]"
type textarea "x"
type textarea "I really admire the"
type textarea "x"
type textarea "I really admire the"
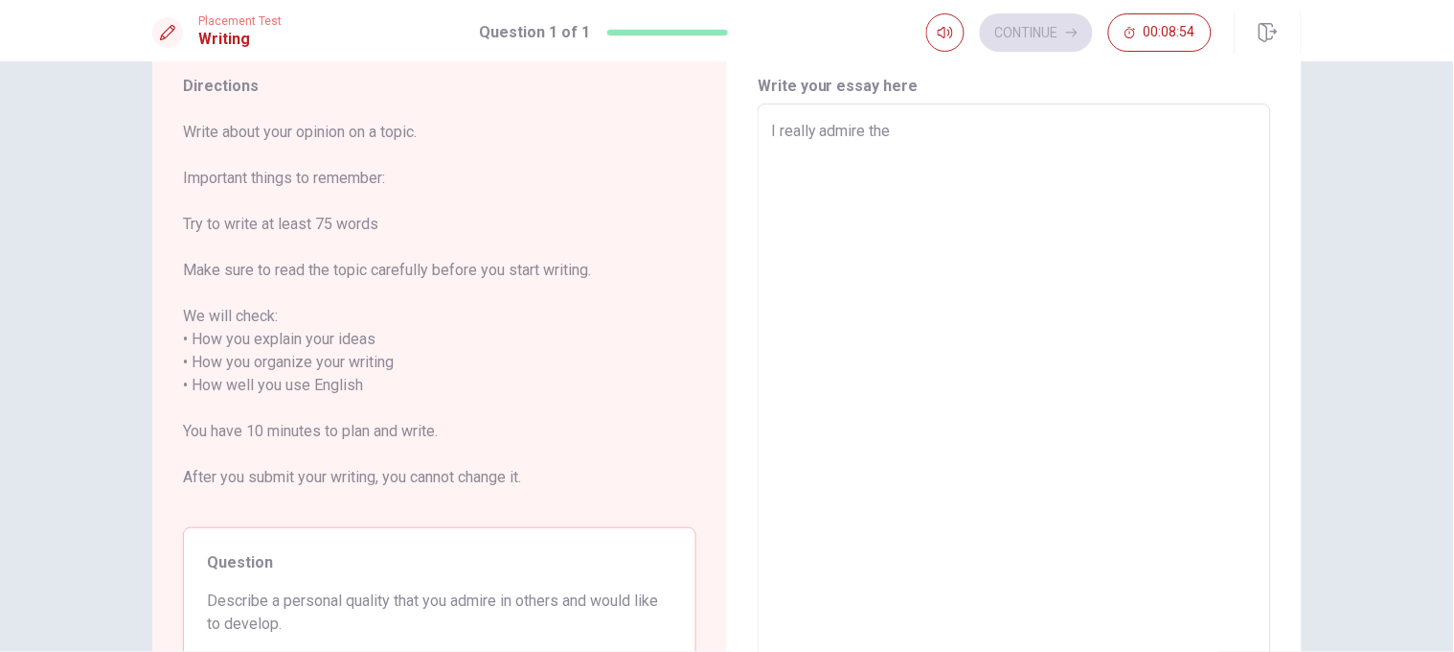
type textarea "x"
type textarea "I really admire the p"
type textarea "x"
type textarea "I really admire the pa"
type textarea "x"
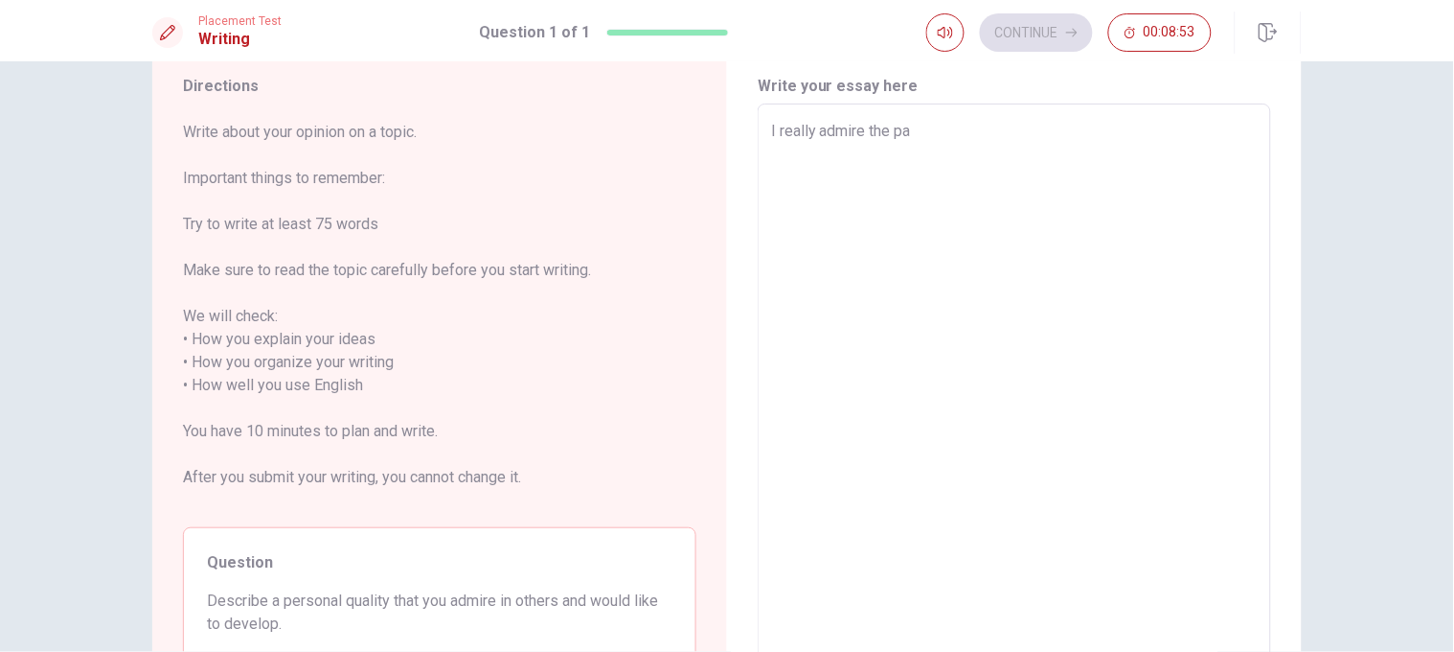
type textarea "I really admire the pat"
type textarea "x"
type textarea "I really admire the pati"
type textarea "x"
type textarea "I really admire the patie"
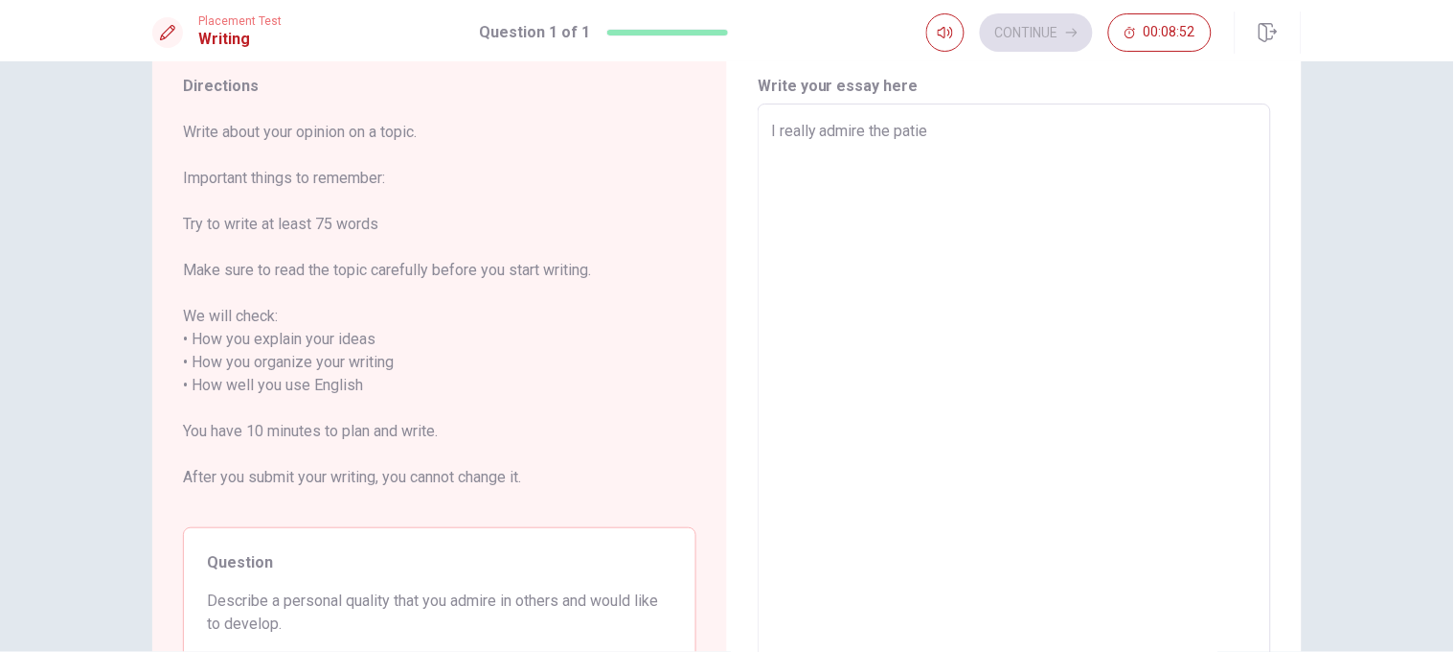
type textarea "x"
type textarea "I really admire the patien"
type textarea "x"
type textarea "I really admire the patienc"
type textarea "x"
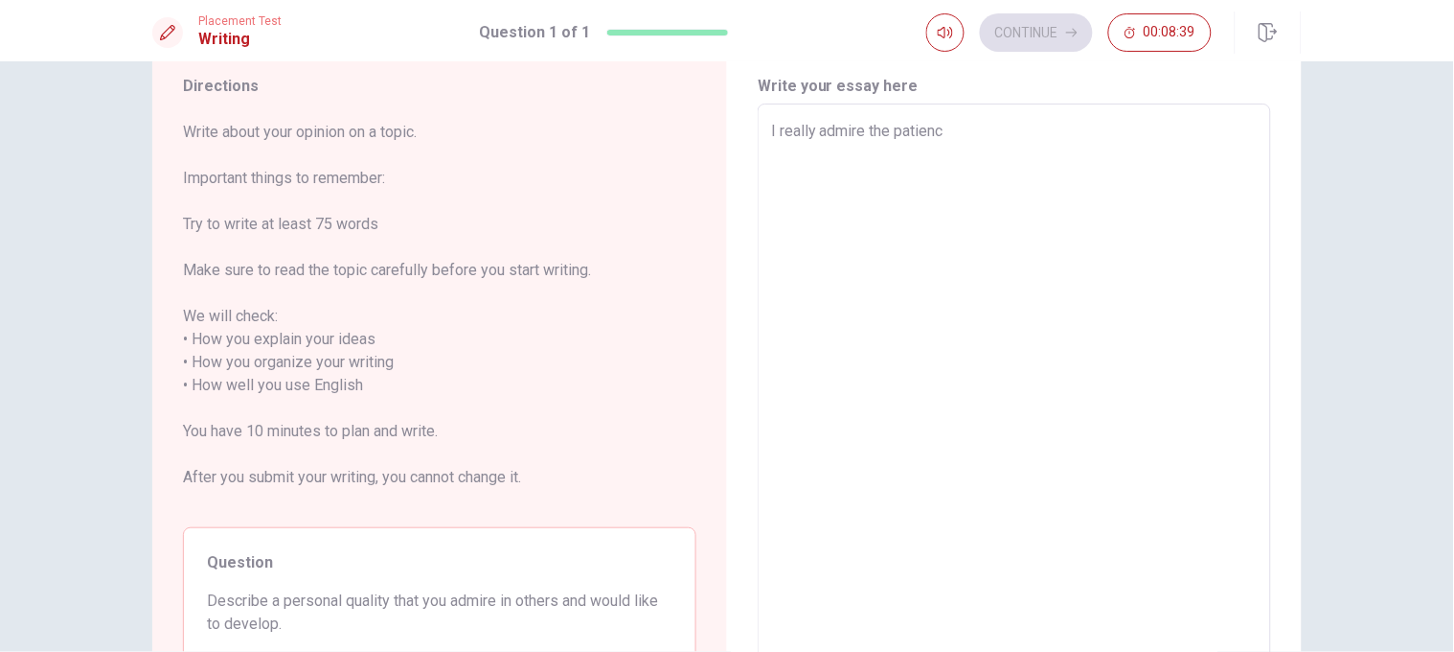
type textarea "I really admire the patience"
type textarea "x"
type textarea "I really admire the patience"
type textarea "x"
type textarea "I really admire the patience l"
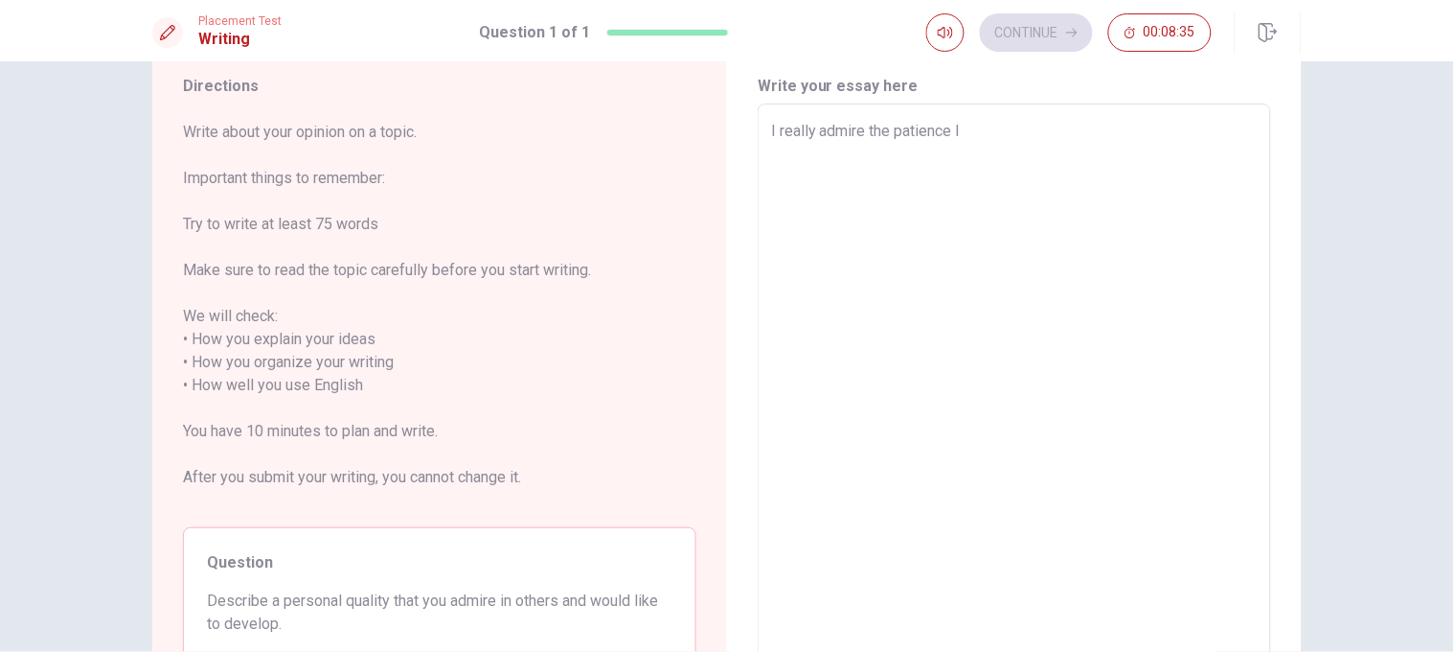
type textarea "x"
type textarea "I really admire the patience li"
type textarea "x"
type textarea "I really admire the patience lik"
type textarea "x"
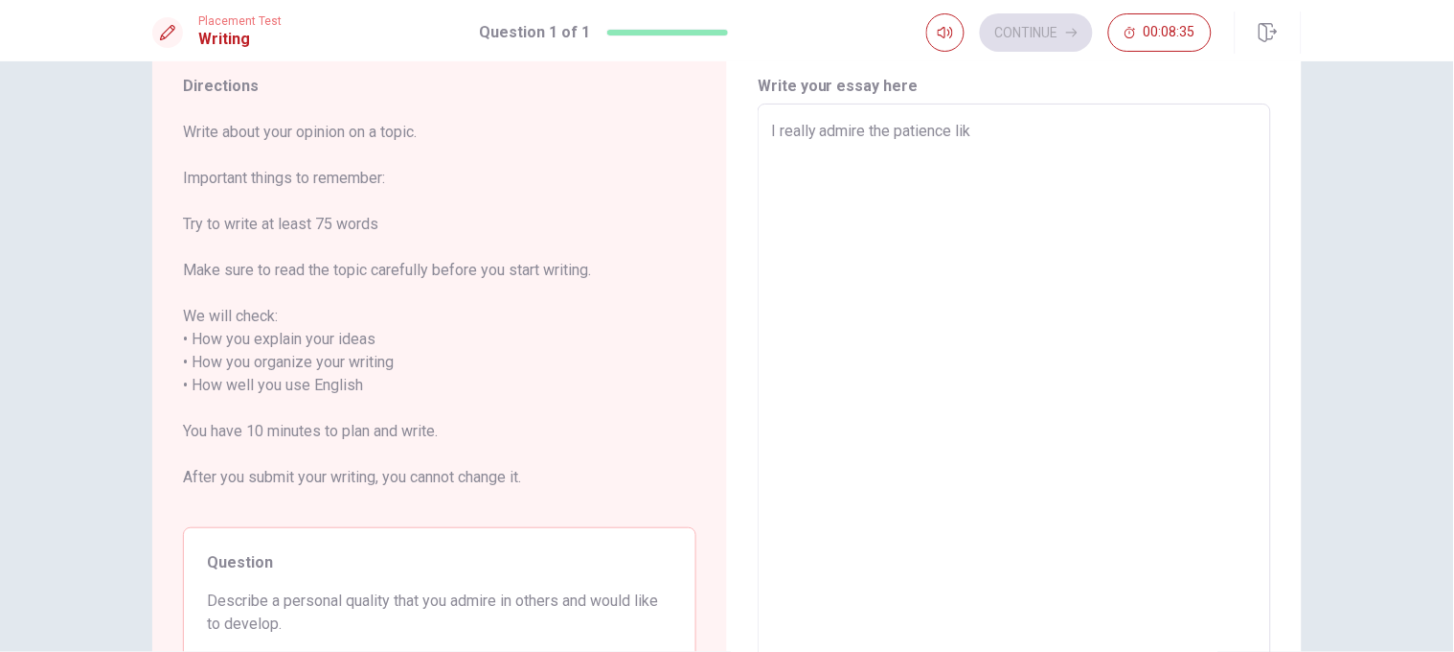
type textarea "I really admire the patience like"
type textarea "x"
type textarea "I really admire the patience like"
type textarea "x"
type textarea "I really admire the patience like a"
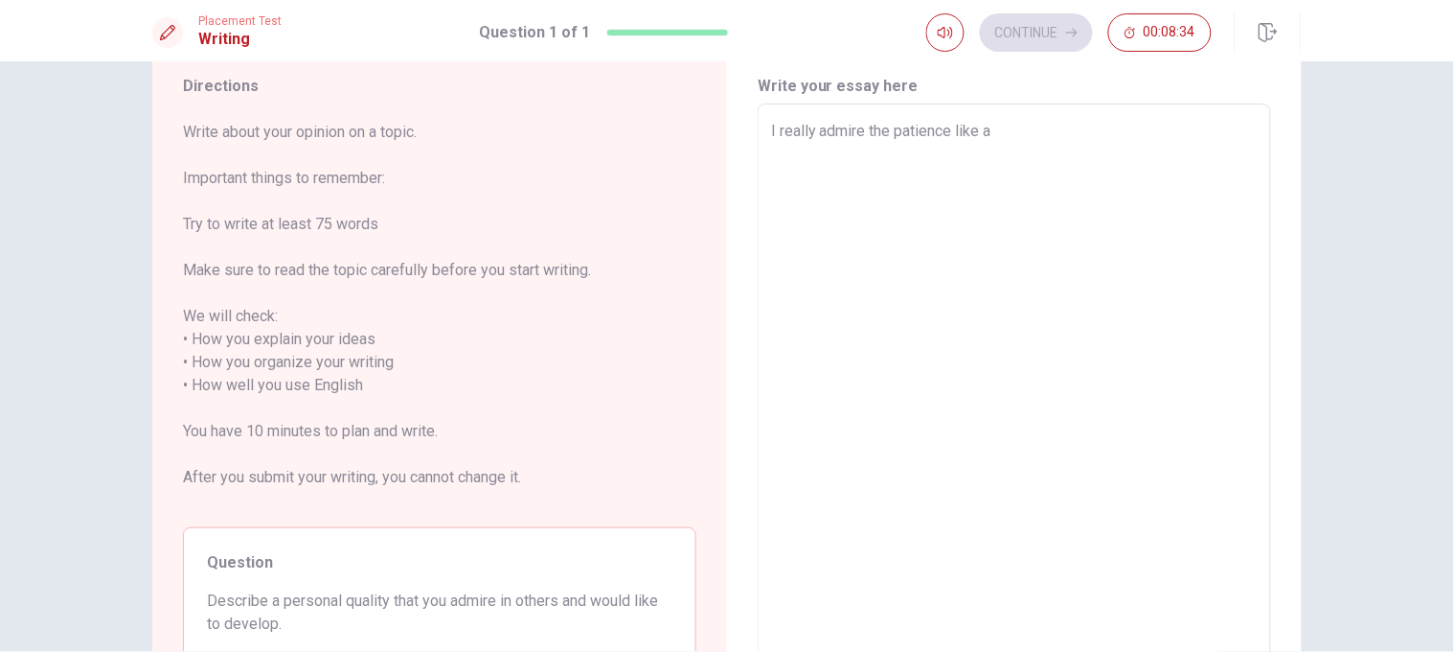
type textarea "x"
type textarea "I really admire the patience like a"
type textarea "x"
type textarea "I really admire the patience like a p"
type textarea "x"
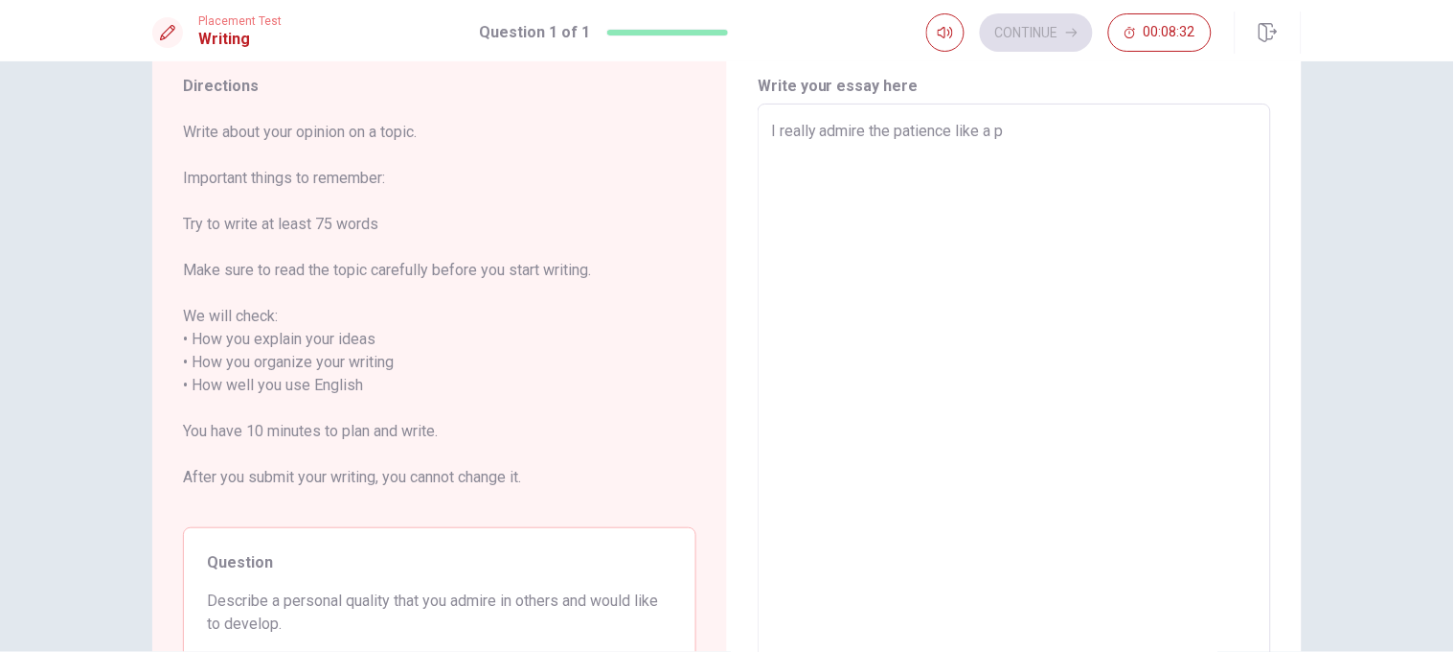
type textarea "I really admire the patience like a pe"
type textarea "x"
type textarea "I really admire the patience like a per"
type textarea "x"
type textarea "I really admire the patience like a pers"
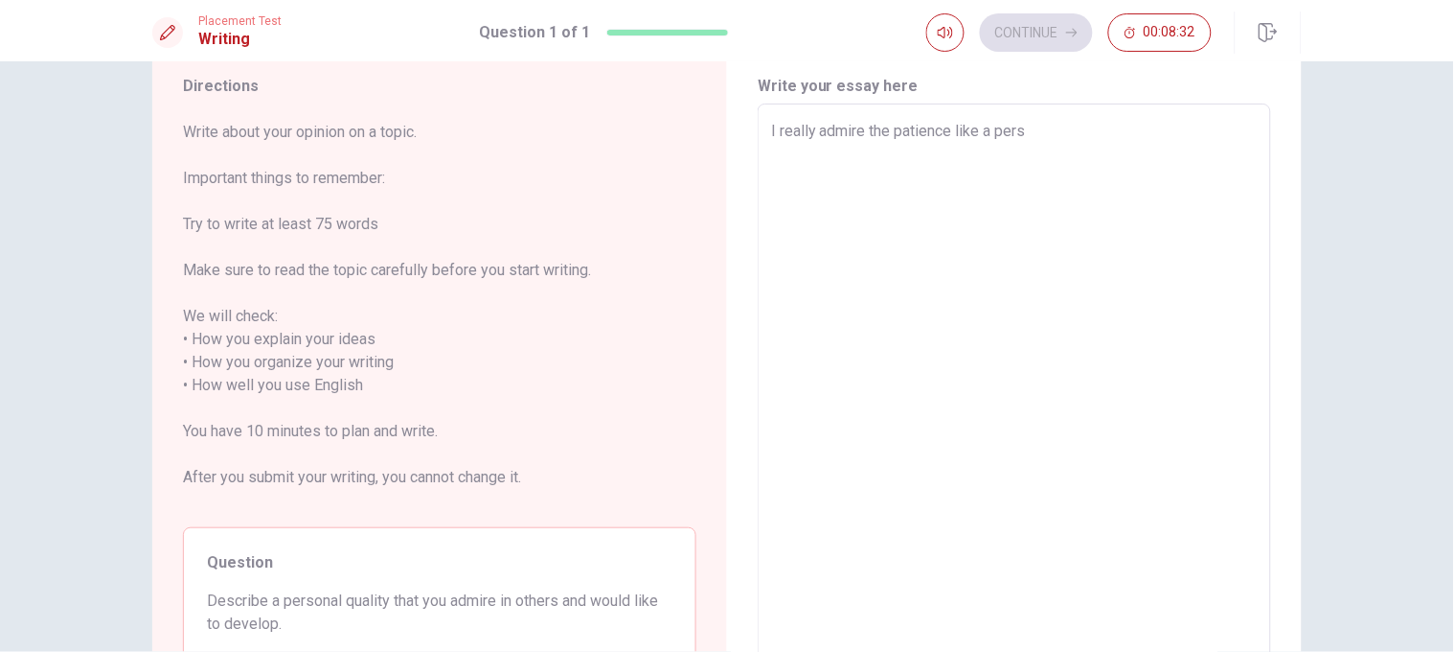
type textarea "x"
type textarea "I really admire the patience like a perso"
type textarea "x"
type textarea "I really admire the patience like a person"
type textarea "x"
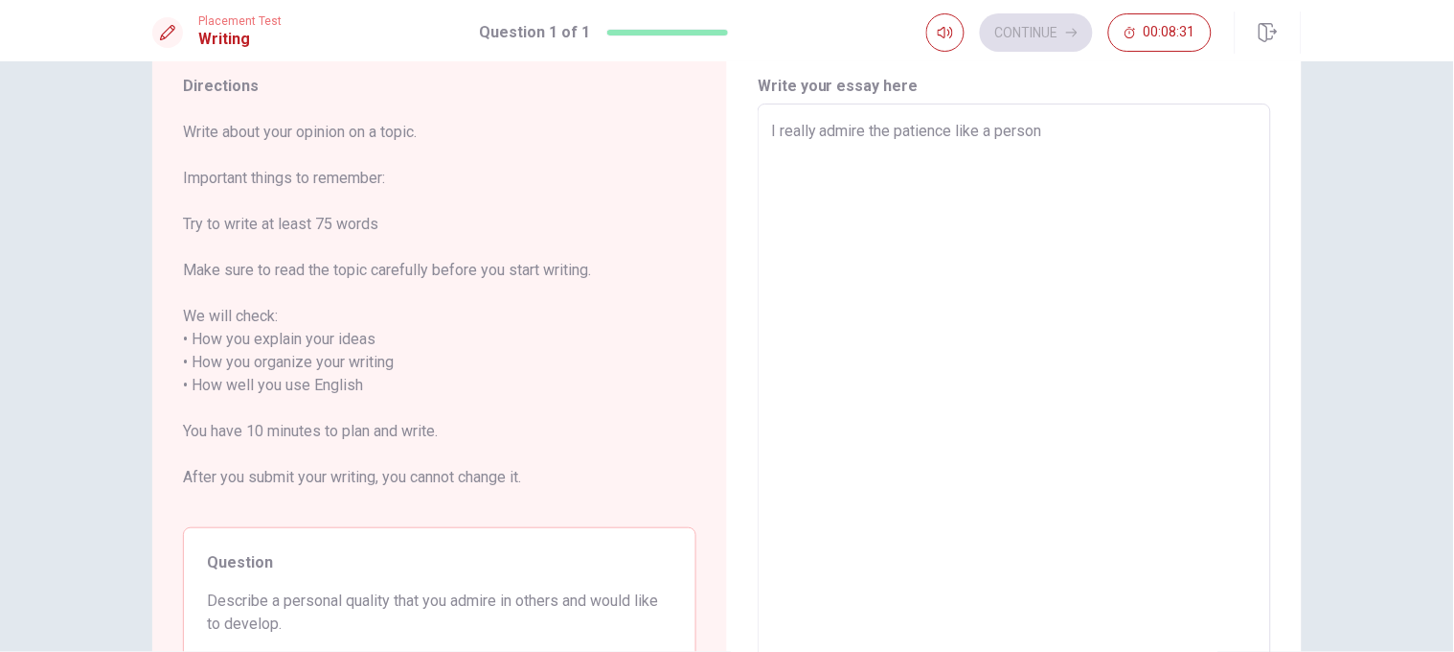
type textarea "I really admire the patience like a persona"
type textarea "x"
type textarea "I really admire the patience like a personal"
type textarea "x"
type textarea "I really admire the patience like a personal"
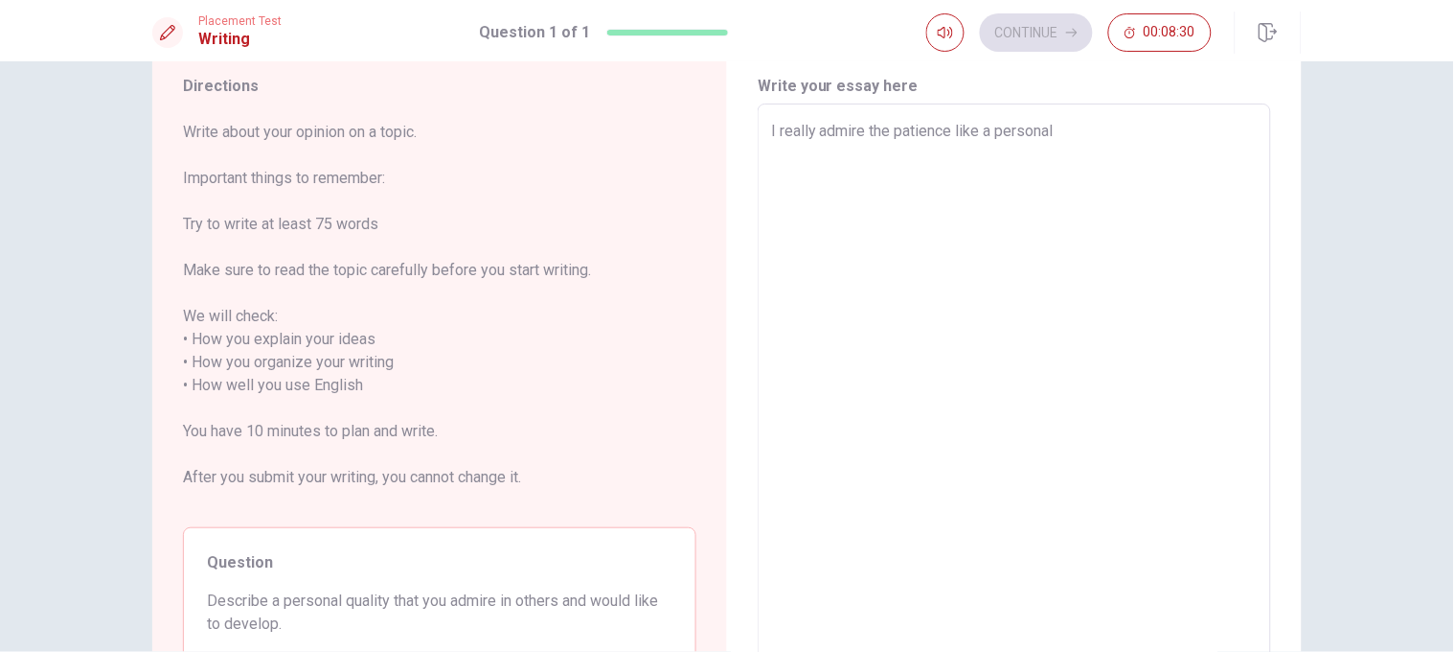
type textarea "x"
type textarea "I really admire the patience like a personal q"
type textarea "x"
type textarea "I really admire the patience like a personal qu"
type textarea "x"
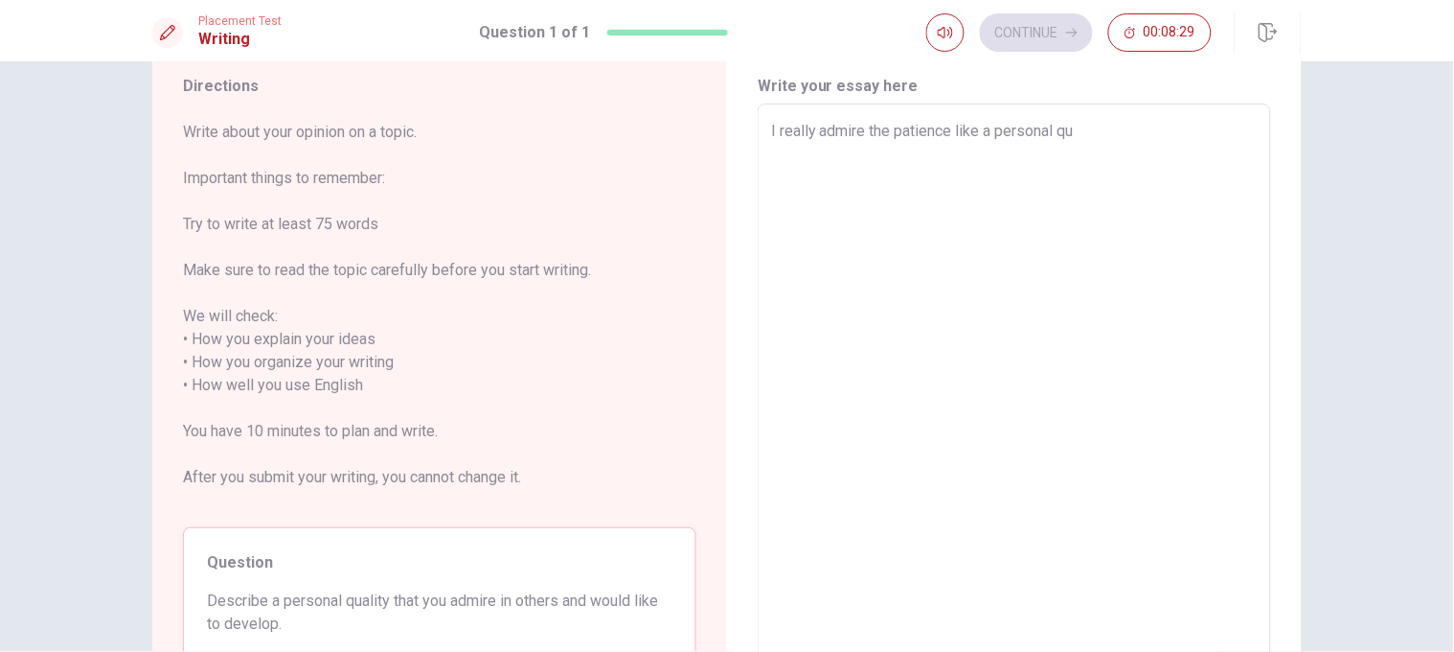
type textarea "I really admire the patience like a personal qua"
type textarea "x"
type textarea "I really admire the patience like a personal qual"
type textarea "x"
type textarea "I really admire the patience like a personal qualy"
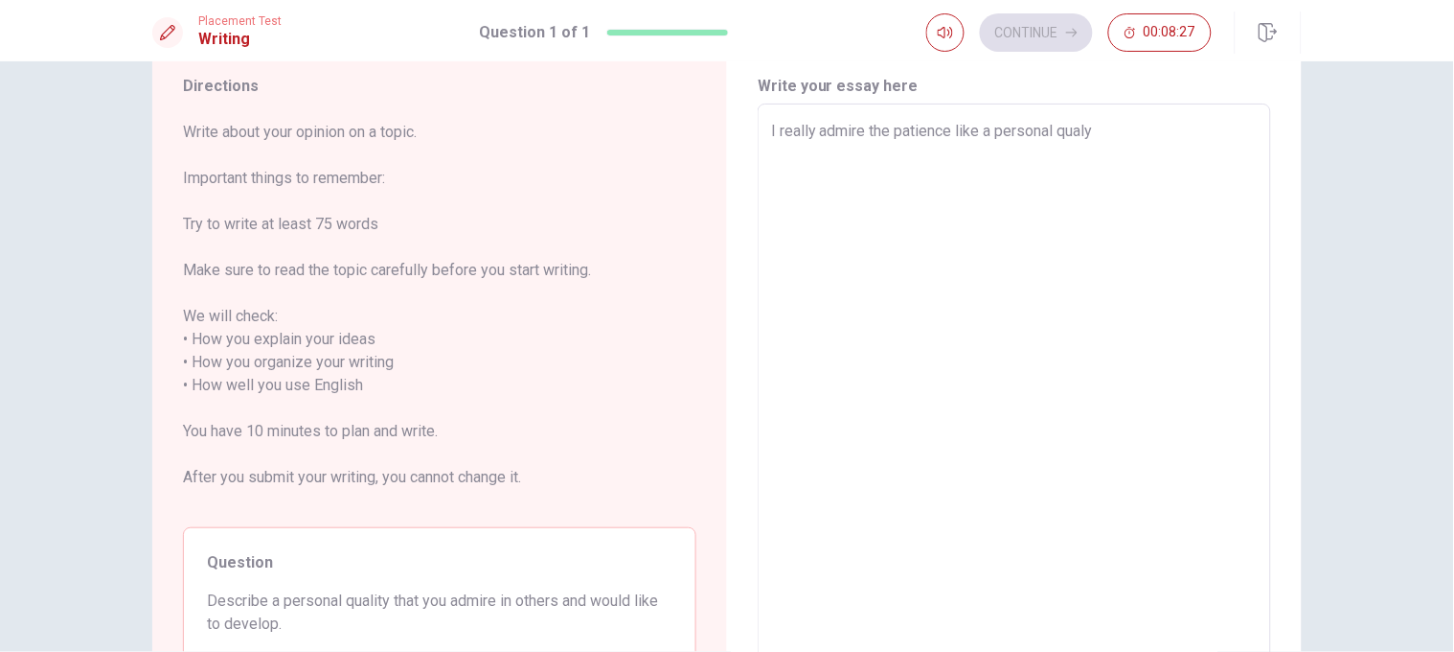
type textarea "x"
type textarea "I really admire the patience like a personal qual"
type textarea "x"
type textarea "I really admire the patience like a personal quali"
type textarea "x"
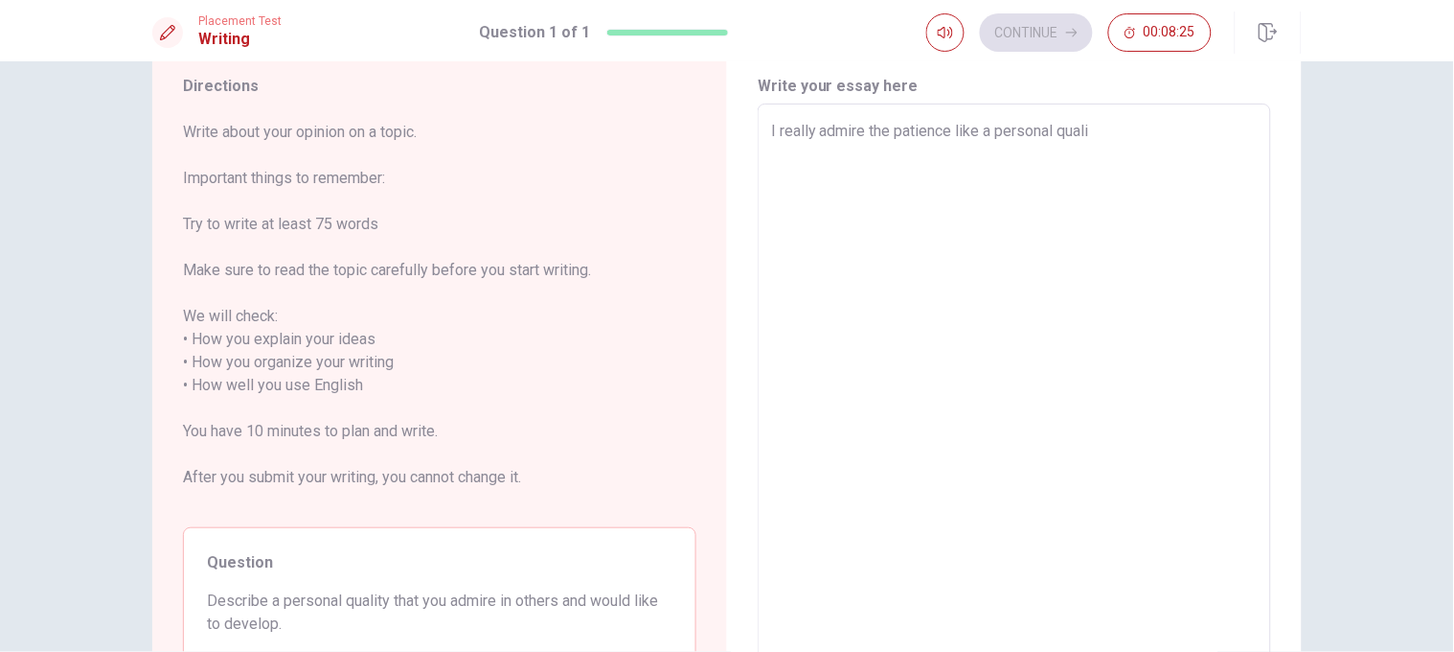
type textarea "I really admire the patience like a personal qualit"
type textarea "x"
type textarea "I really admire the patience like a personal quality"
type textarea "x"
type textarea "I really admire the patience like a personal quality."
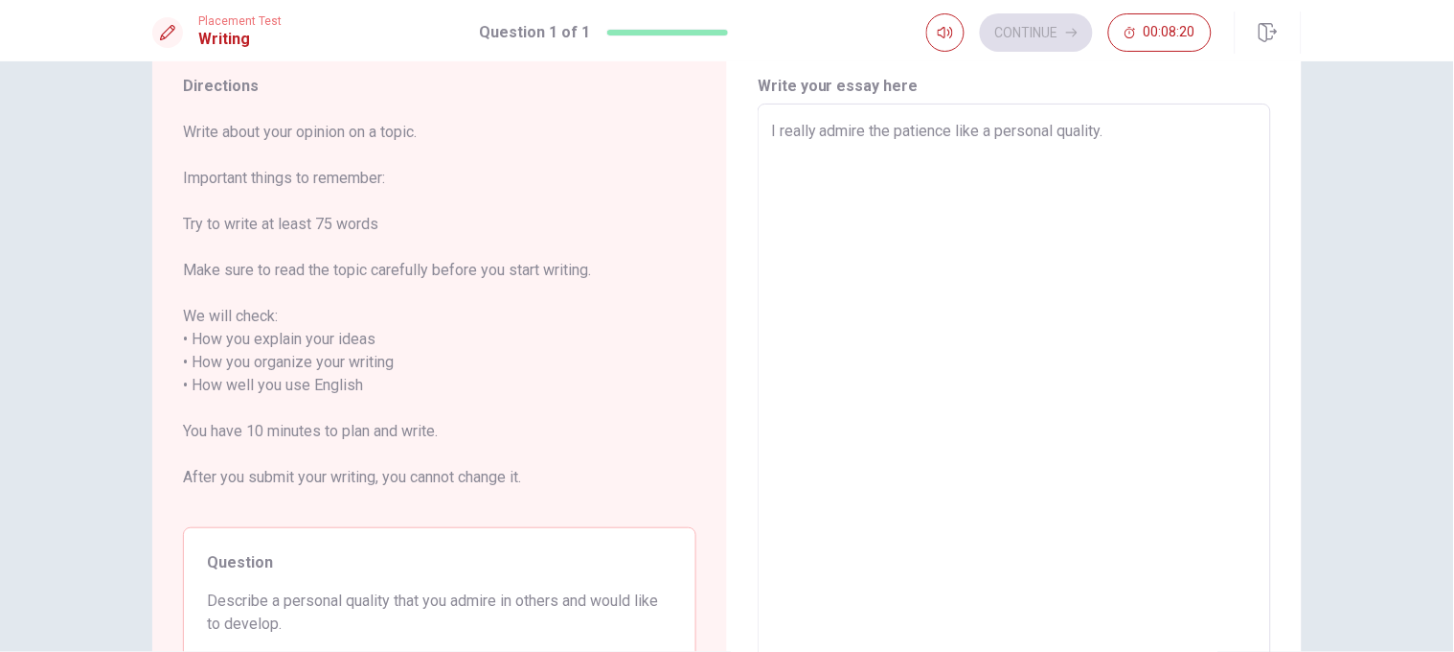
type textarea "x"
type textarea "I really admire the patience like a personal quality."
type textarea "x"
type textarea "I really admire the patience like a personal quality. I"
type textarea "x"
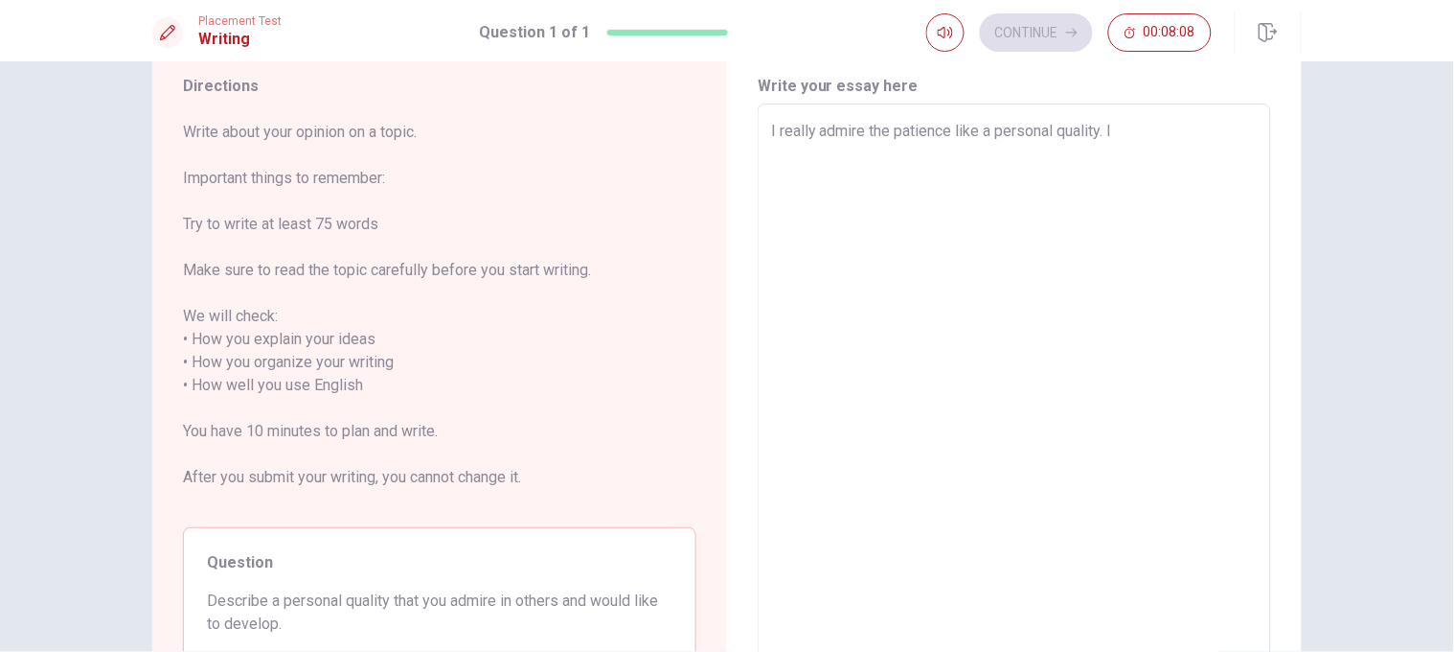
type textarea "I really admire the patience like a personal quality. I"
type textarea "x"
type textarea "I really admire the patience like a personal quality. I a"
type textarea "x"
type textarea "I really admire the patience like a personal quality. I am"
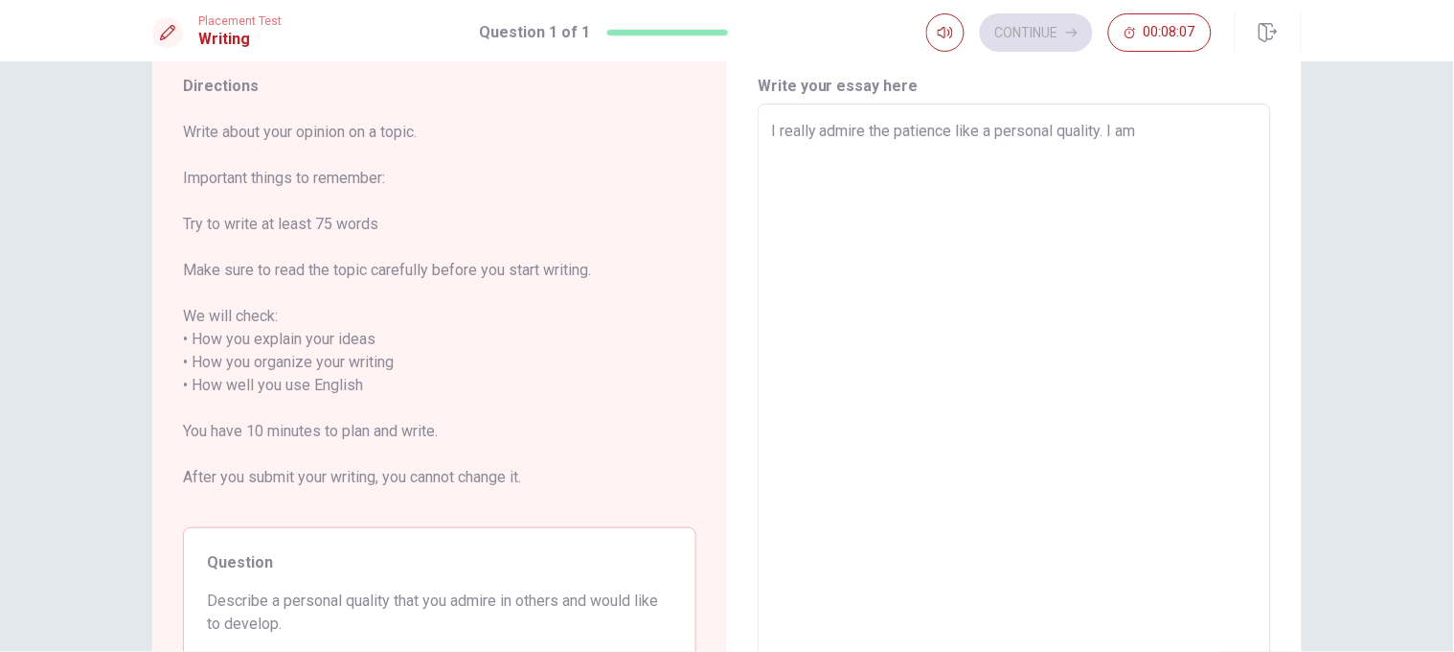
type textarea "x"
type textarea "I really admire the patience like a personal quality. I am"
type textarea "x"
type textarea "I really admire the patience like a personal quality. I am n"
type textarea "x"
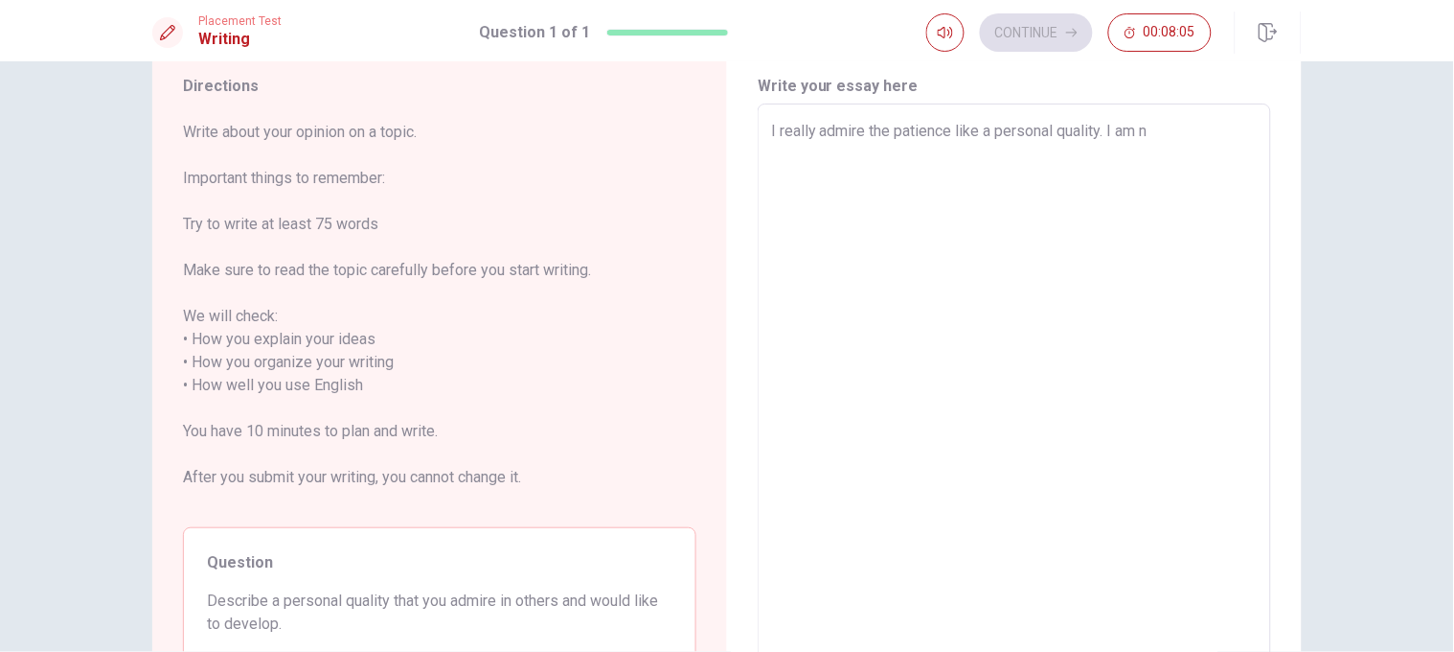
type textarea "I really admire the patience like a personal quality. I am no"
type textarea "x"
type textarea "I really admire the patience like a personal quality. I am not"
type textarea "x"
type textarea "I really admire the patience like a personal quality. I am not"
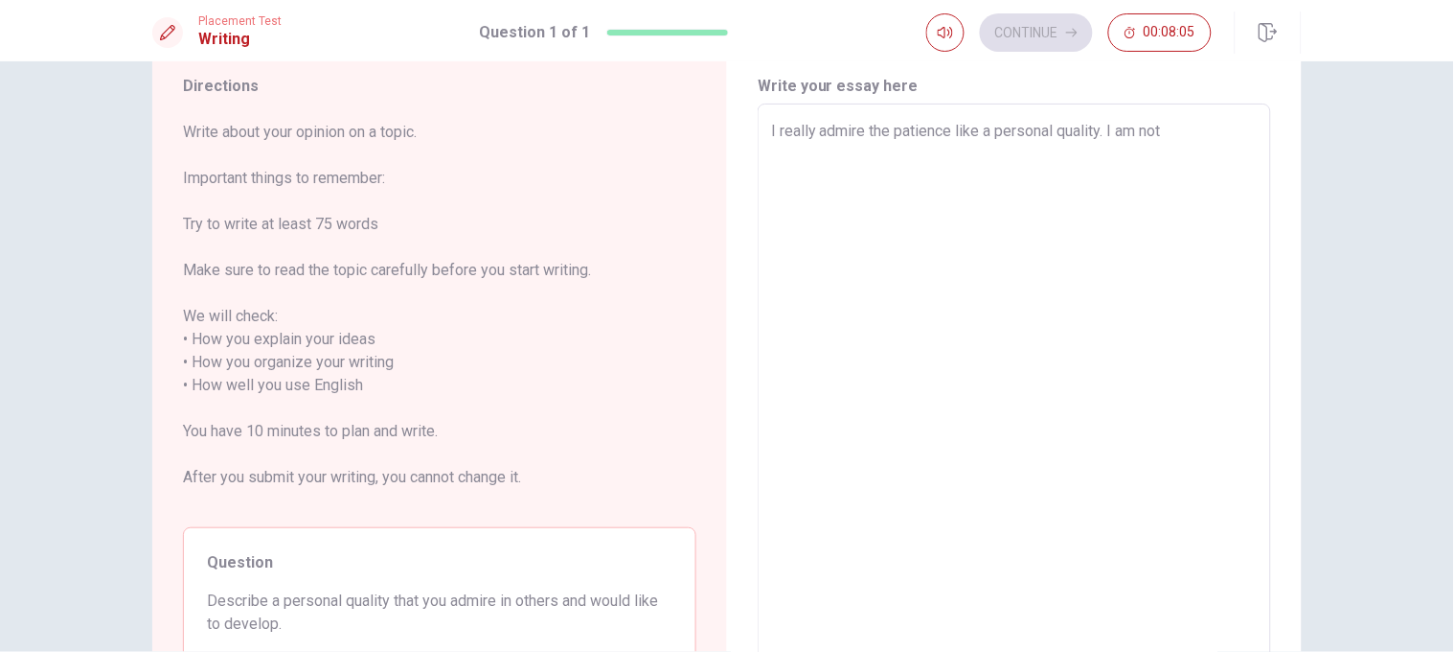
type textarea "x"
type textarea "I really admire the patience like a personal quality. I am not r"
type textarea "x"
type textarea "I really admire the patience like a personal quality. I am not re"
type textarea "x"
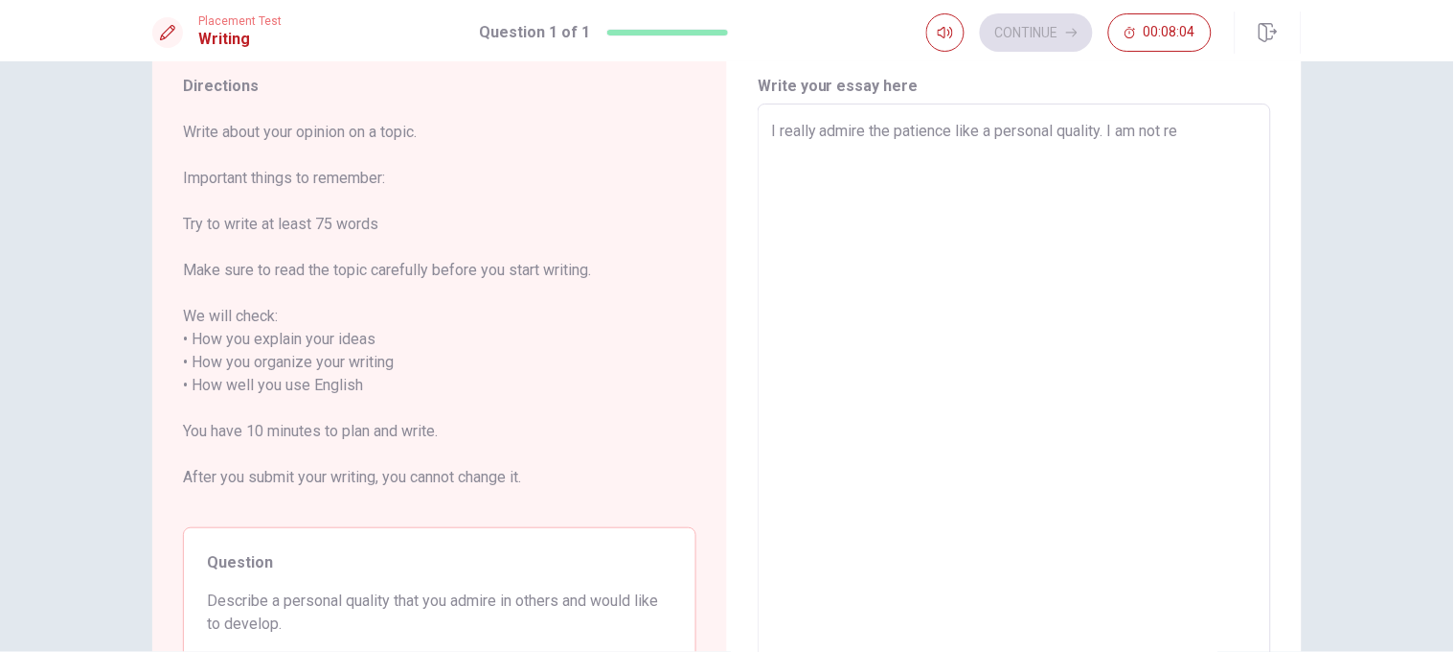
type textarea "I really admire the patience like a personal quality. I am not rea"
type textarea "x"
type textarea "I really admire the patience like a personal quality. I am not real"
type textarea "x"
type textarea "I really admire the patience like a personal quality. I am not reall"
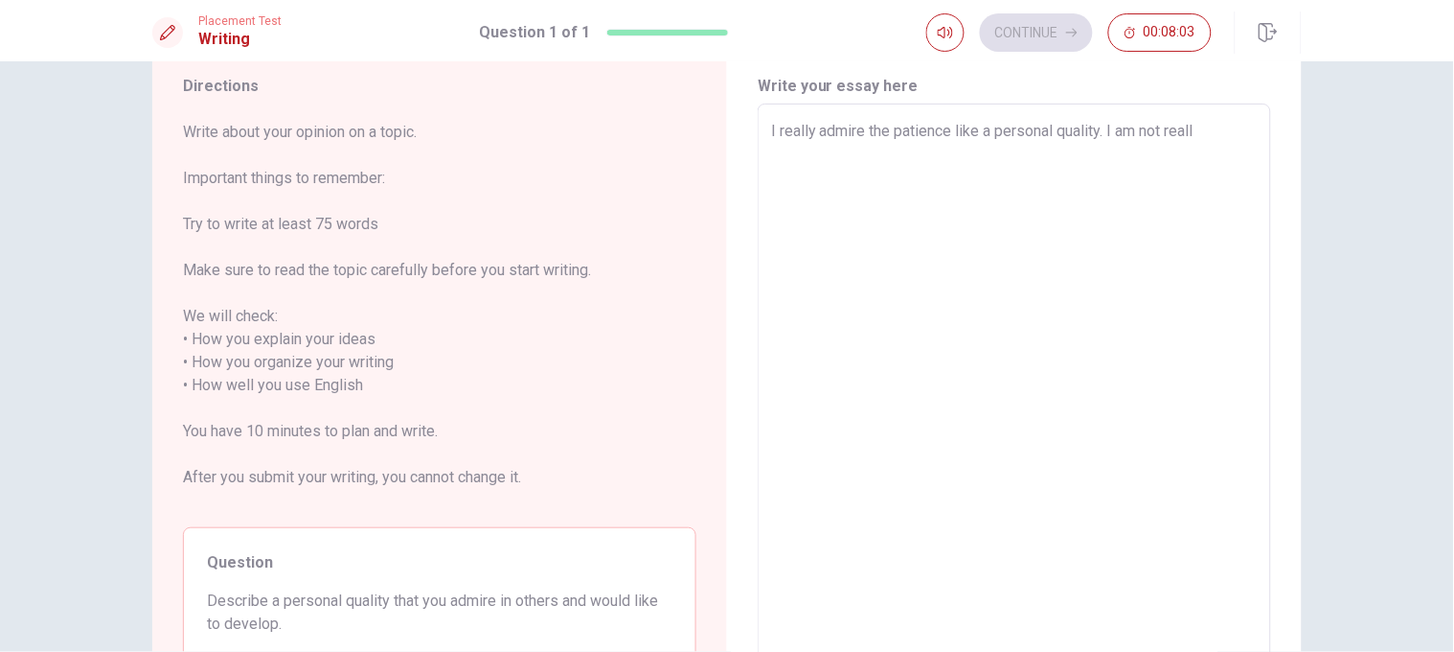
type textarea "x"
type textarea "I really admire the patience like a personal quality. I am not really"
type textarea "x"
type textarea "I really admire the patience like a personal quality. I am not really"
type textarea "x"
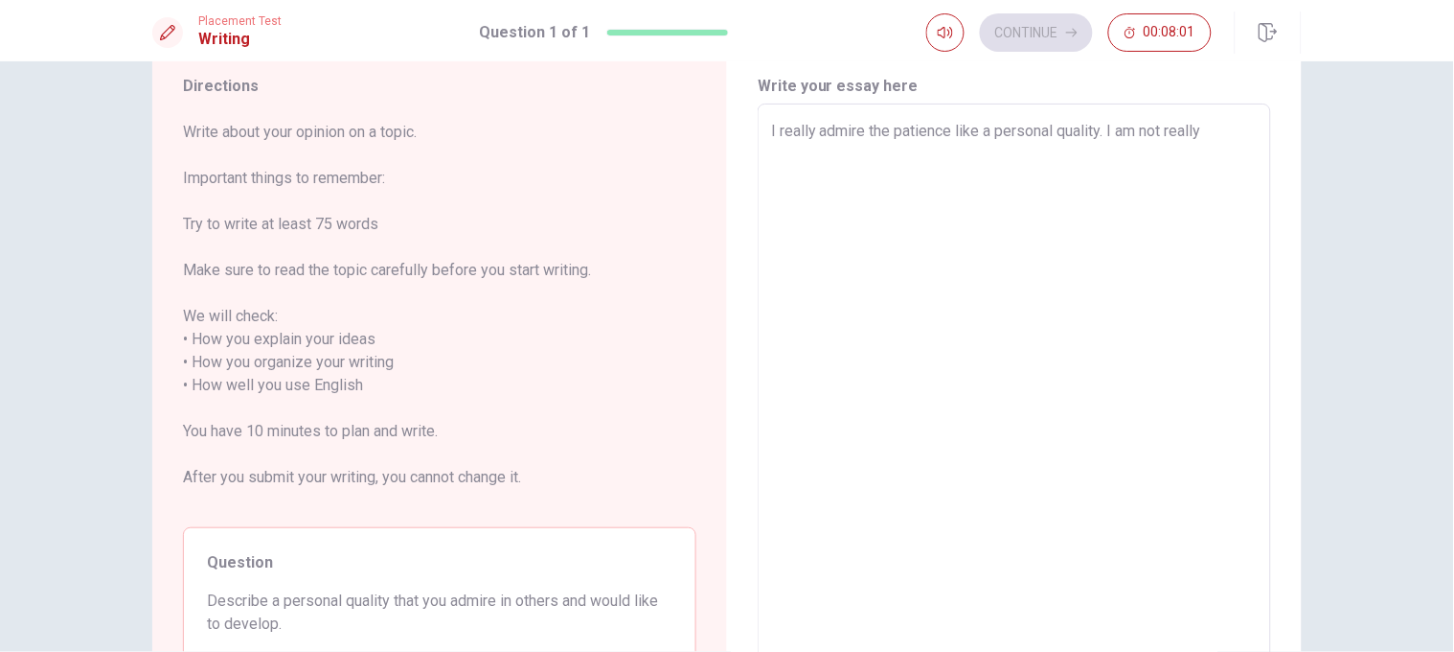
type textarea "I really admire the patience like a personal quality. I am not really p"
type textarea "x"
type textarea "I really admire the patience like a personal quality. I am not really pa"
type textarea "x"
type textarea "I really admire the patience like a personal quality. I am not really pat"
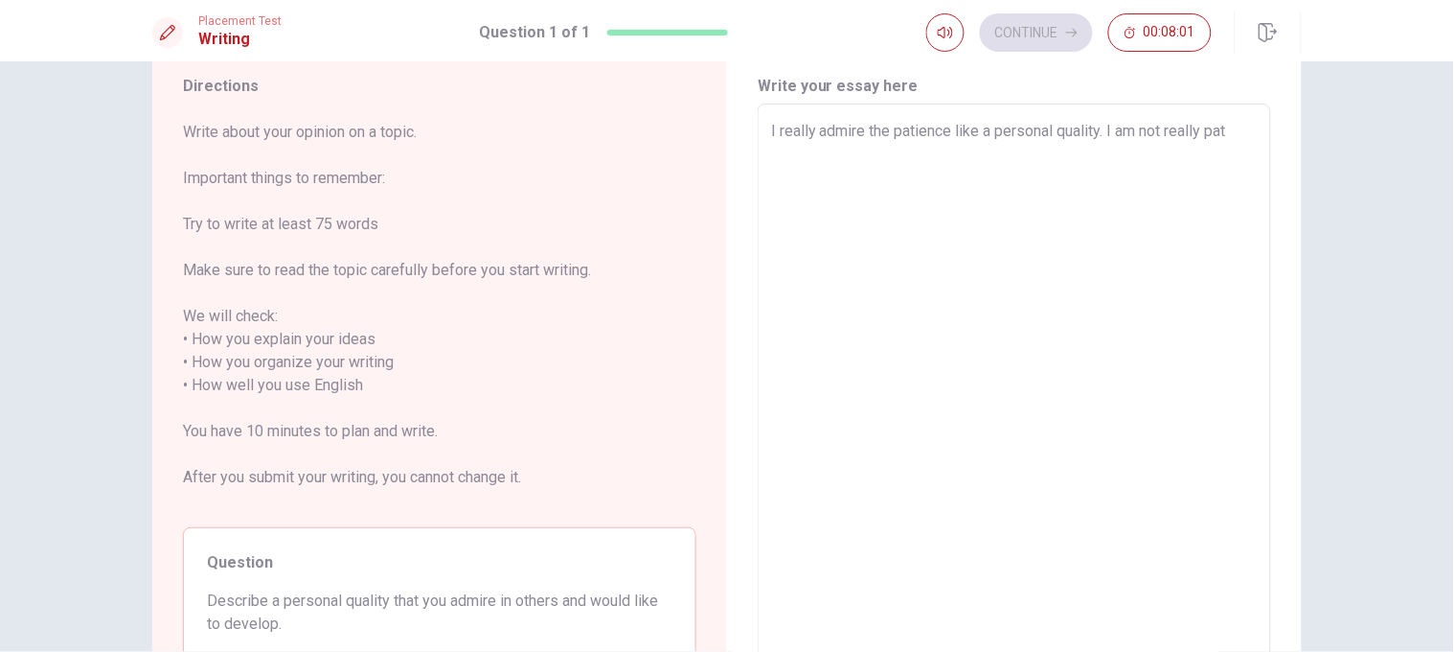
type textarea "x"
type textarea "I really admire the patience like a personal quality. I am not really pati"
type textarea "x"
type textarea "I really admire the patience like a personal quality. I am not really patie"
type textarea "x"
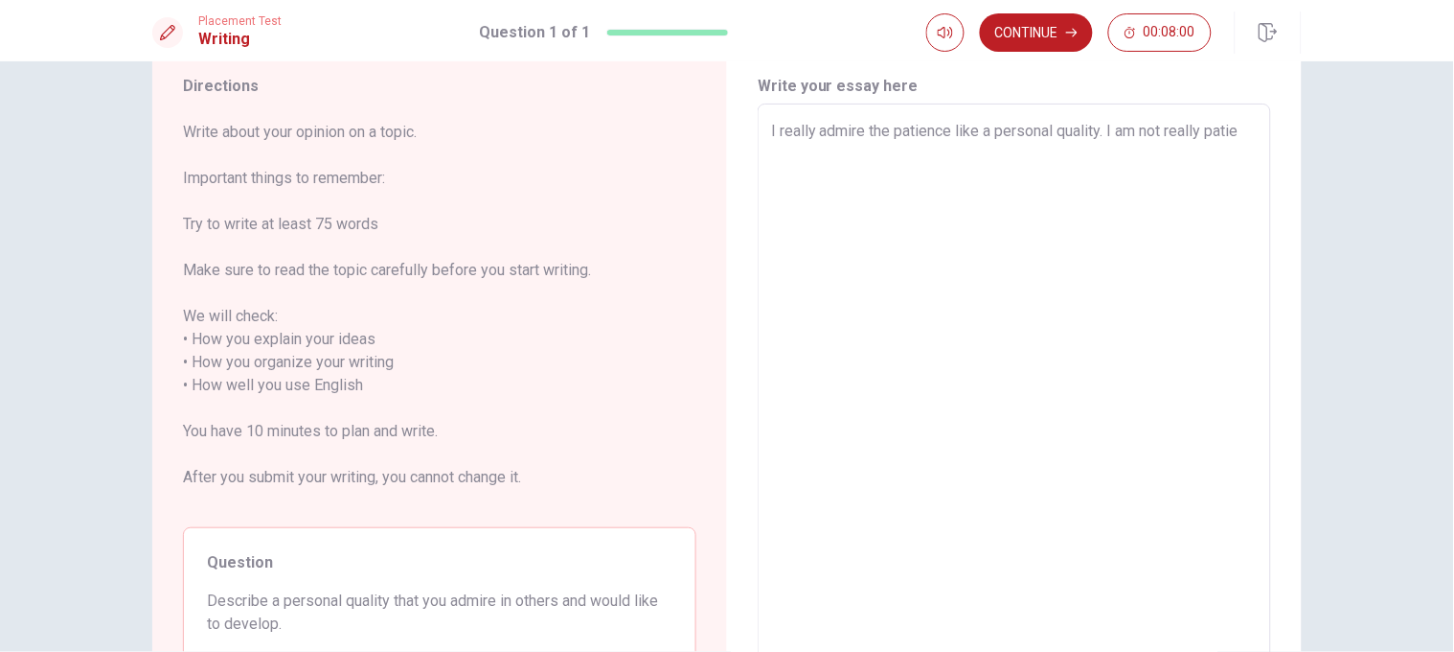
type textarea "I really admire the patience like a personal quality. I am not really patien"
type textarea "x"
type textarea "I really admire the patience like a personal quality. I am not really patient"
type textarea "x"
type textarea "I really admire the patience like a personal quality. I am not really patient,"
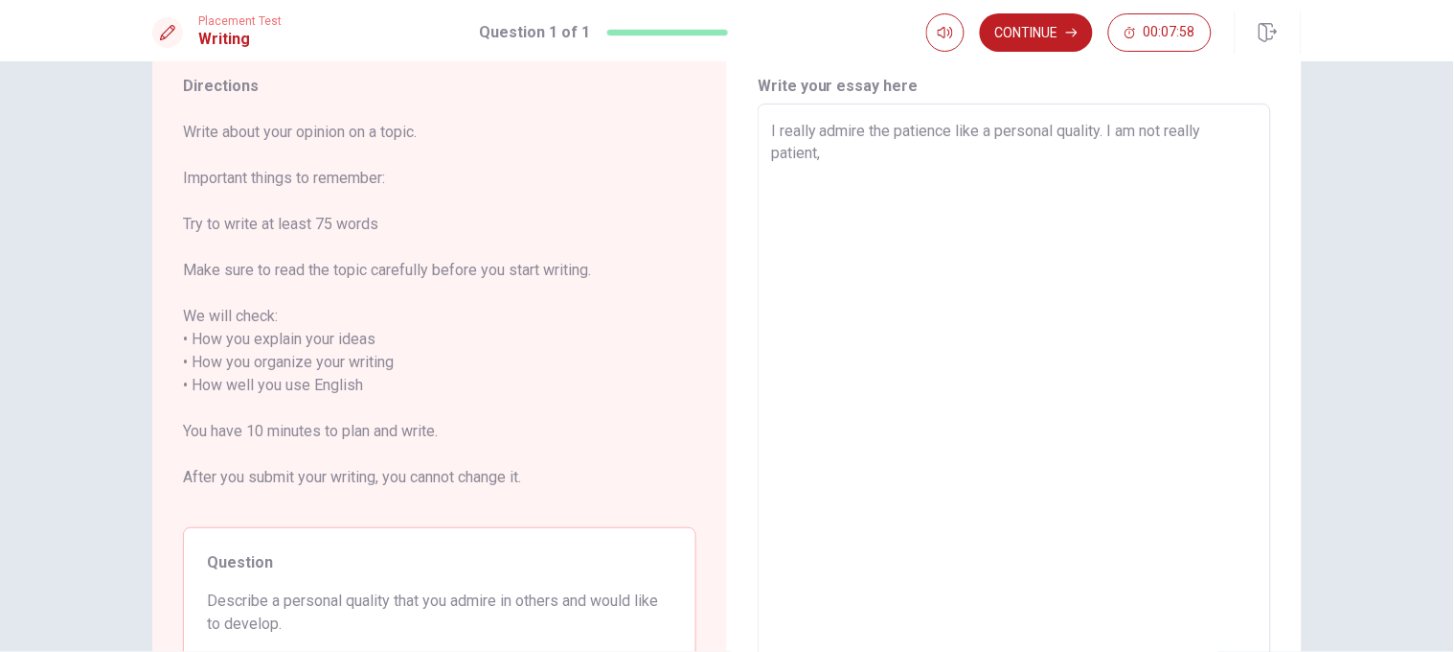
type textarea "x"
type textarea "I really admire the patience like a personal quality. I am not really patient,"
type textarea "x"
type textarea "I really admire the patience like a personal quality. I am not really patient, i"
type textarea "x"
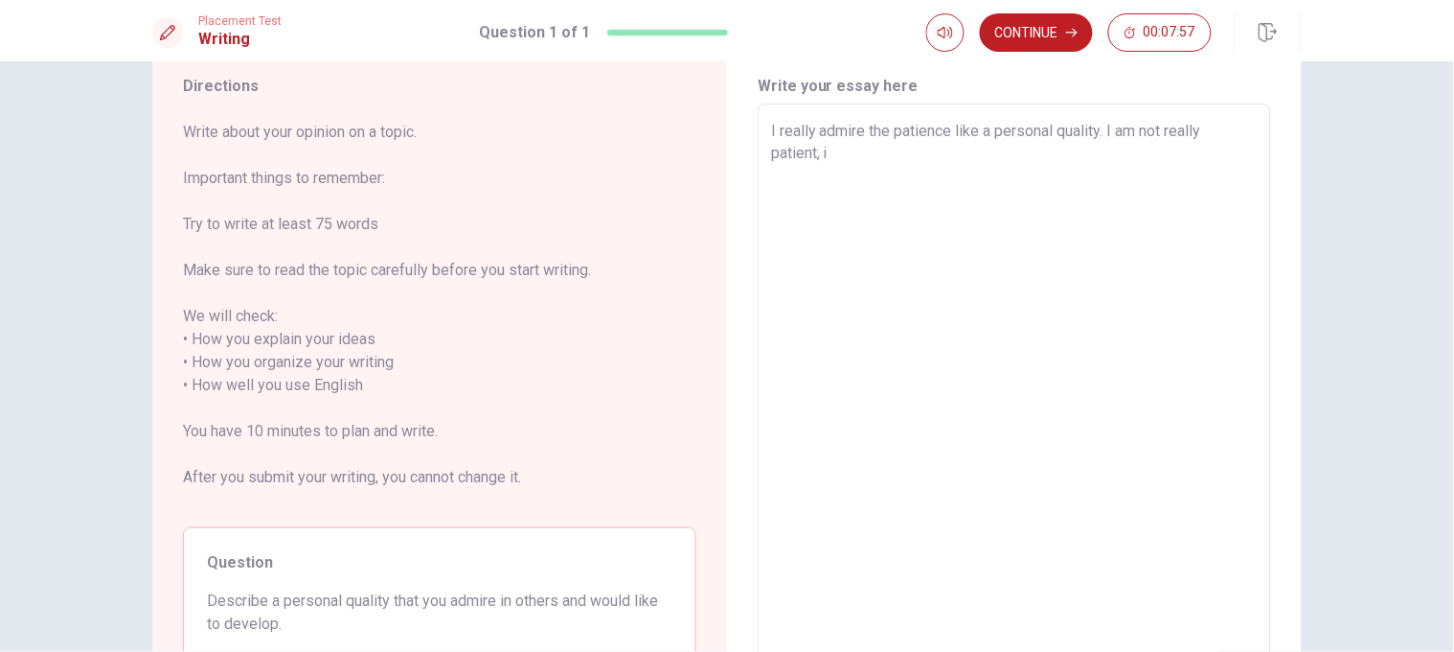
type textarea "I really admire the patience like a personal quality. I am not really patient, i"
type textarea "x"
type textarea "I really admire the patience like a personal quality. I am not really patient, i"
type textarea "x"
type textarea "I really admire the patience like a personal quality. I am not really patient,"
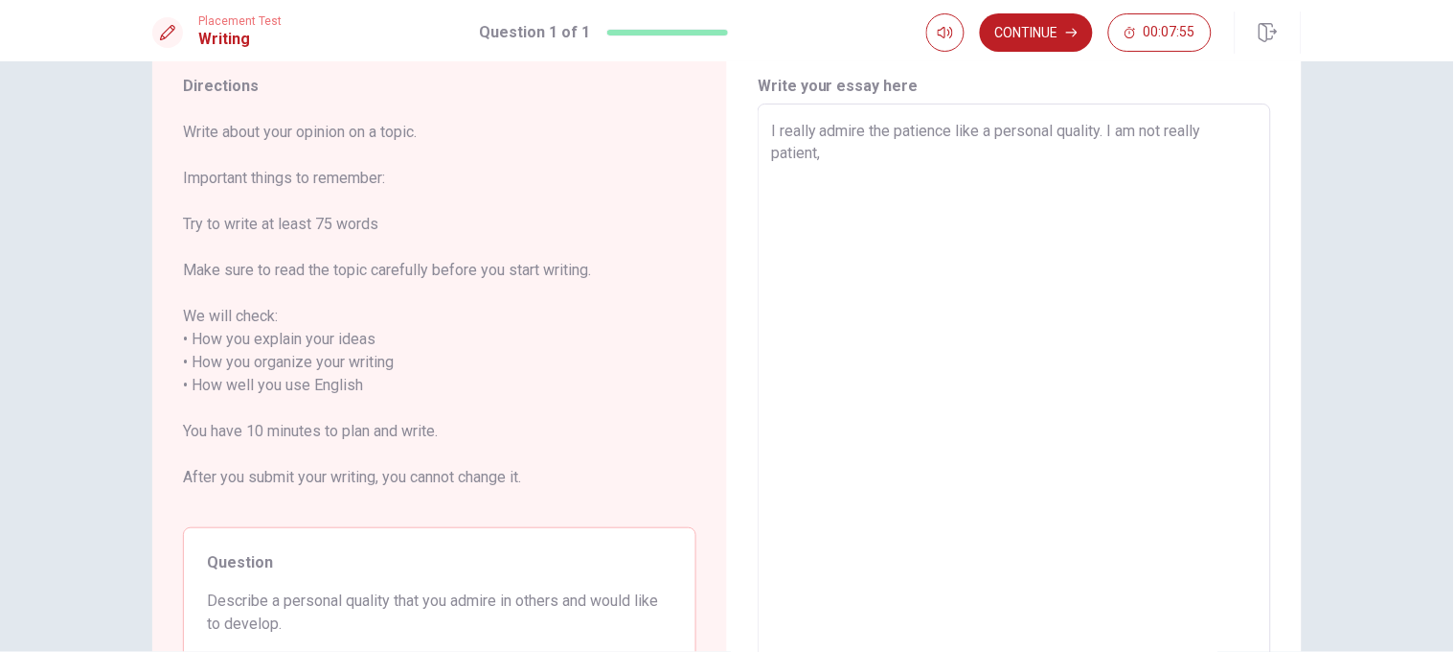
type textarea "x"
type textarea "I really admire the patience like a personal quality. I am not really patient, a"
type textarea "x"
type textarea "I really admire the patience like a personal quality. I am not really patient, …"
type textarea "x"
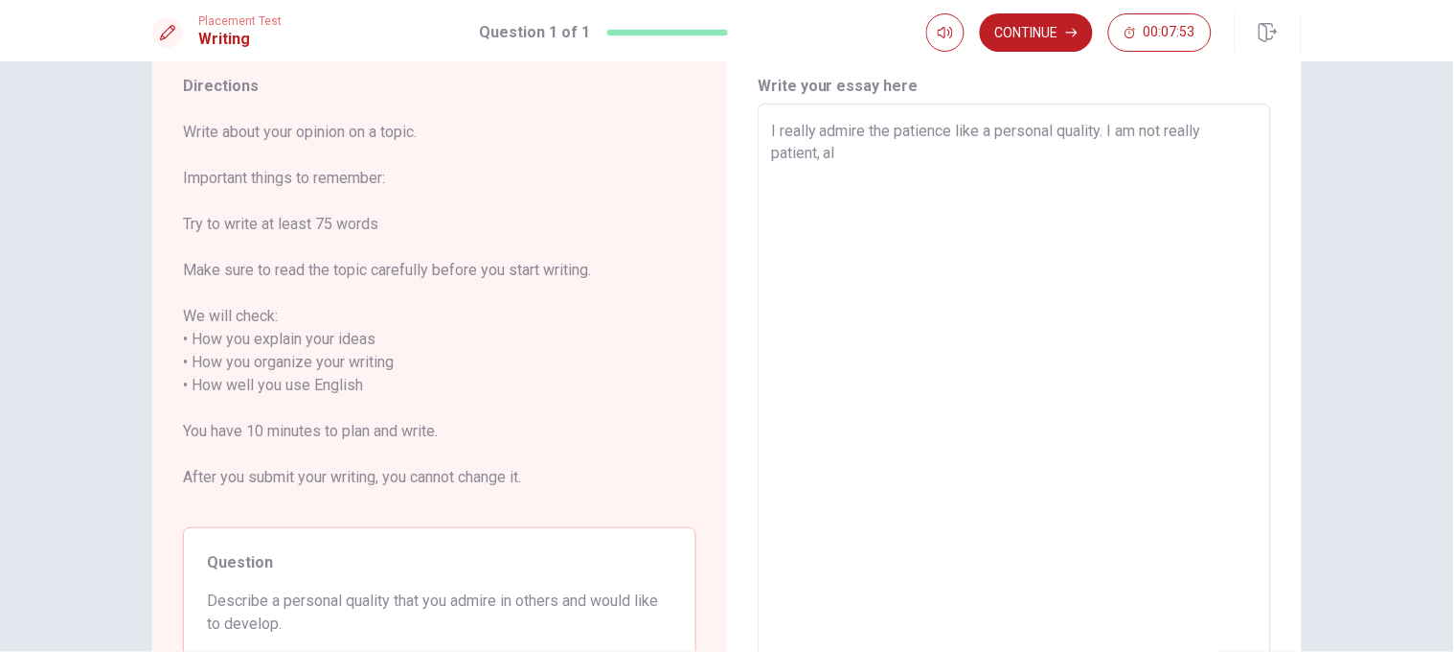
type textarea "I really admire the patience like a personal quality. I am not really patient, …"
type textarea "x"
type textarea "I really admire the patience like a personal quality. I am not really patient, …"
type textarea "x"
type textarea "I really admire the patience like a personal quality. I am not really patient, …"
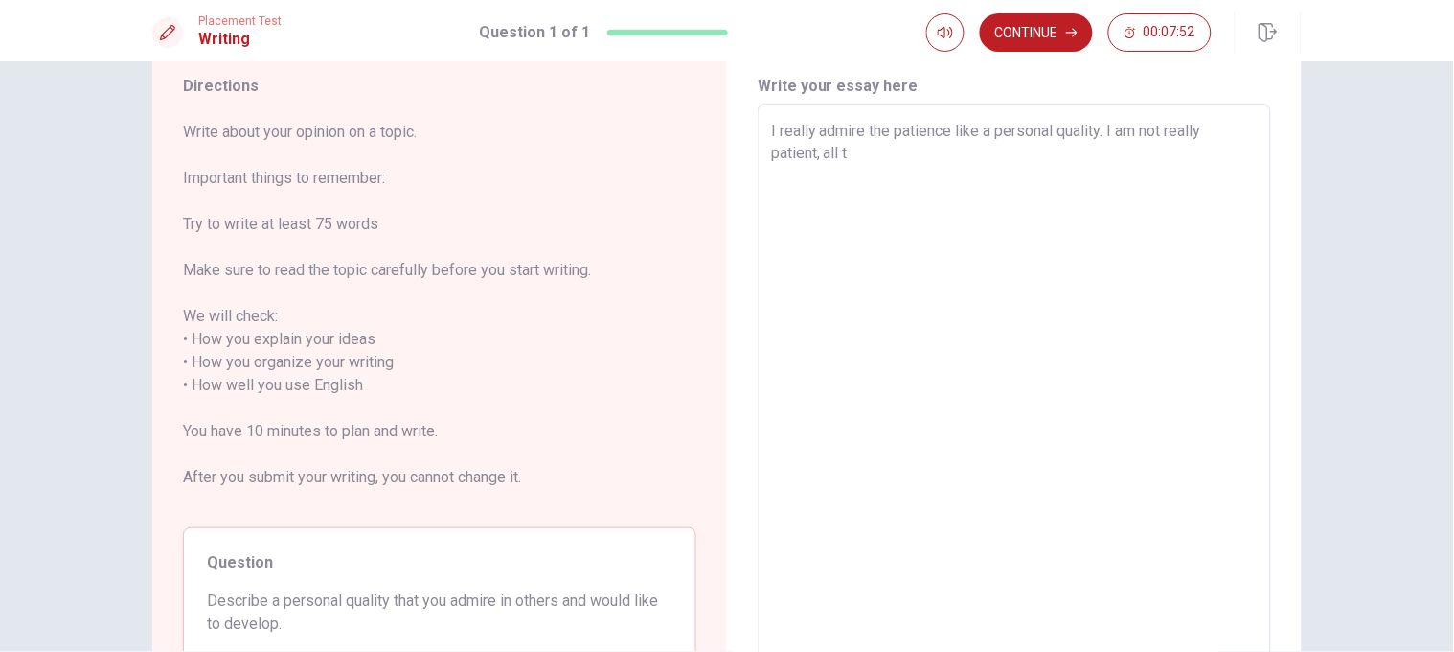
type textarea "x"
type textarea "I really admire the patience like a personal quality. I am not really patient, …"
type textarea "x"
type textarea "I really admire the patience like a personal quality. I am not really patient, …"
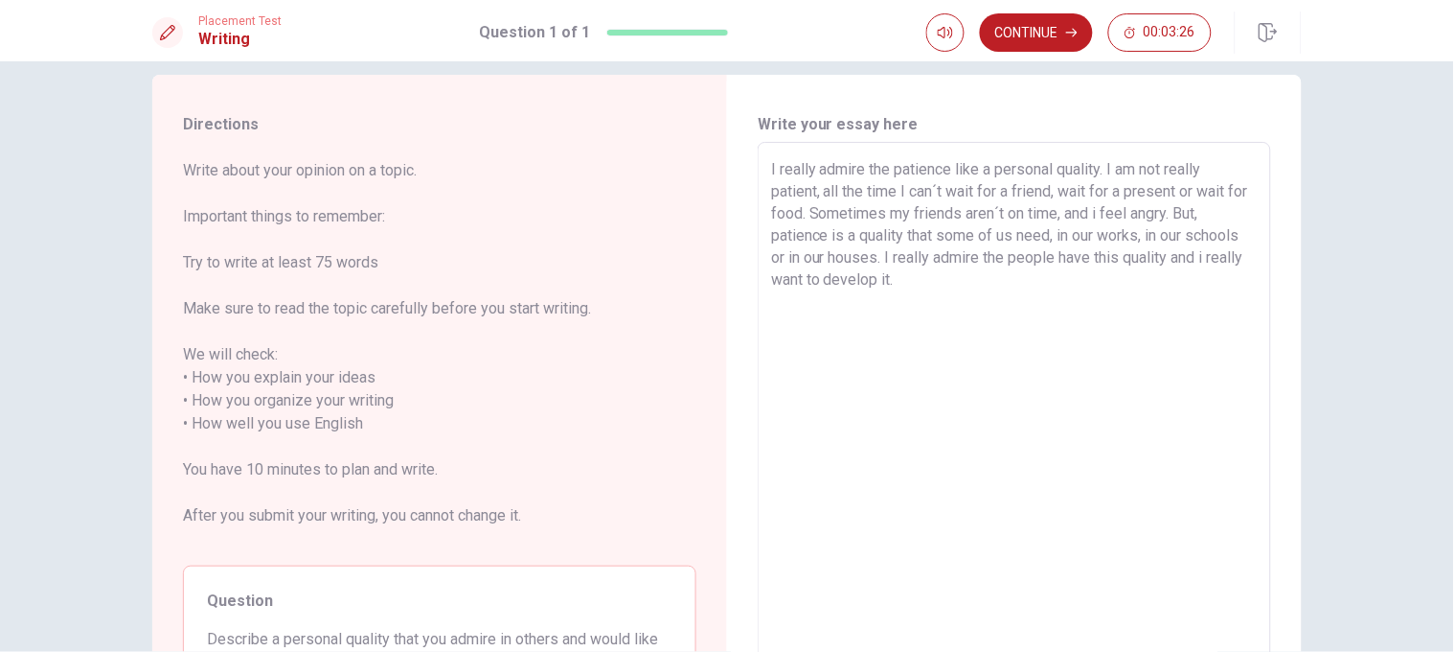
scroll to position [22, 0]
click at [969, 37] on button "Continue" at bounding box center [1036, 32] width 113 height 38
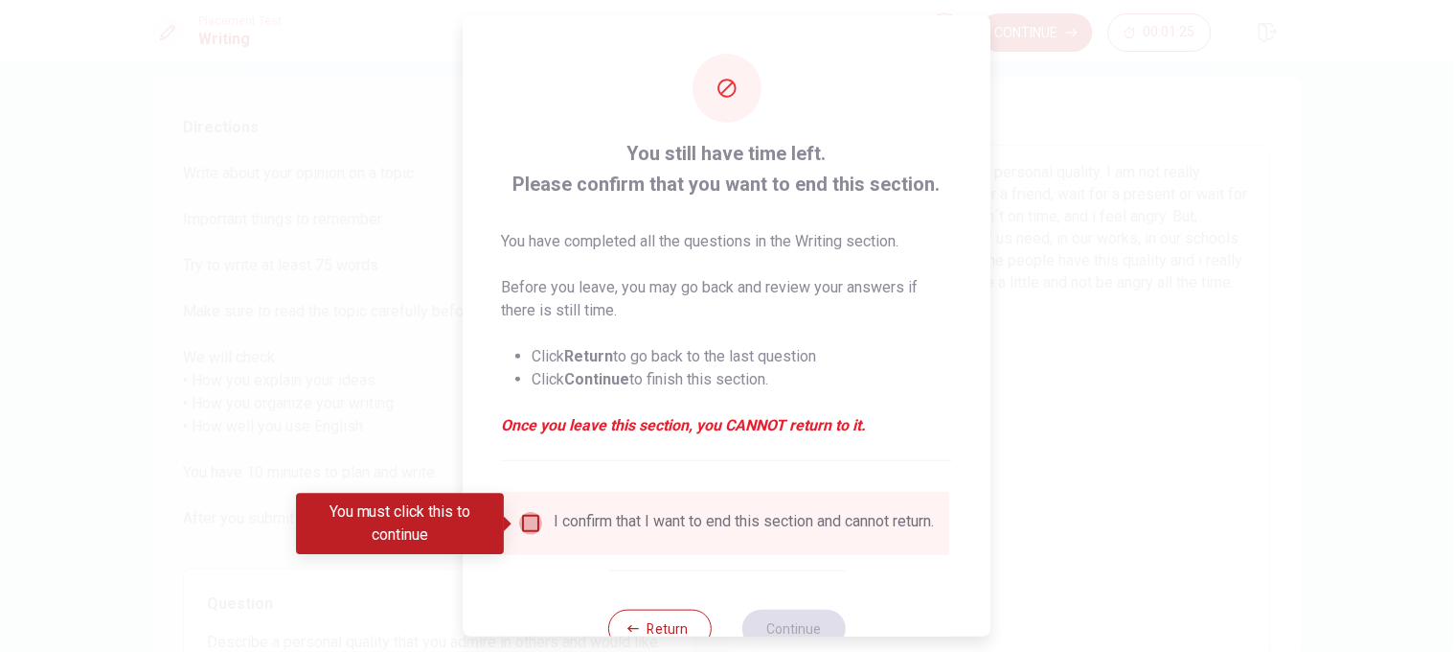
click at [538, 433] on input "You must click this to continue" at bounding box center [531, 523] width 23 height 23
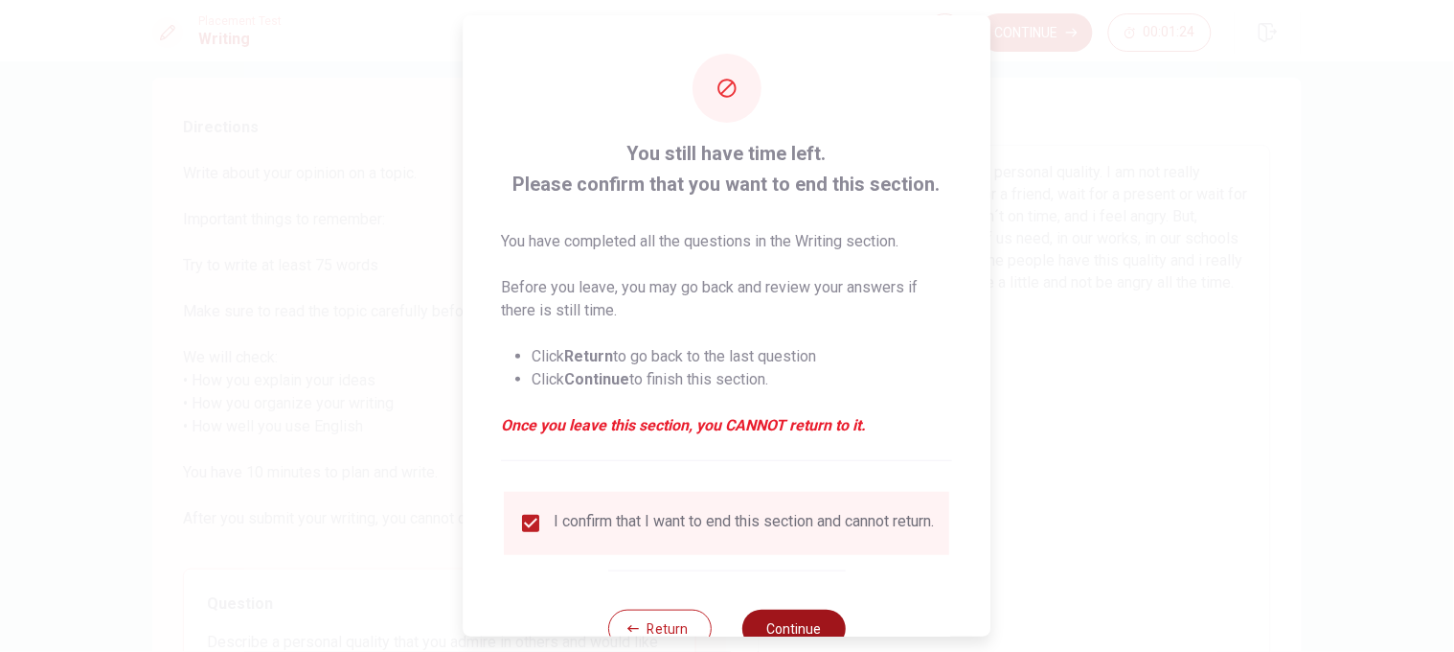
click at [779, 433] on div "Return Continue" at bounding box center [727, 628] width 238 height 116
click at [779, 433] on button "Continue" at bounding box center [794, 628] width 103 height 38
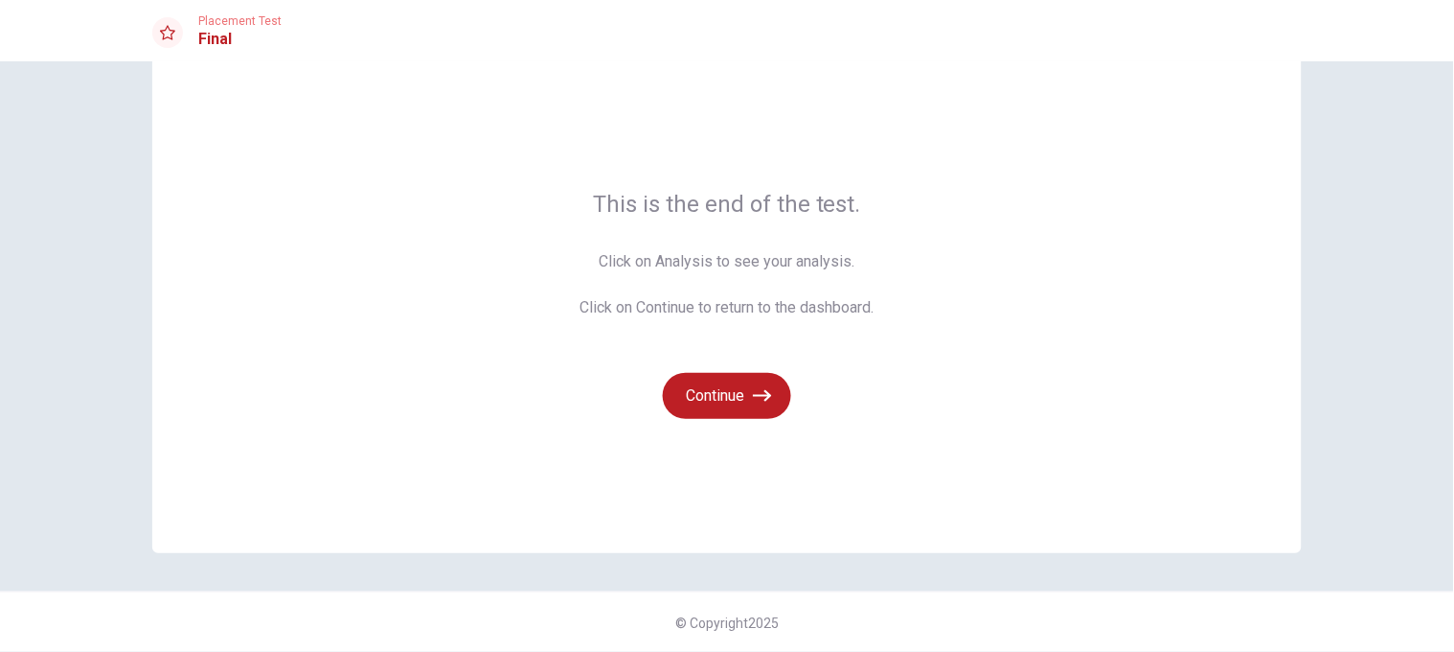
scroll to position [0, 0]
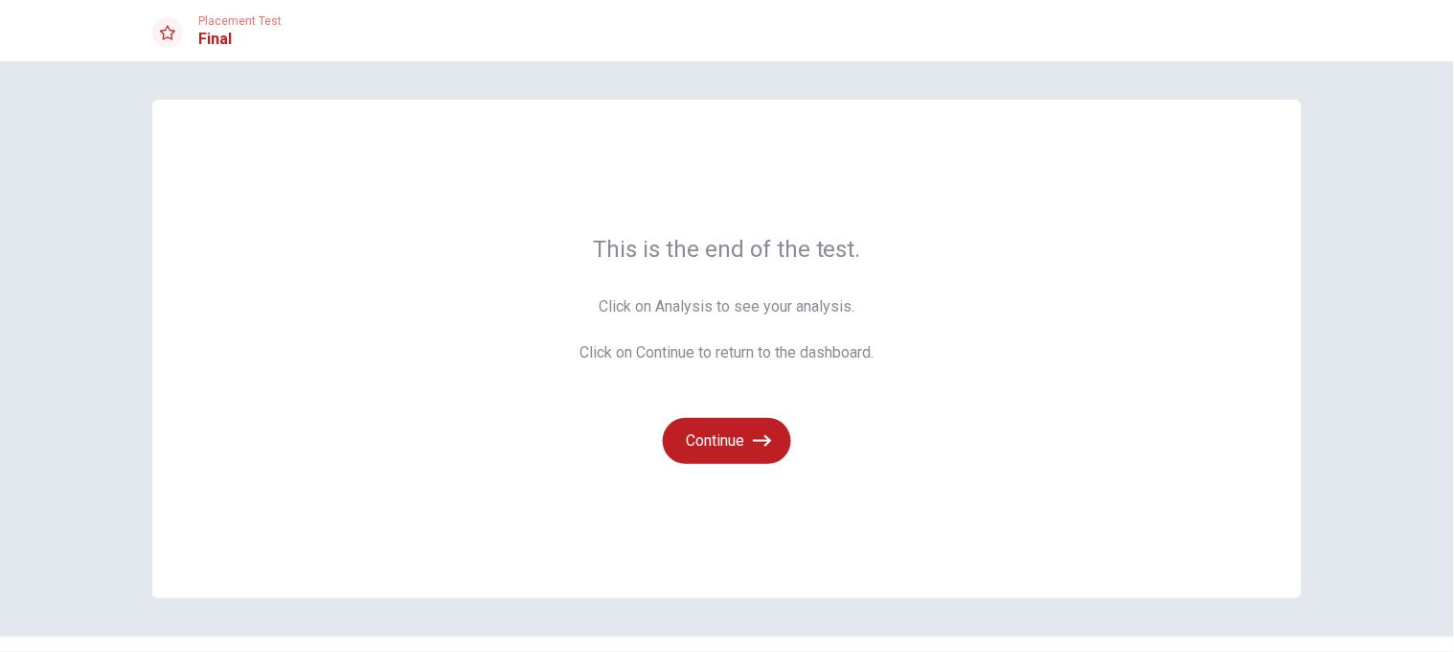
click at [698, 302] on span "Click on Analysis to see your analysis. Click on Continue to return to the dash…" at bounding box center [728, 329] width 294 height 69
click at [740, 414] on div "Continue" at bounding box center [728, 429] width 294 height 69
click at [743, 426] on button "Continue" at bounding box center [727, 441] width 128 height 46
